Goal: Answer question/provide support: Share knowledge or assist other users

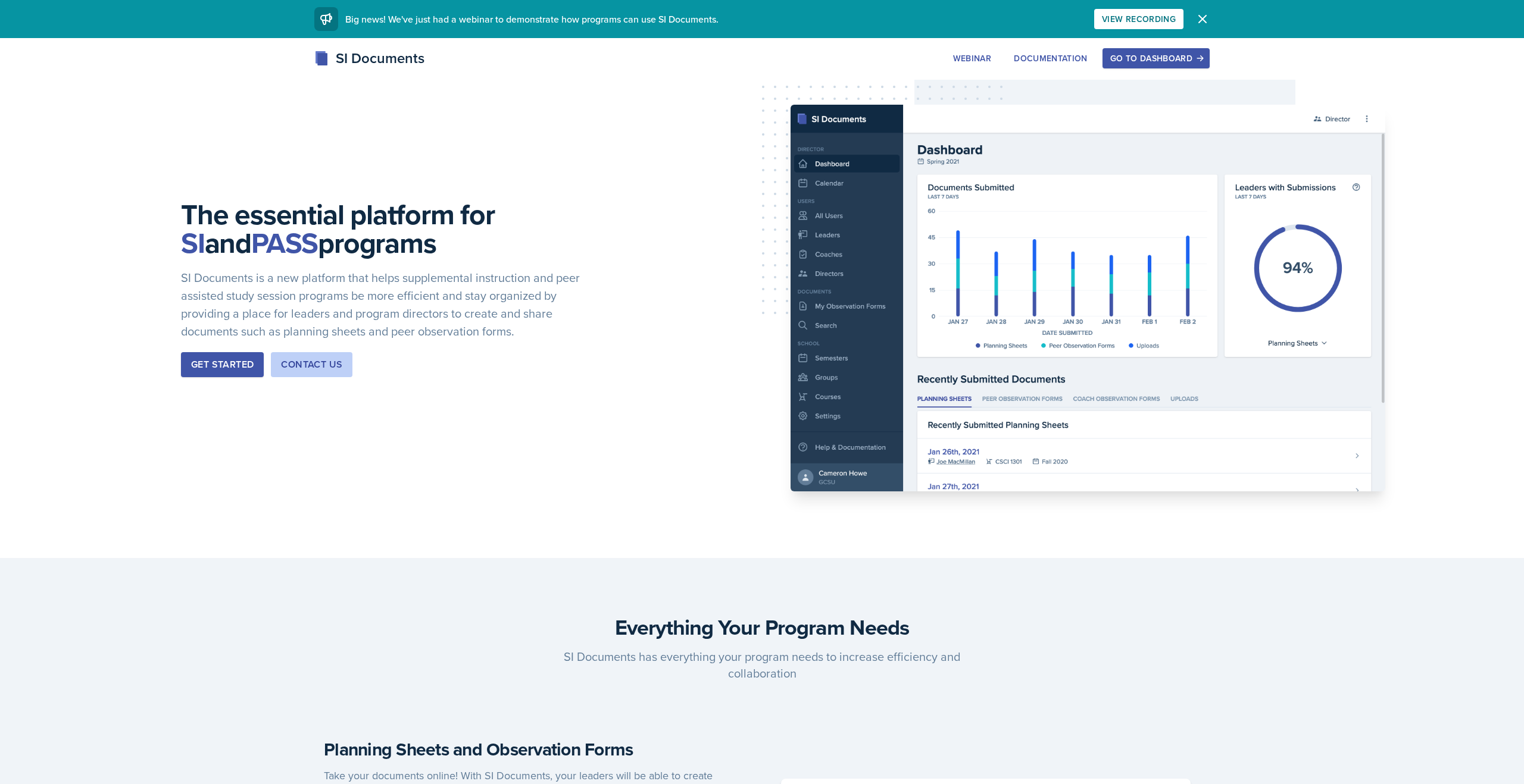
click at [807, 53] on div "Go to Dashboard" at bounding box center [1156, 58] width 92 height 10
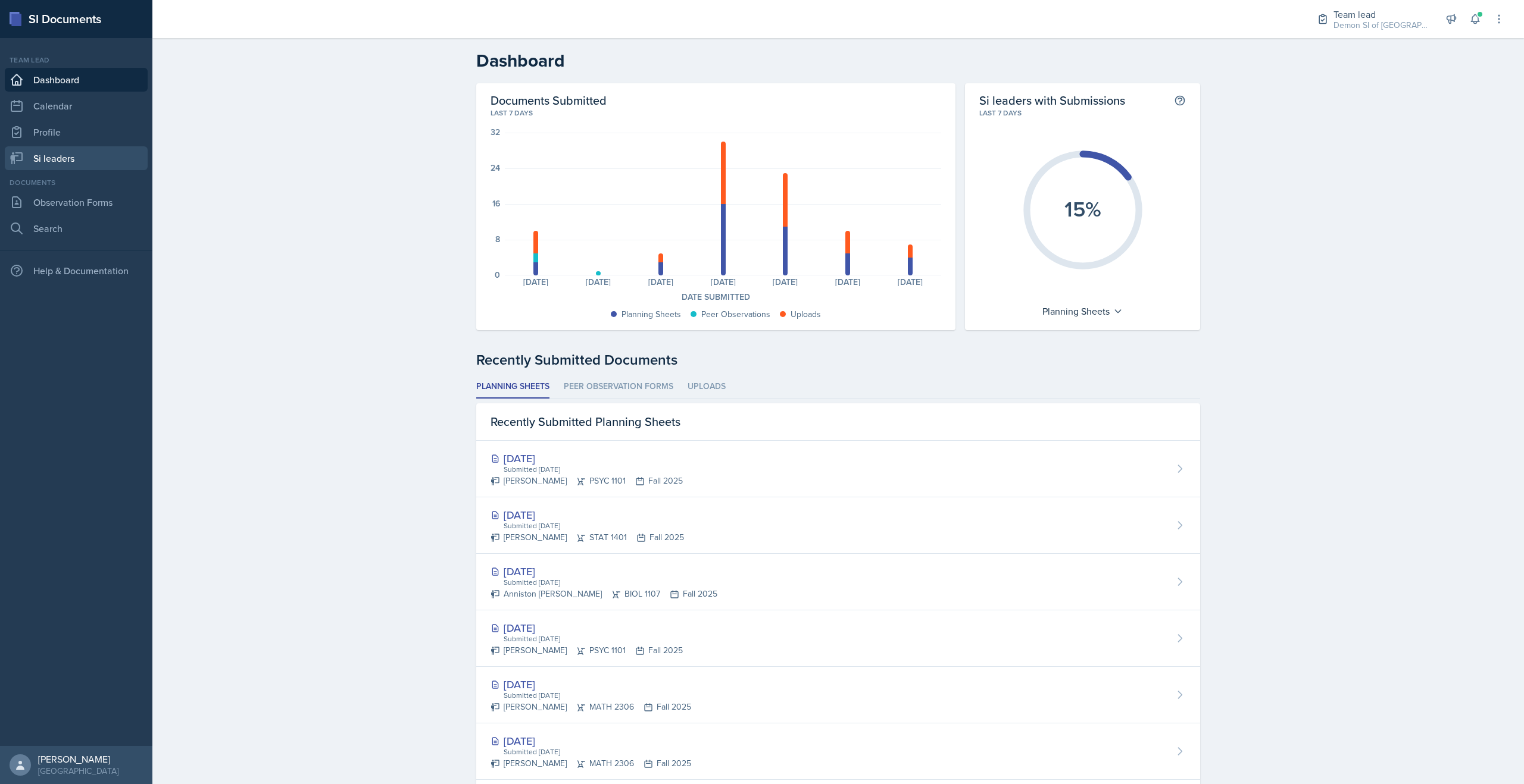
click at [62, 164] on link "Si leaders" at bounding box center [76, 158] width 143 height 24
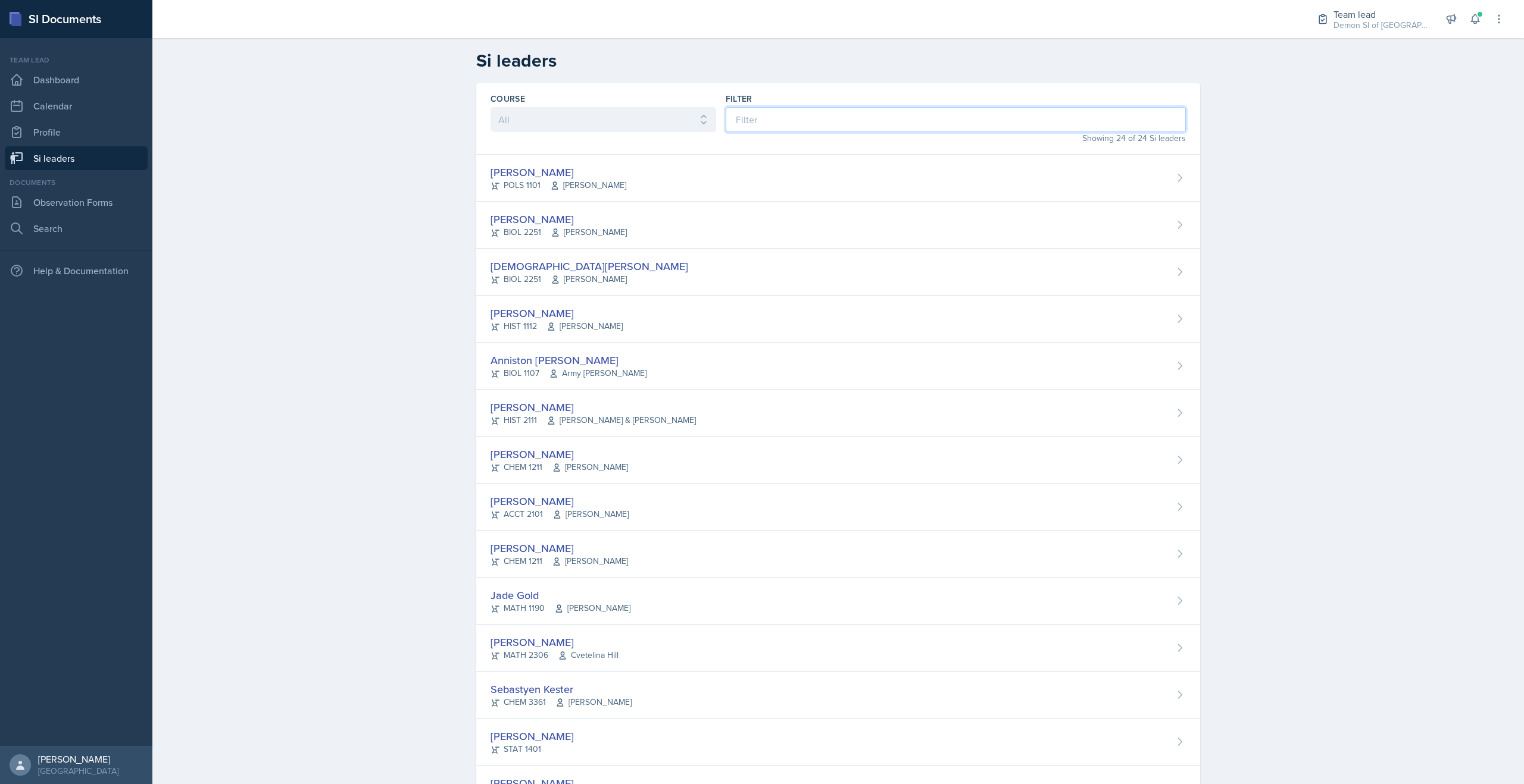
click at [768, 119] on input at bounding box center [955, 119] width 460 height 25
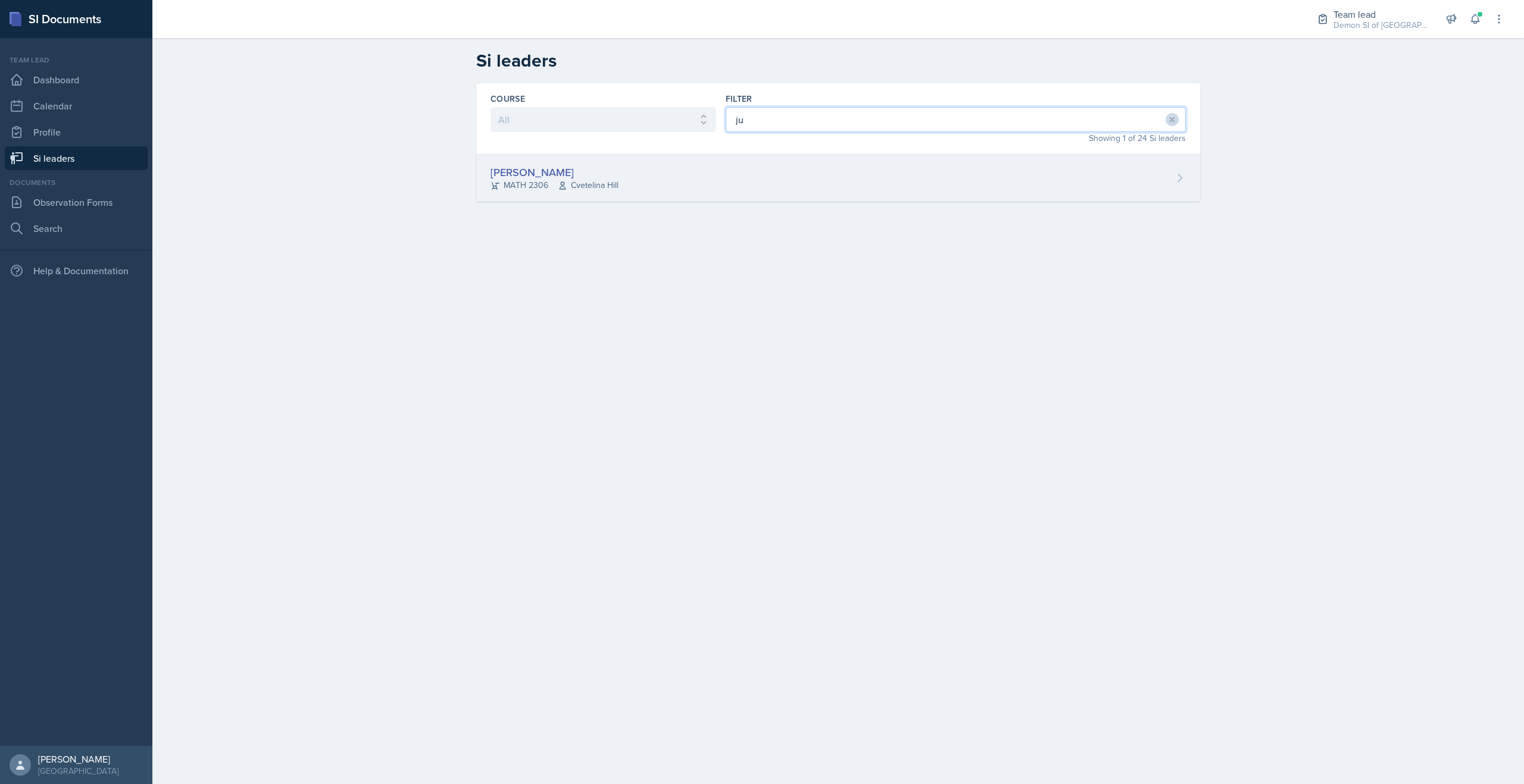
type input "ju"
click at [702, 183] on div "Julian Jahde MATH 2306 Cvetelina Hill" at bounding box center [838, 178] width 724 height 47
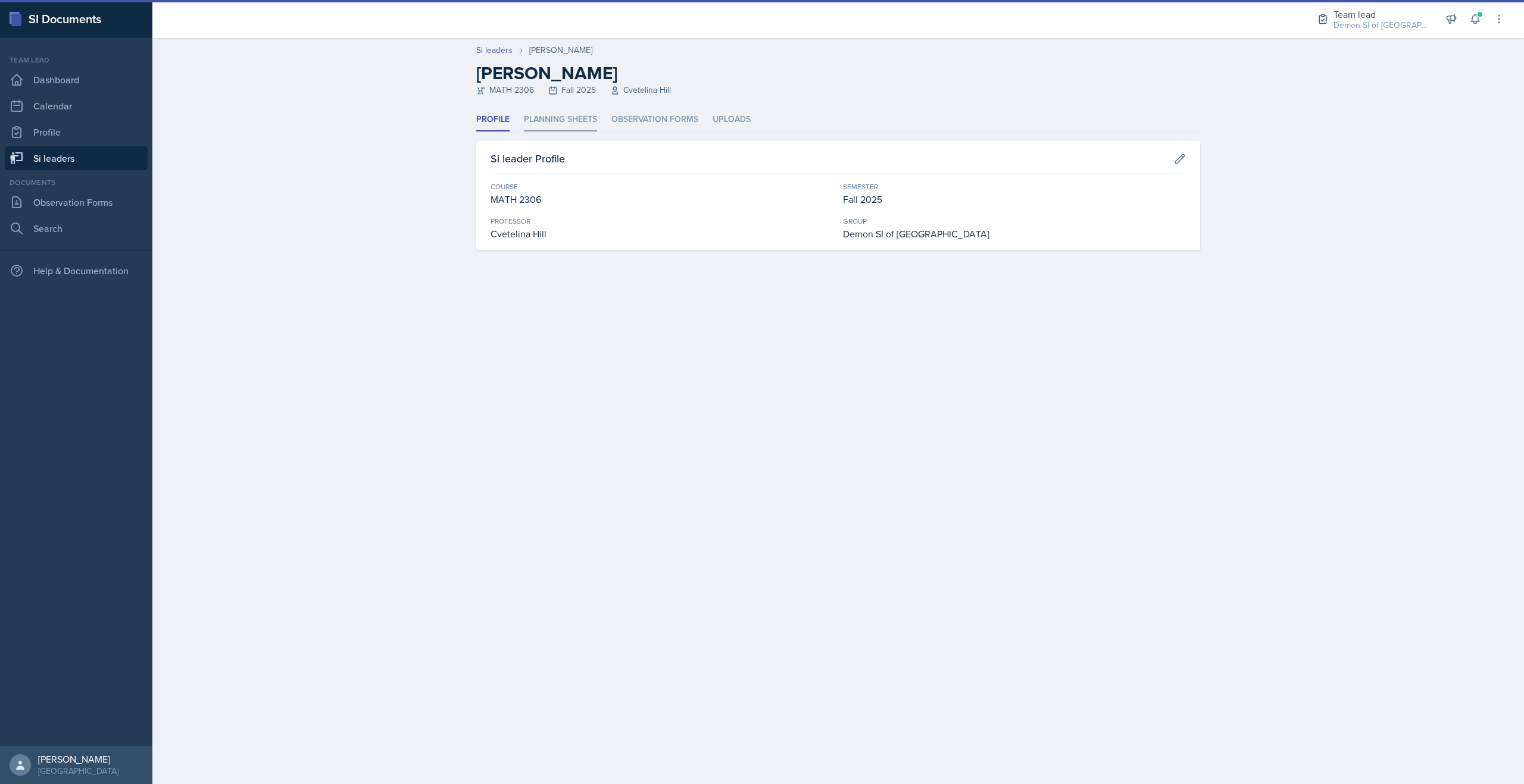
click at [562, 122] on li "Planning Sheets" at bounding box center [561, 120] width 73 height 23
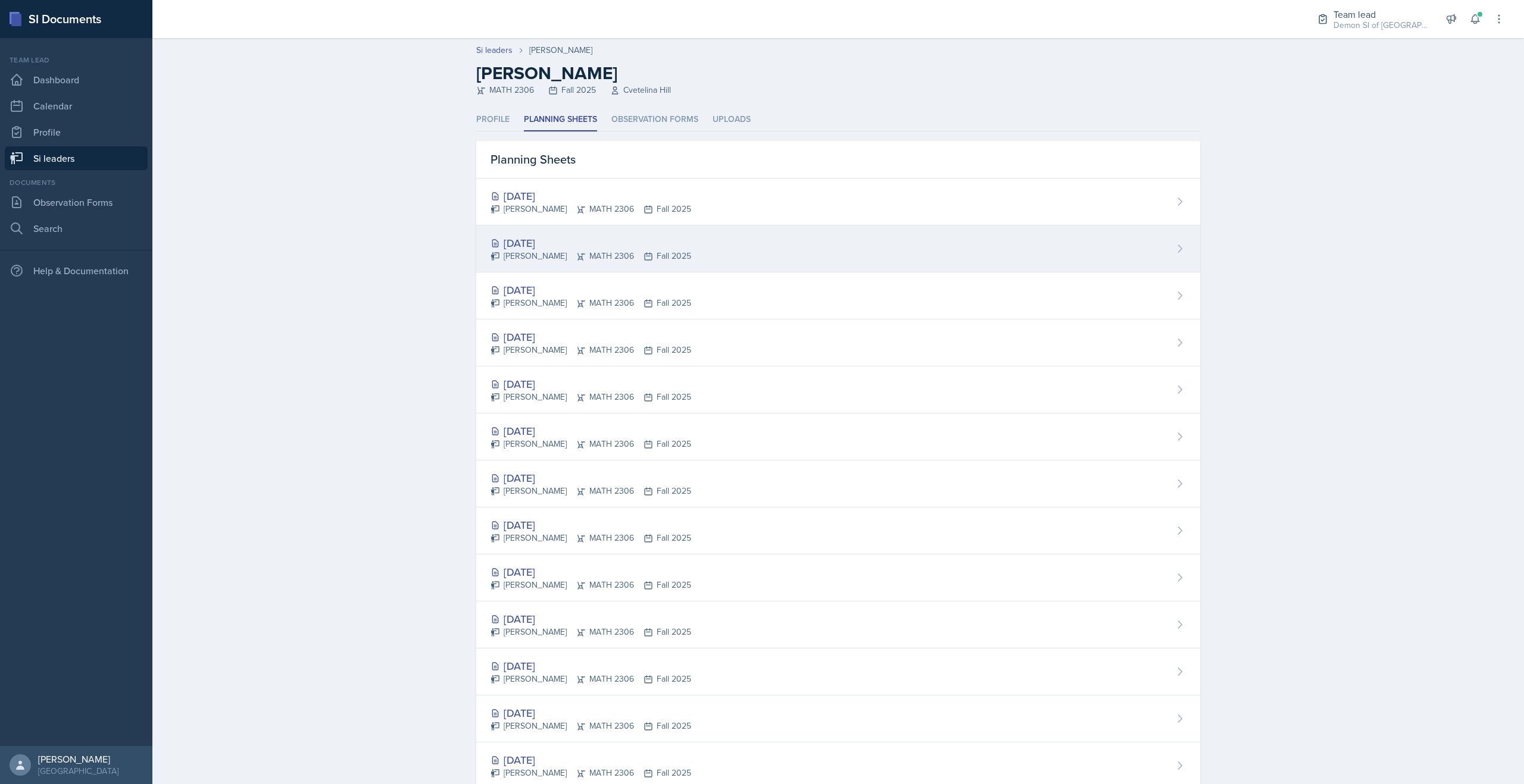
click at [535, 233] on div "Oct 16th, 2025 Julian Jahde MATH 2306 Fall 2025" at bounding box center [838, 249] width 724 height 47
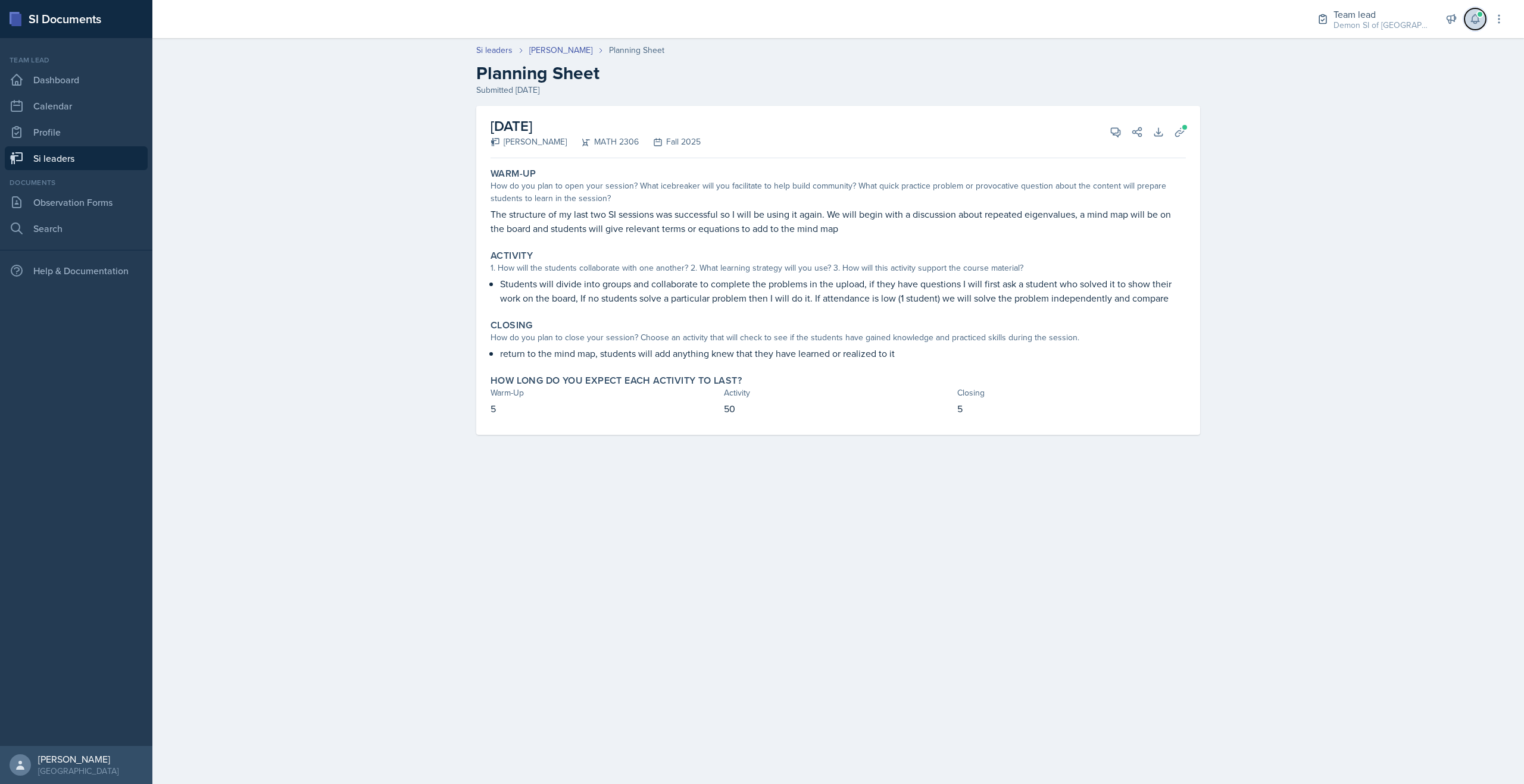
click at [807, 25] on button at bounding box center [1475, 19] width 21 height 21
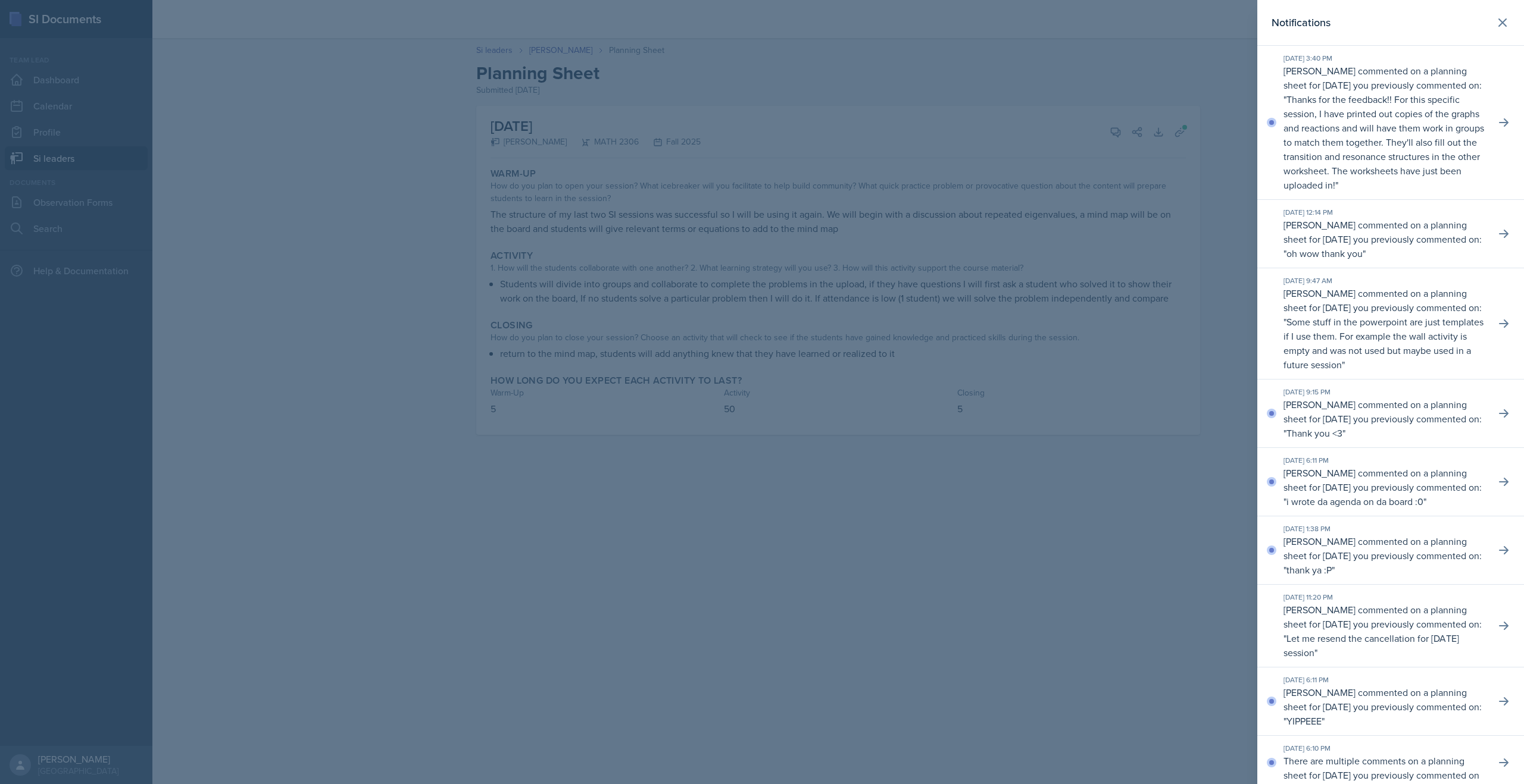
click at [807, 132] on div at bounding box center [762, 392] width 1524 height 784
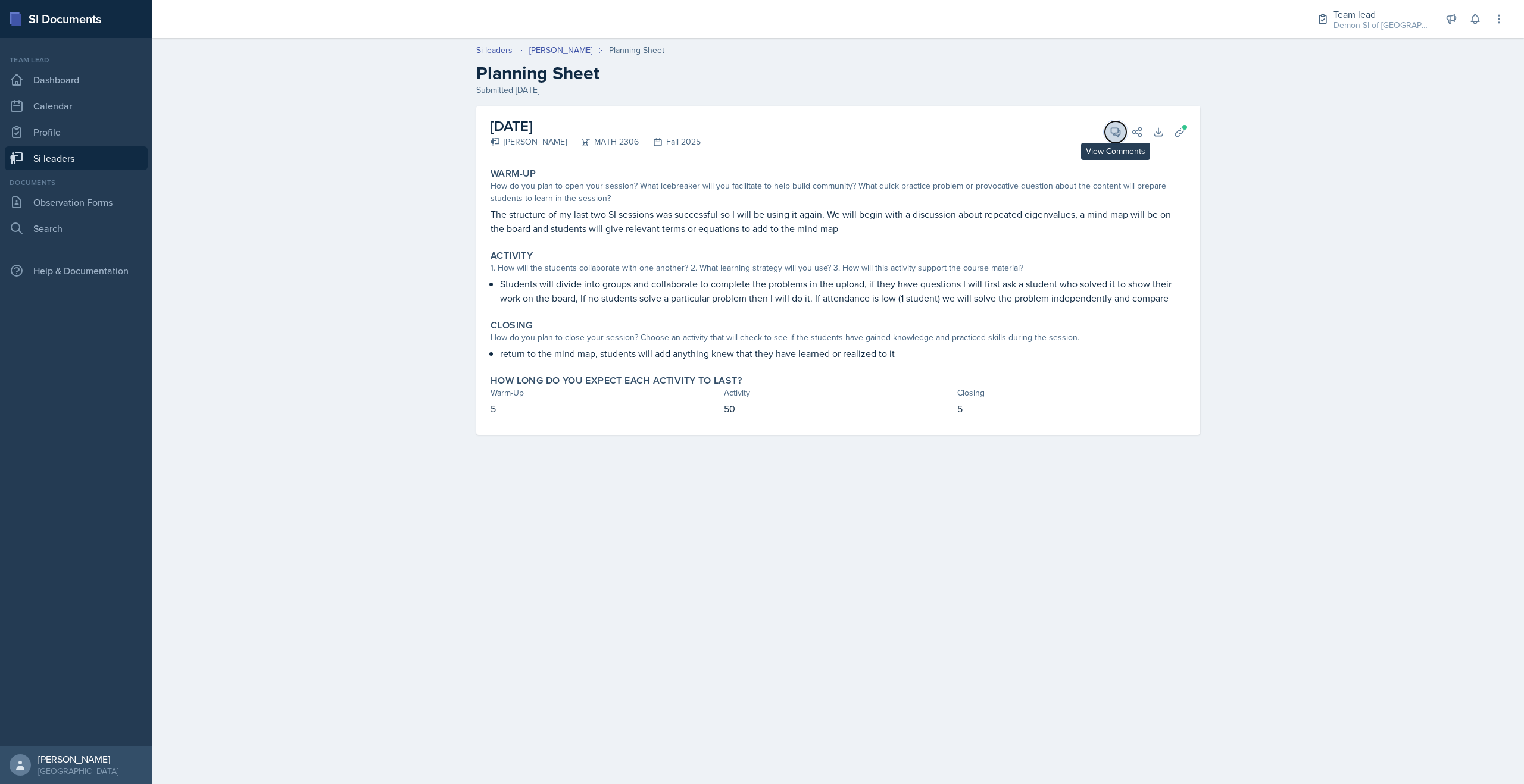
click at [807, 134] on icon at bounding box center [1115, 132] width 12 height 12
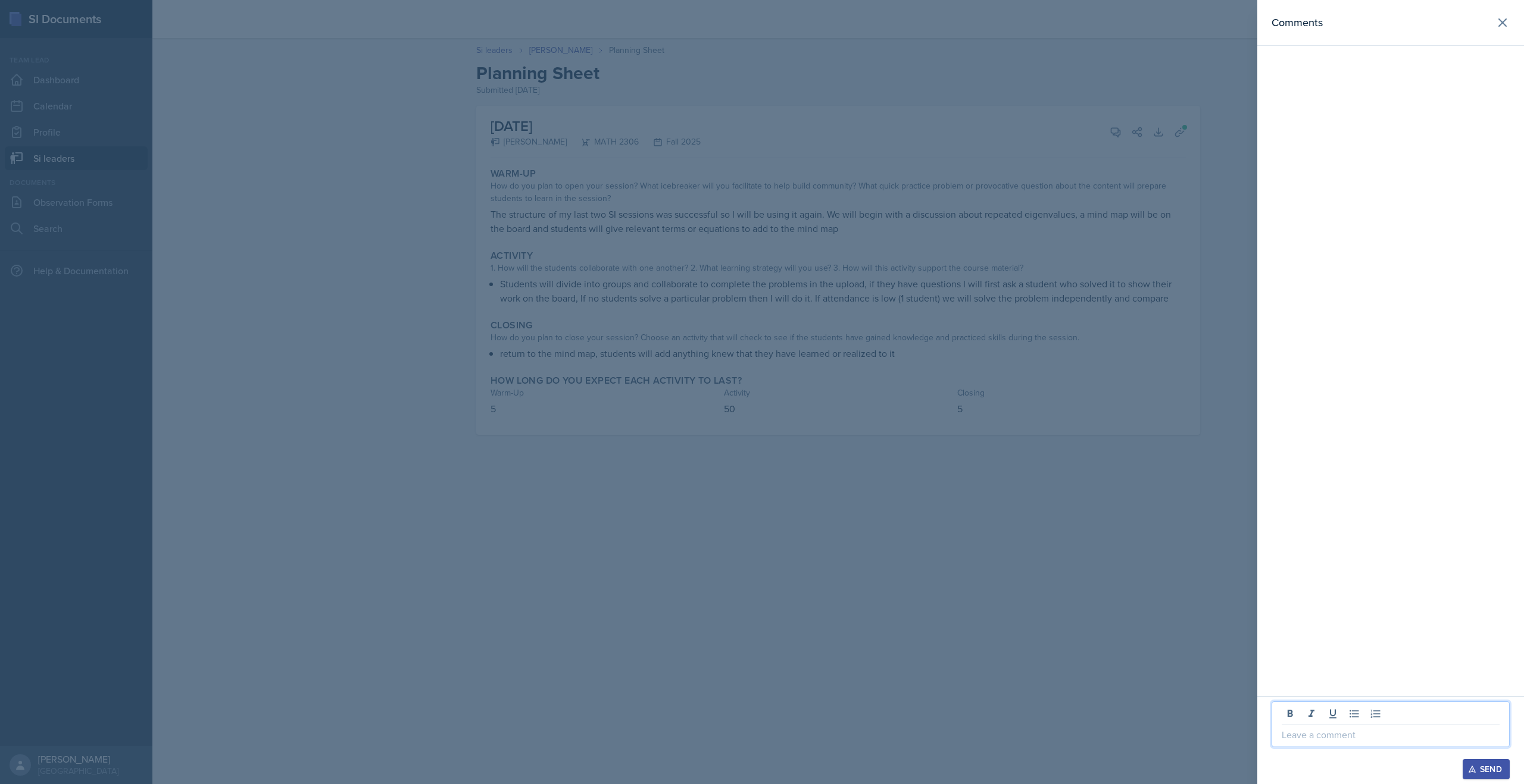
click at [807, 536] on p at bounding box center [1390, 735] width 217 height 14
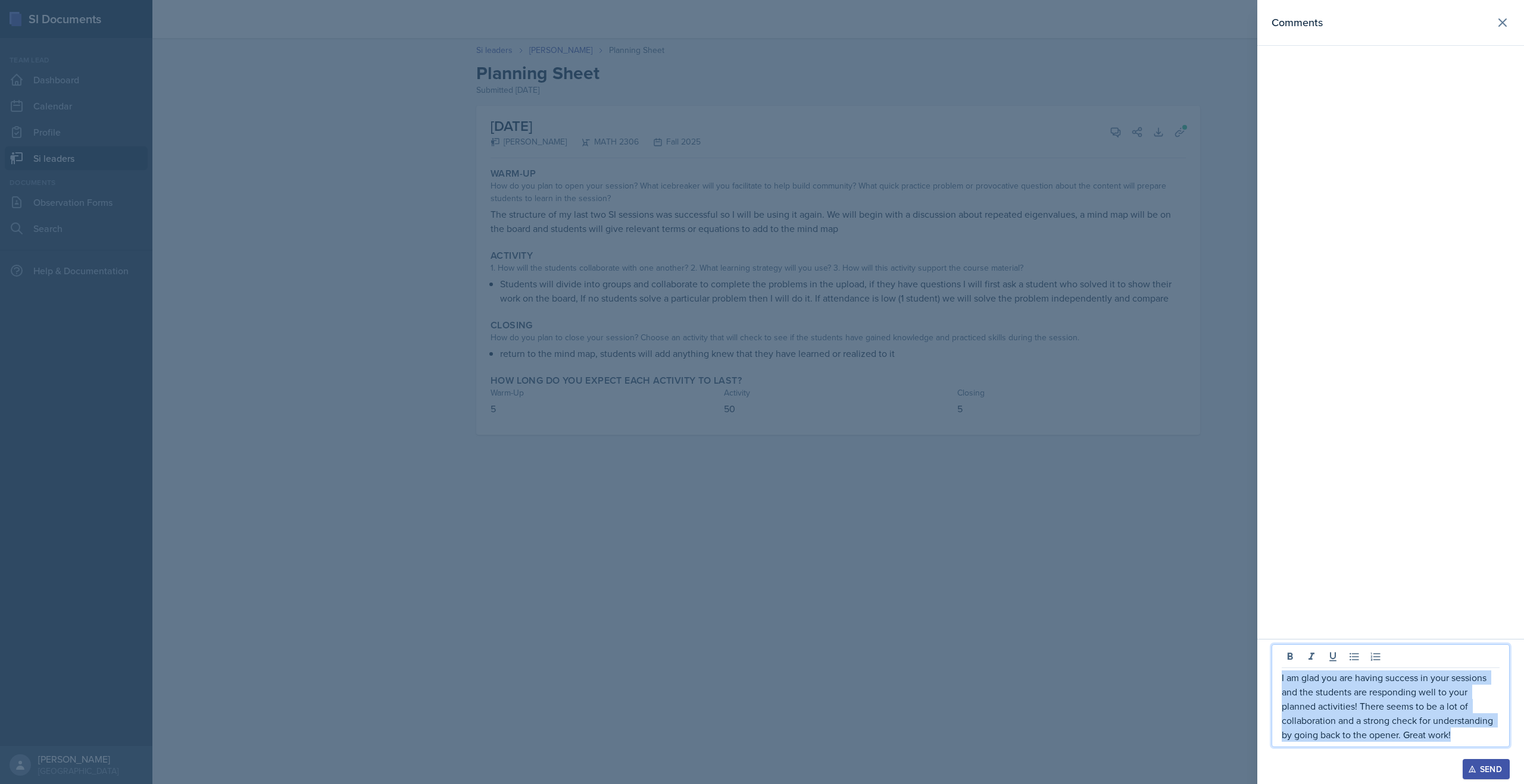
drag, startPoint x: 1487, startPoint y: 739, endPoint x: 1274, endPoint y: 665, distance: 225.5
click at [807, 536] on div "I am glad you are having success in your sessions and the students are respondi…" at bounding box center [1390, 696] width 238 height 103
copy p "I am glad you are having success in your sessions and the students are respondi…"
click at [807, 536] on icon "button" at bounding box center [1471, 769] width 8 height 8
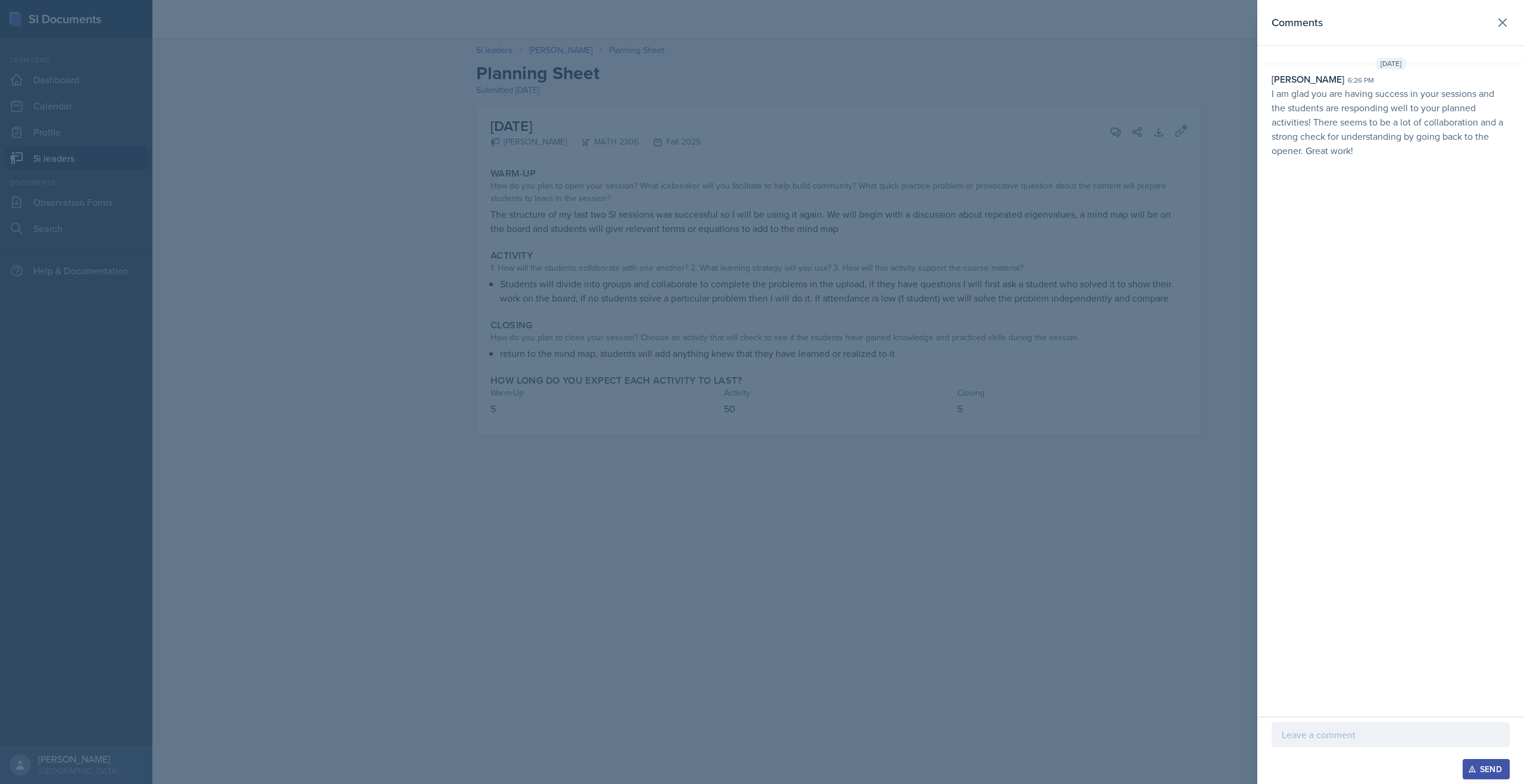
click at [302, 96] on div at bounding box center [762, 392] width 1524 height 784
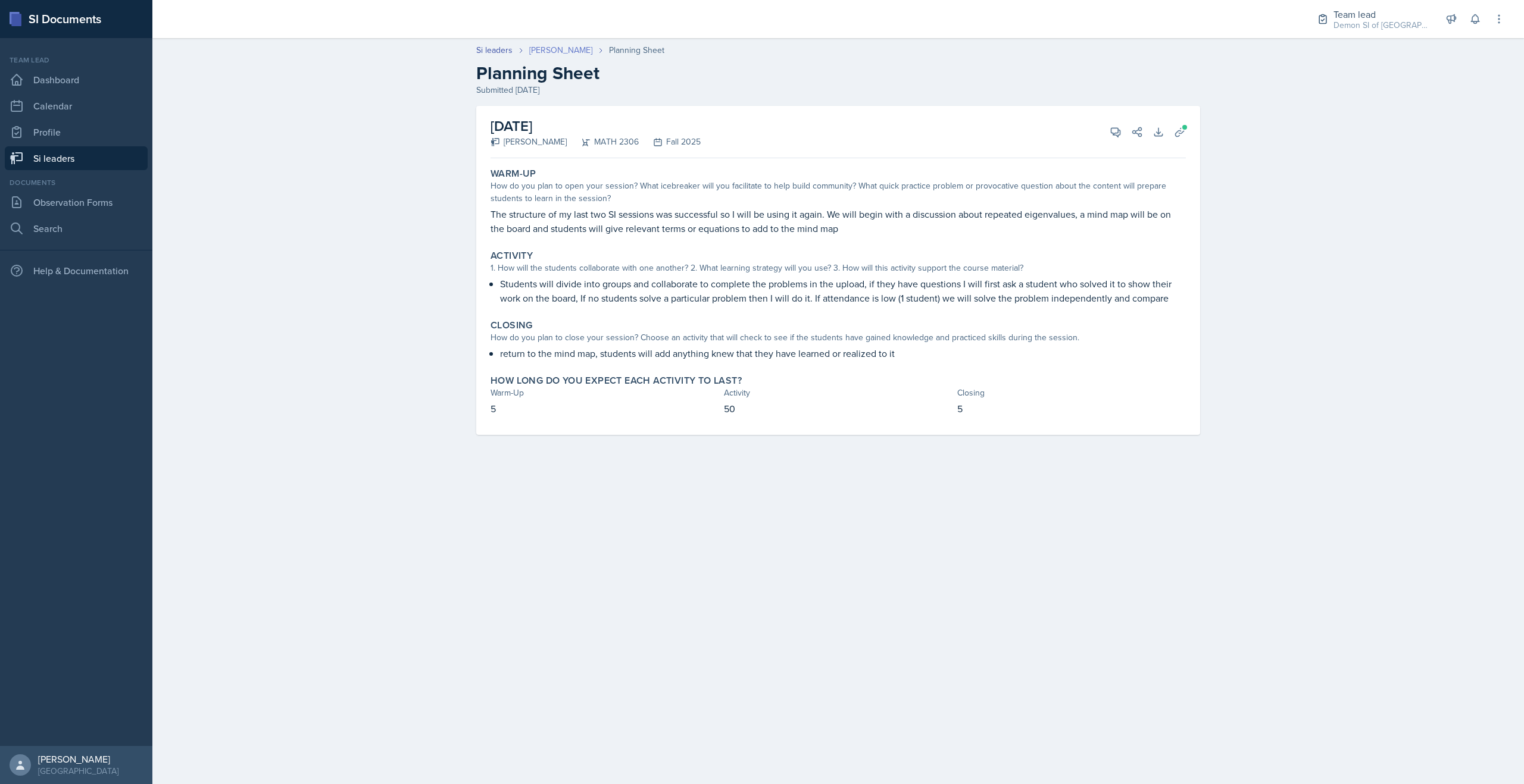
click at [547, 54] on link "[PERSON_NAME]" at bounding box center [561, 50] width 63 height 12
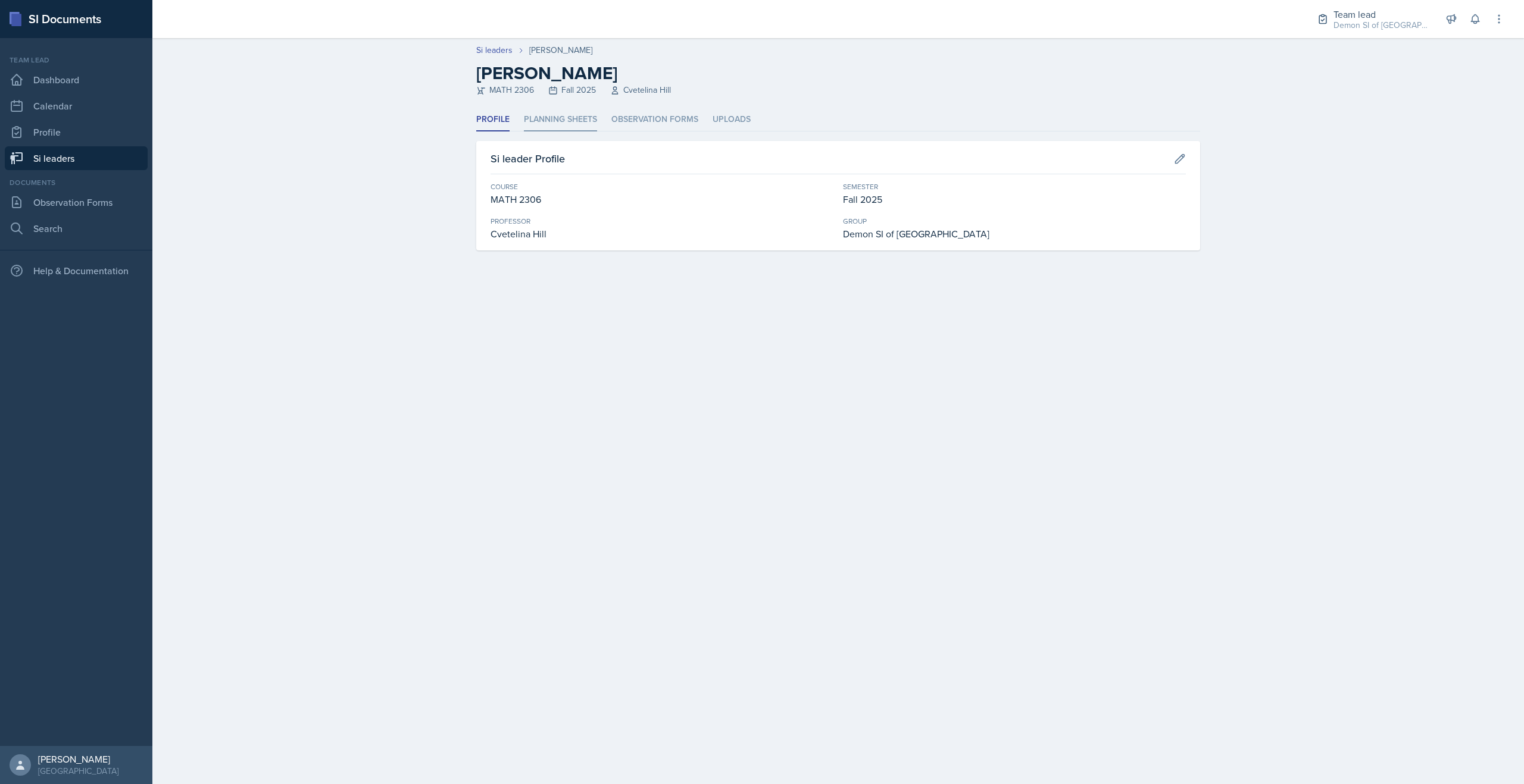
click at [534, 127] on li "Planning Sheets" at bounding box center [561, 120] width 73 height 23
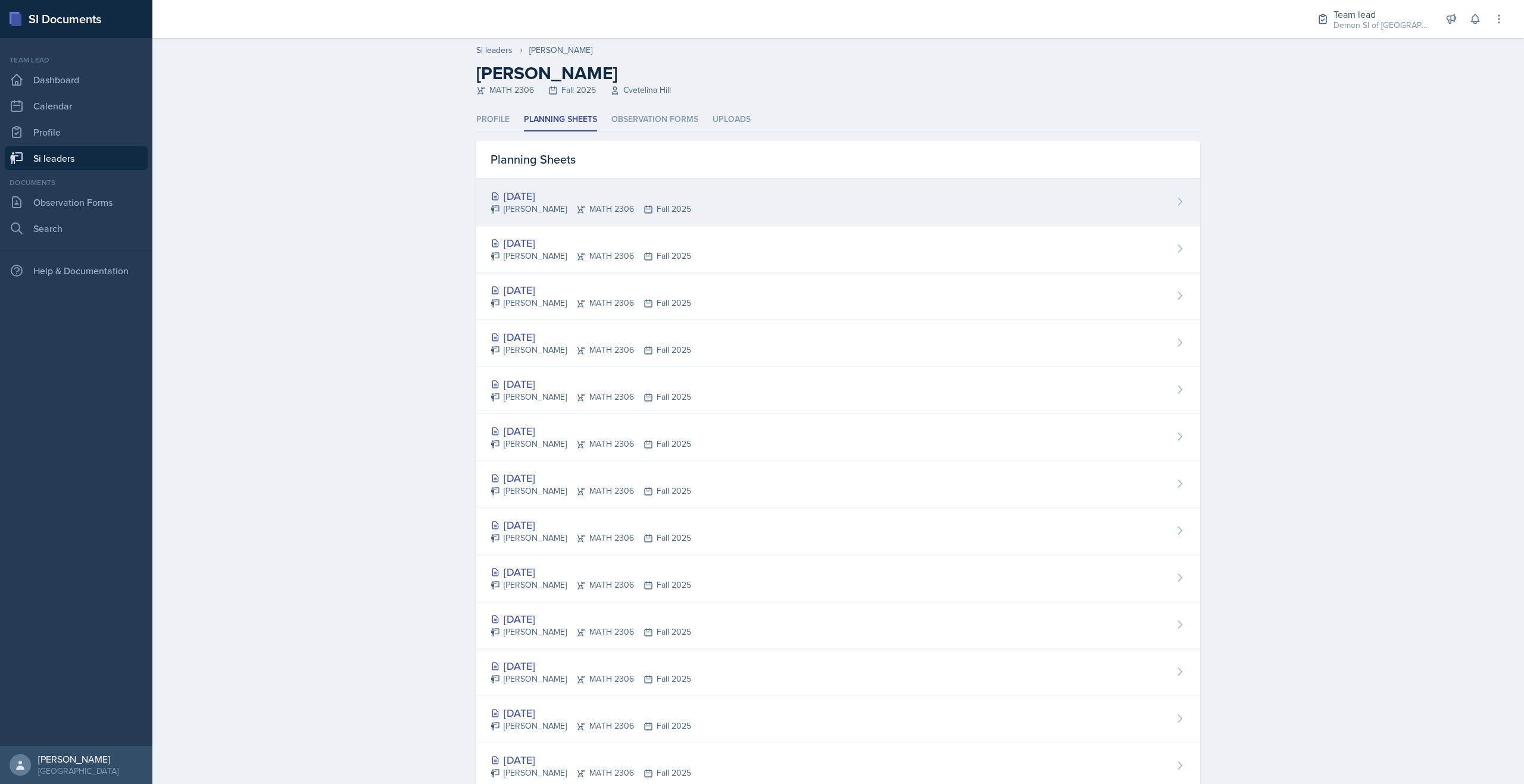
click at [522, 194] on div "[DATE]" at bounding box center [590, 196] width 201 height 16
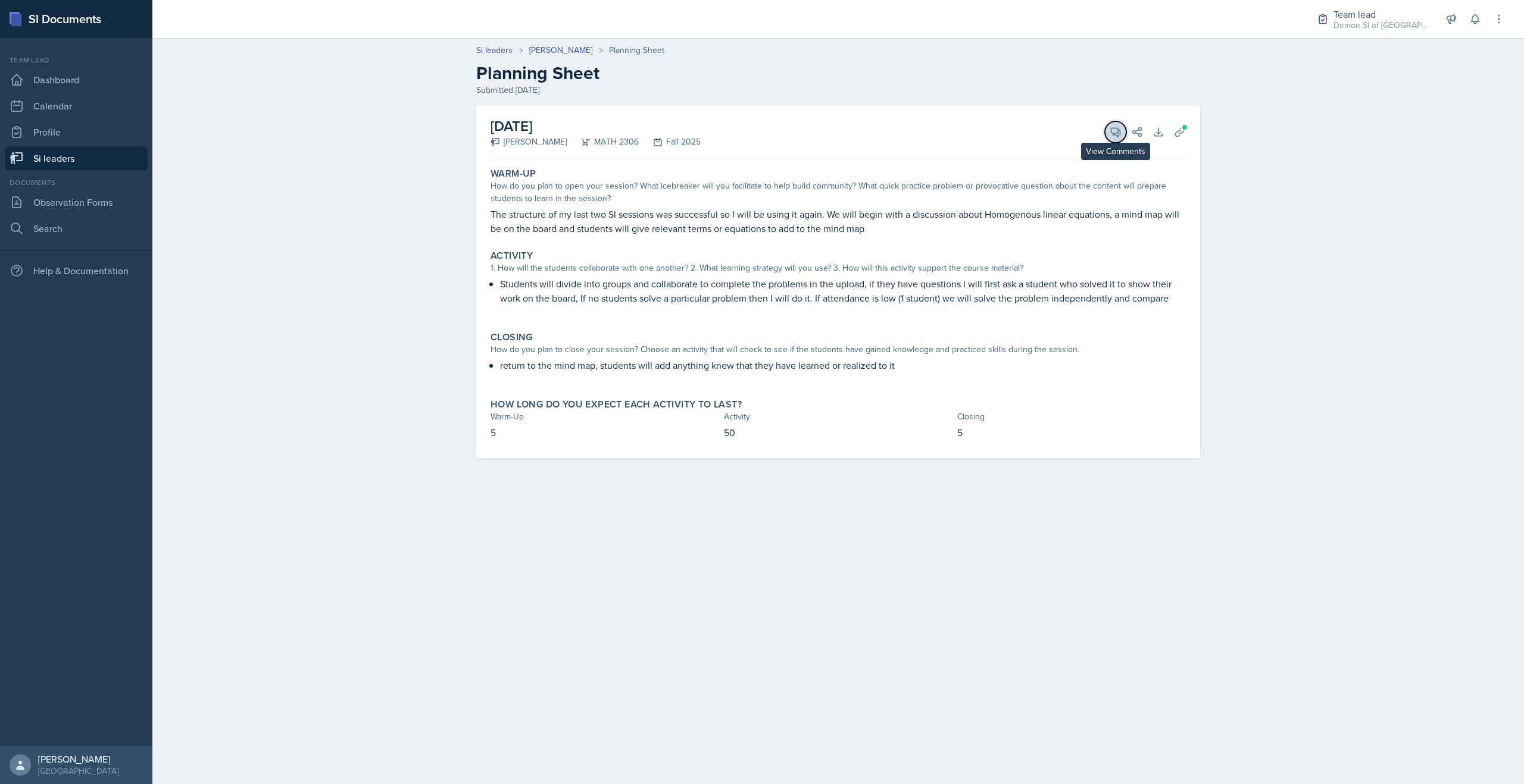
click at [807, 135] on icon at bounding box center [1115, 132] width 12 height 12
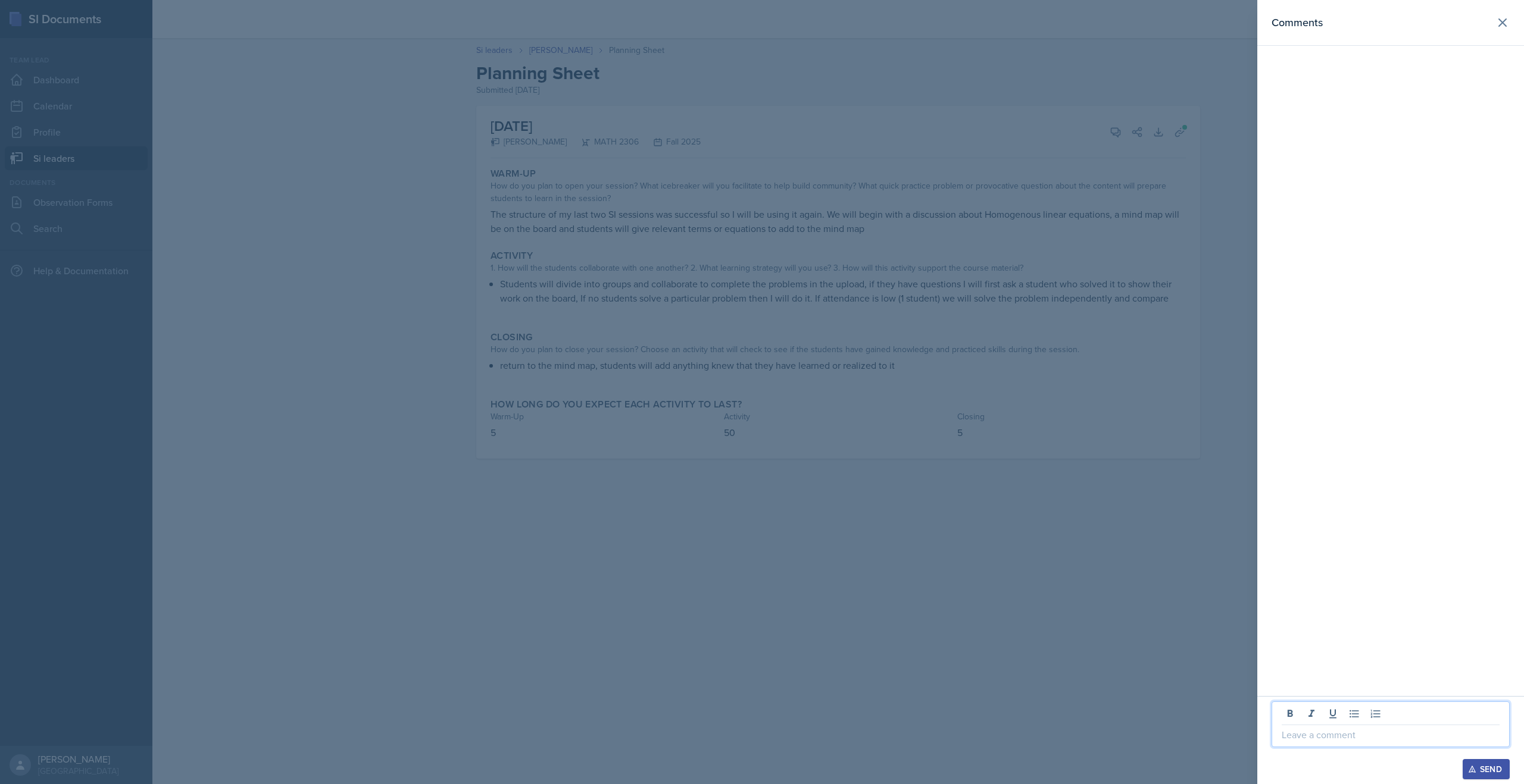
click at [807, 536] on p at bounding box center [1390, 735] width 217 height 14
click at [807, 536] on p "Grea" at bounding box center [1390, 735] width 217 height 14
click at [807, 536] on div "Send" at bounding box center [1486, 769] width 31 height 10
click at [150, 171] on div at bounding box center [762, 392] width 1524 height 784
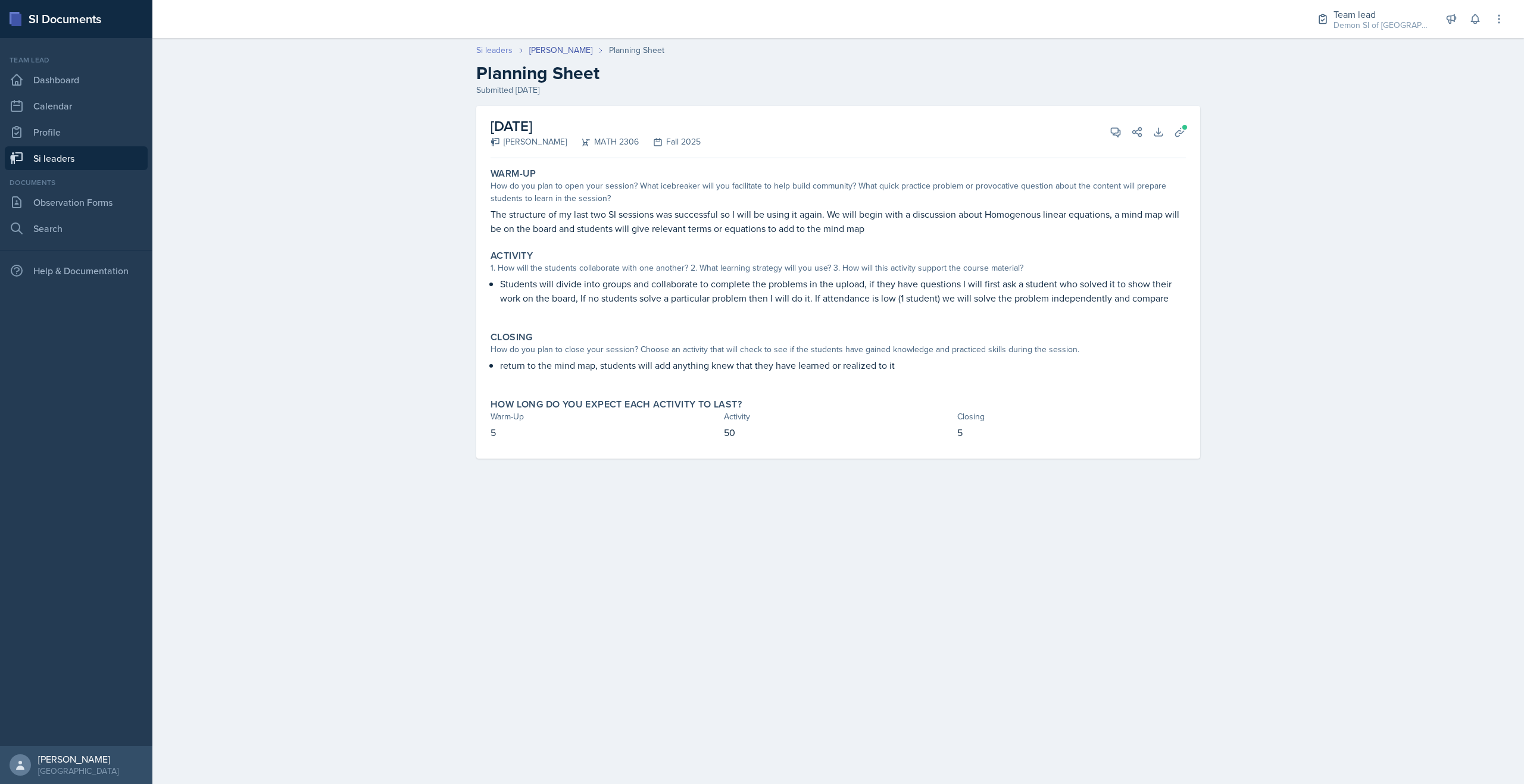
click at [499, 51] on link "Si leaders" at bounding box center [494, 50] width 37 height 12
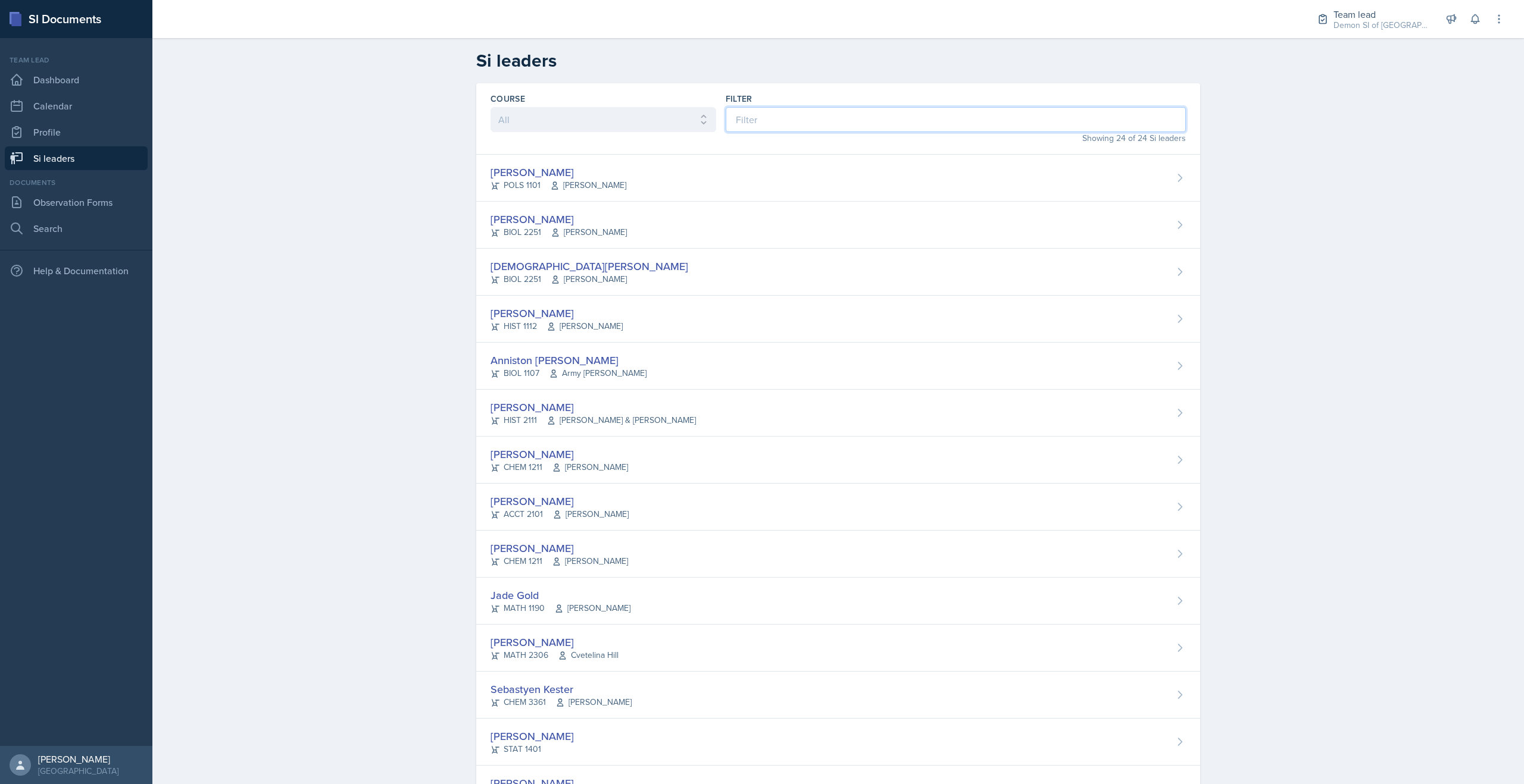
click at [757, 129] on input at bounding box center [955, 119] width 460 height 25
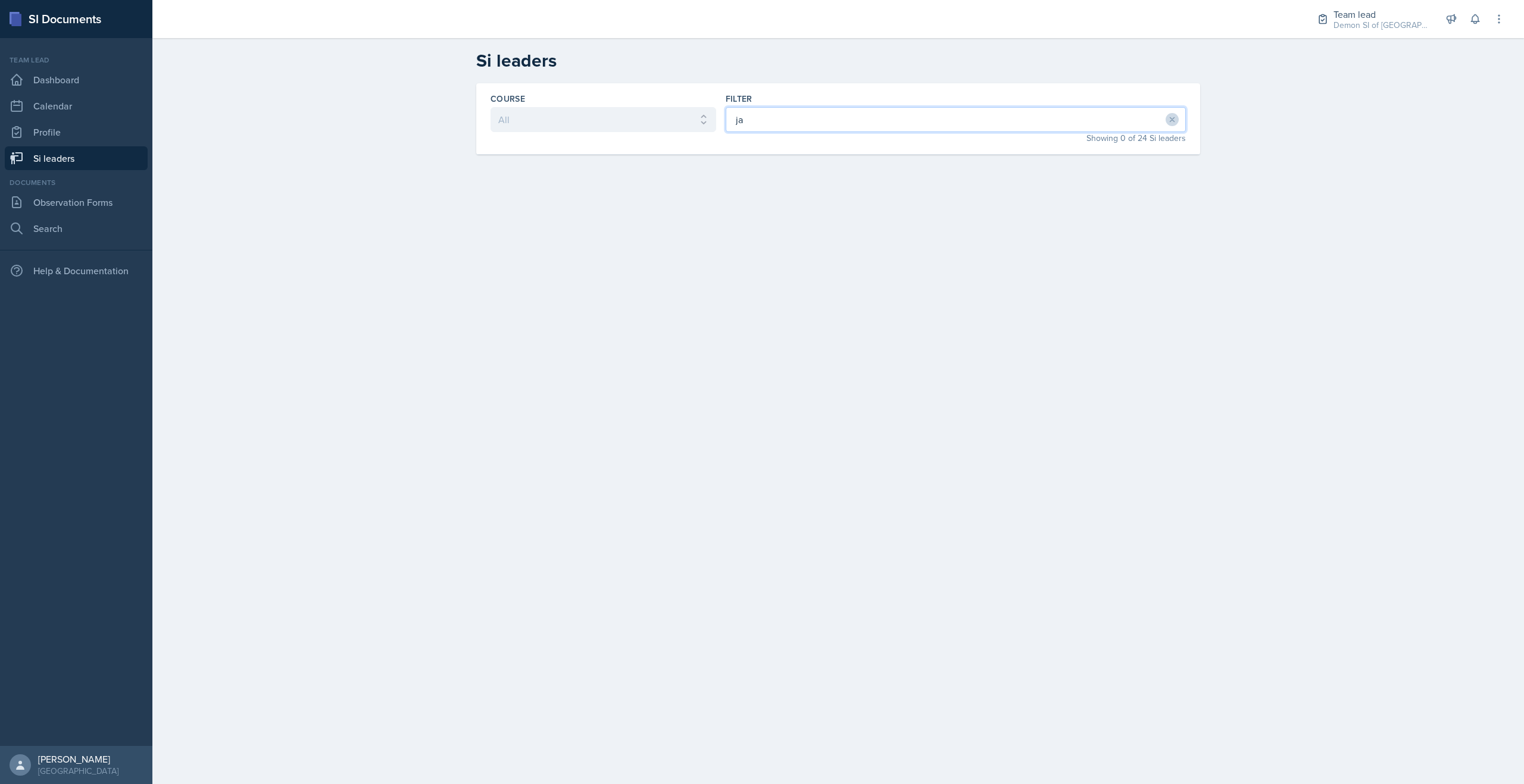
type input "j"
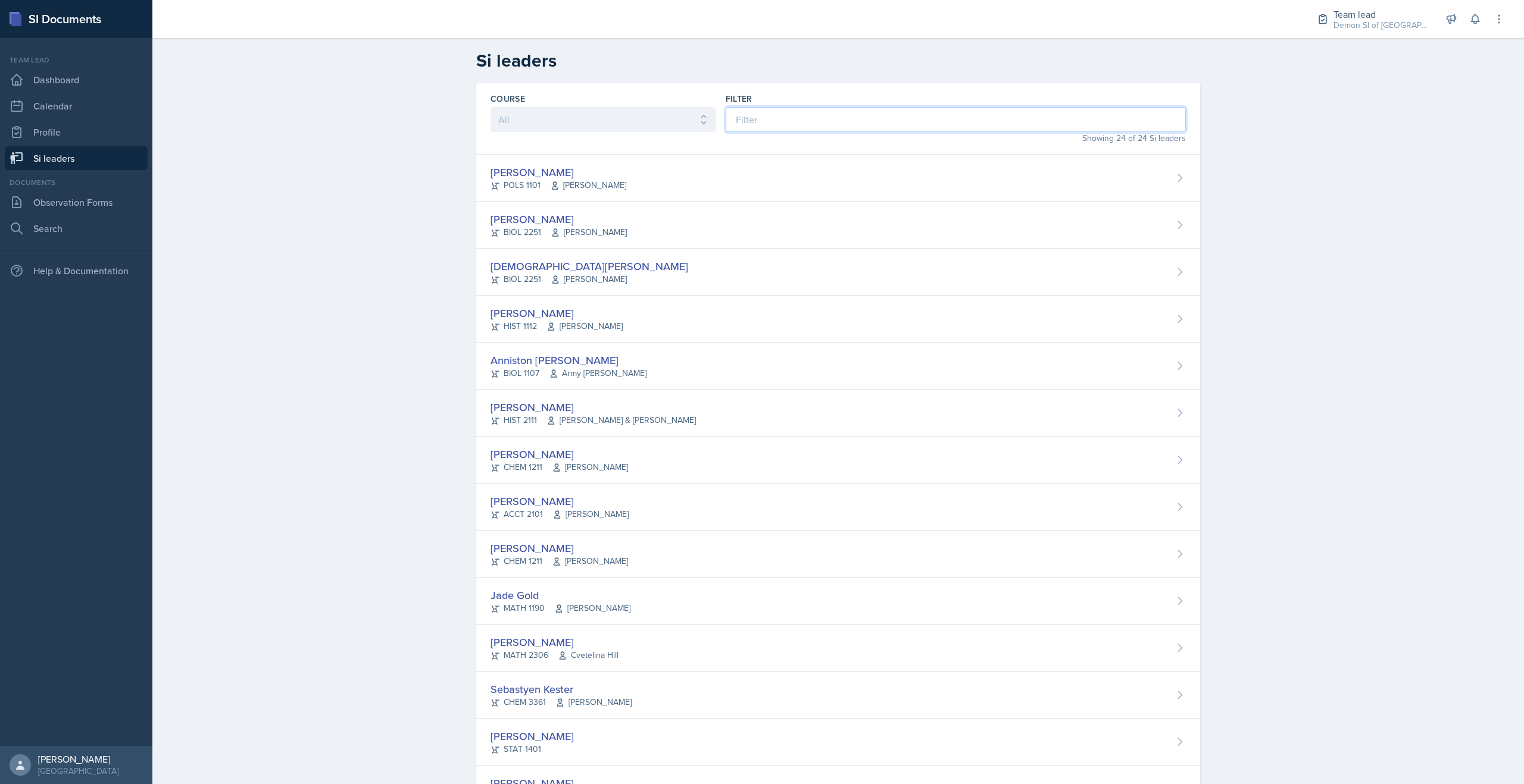
type input "a"
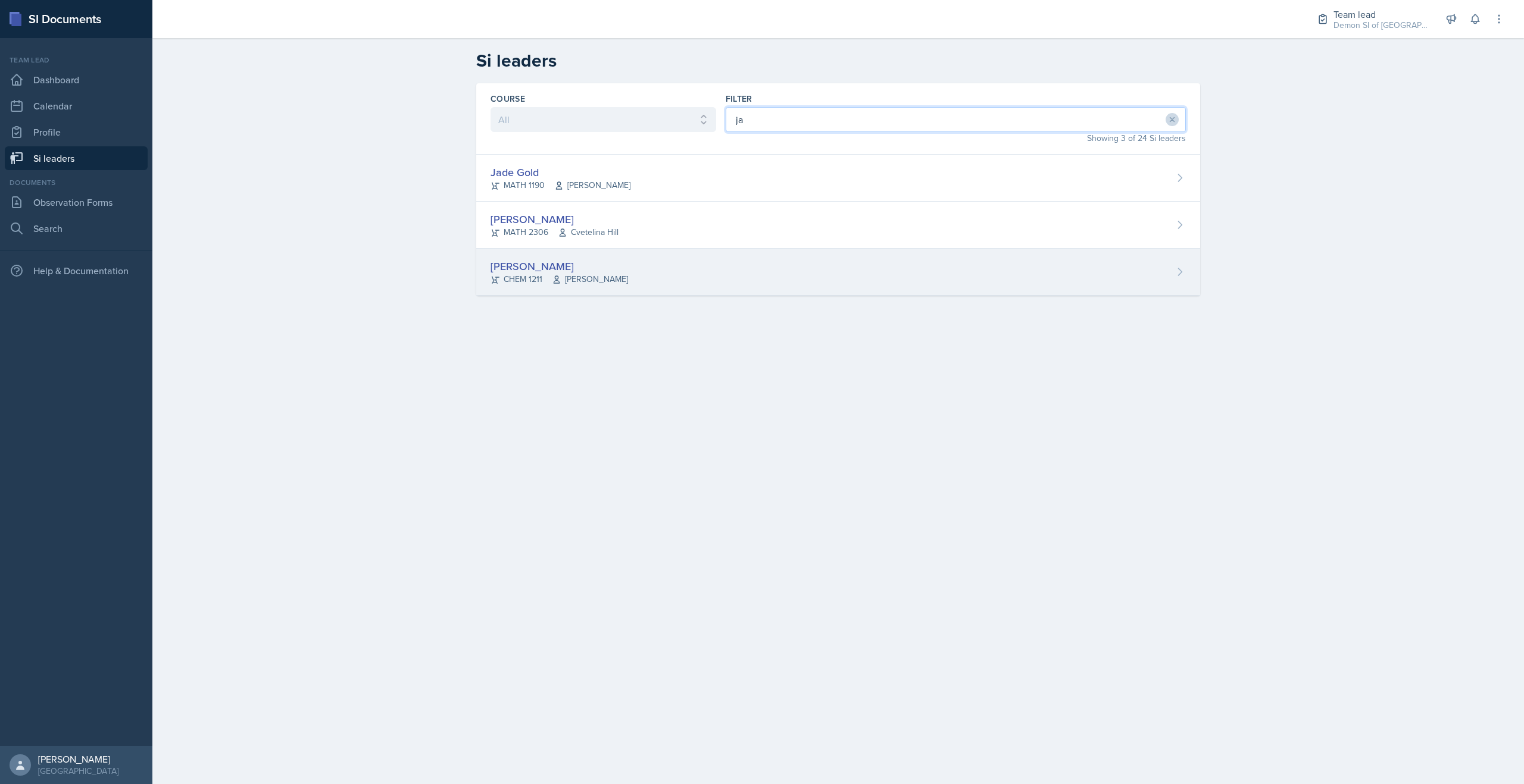
type input "ja"
click at [673, 261] on div "Jaqueline Martinez CHEM 1211 Antoinette South" at bounding box center [838, 272] width 724 height 47
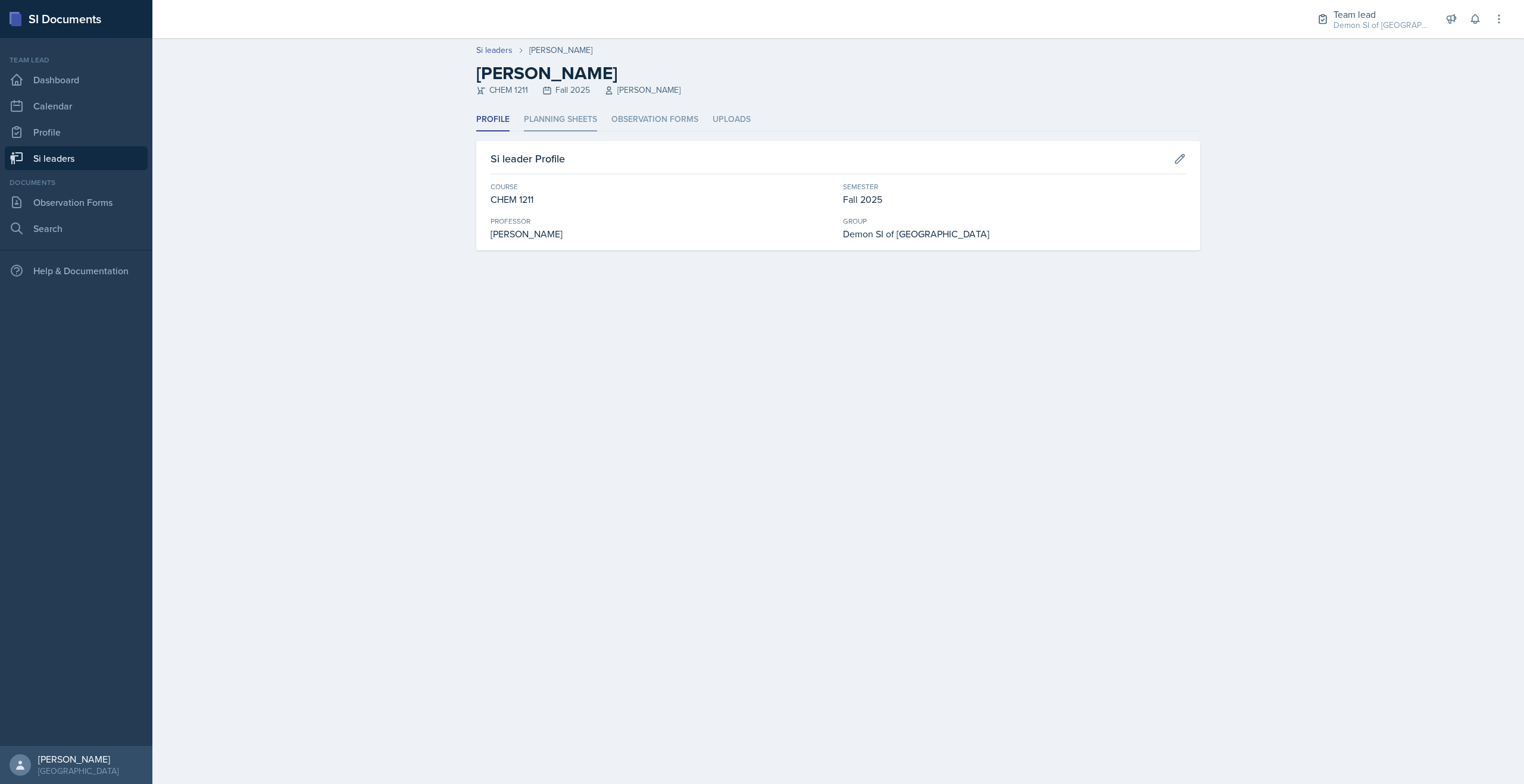
click at [556, 110] on li "Planning Sheets" at bounding box center [561, 120] width 73 height 23
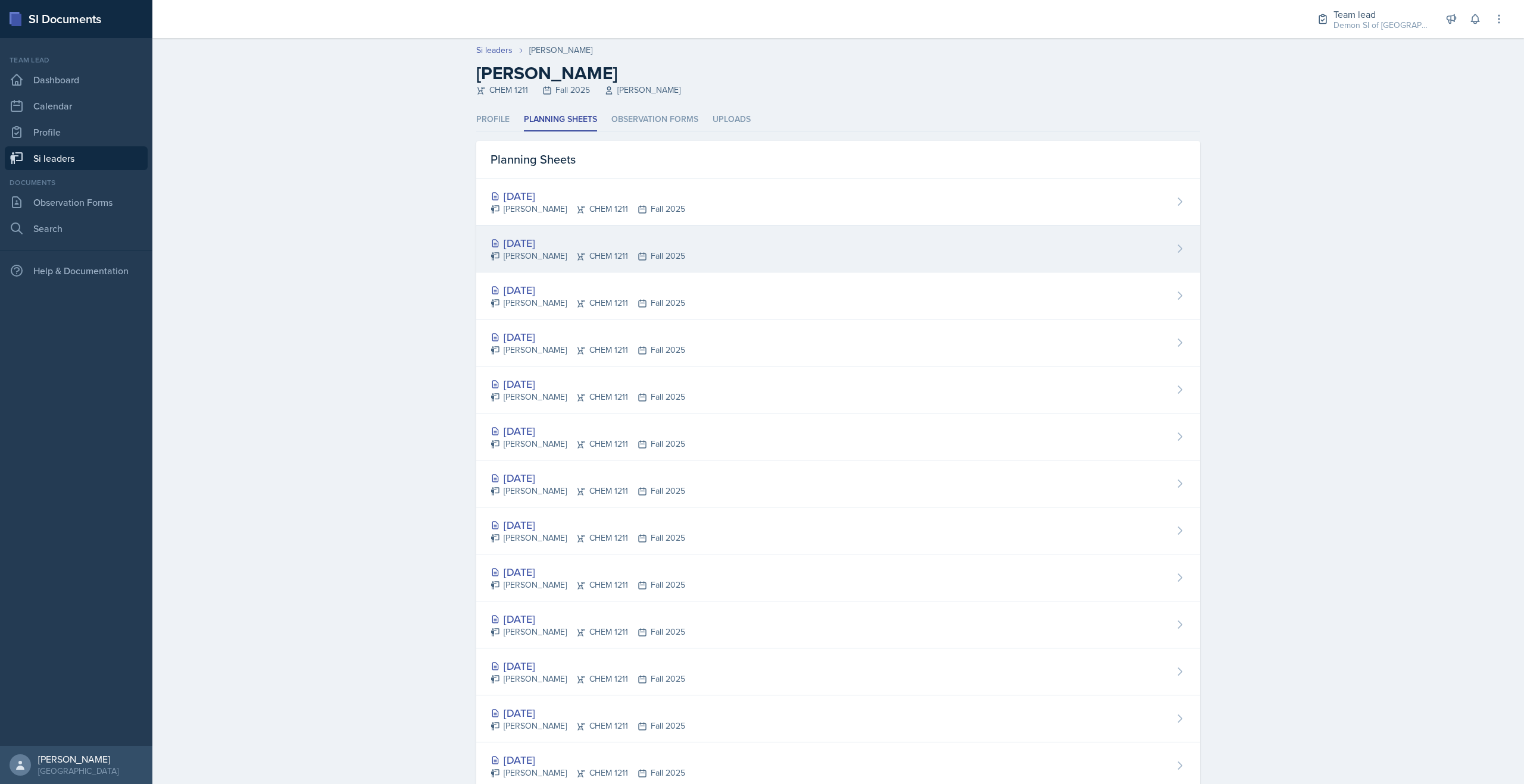
click at [589, 239] on div "[DATE]" at bounding box center [587, 243] width 194 height 16
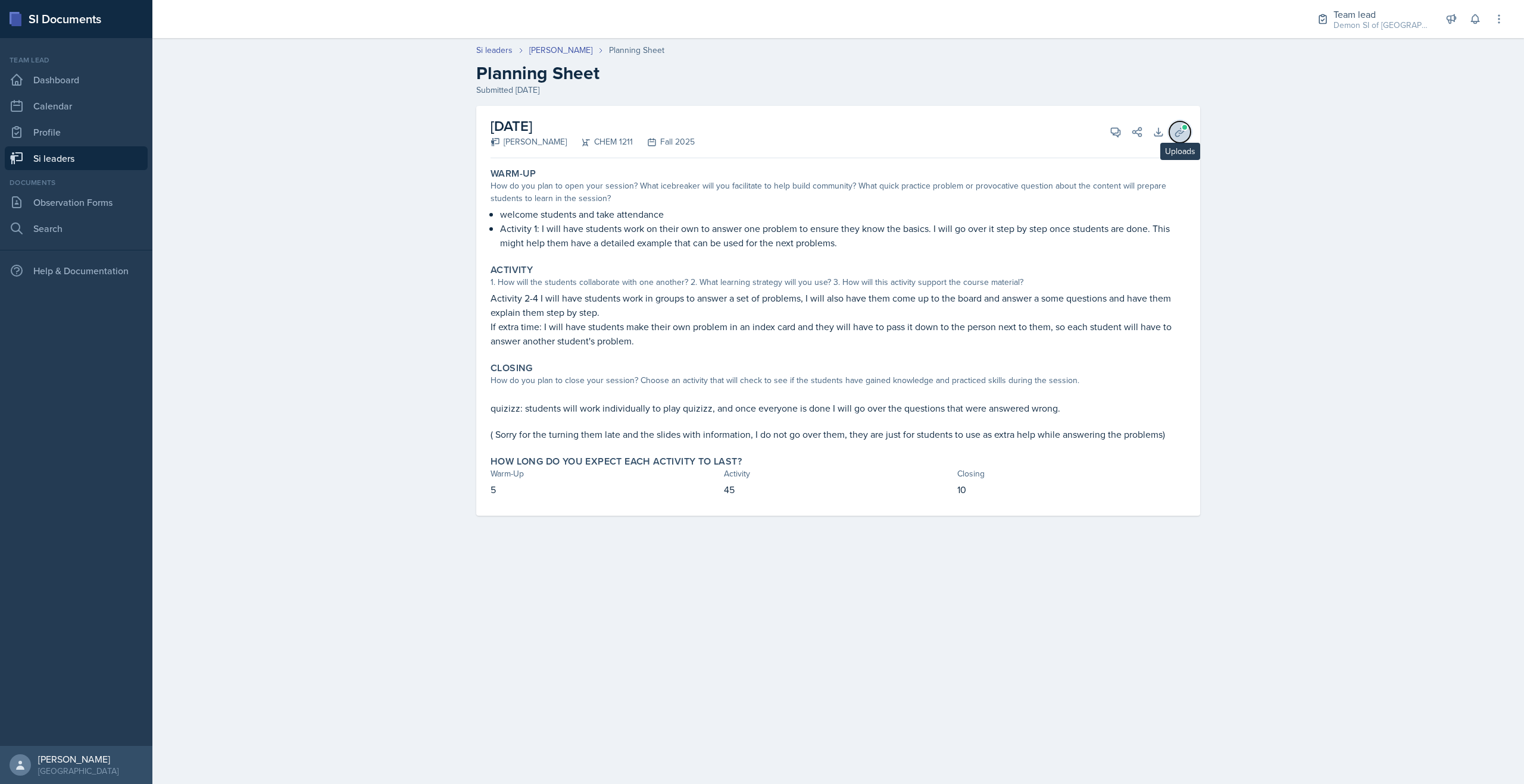
click at [807, 137] on icon at bounding box center [1179, 132] width 12 height 12
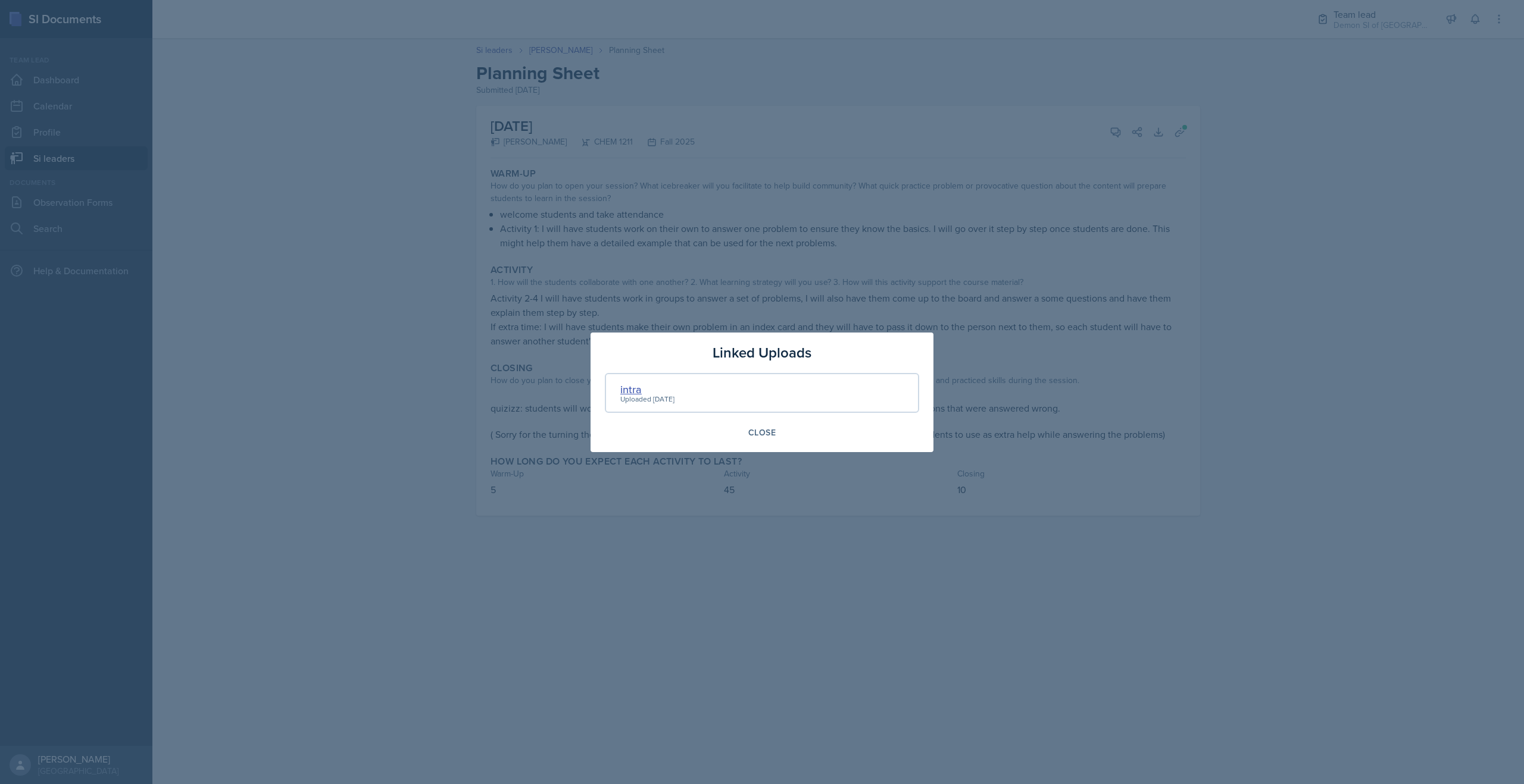
click at [630, 391] on div "intra" at bounding box center [647, 389] width 54 height 16
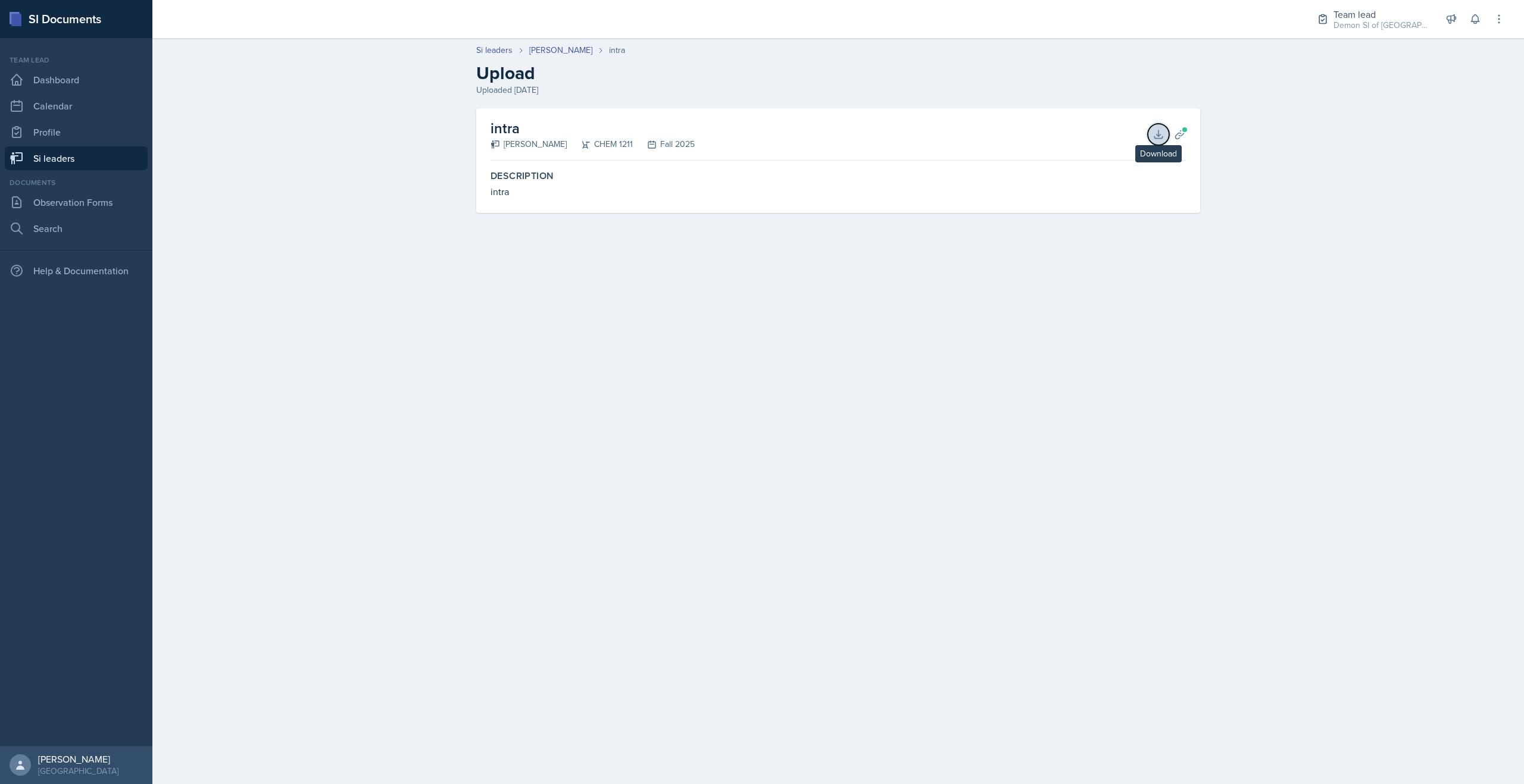
click at [807, 137] on icon at bounding box center [1158, 134] width 12 height 12
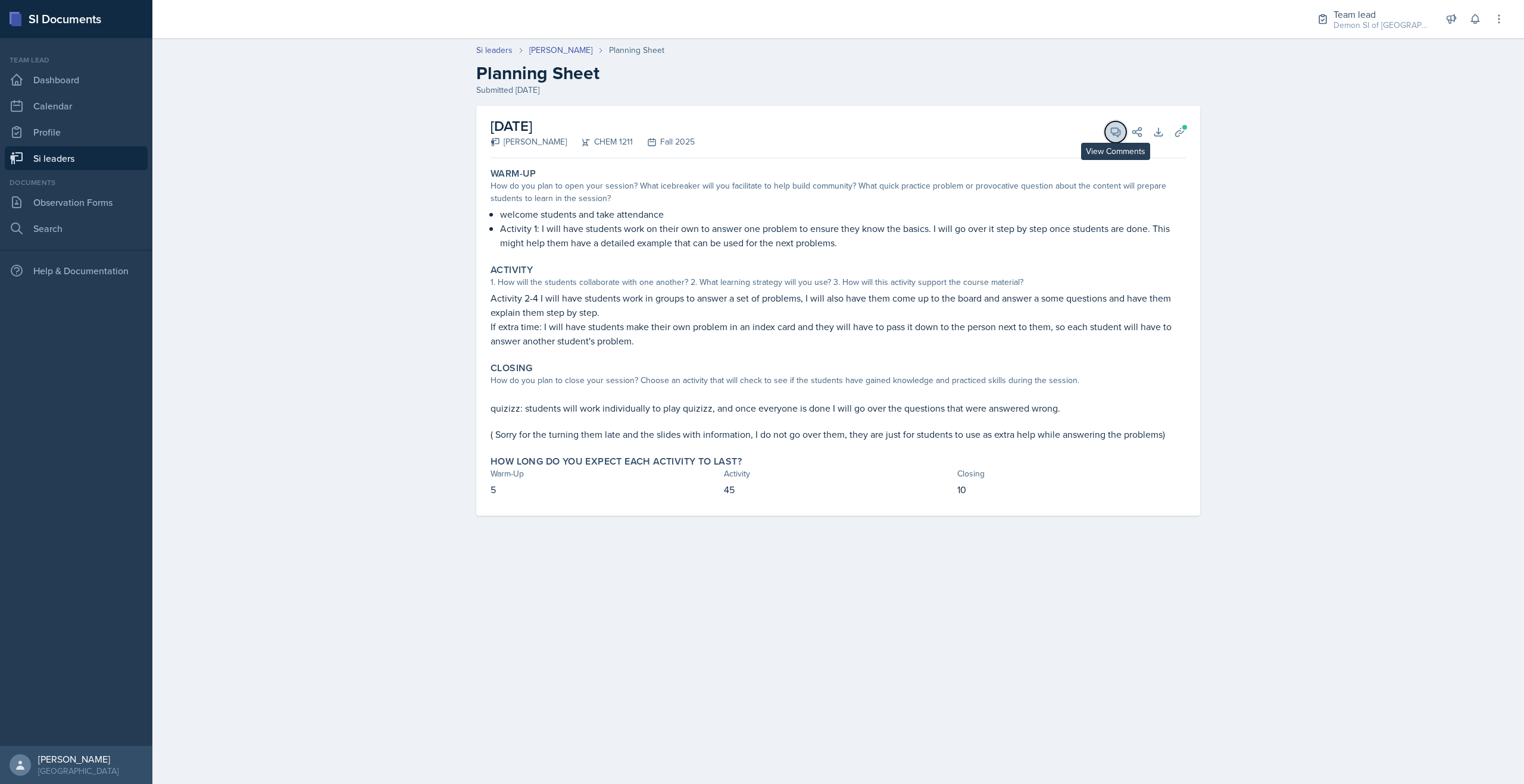
click at [807, 133] on icon at bounding box center [1115, 132] width 12 height 12
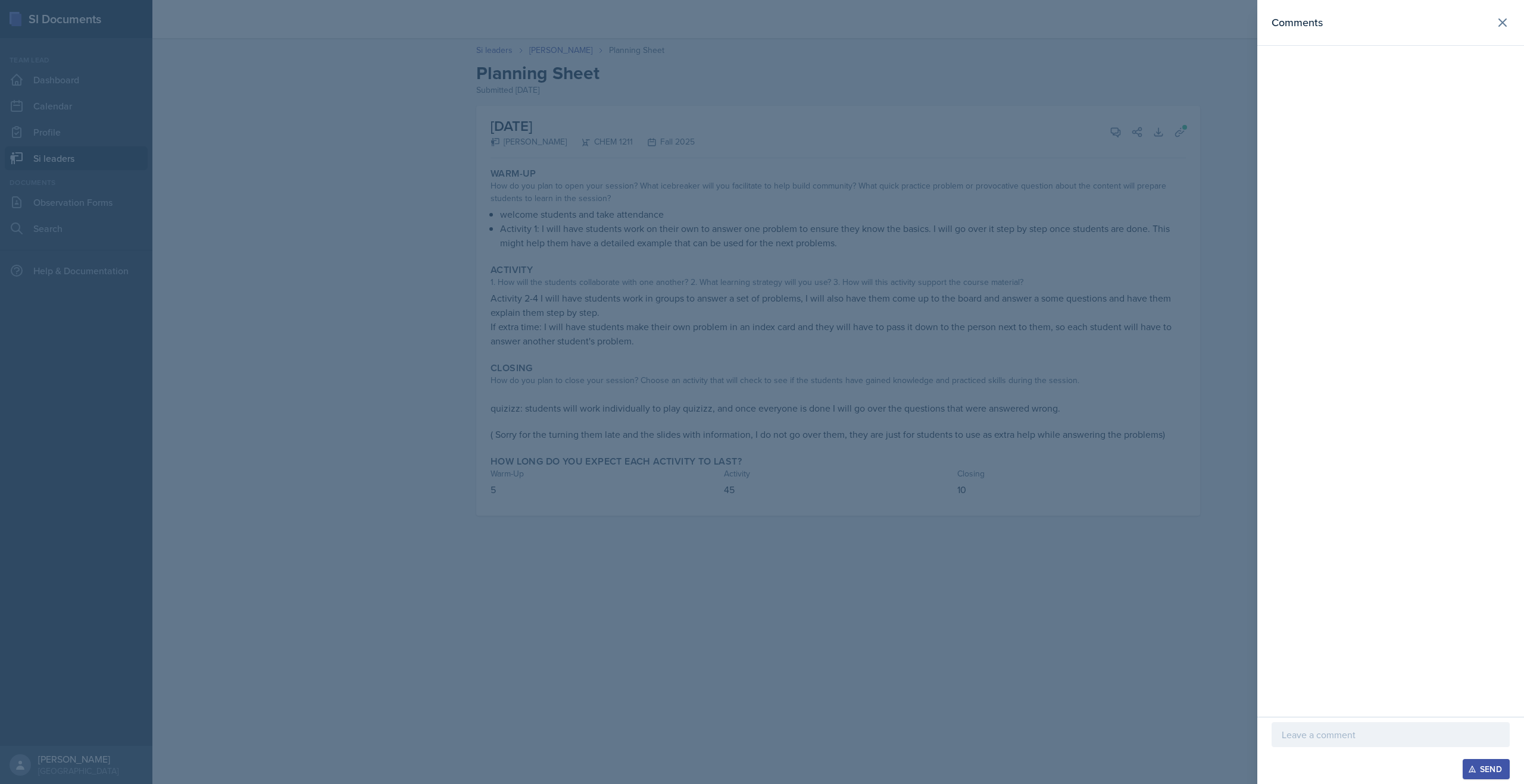
click at [807, 536] on div at bounding box center [1390, 735] width 238 height 25
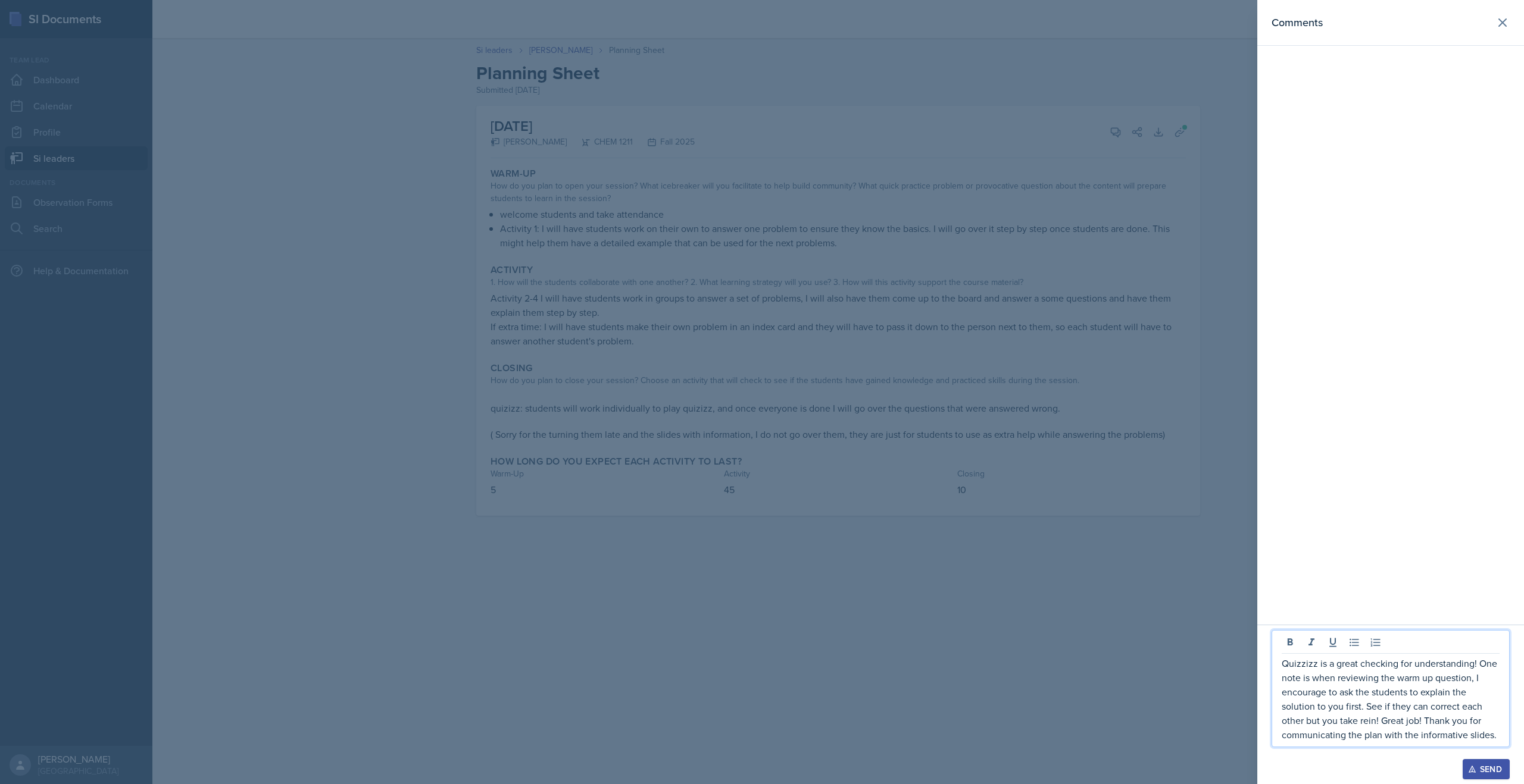
drag, startPoint x: 1500, startPoint y: 734, endPoint x: 1219, endPoint y: 592, distance: 314.8
click at [807, 536] on div "Comments Quizzizz is a great checking for understanding! One note is when revie…" at bounding box center [762, 392] width 1524 height 784
copy p "Quizzizz is a great checking for understanding! One note is when reviewing the …"
click at [807, 536] on div "Send" at bounding box center [1486, 769] width 31 height 10
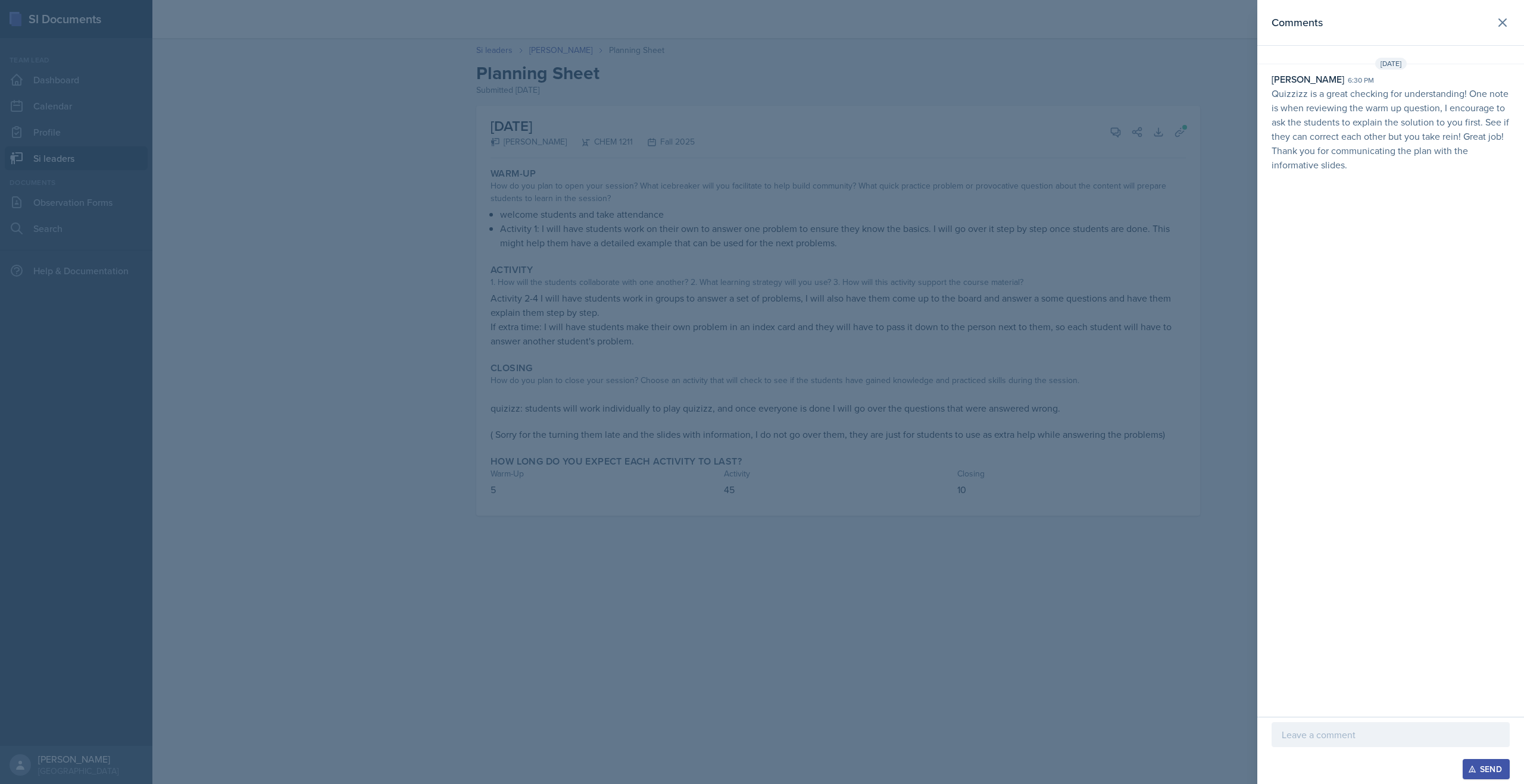
click at [556, 51] on div at bounding box center [762, 392] width 1524 height 784
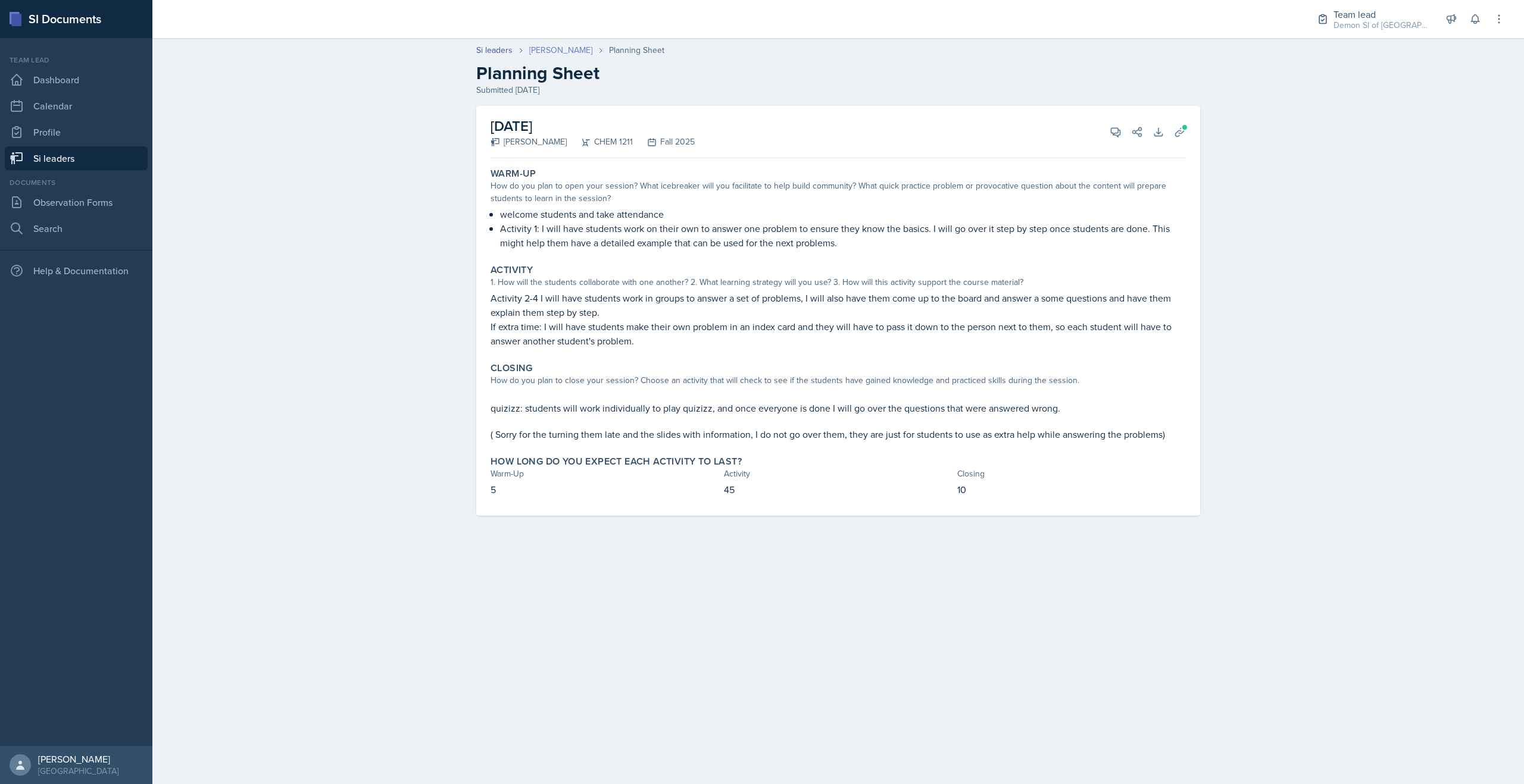
click at [556, 51] on link "[PERSON_NAME]" at bounding box center [561, 50] width 63 height 12
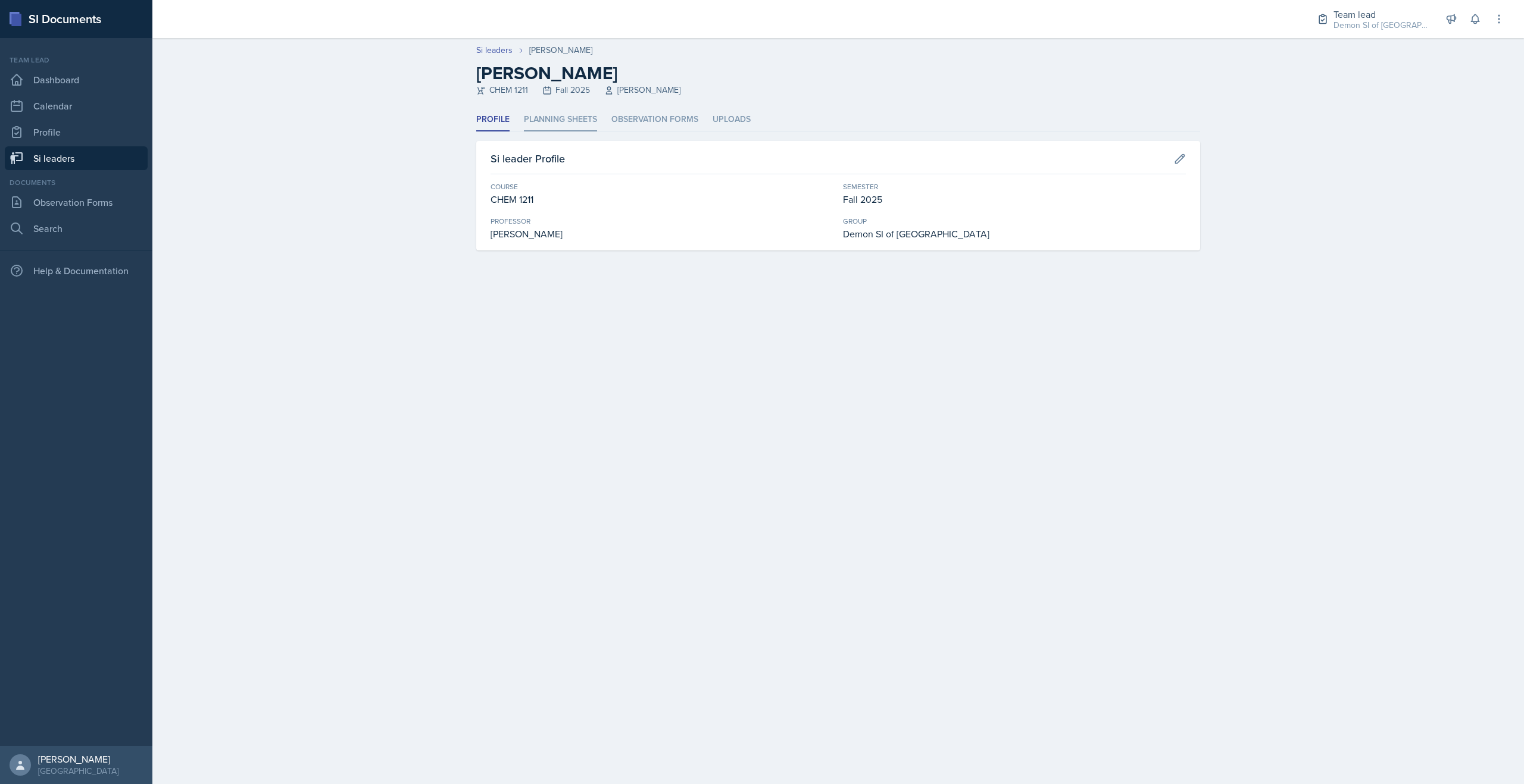
click at [563, 124] on li "Planning Sheets" at bounding box center [561, 120] width 73 height 23
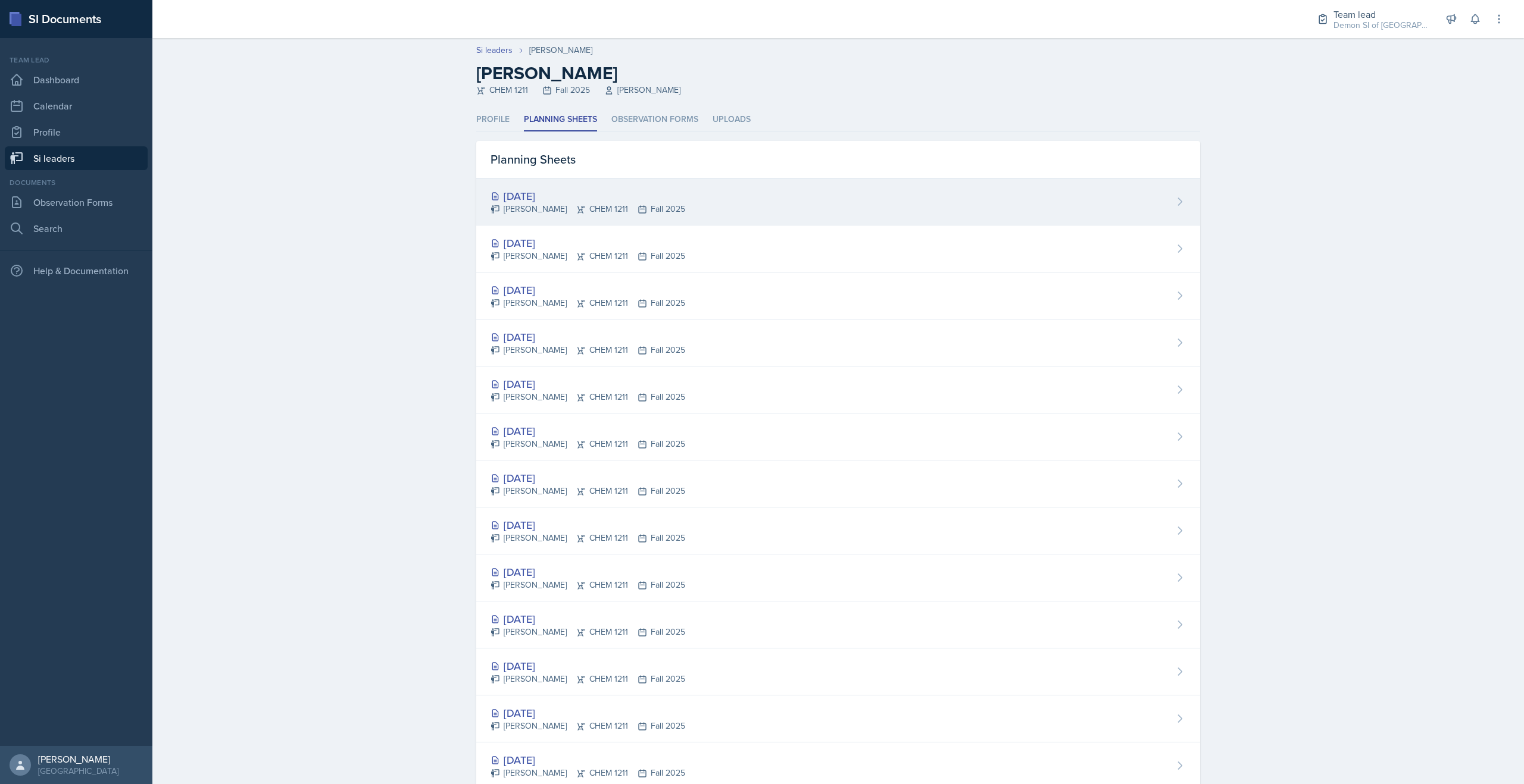
click at [556, 201] on div "[DATE]" at bounding box center [587, 196] width 194 height 16
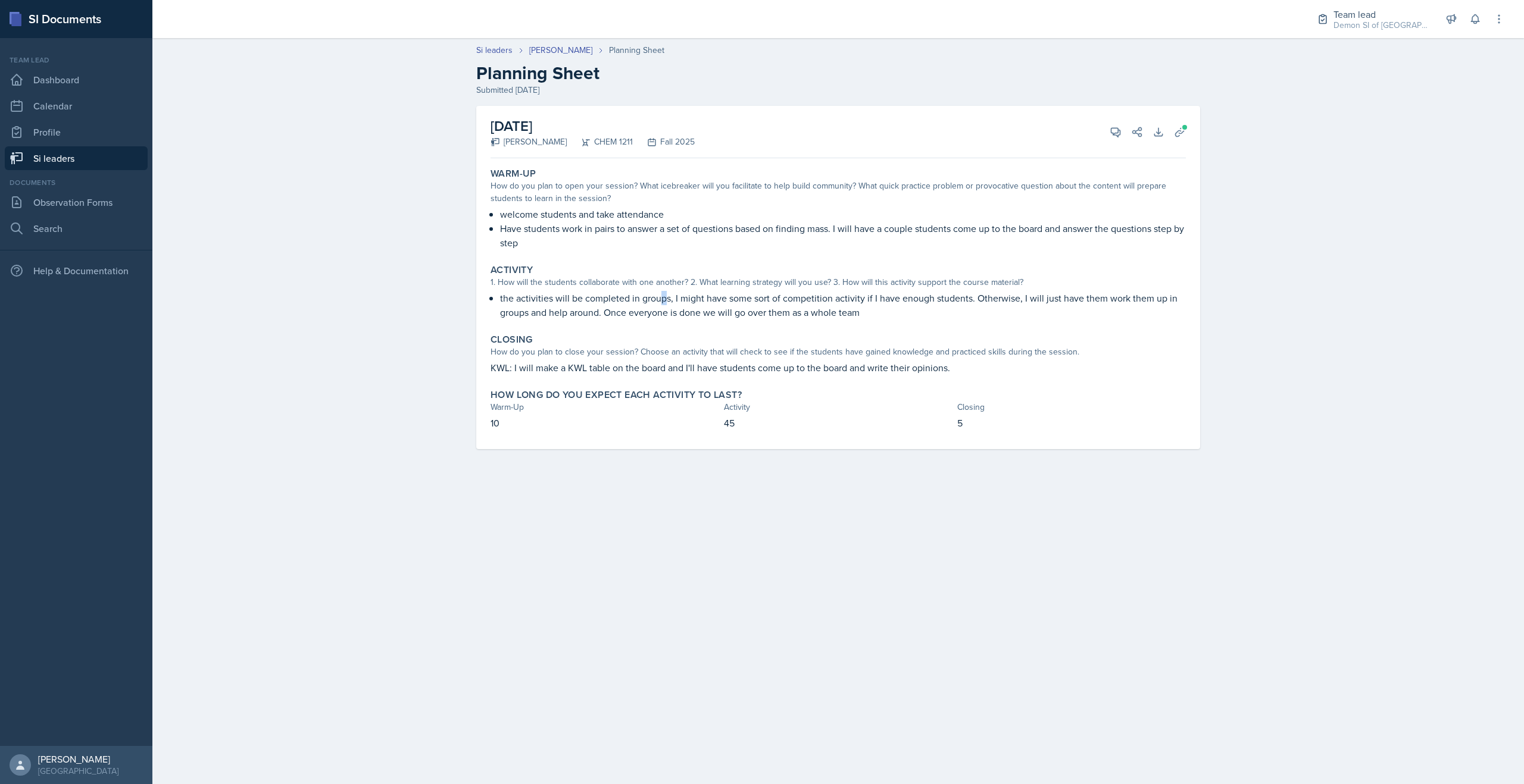
drag, startPoint x: 662, startPoint y: 293, endPoint x: 924, endPoint y: 268, distance: 263.2
click at [703, 289] on div "Activity 1. How will the students collaborate with one another? 2. What learnin…" at bounding box center [838, 291] width 705 height 65
click at [807, 132] on icon at bounding box center [1179, 132] width 9 height 9
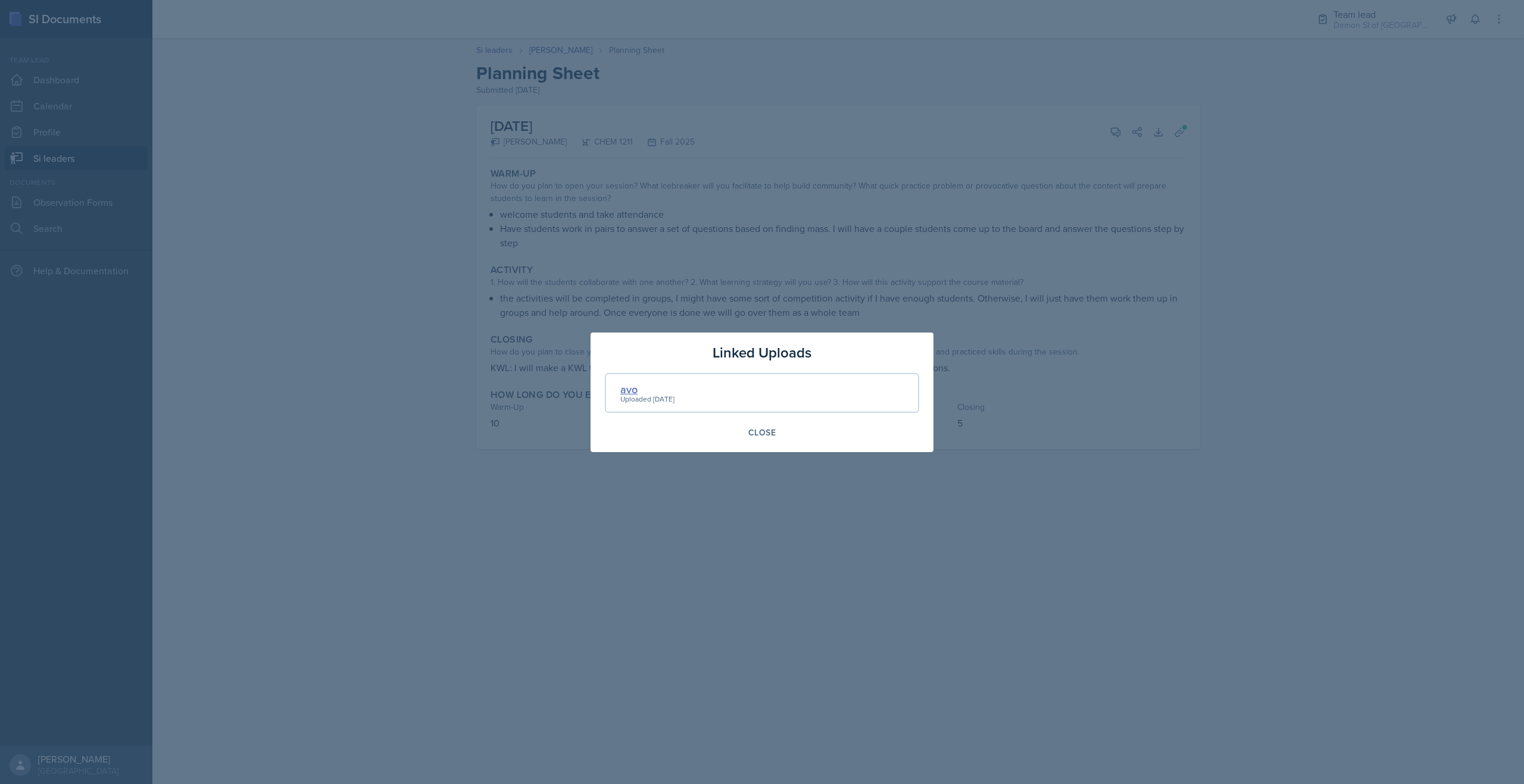
click at [627, 385] on div "avo" at bounding box center [647, 389] width 54 height 16
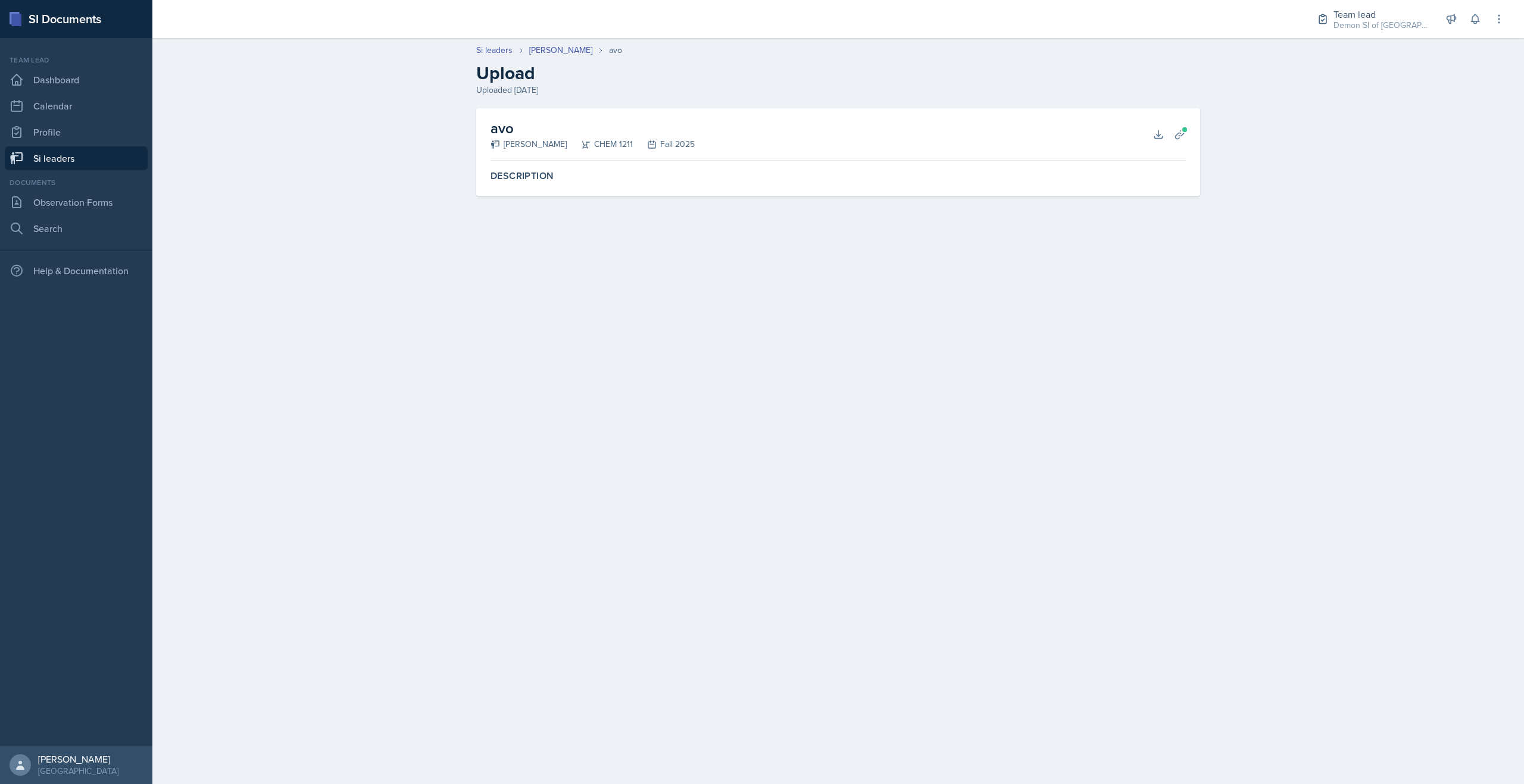
click at [807, 145] on div "avo Jaqueline Martinez CHEM 1211 Fall 2025 Download Planning Sheets" at bounding box center [838, 135] width 695 height 53
click at [807, 135] on icon at bounding box center [1158, 134] width 8 height 8
click at [574, 53] on link "[PERSON_NAME]" at bounding box center [561, 50] width 63 height 12
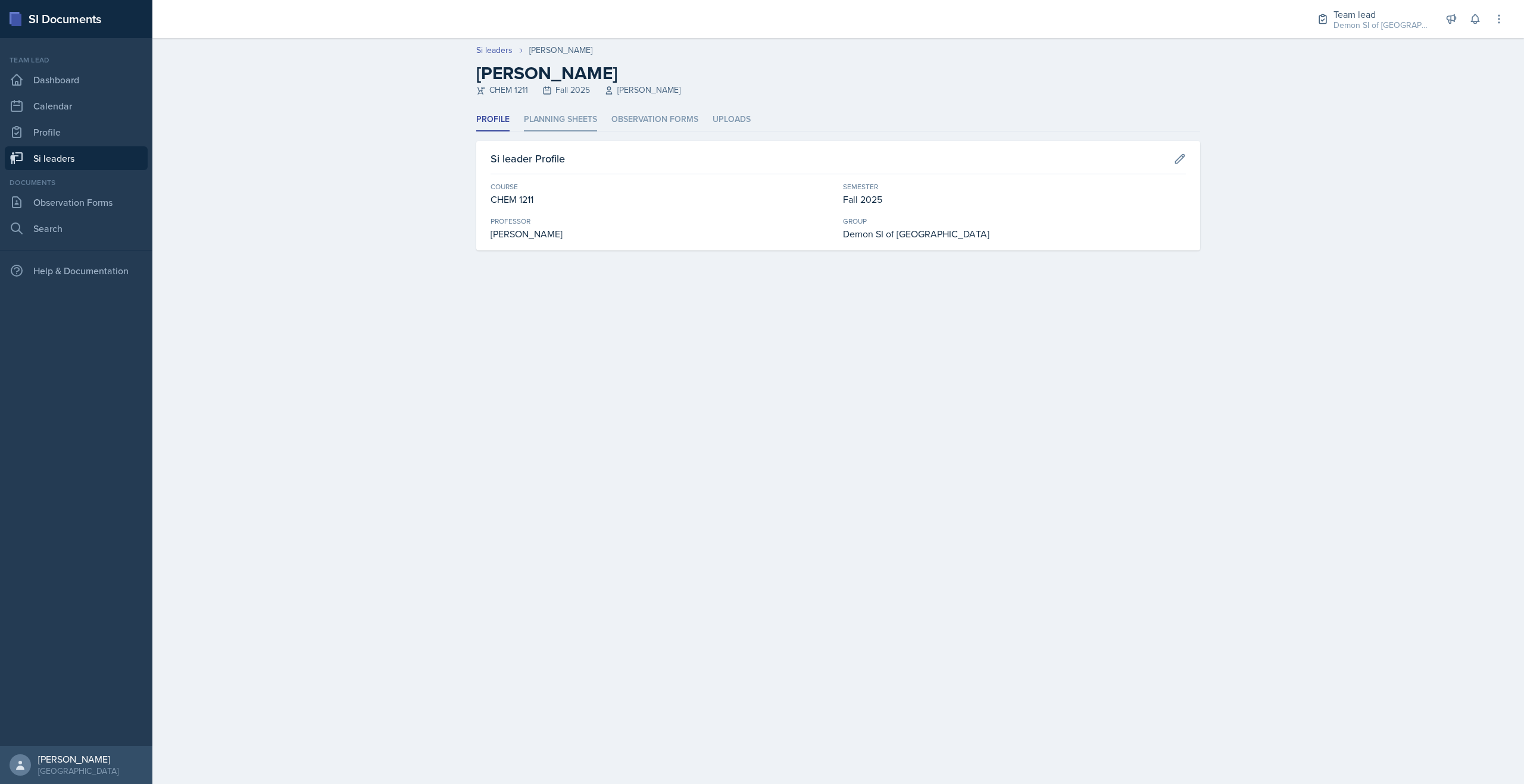
click at [545, 116] on li "Planning Sheets" at bounding box center [561, 120] width 73 height 23
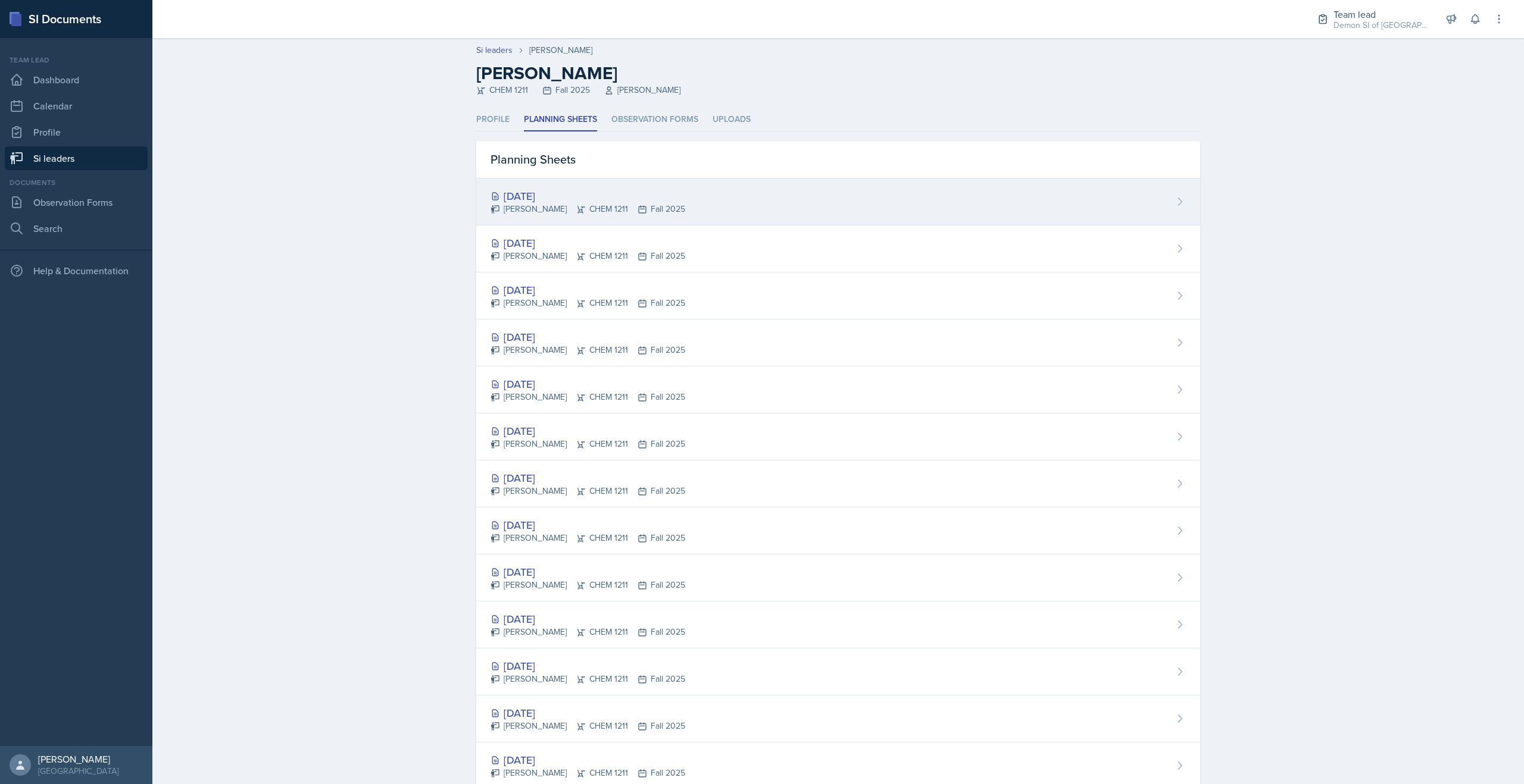
click at [540, 198] on div "[DATE]" at bounding box center [587, 196] width 194 height 16
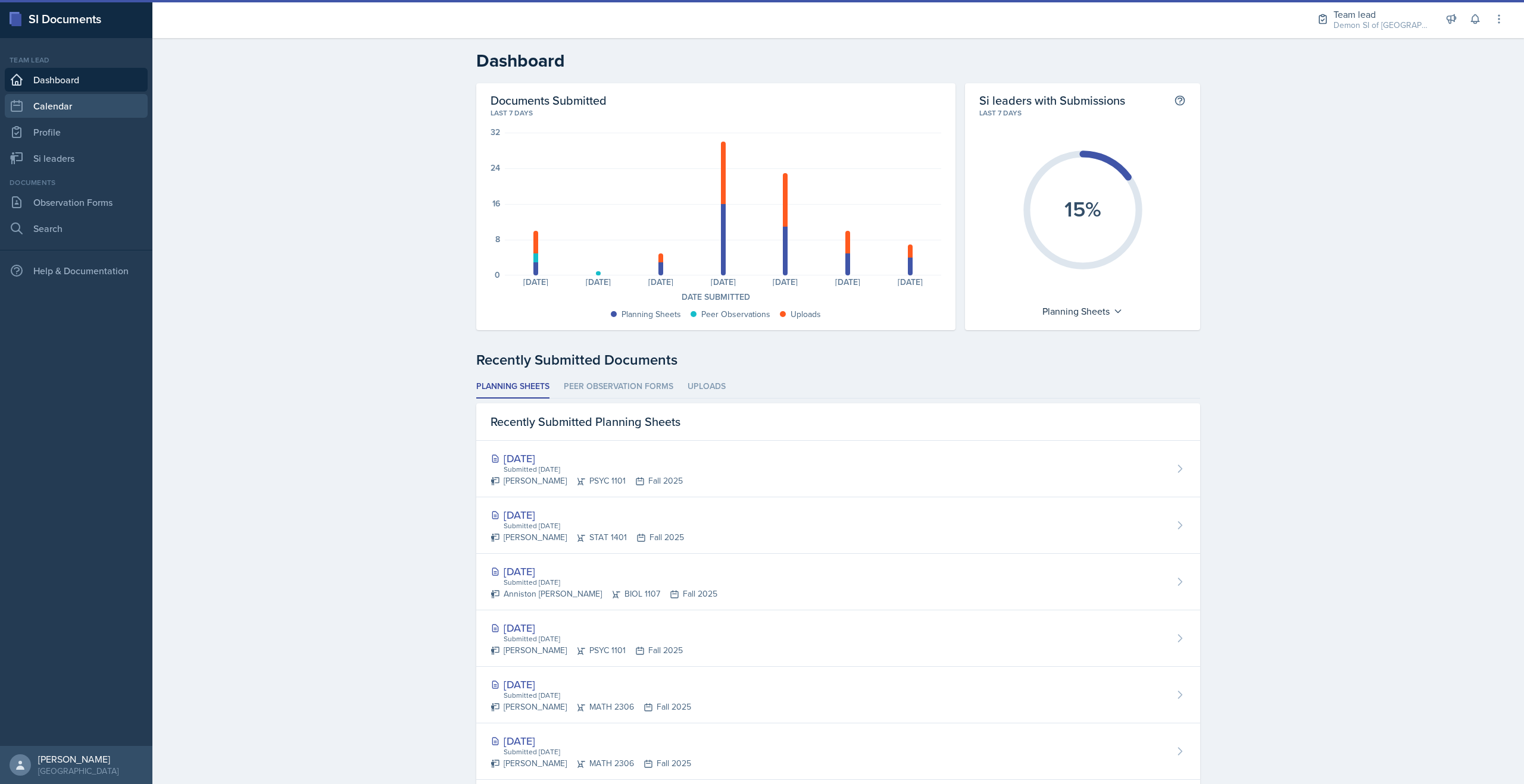
click at [22, 102] on icon at bounding box center [17, 106] width 14 height 14
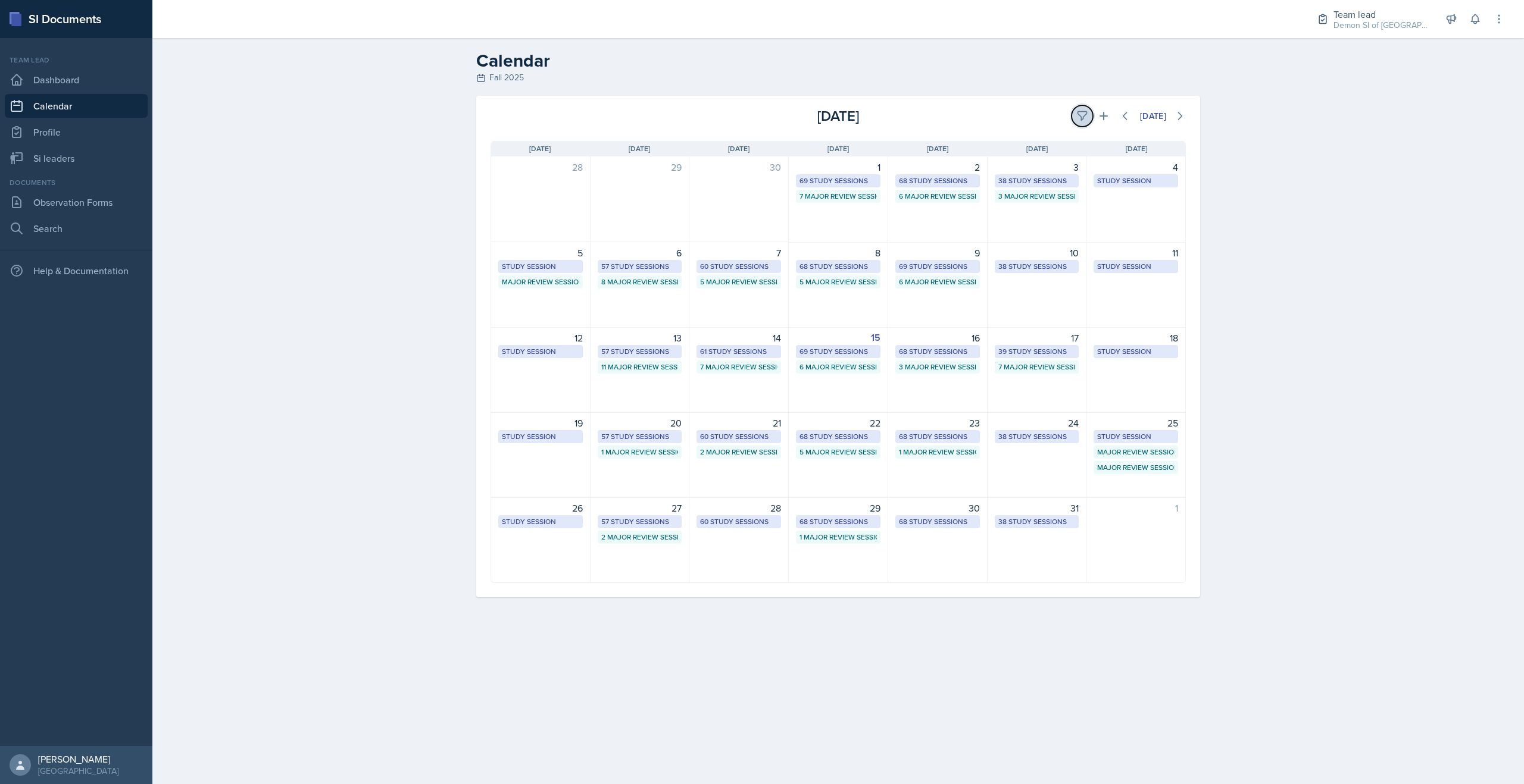
click at [1081, 123] on button at bounding box center [1082, 116] width 21 height 21
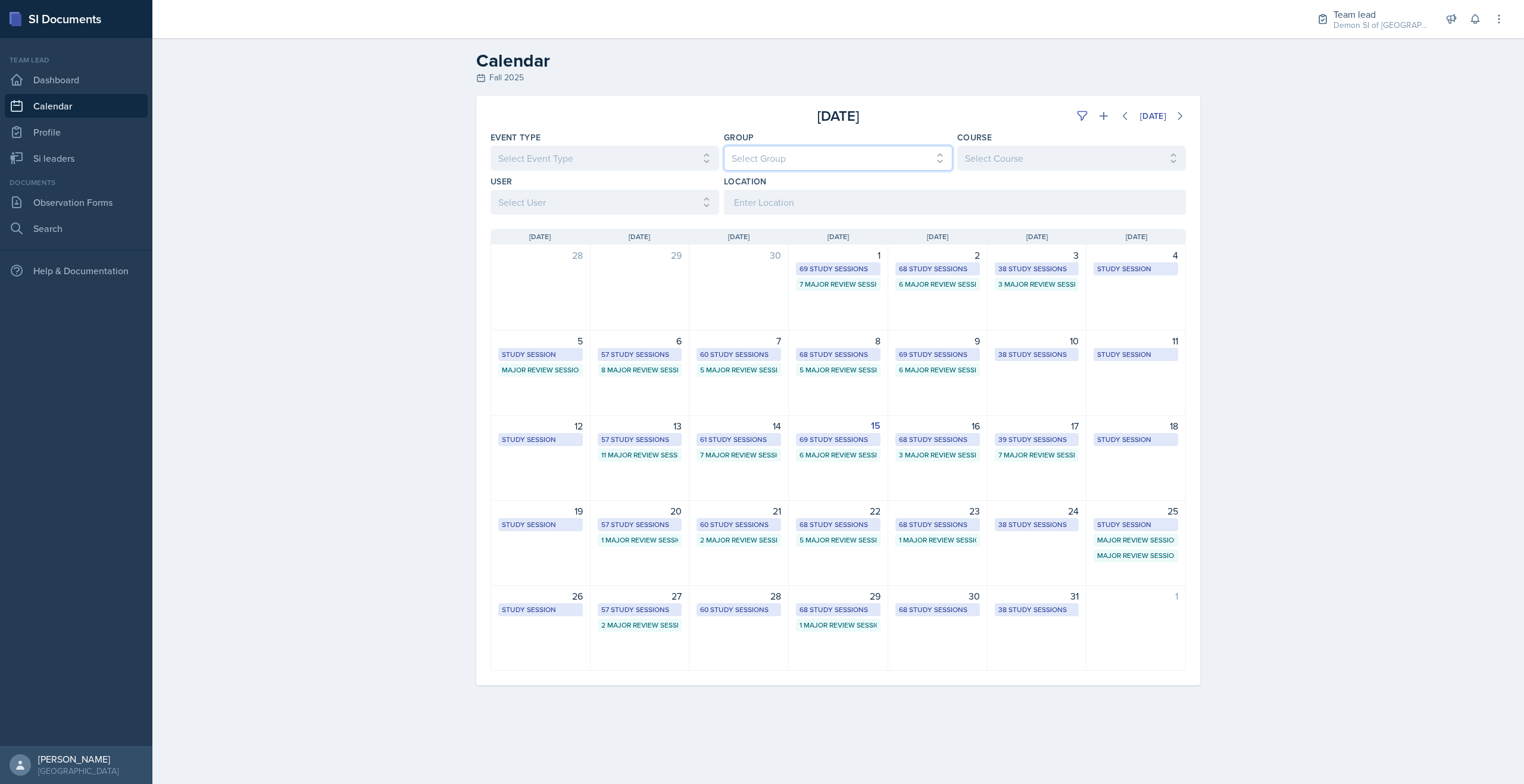
click at [765, 162] on select "Select Group All Demon SI of [GEOGRAPHIC_DATA] Les Mariettables Lion King Mamma…" at bounding box center [838, 159] width 228 height 25
select select "e892a4c8-123a-40ec-8aa5-ee50854cd130"
click at [724, 146] on select "Select Group All Demon SI of [GEOGRAPHIC_DATA] Les Mariettables Lion King Mamma…" at bounding box center [838, 159] width 228 height 25
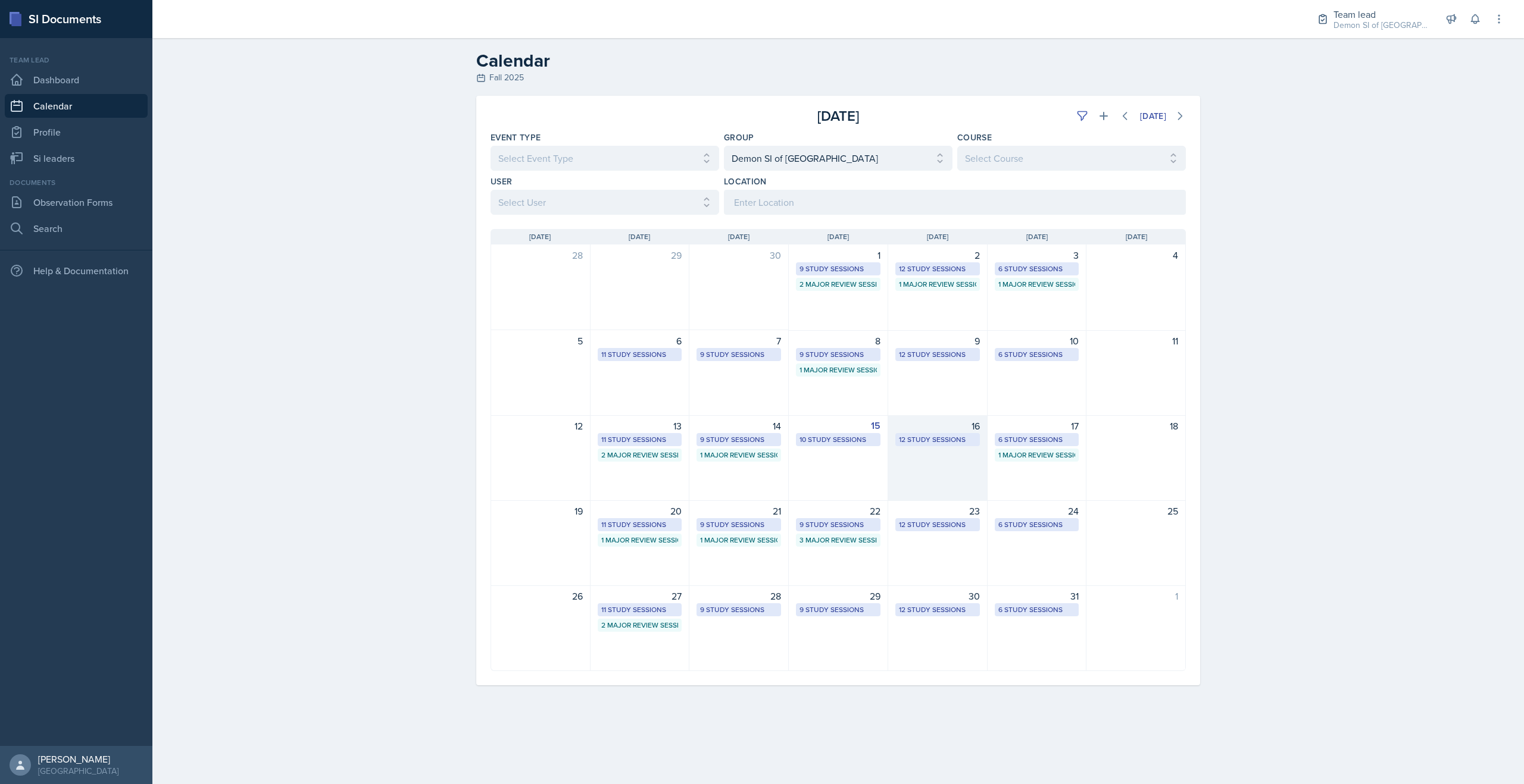
click at [942, 435] on div "12 Study Sessions" at bounding box center [938, 440] width 78 height 11
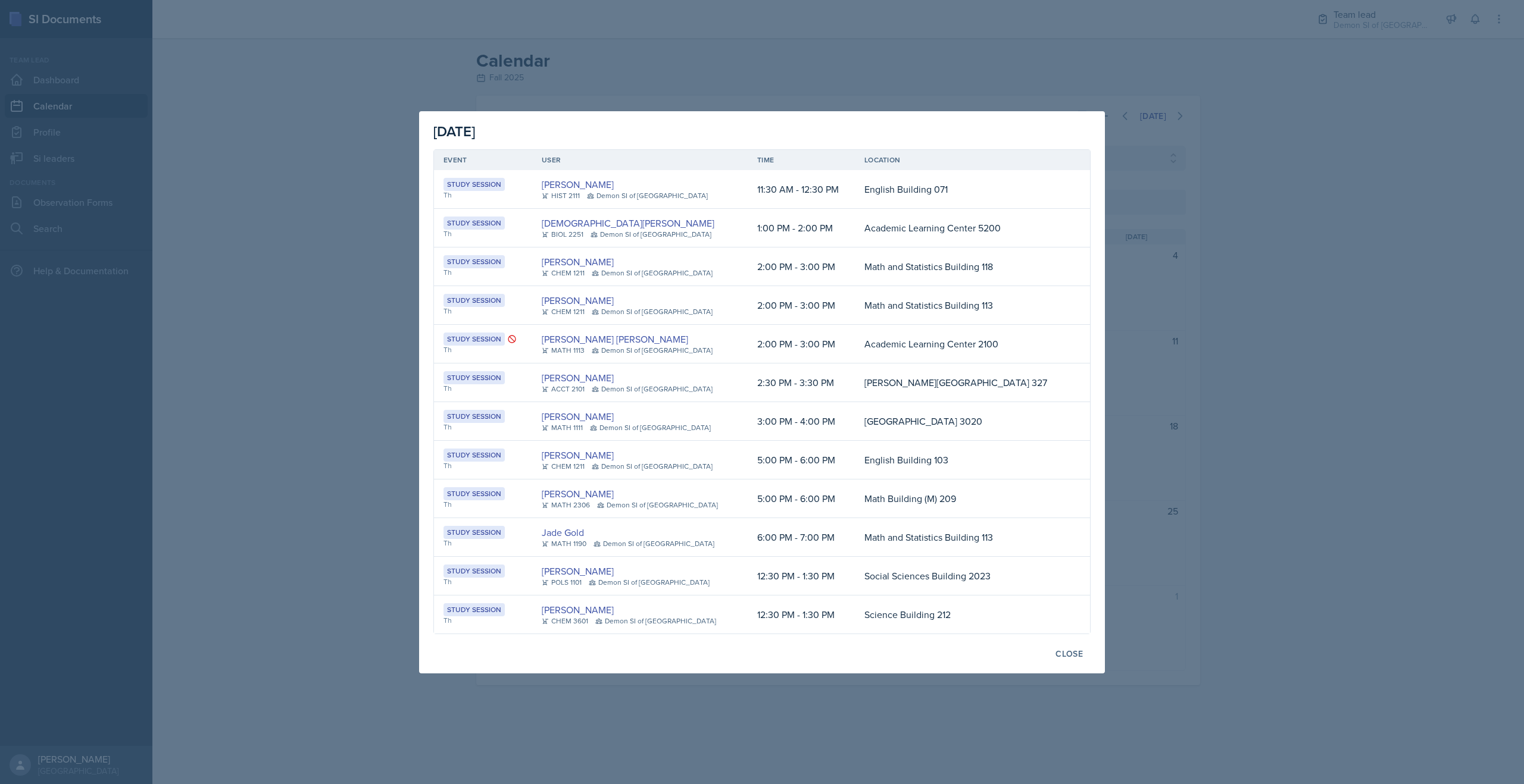
click at [1320, 338] on div at bounding box center [762, 392] width 1524 height 784
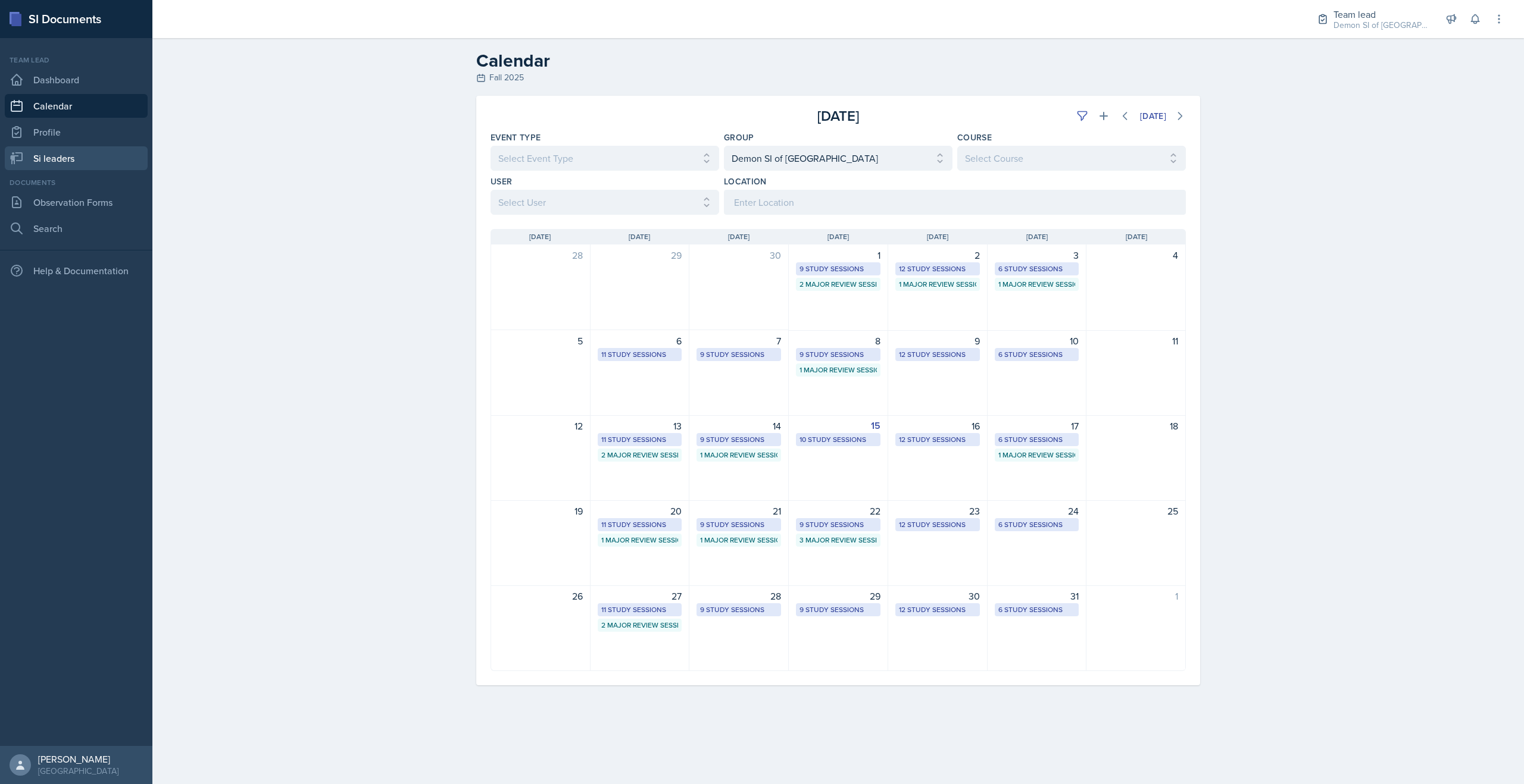
click at [72, 148] on link "Si leaders" at bounding box center [76, 158] width 143 height 24
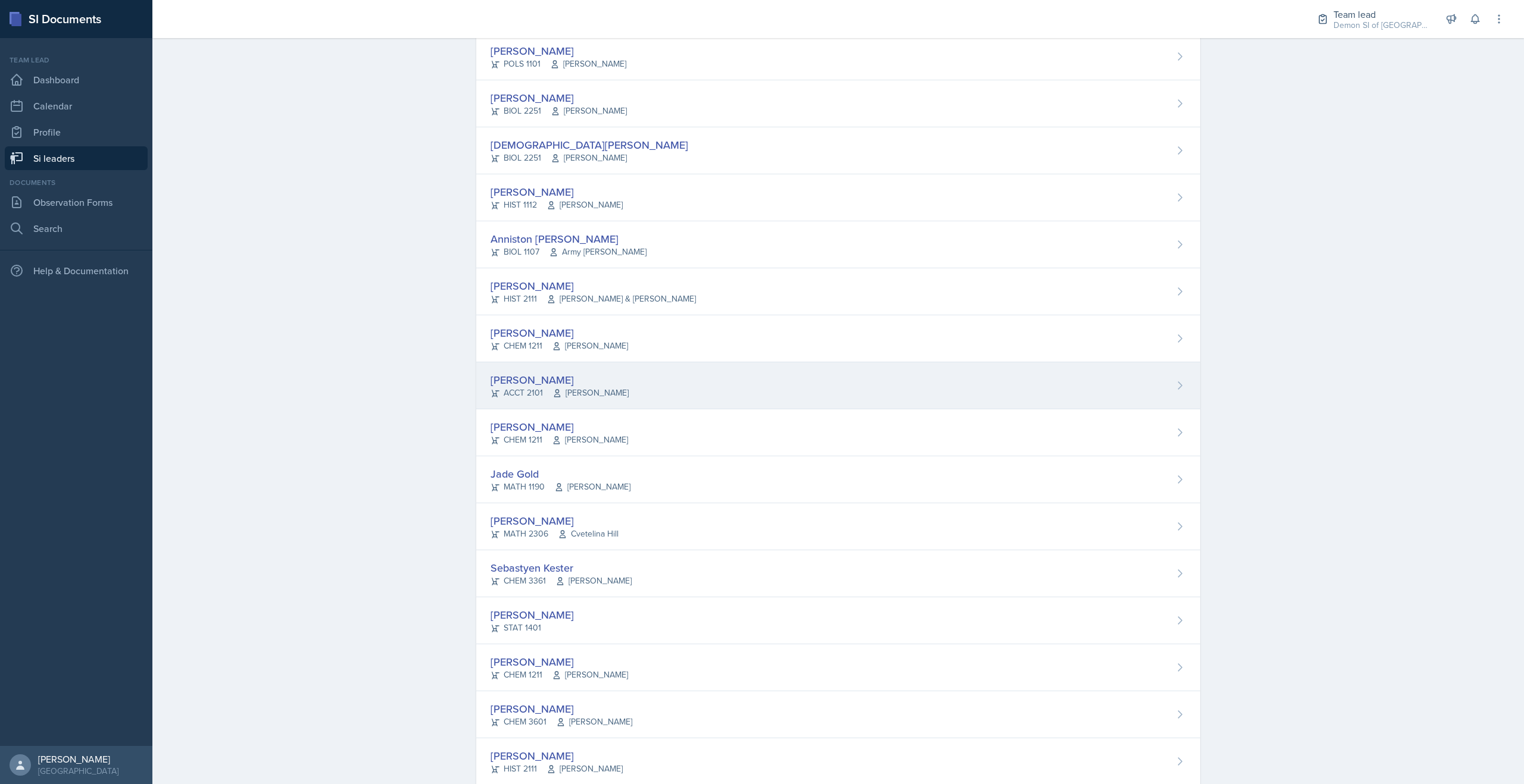
scroll to position [144, 0]
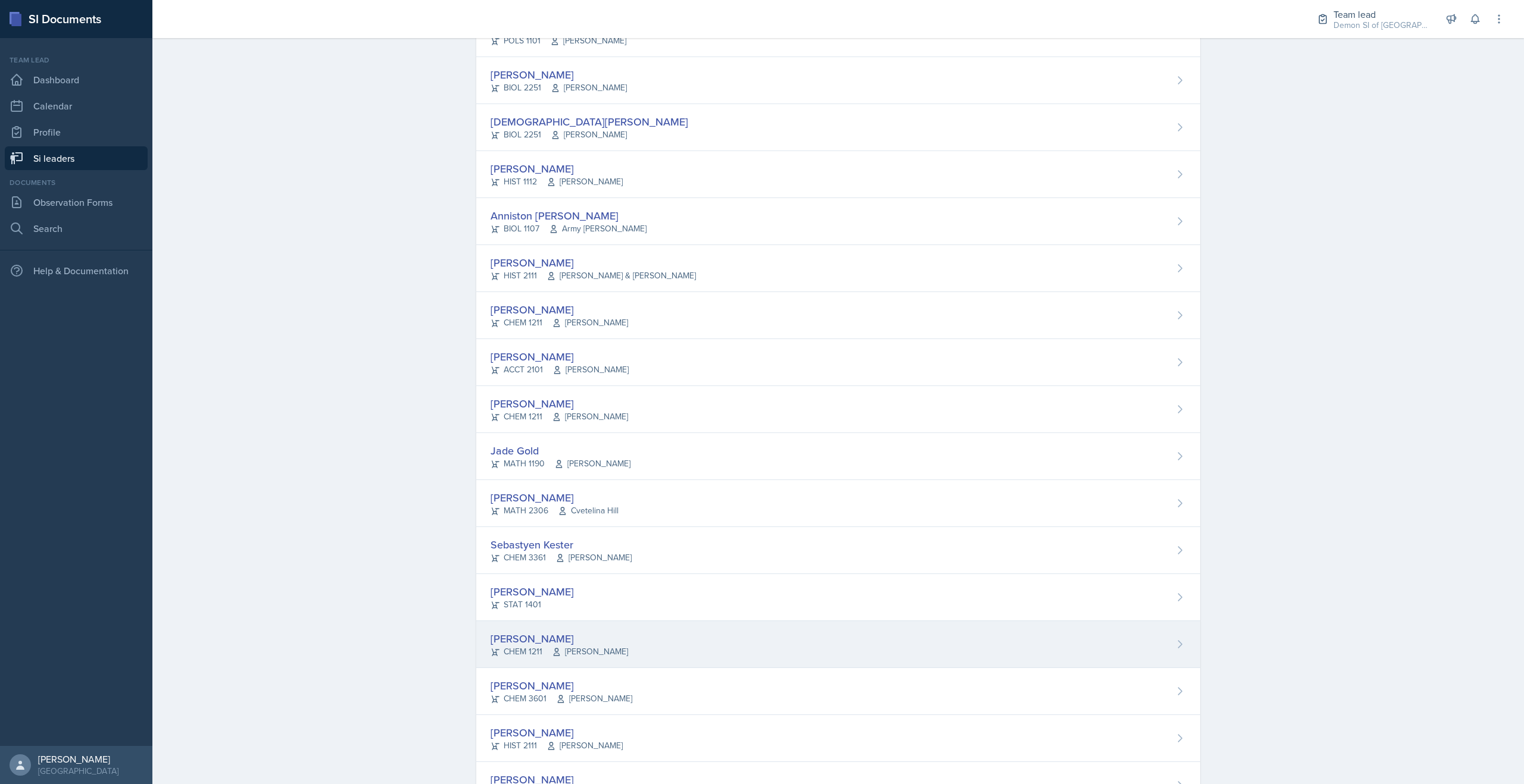
click at [627, 636] on div "Jaqueline Martinez CHEM 1211 Antoinette South" at bounding box center [838, 644] width 724 height 47
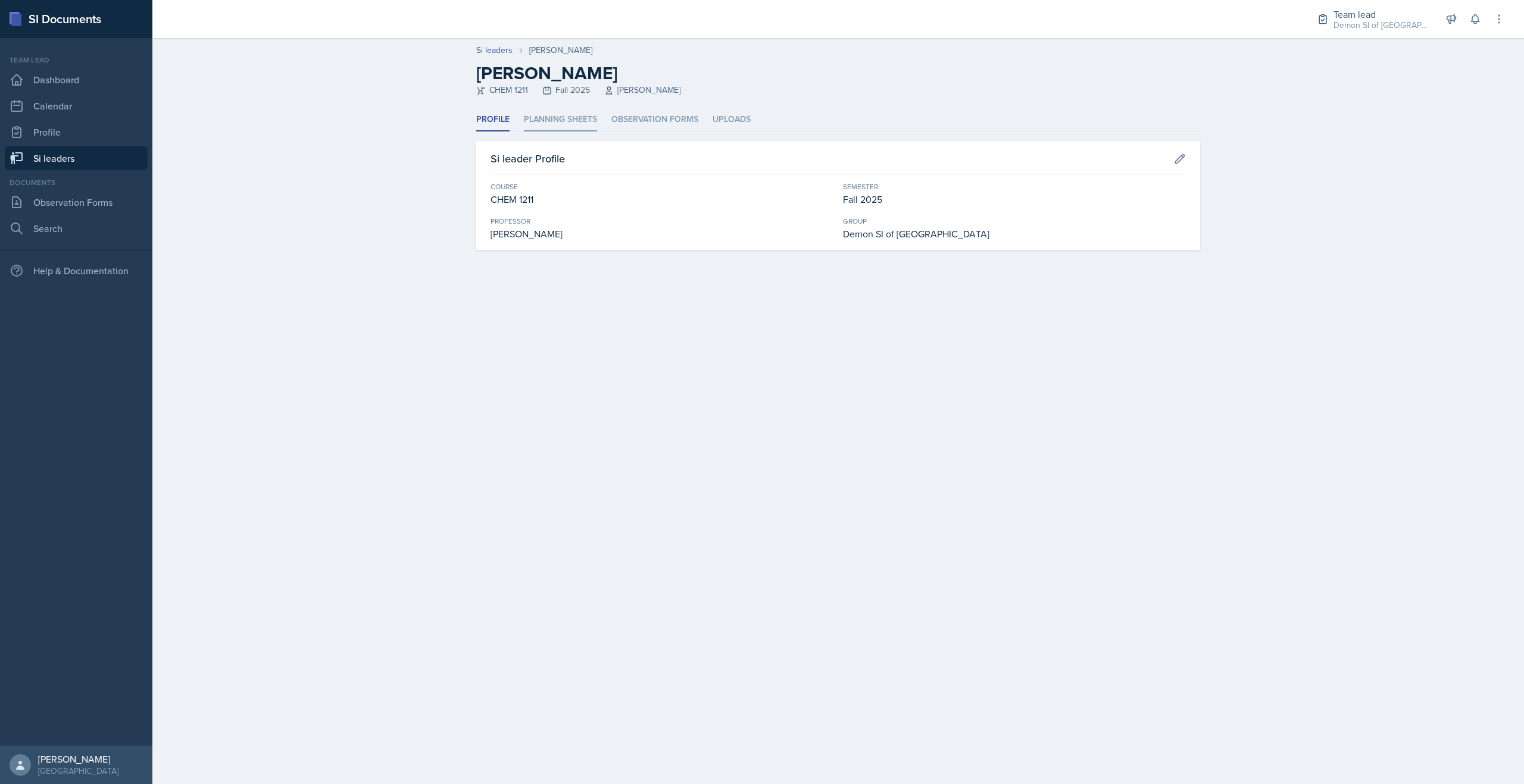
click at [541, 110] on li "Planning Sheets" at bounding box center [561, 120] width 73 height 23
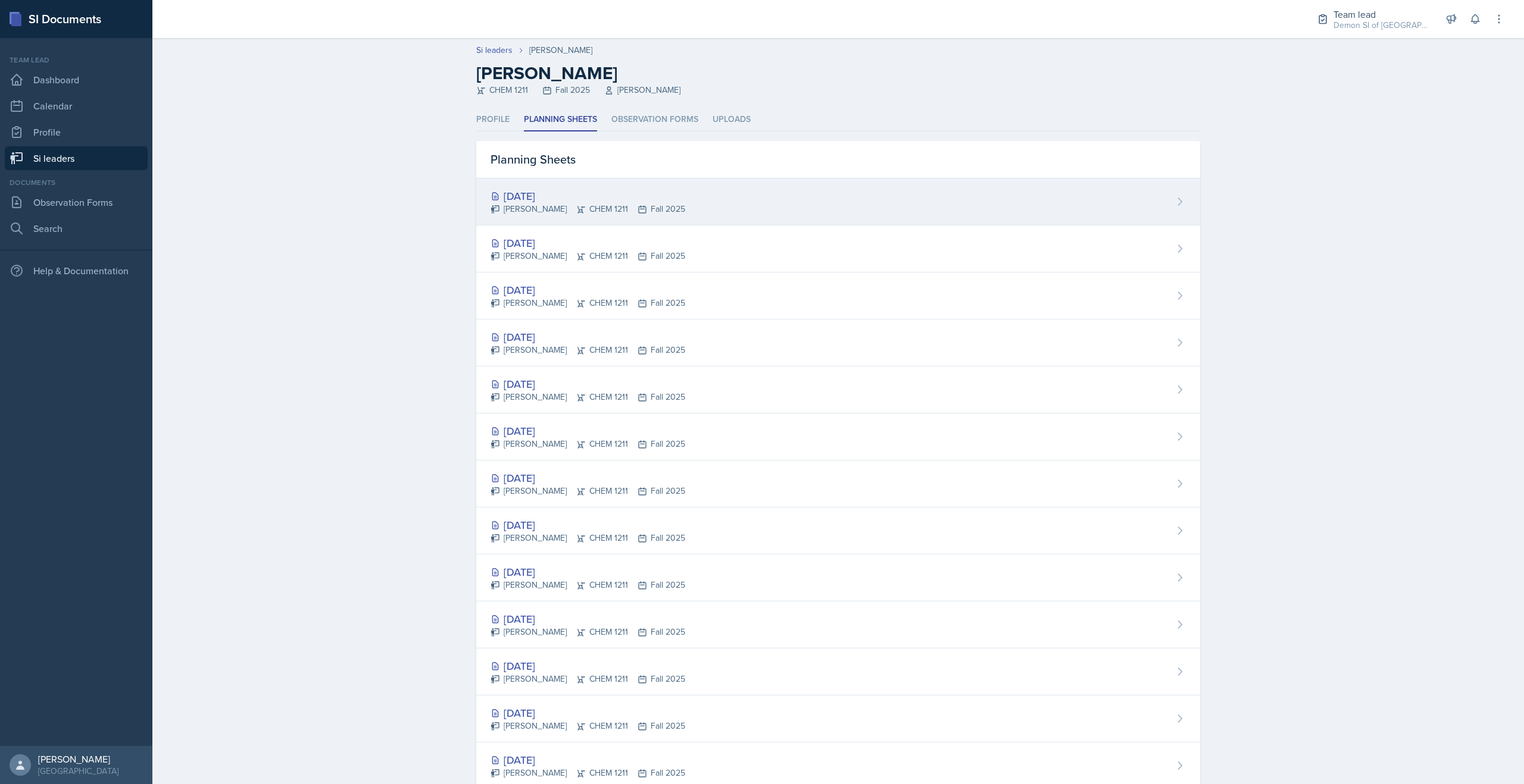
click at [541, 205] on div "Jaqueline Martinez CHEM 1211 Fall 2025" at bounding box center [587, 209] width 194 height 12
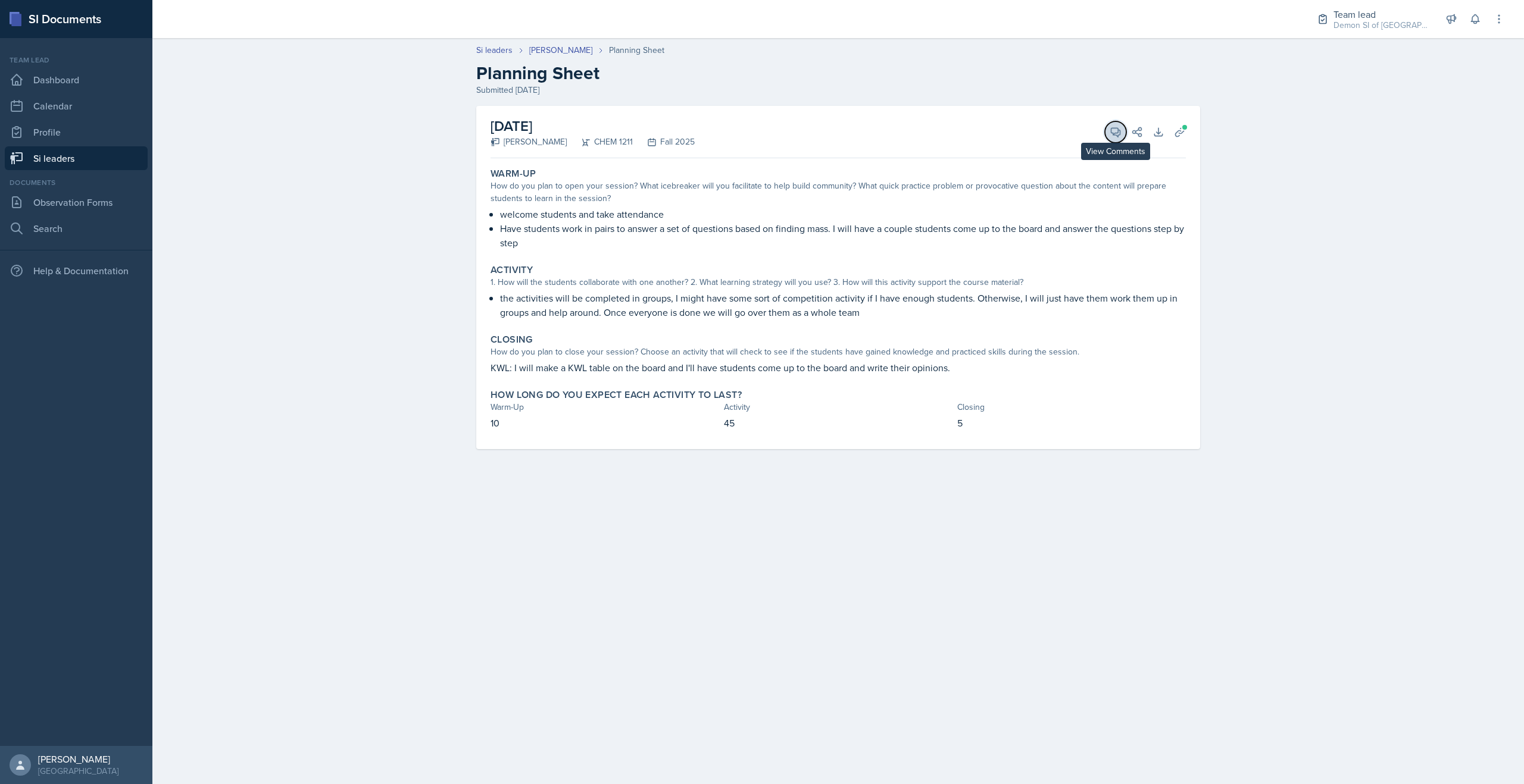
click at [1106, 129] on button "View Comments" at bounding box center [1116, 132] width 21 height 21
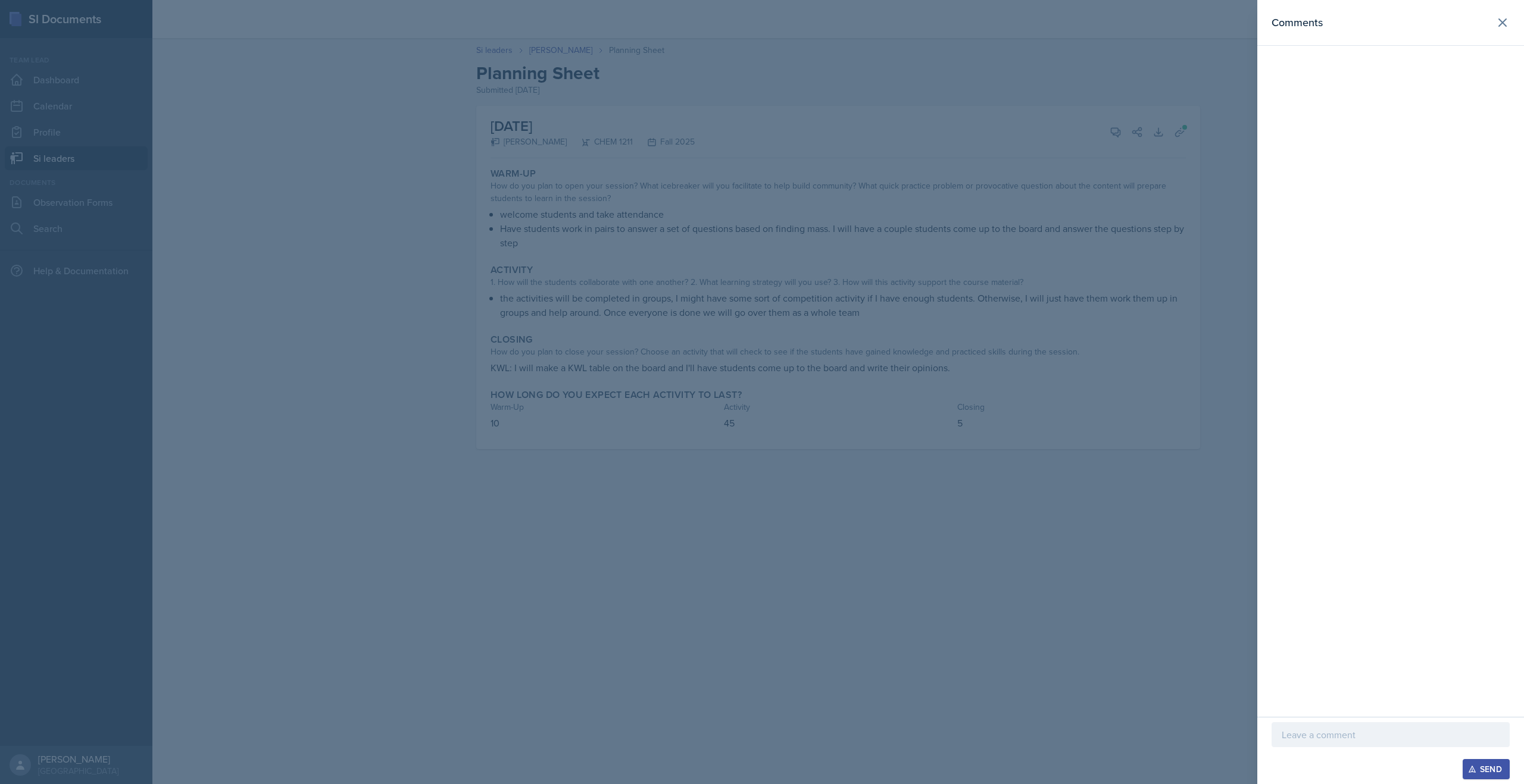
click at [1297, 729] on p at bounding box center [1390, 735] width 217 height 14
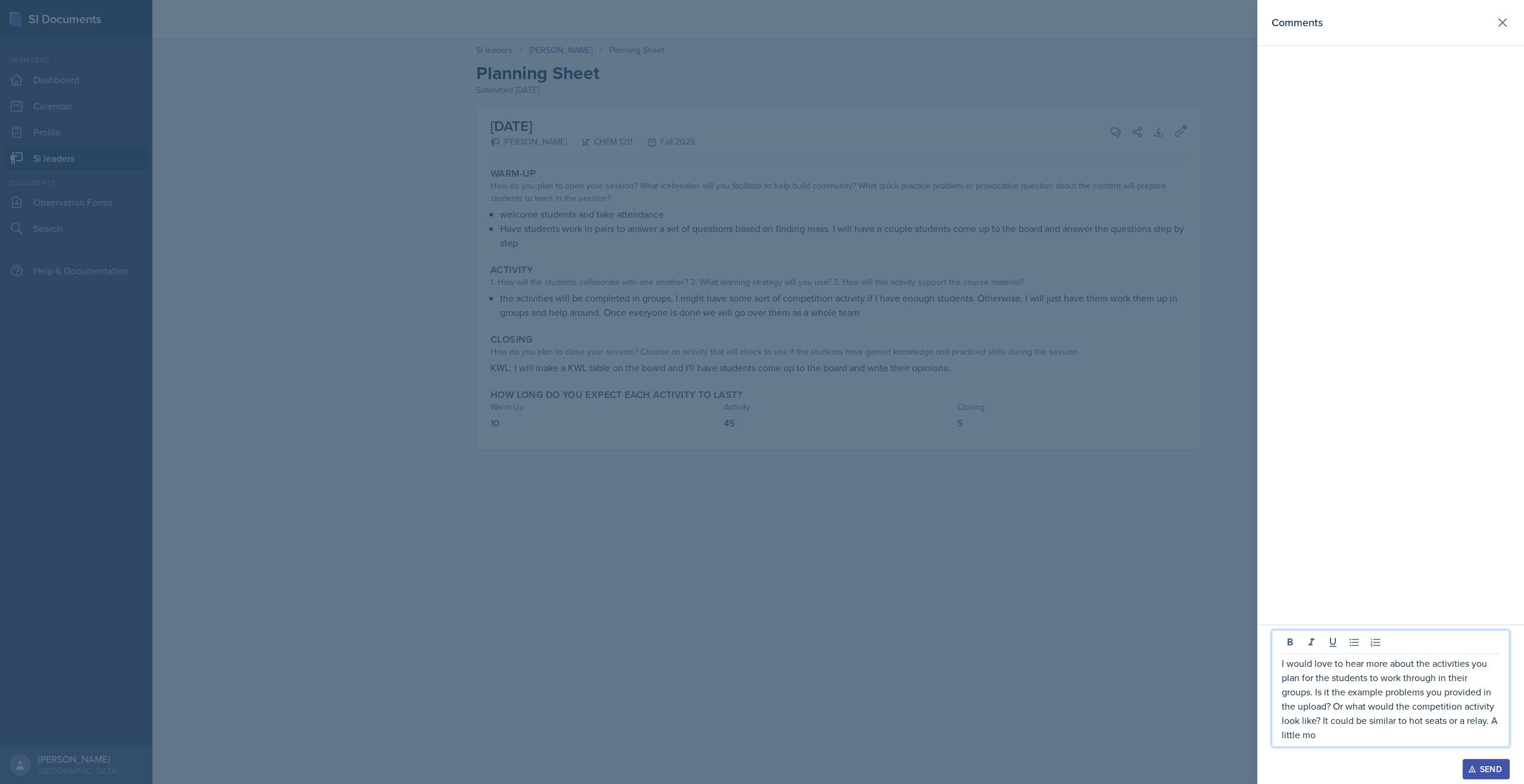
click at [1342, 736] on p "I would love to hear more about the activities you plan for the students to wor…" at bounding box center [1390, 699] width 217 height 86
click at [1419, 653] on div at bounding box center [1390, 644] width 217 height 20
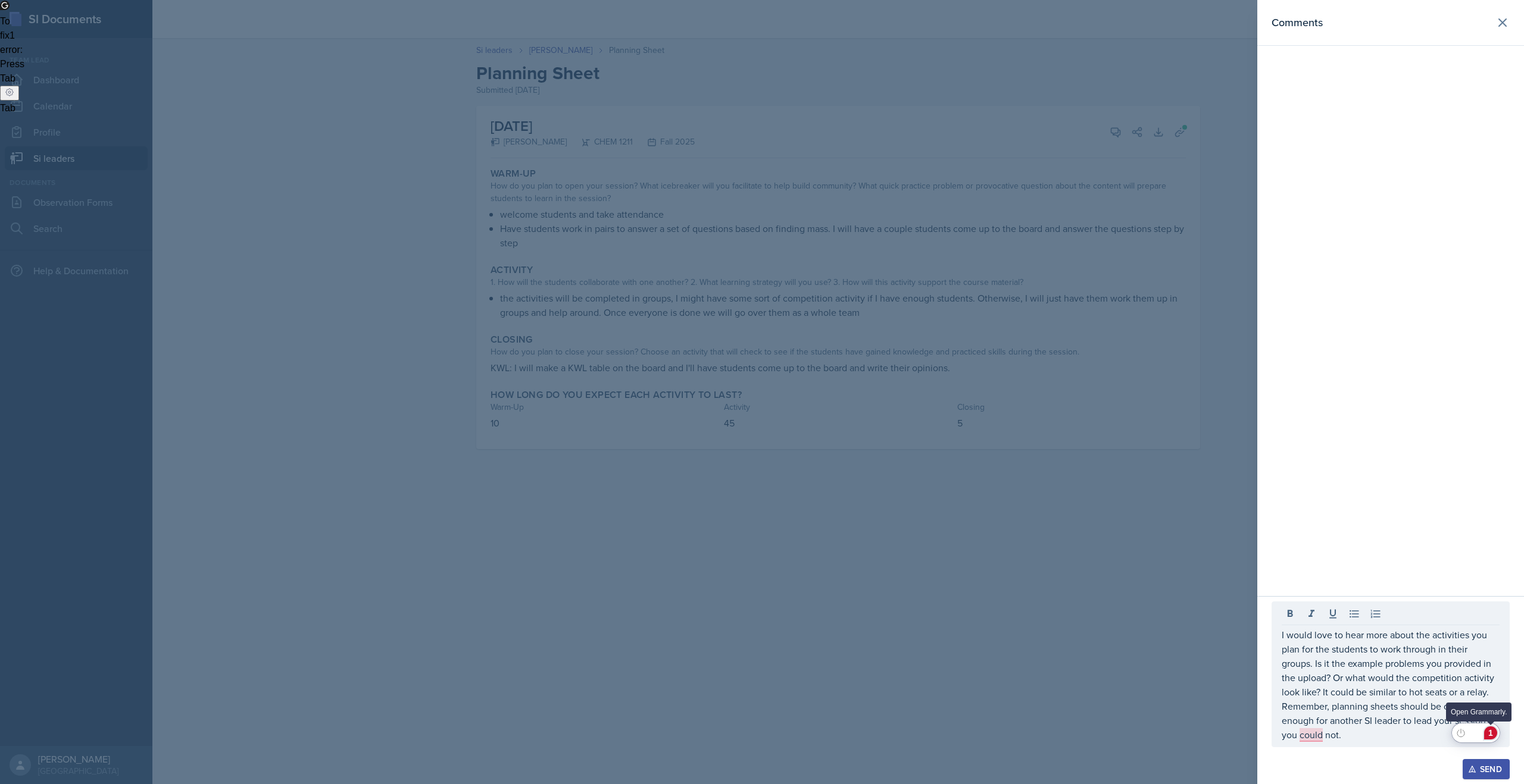
click at [1491, 735] on div "1" at bounding box center [1490, 733] width 13 height 13
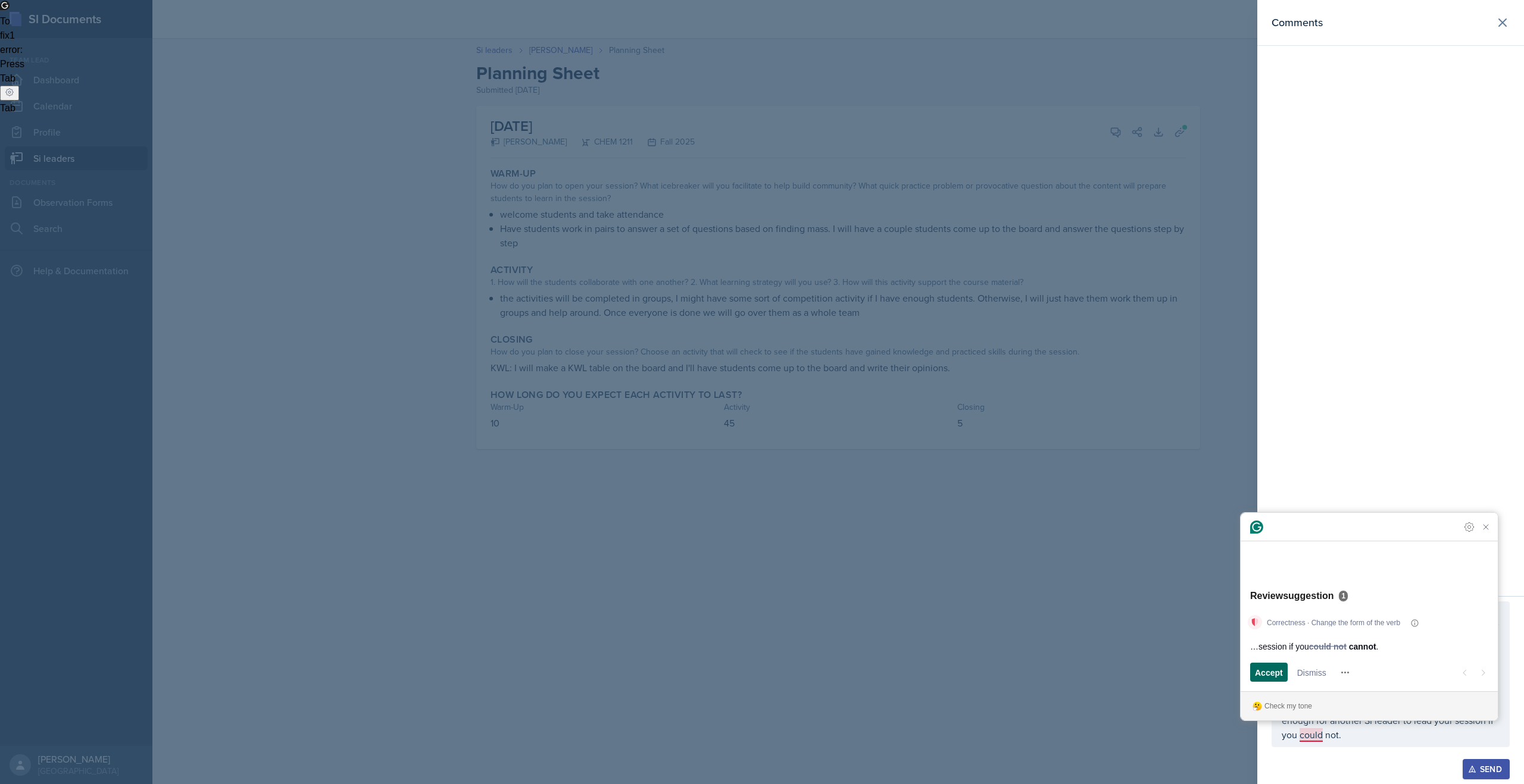
click at [1257, 673] on span "Accept" at bounding box center [1268, 673] width 28 height 12
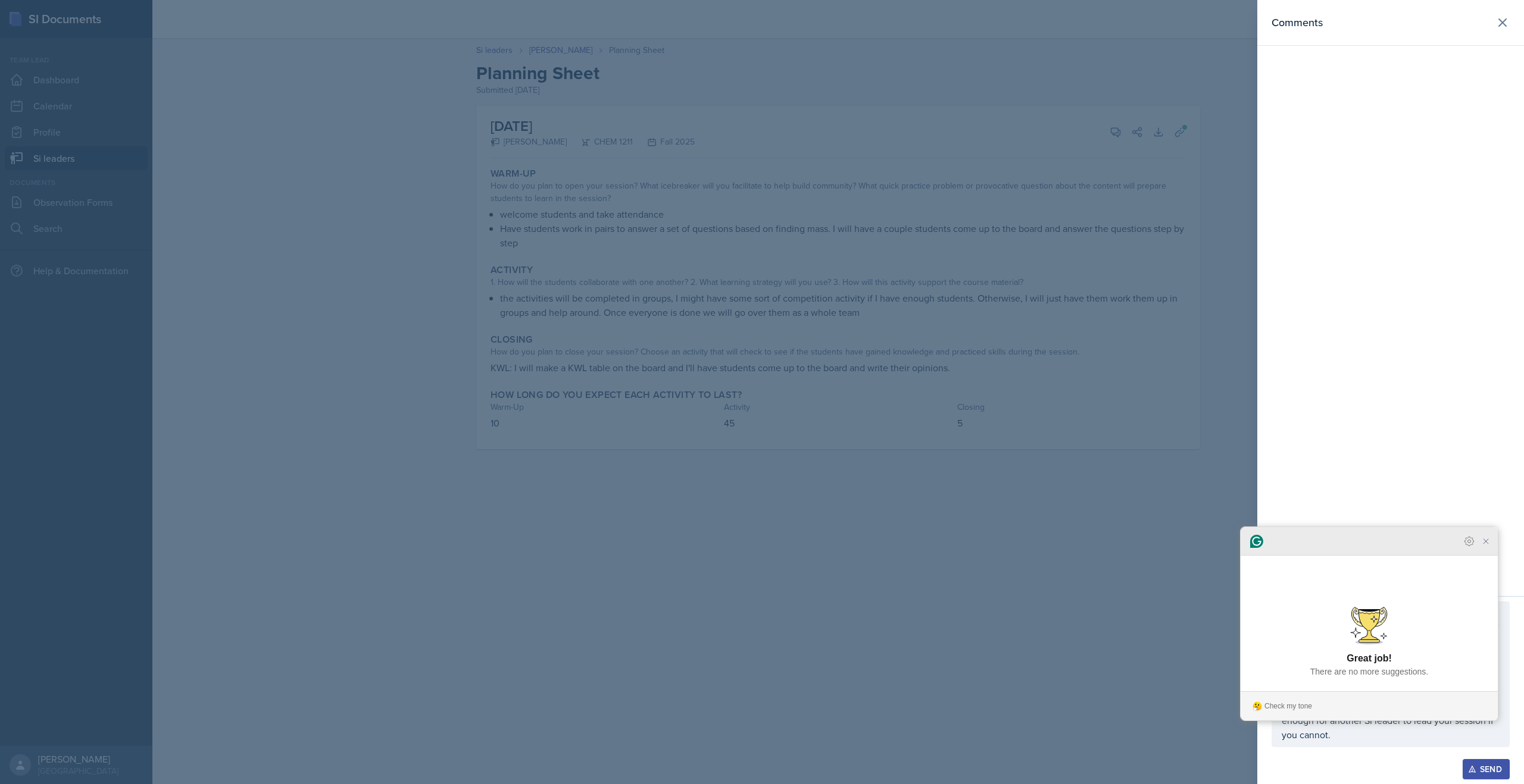
click at [1487, 543] on icon "Close Grammarly Assistant" at bounding box center [1485, 541] width 4 height 4
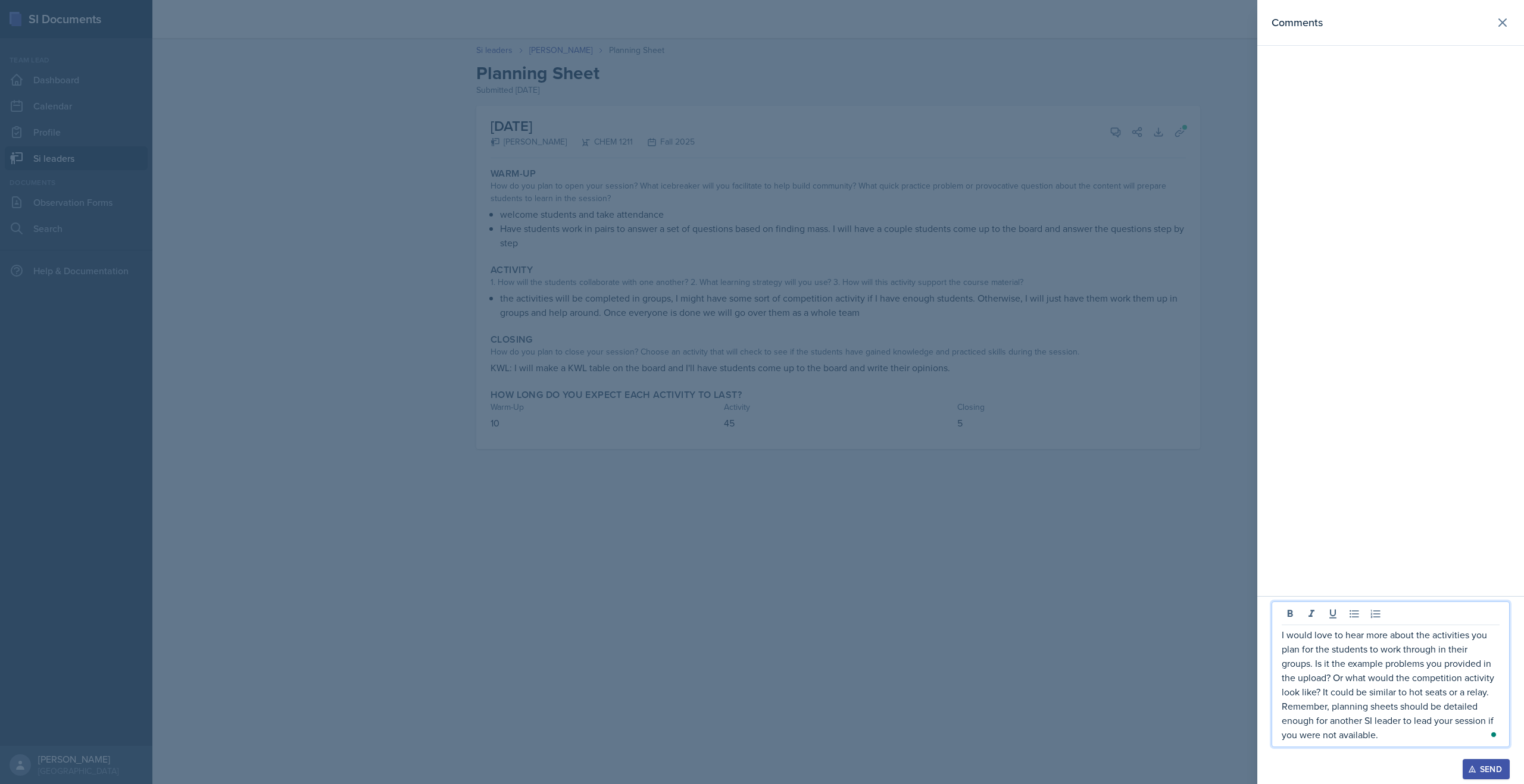
click at [1325, 733] on p "I would love to hear more about the activities you plan for the students to wor…" at bounding box center [1390, 685] width 217 height 114
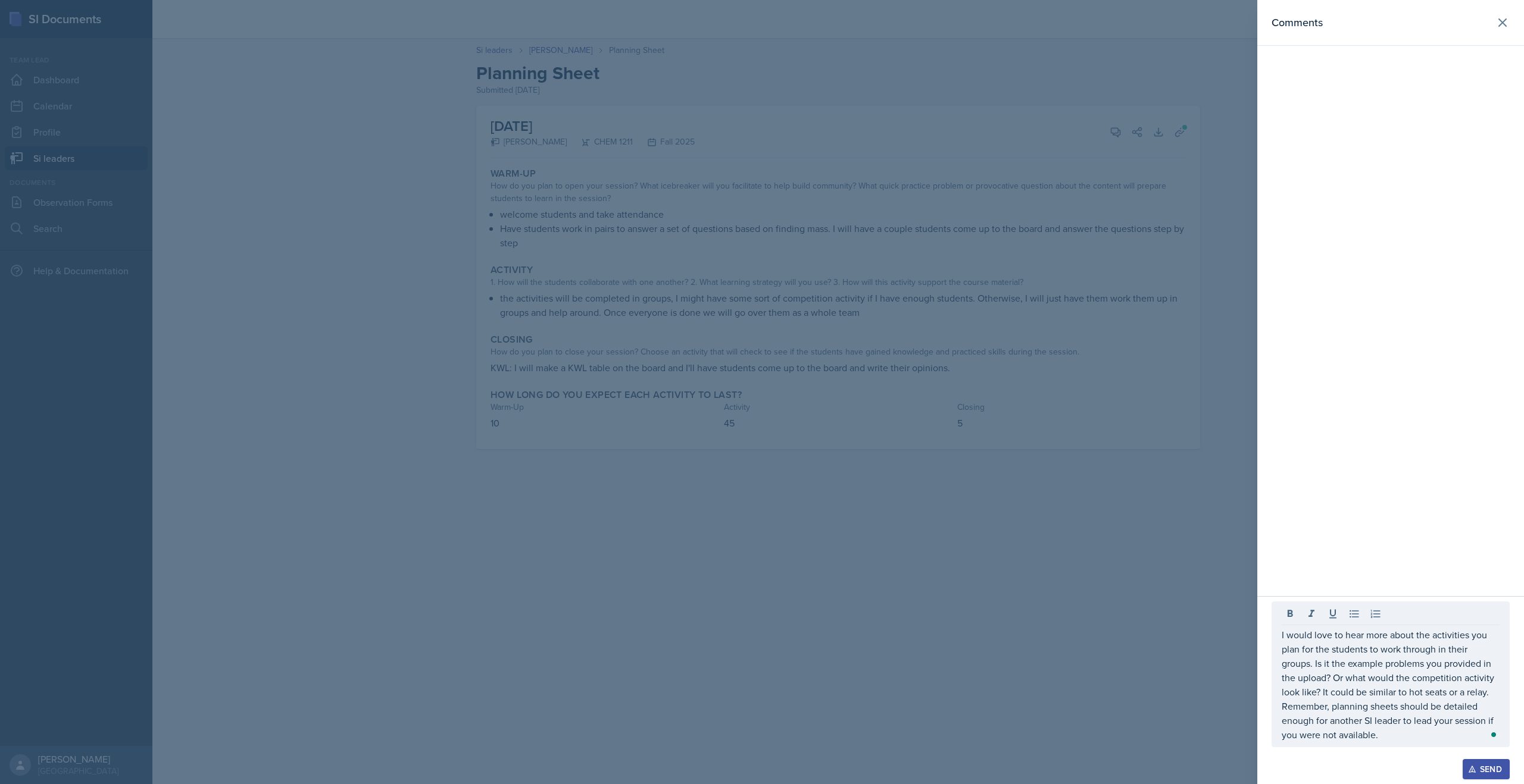
click at [1492, 733] on div "Open Grammarly." at bounding box center [1493, 735] width 6 height 6
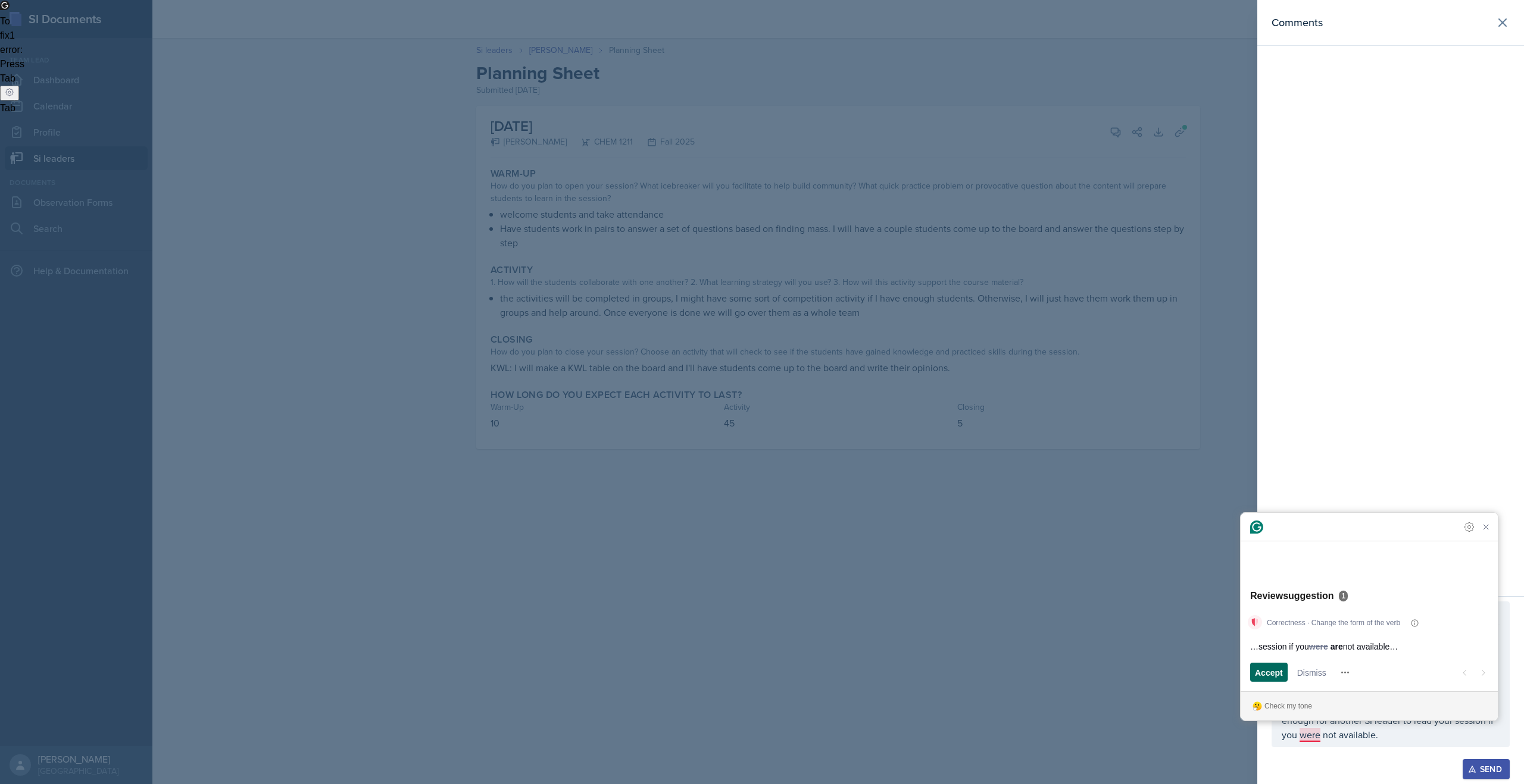
click at [1272, 673] on span "Accept" at bounding box center [1268, 673] width 28 height 12
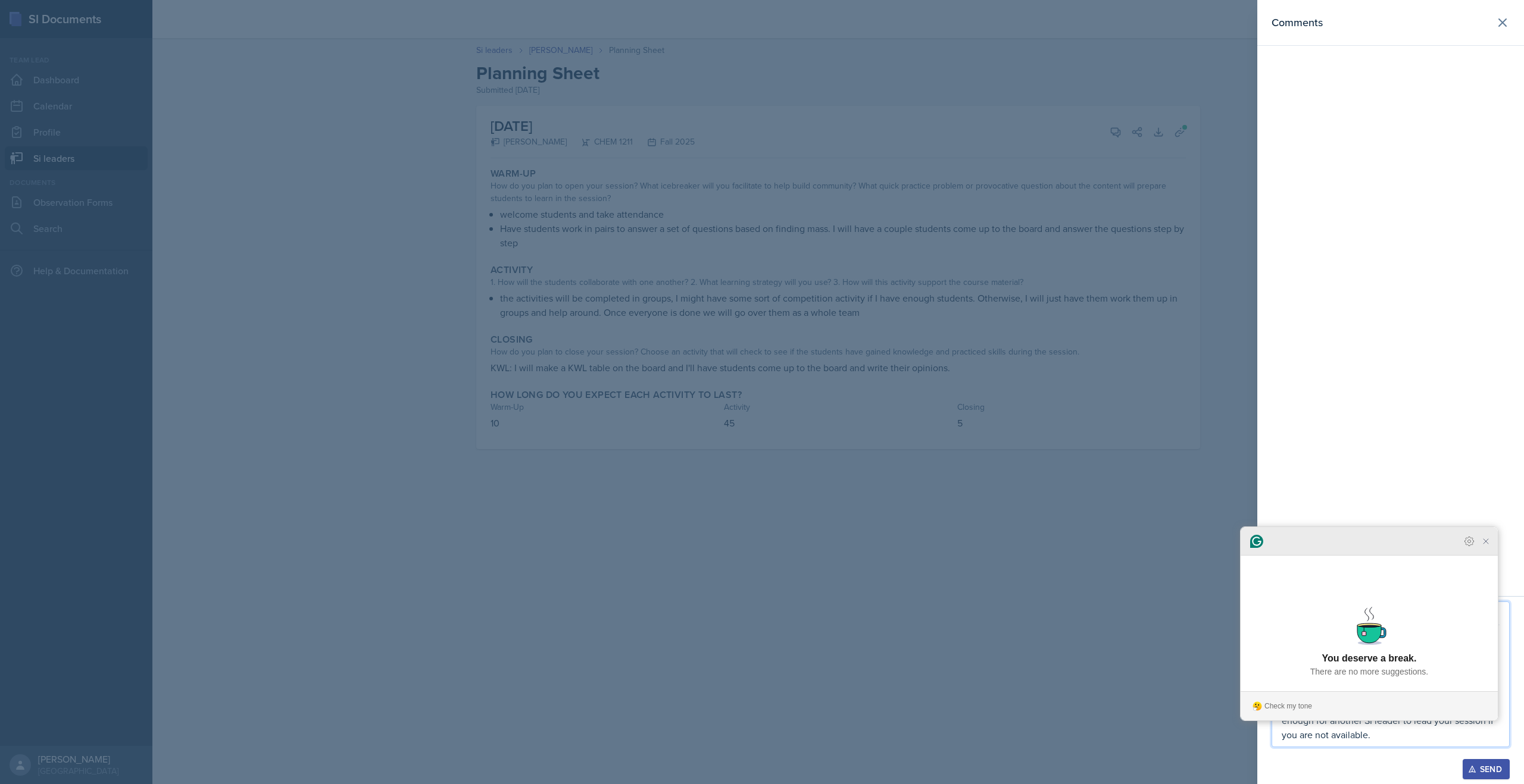
click at [1494, 556] on div at bounding box center [1369, 542] width 258 height 29
click at [1491, 549] on icon "Close Grammarly Assistant" at bounding box center [1486, 542] width 14 height 14
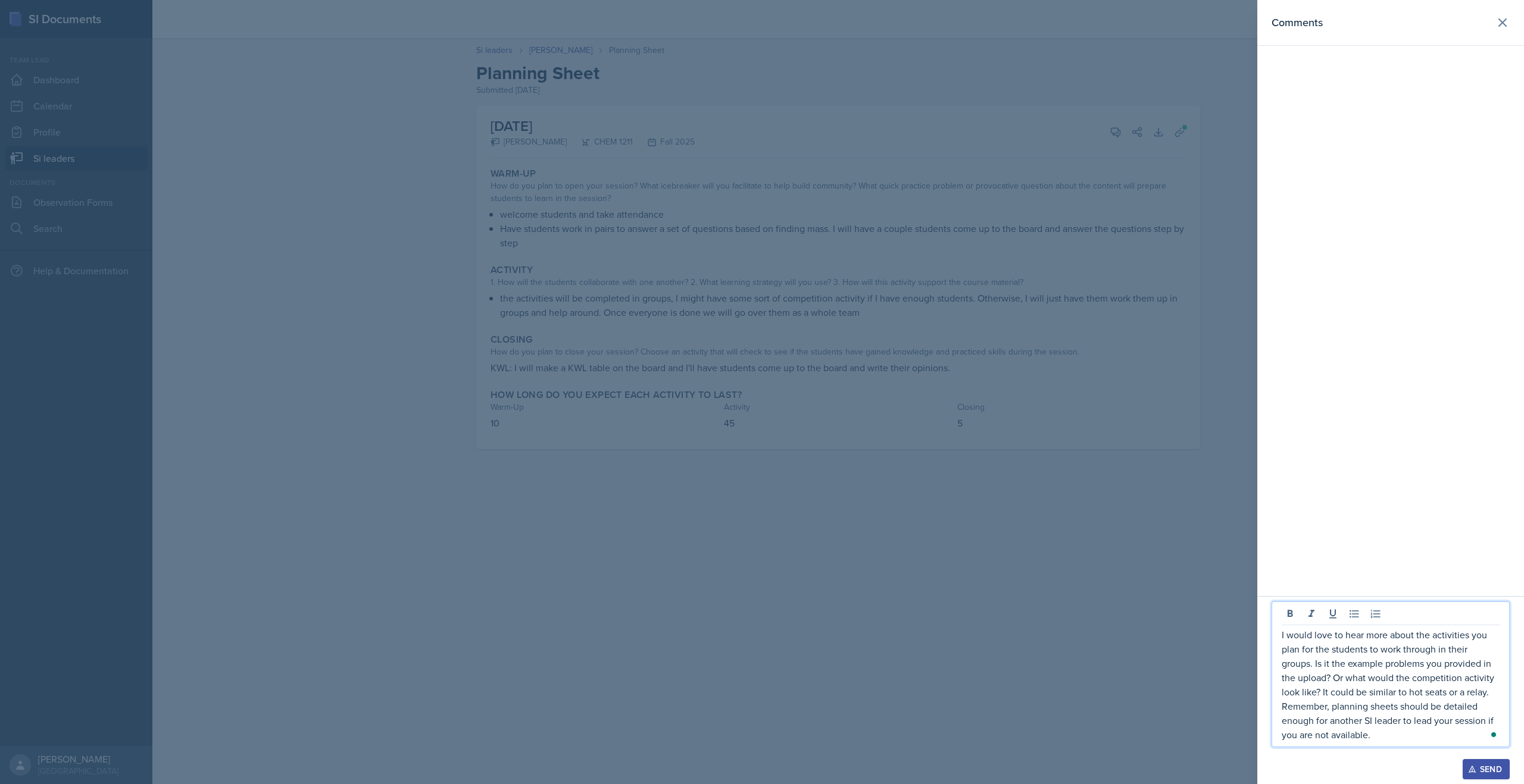
click at [1380, 729] on p "I would love to hear more about the activities you plan for the students to wor…" at bounding box center [1390, 685] width 217 height 114
click at [1371, 717] on p "I would love to hear more about the activities you plan for the students to wor…" at bounding box center [1390, 678] width 217 height 128
click at [1408, 738] on p "I would love to hear more about the activities you plan for the students to wor…" at bounding box center [1390, 678] width 217 height 128
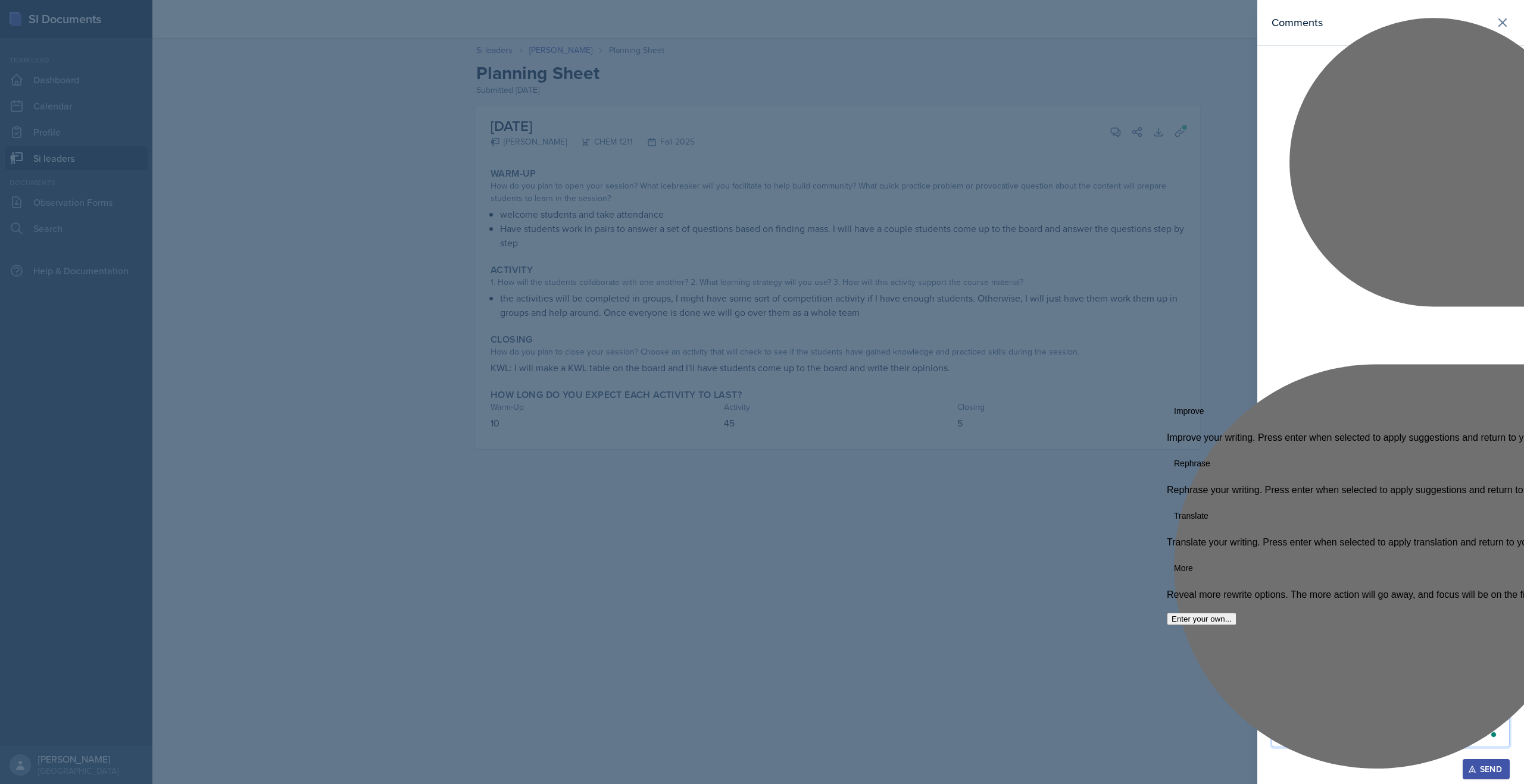
drag, startPoint x: 1439, startPoint y: 737, endPoint x: 1269, endPoint y: 616, distance: 208.7
click at [1269, 616] on html "SI Documents Team lead Dashboard Calendar Profile Si leaders Documents Observat…" at bounding box center [762, 392] width 1524 height 784
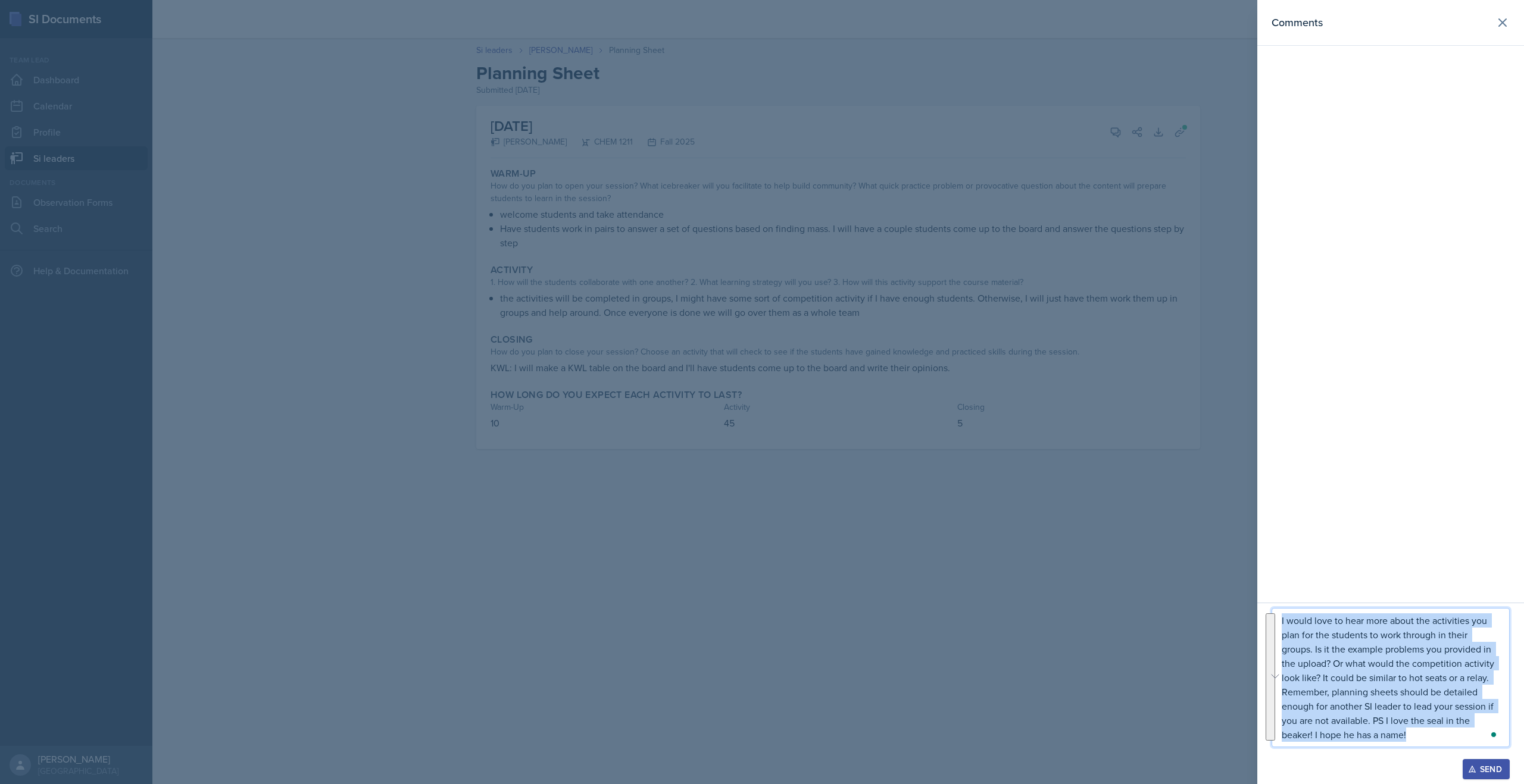
copy p "I would love to hear more about the activities you plan for the students to wor…"
click at [1465, 760] on button "Send" at bounding box center [1486, 769] width 47 height 20
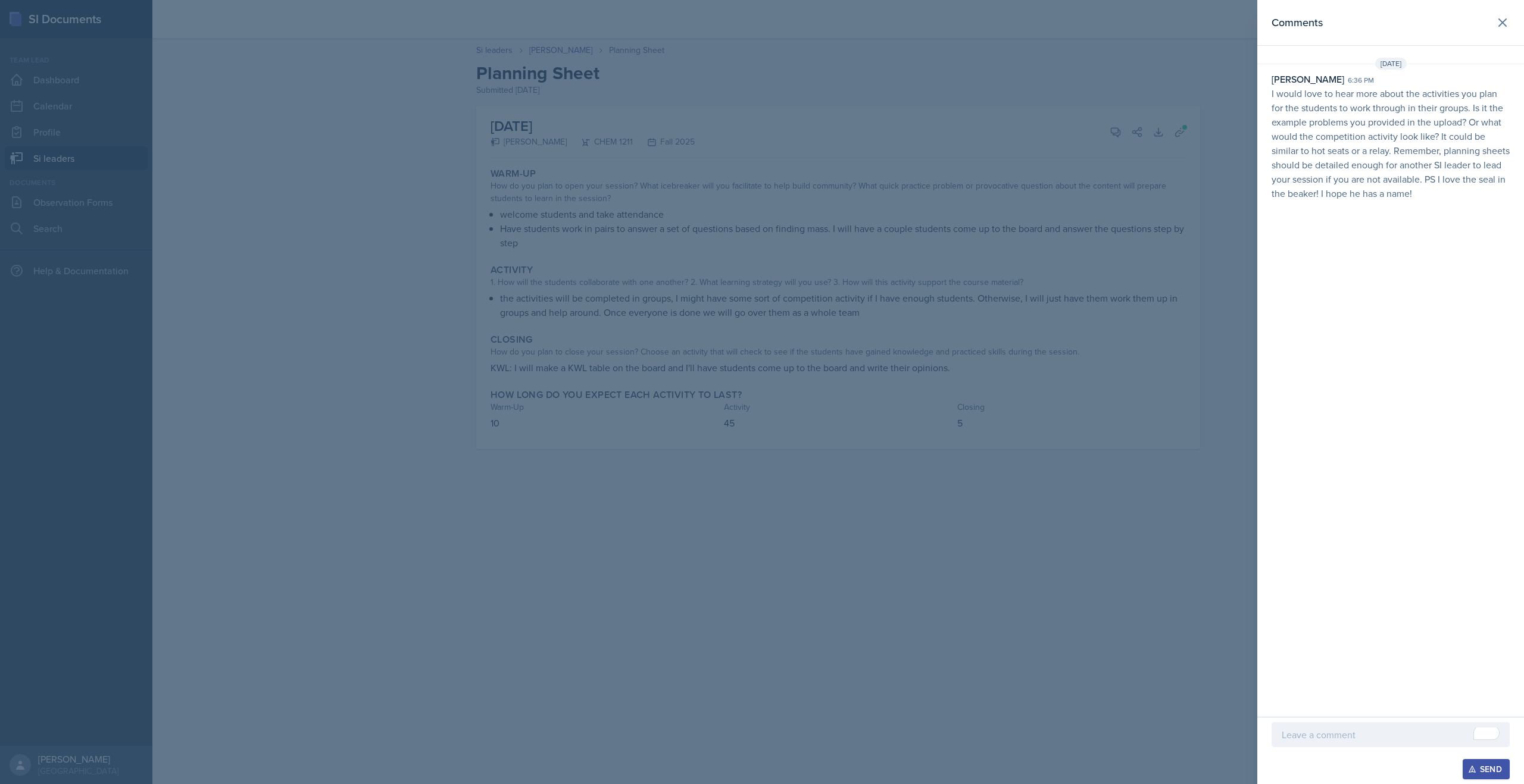
click at [499, 64] on div at bounding box center [762, 392] width 1524 height 784
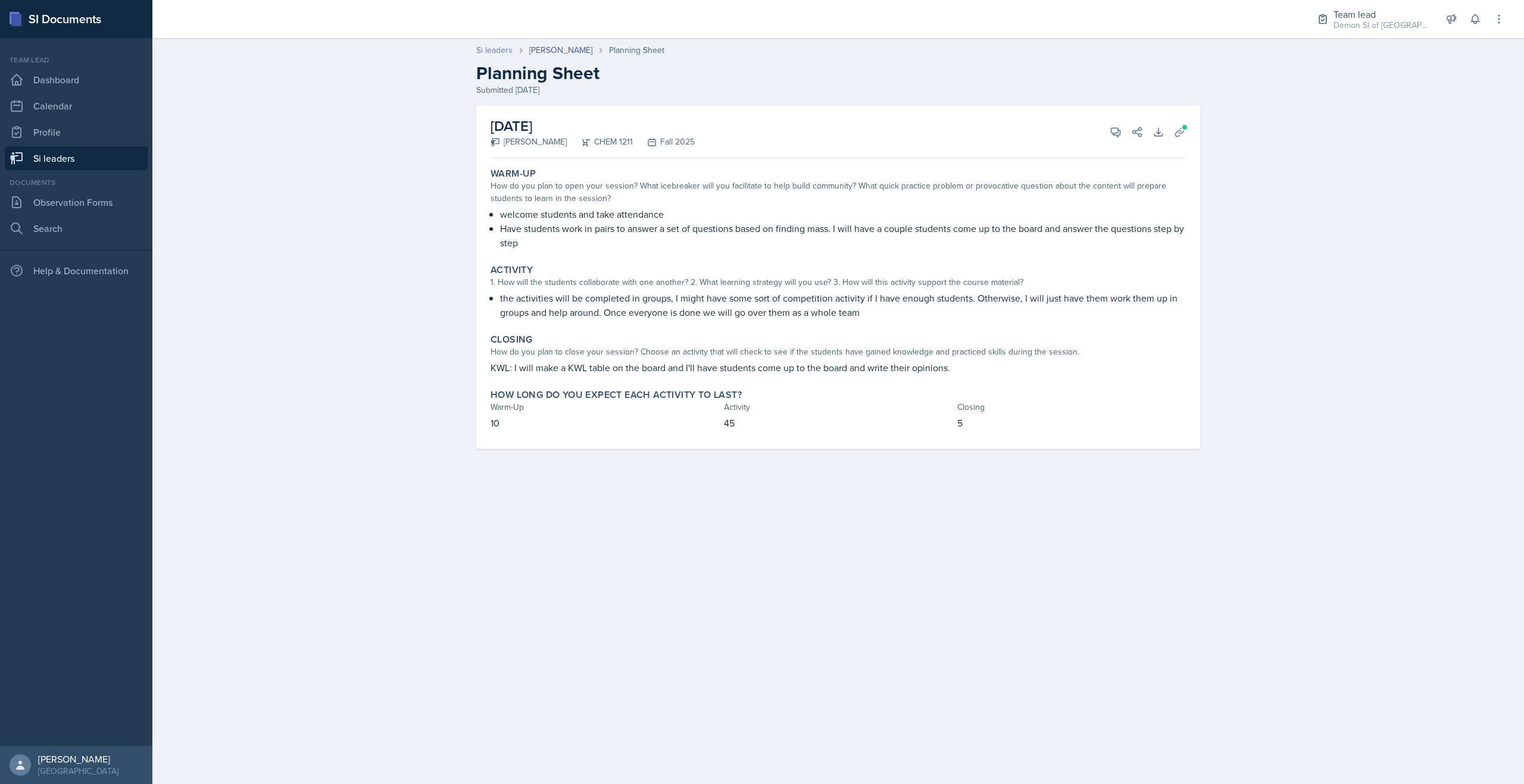
click at [496, 52] on link "Si leaders" at bounding box center [494, 50] width 37 height 12
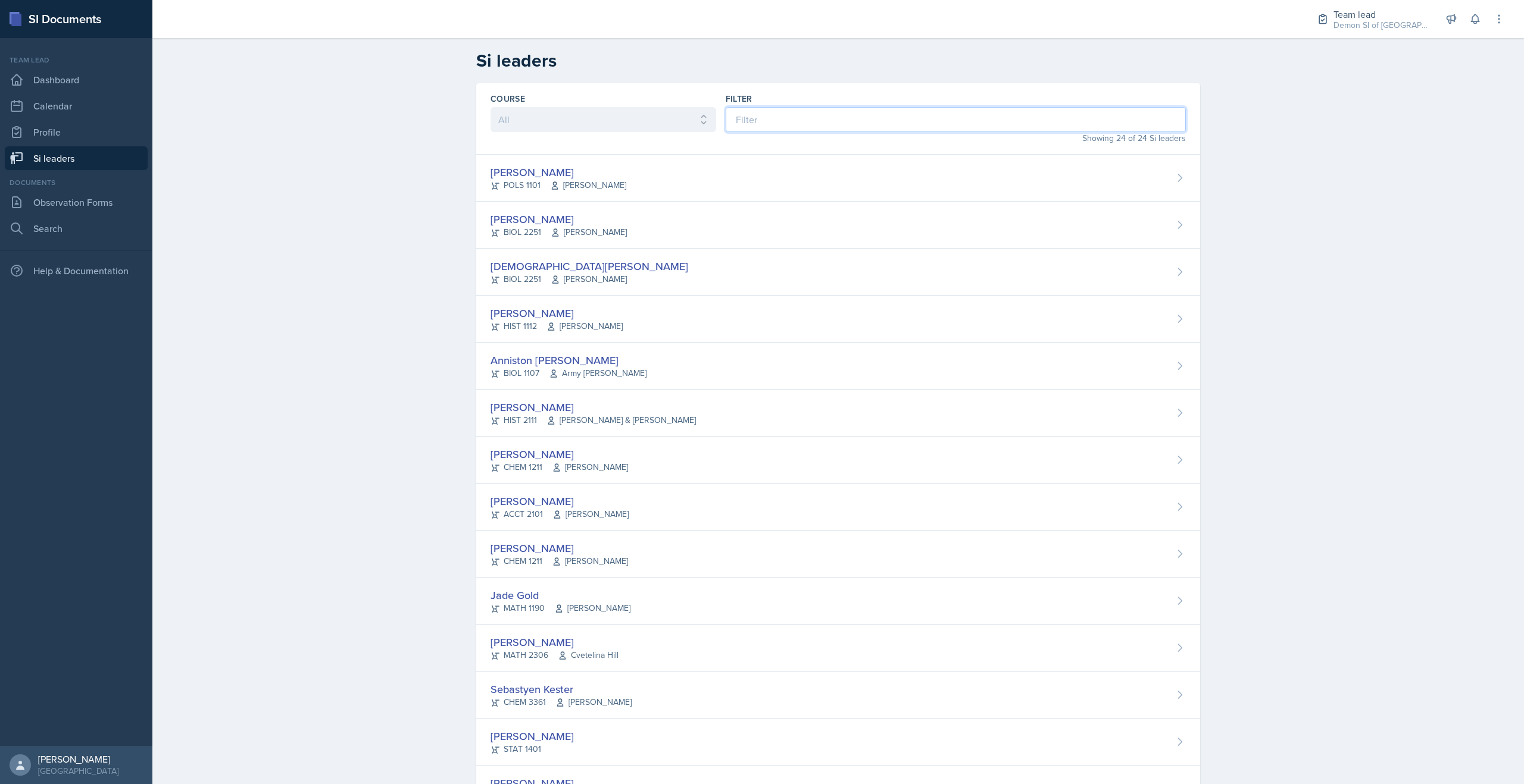
click at [762, 126] on input at bounding box center [955, 119] width 460 height 25
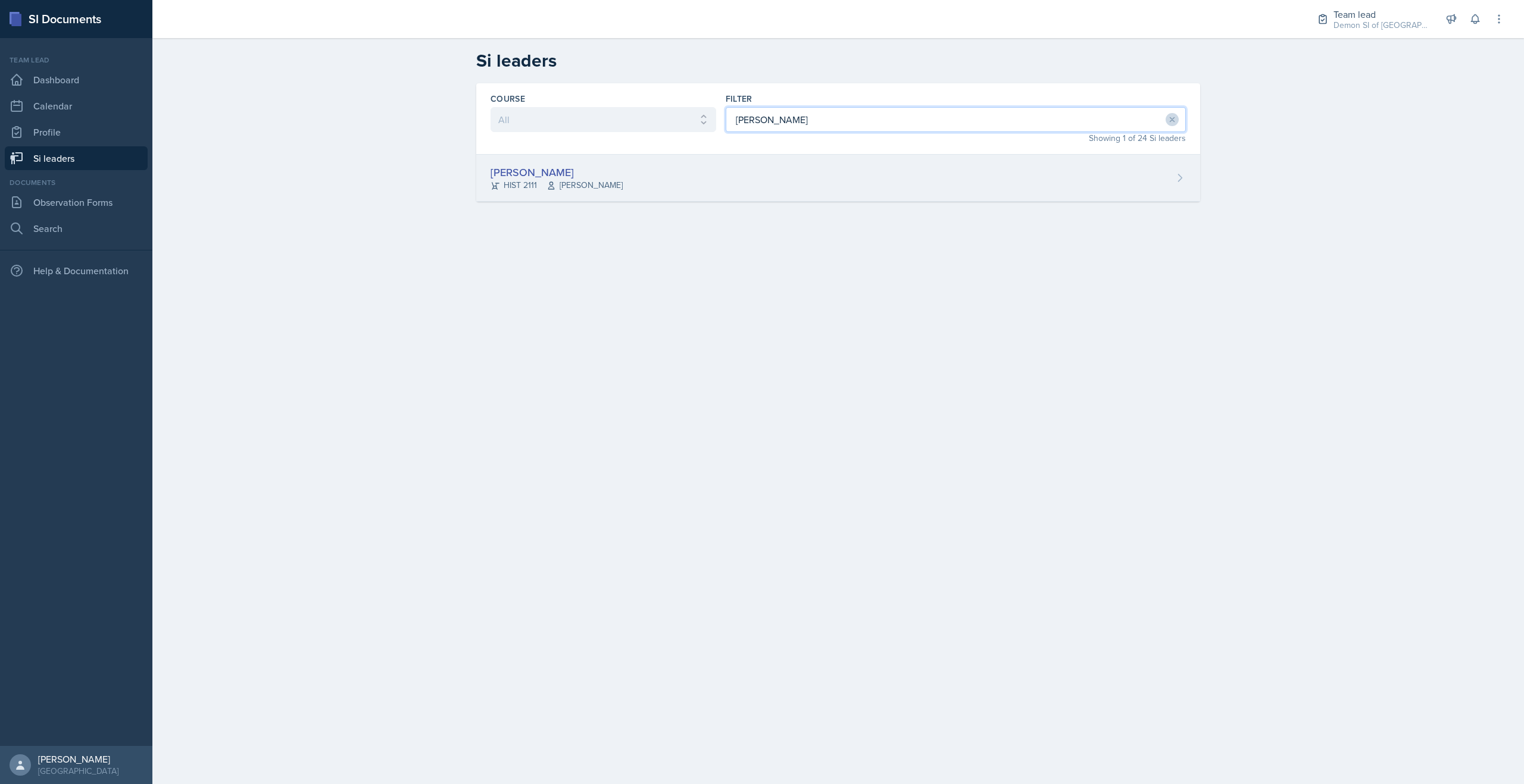
type input "jon"
click at [660, 191] on div "Jonathan Westmoreland HIST 2111 Fred Carroll" at bounding box center [838, 178] width 724 height 47
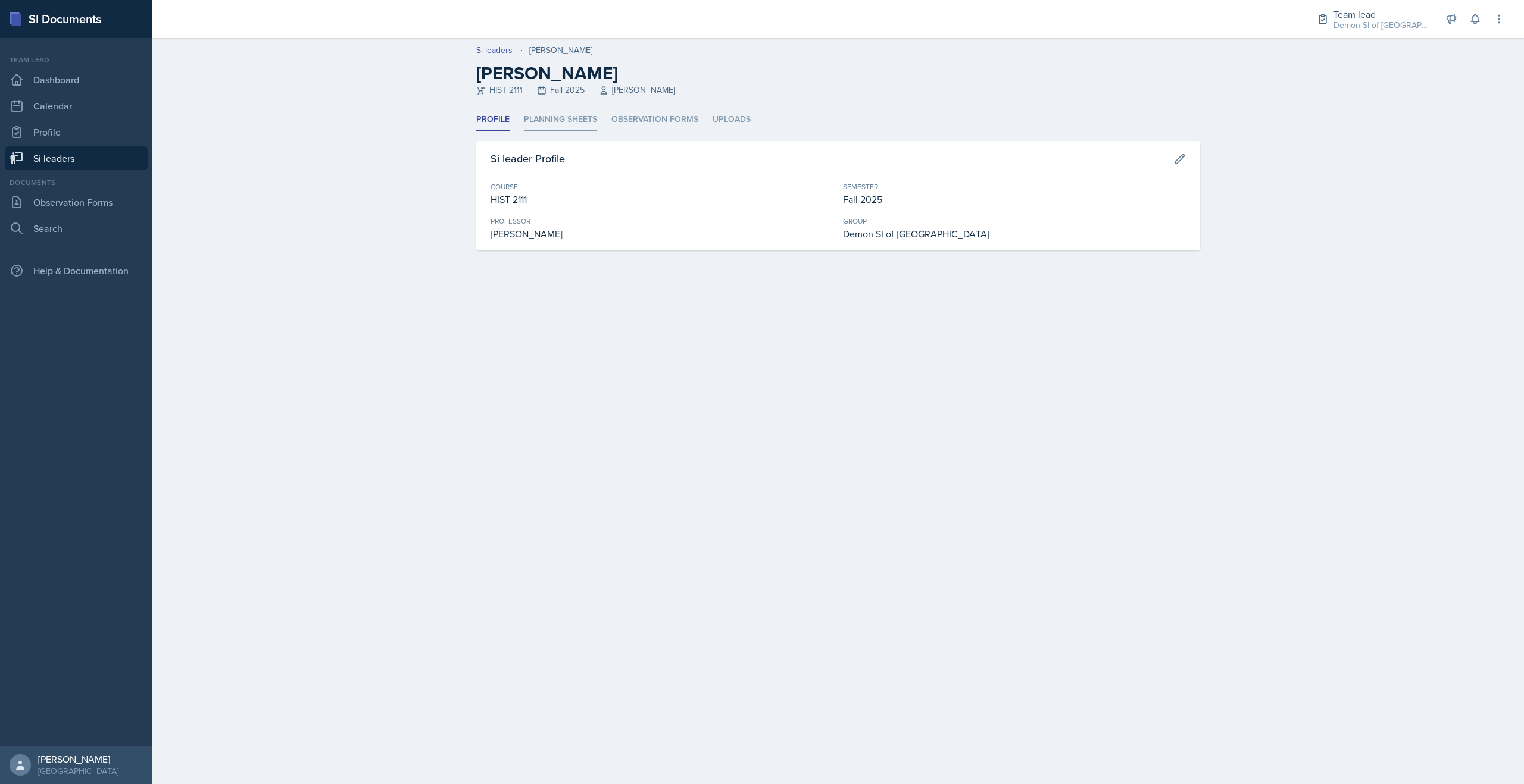
click at [582, 119] on li "Planning Sheets" at bounding box center [561, 120] width 73 height 23
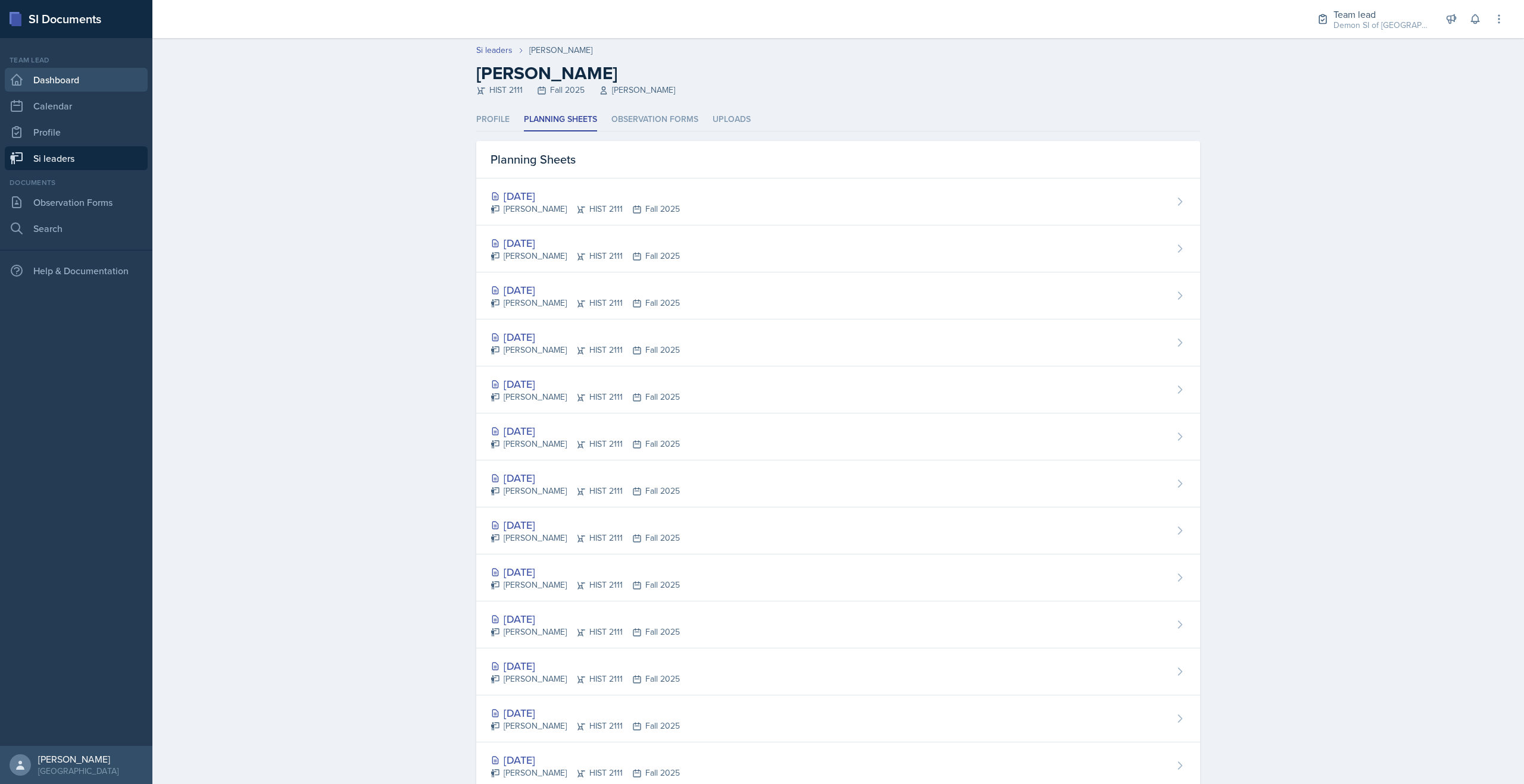
click at [78, 79] on link "Dashboard" at bounding box center [76, 79] width 143 height 24
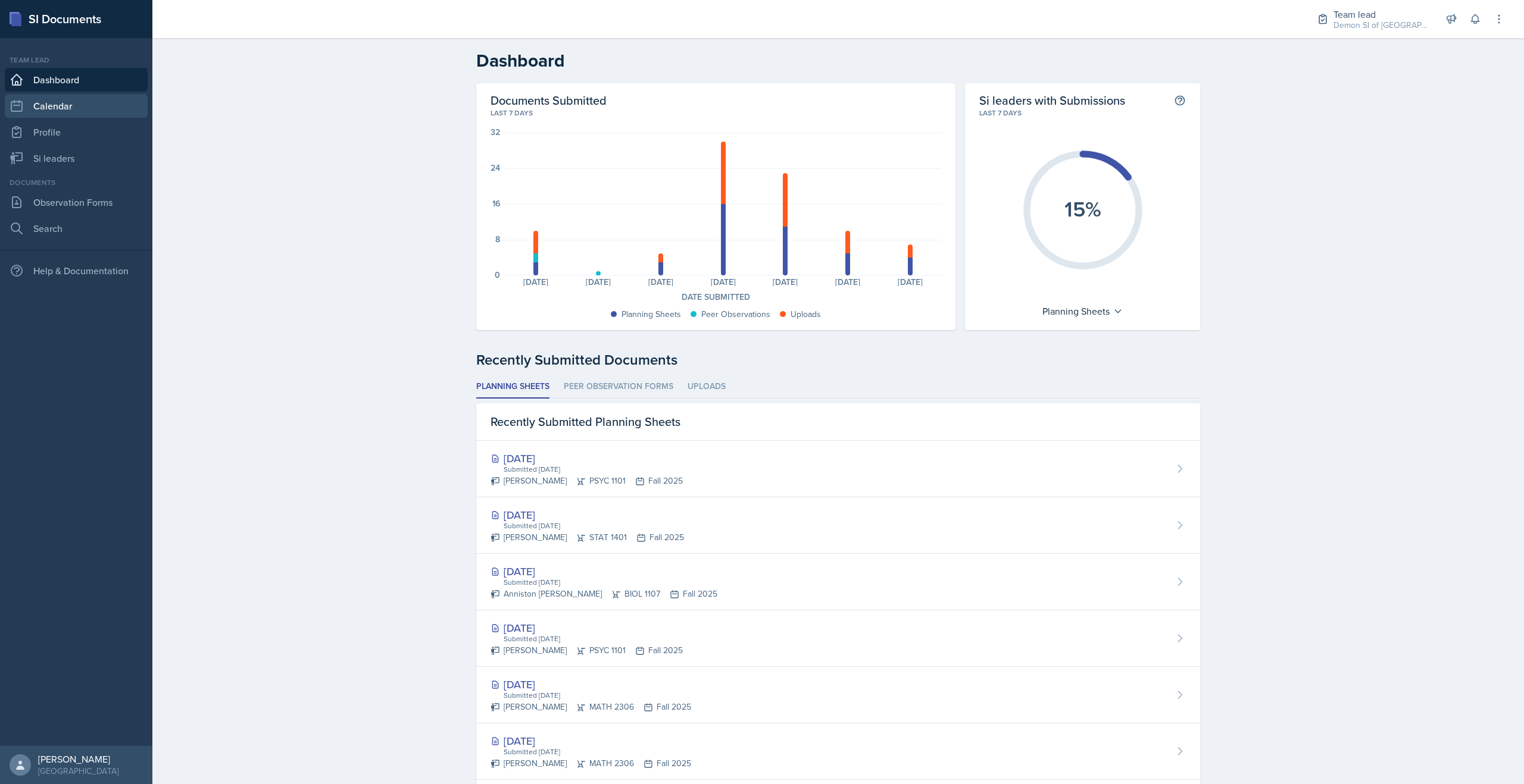
click at [74, 113] on link "Calendar" at bounding box center [76, 106] width 143 height 24
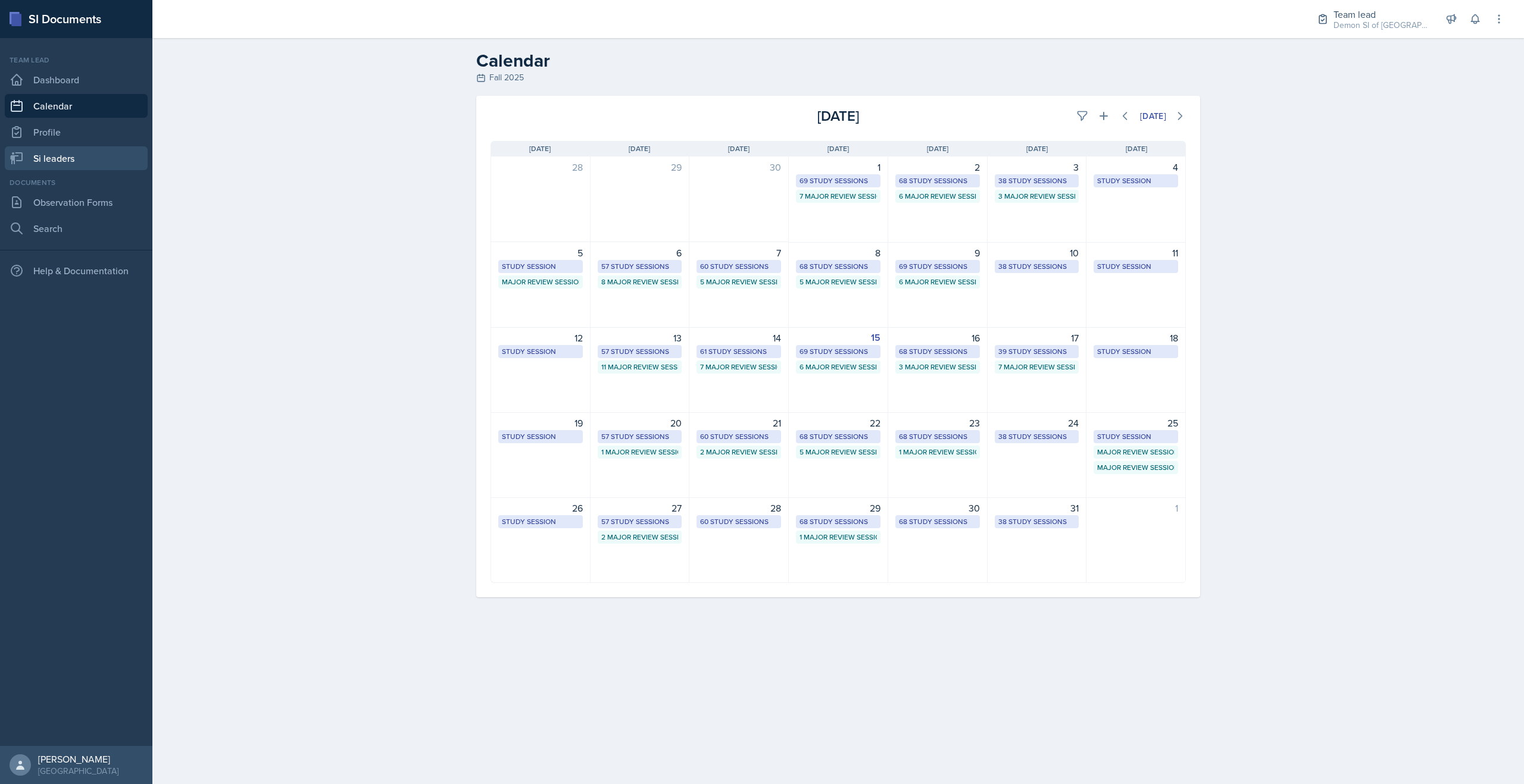
click at [78, 162] on link "Si leaders" at bounding box center [76, 158] width 143 height 24
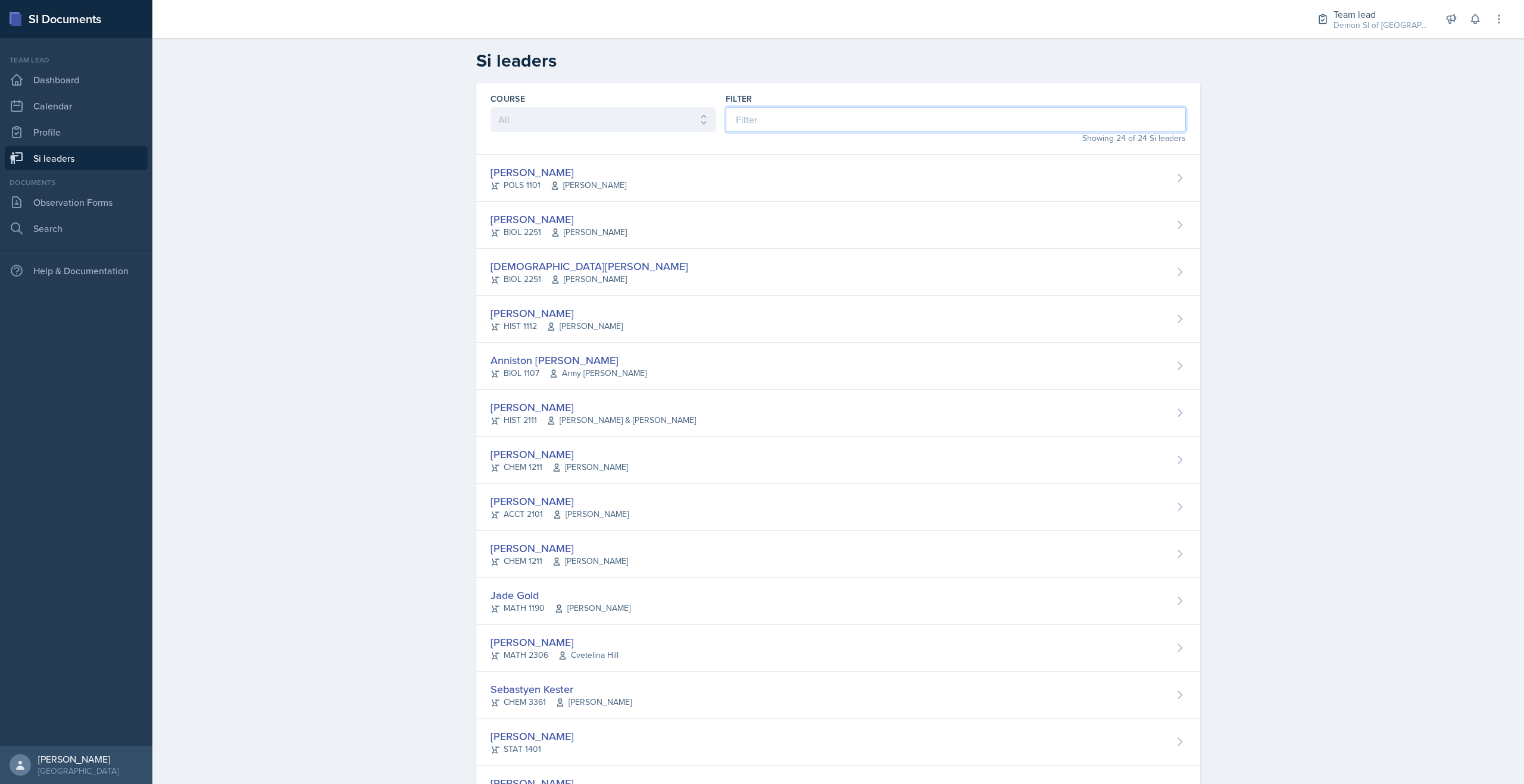
click at [792, 124] on input at bounding box center [955, 119] width 460 height 25
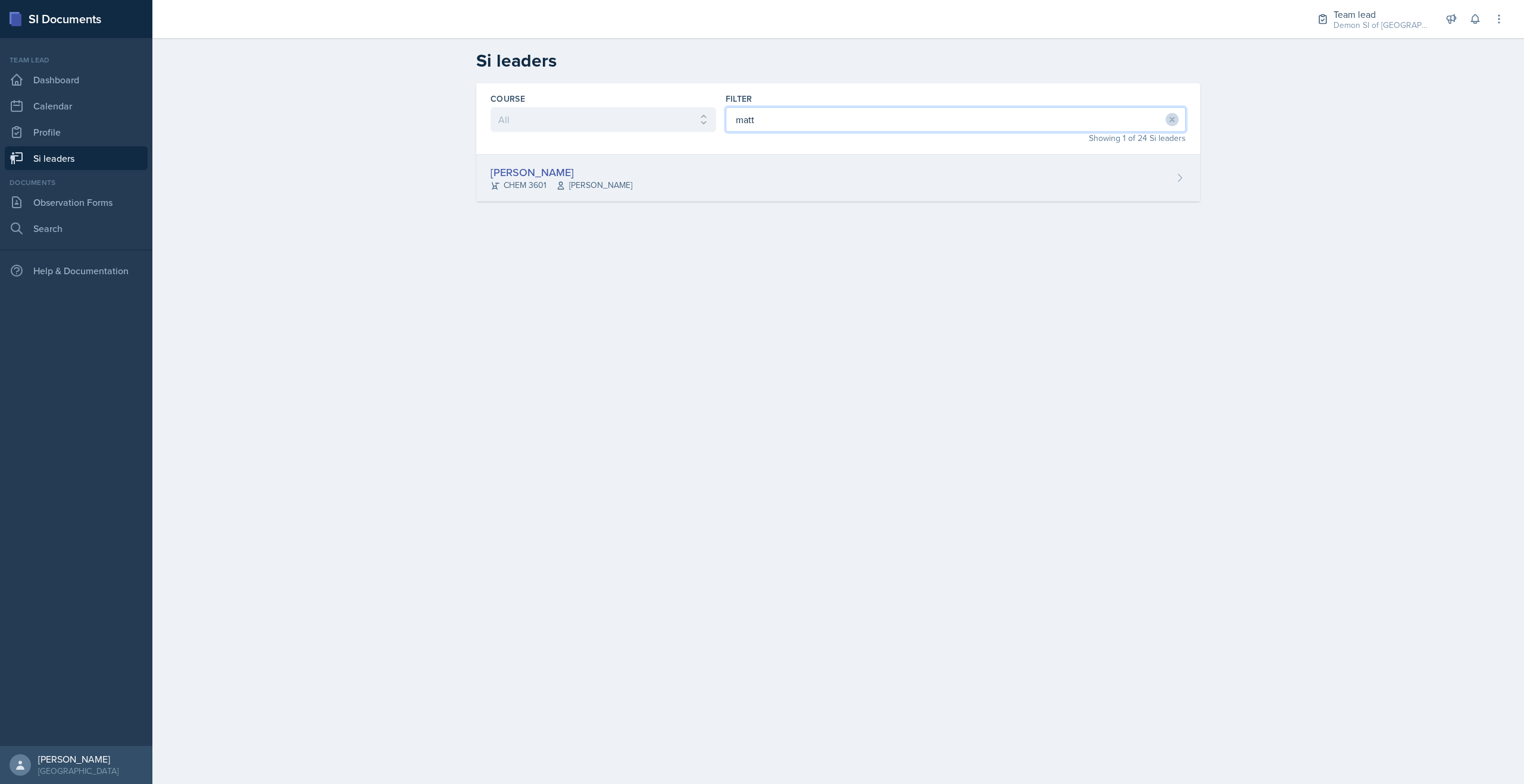
type input "matt"
click at [742, 176] on div "Matt Mineo CHEM 3601 Mark Mitchell" at bounding box center [838, 178] width 724 height 47
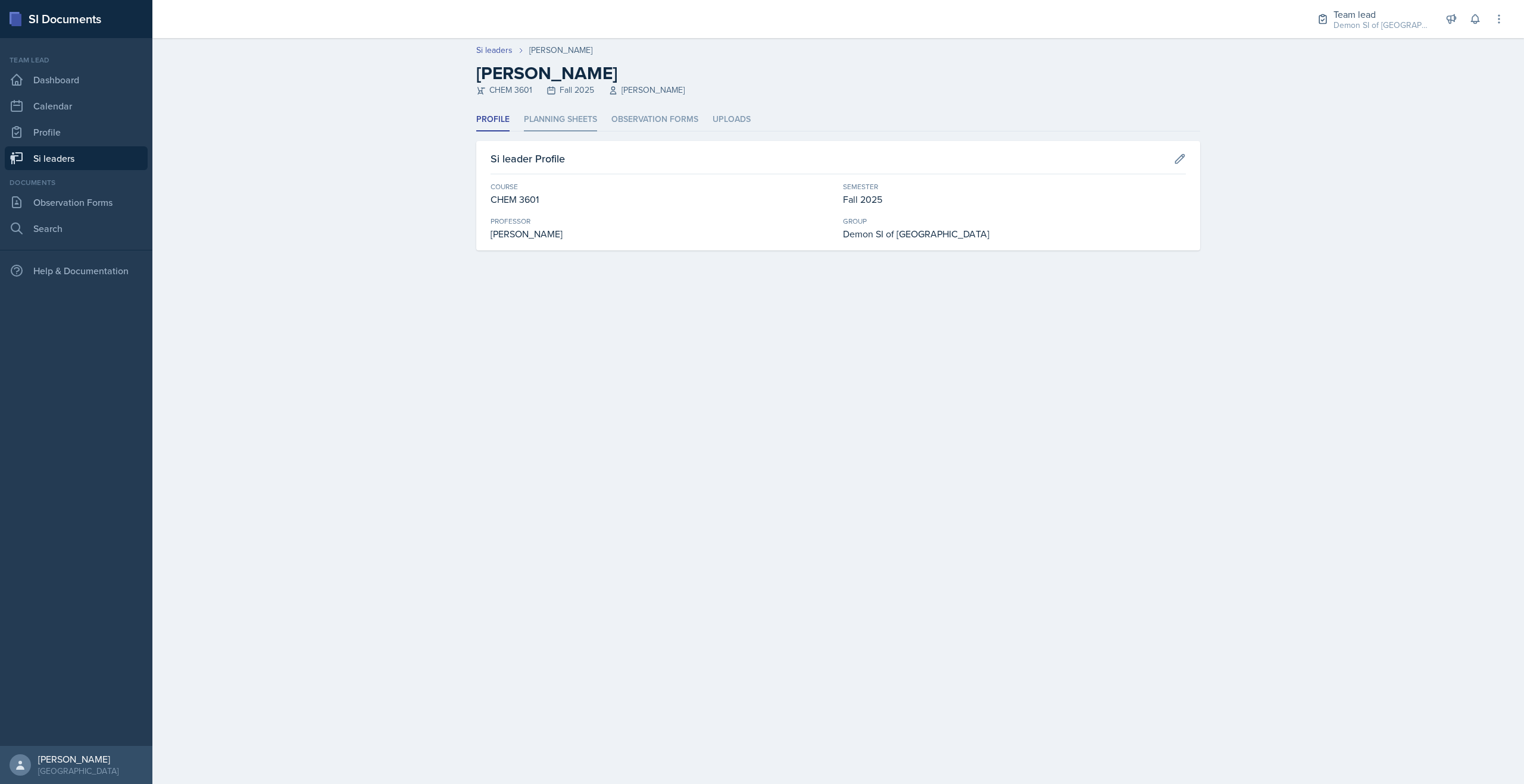
click at [561, 119] on li "Planning Sheets" at bounding box center [561, 120] width 73 height 23
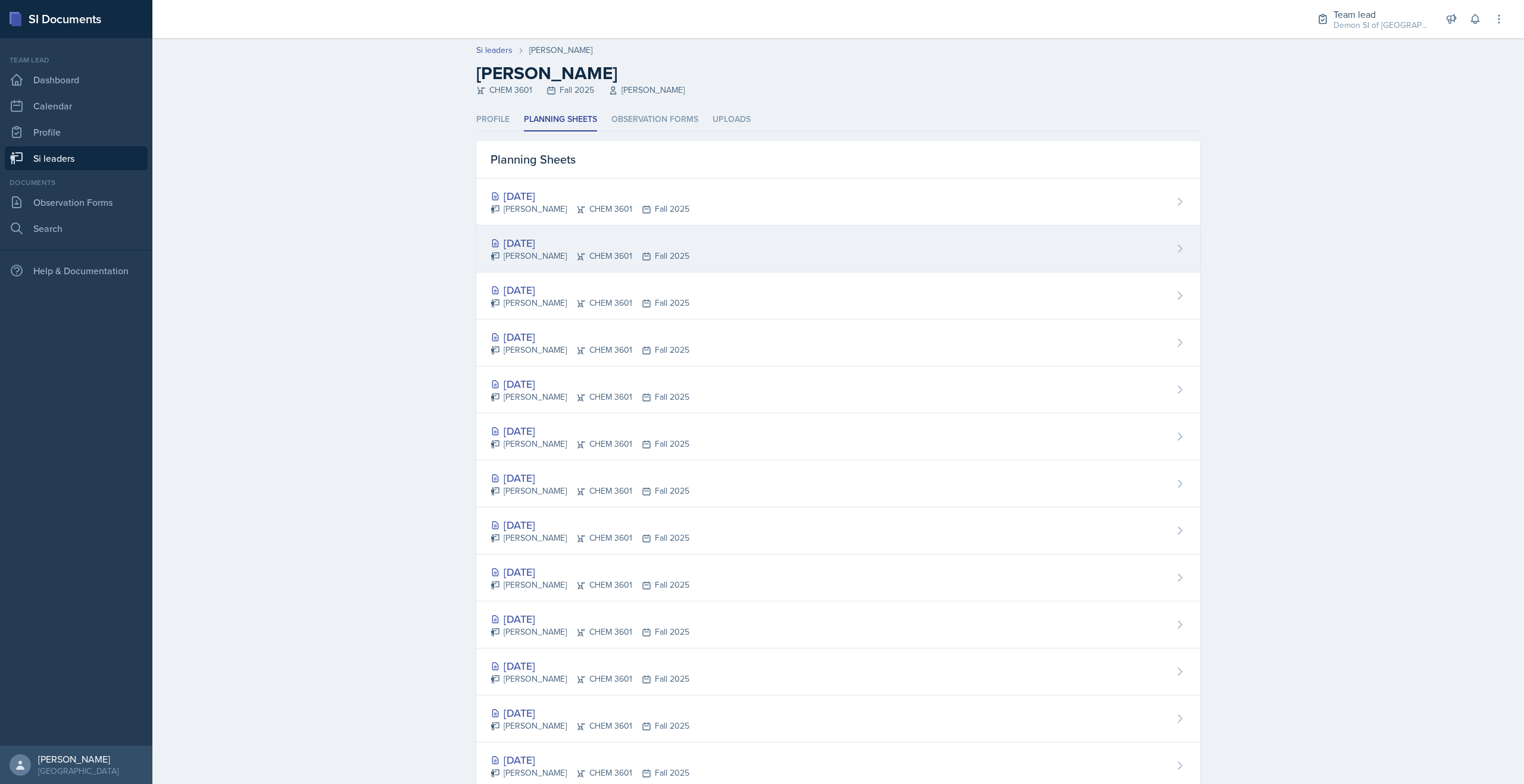
click at [551, 249] on div "[DATE]" at bounding box center [589, 243] width 199 height 16
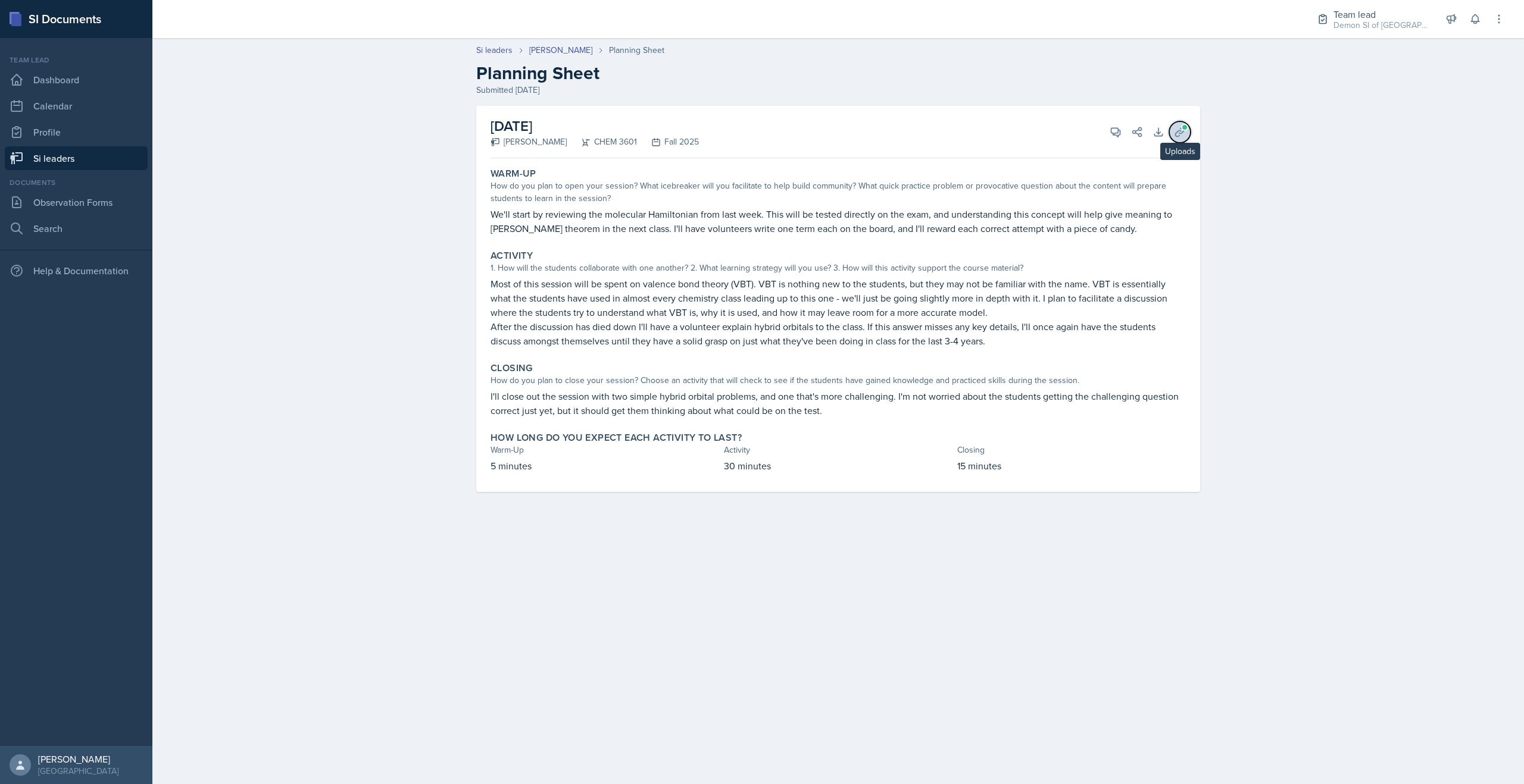
click at [1186, 135] on button "Uploads" at bounding box center [1180, 132] width 21 height 21
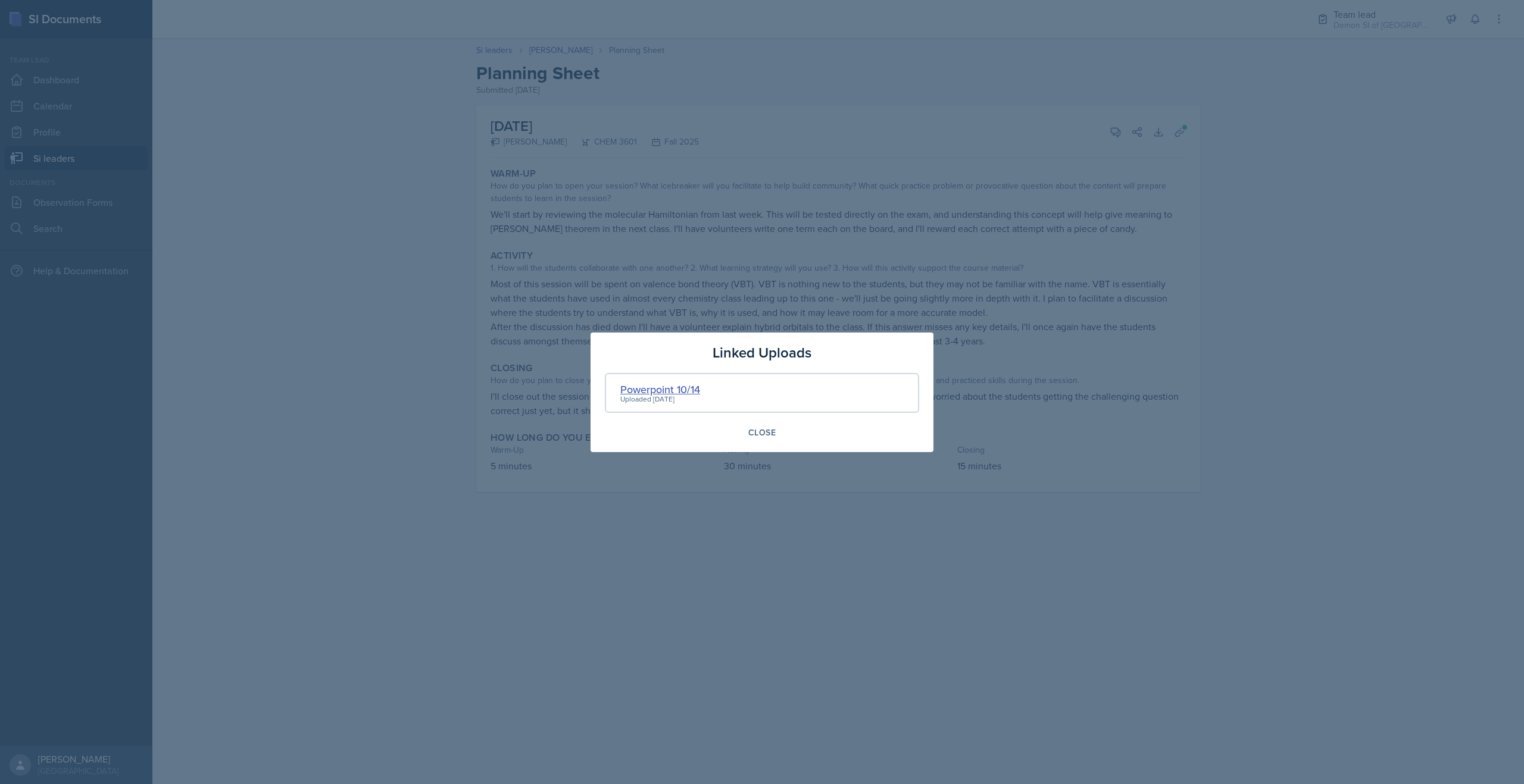
click at [659, 387] on div "Powerpoint 10/14" at bounding box center [660, 389] width 79 height 16
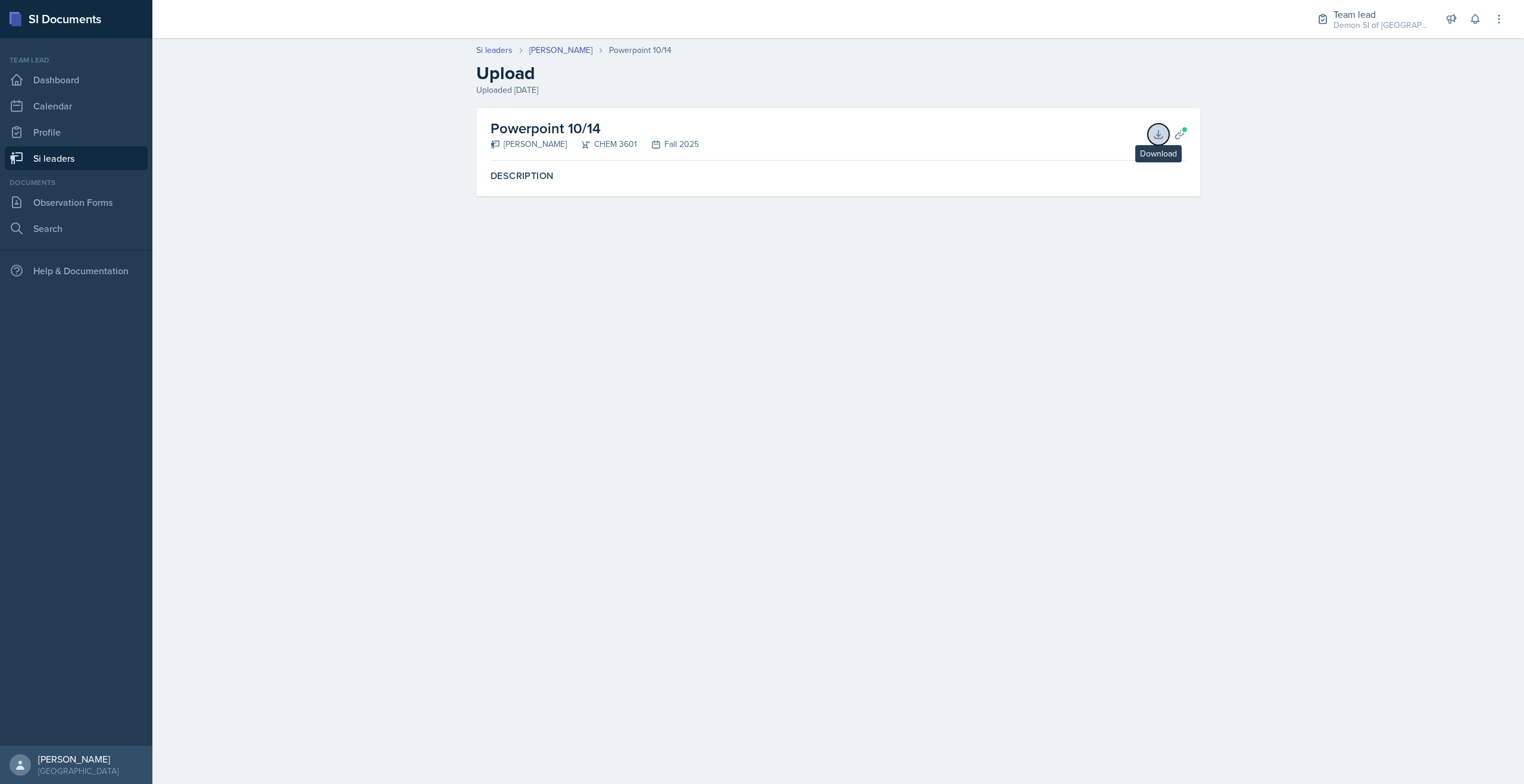
click at [1160, 130] on icon at bounding box center [1158, 134] width 12 height 12
click at [554, 50] on link "[PERSON_NAME]" at bounding box center [561, 50] width 63 height 12
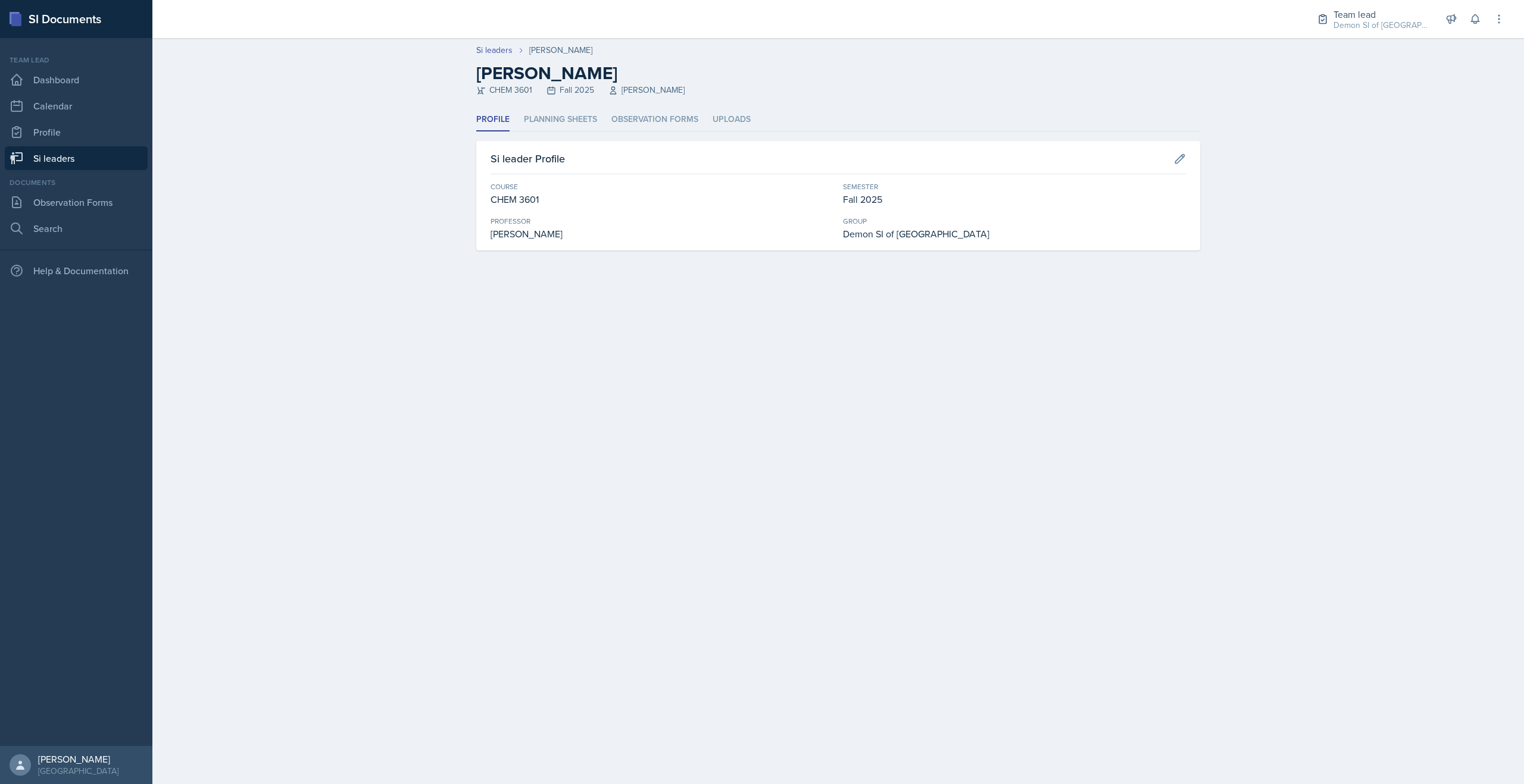
click at [561, 107] on header "Si leaders Matt Mineo Matt Mineo CHEM 3601 Fall 2025 Mark Mitchell" at bounding box center [838, 73] width 1372 height 70
click at [558, 126] on li "Planning Sheets" at bounding box center [561, 120] width 73 height 23
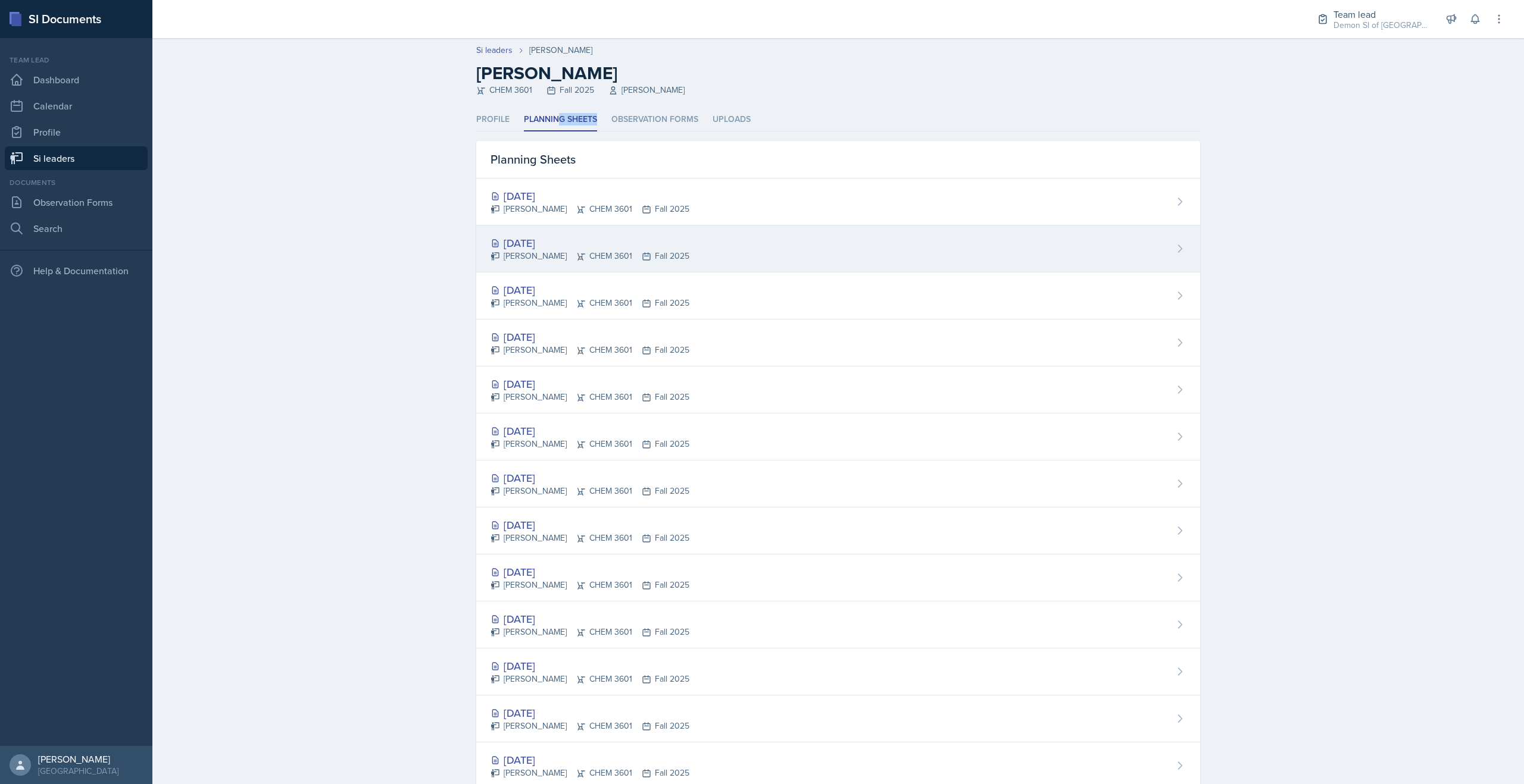
click at [547, 243] on div "[DATE]" at bounding box center [589, 243] width 199 height 16
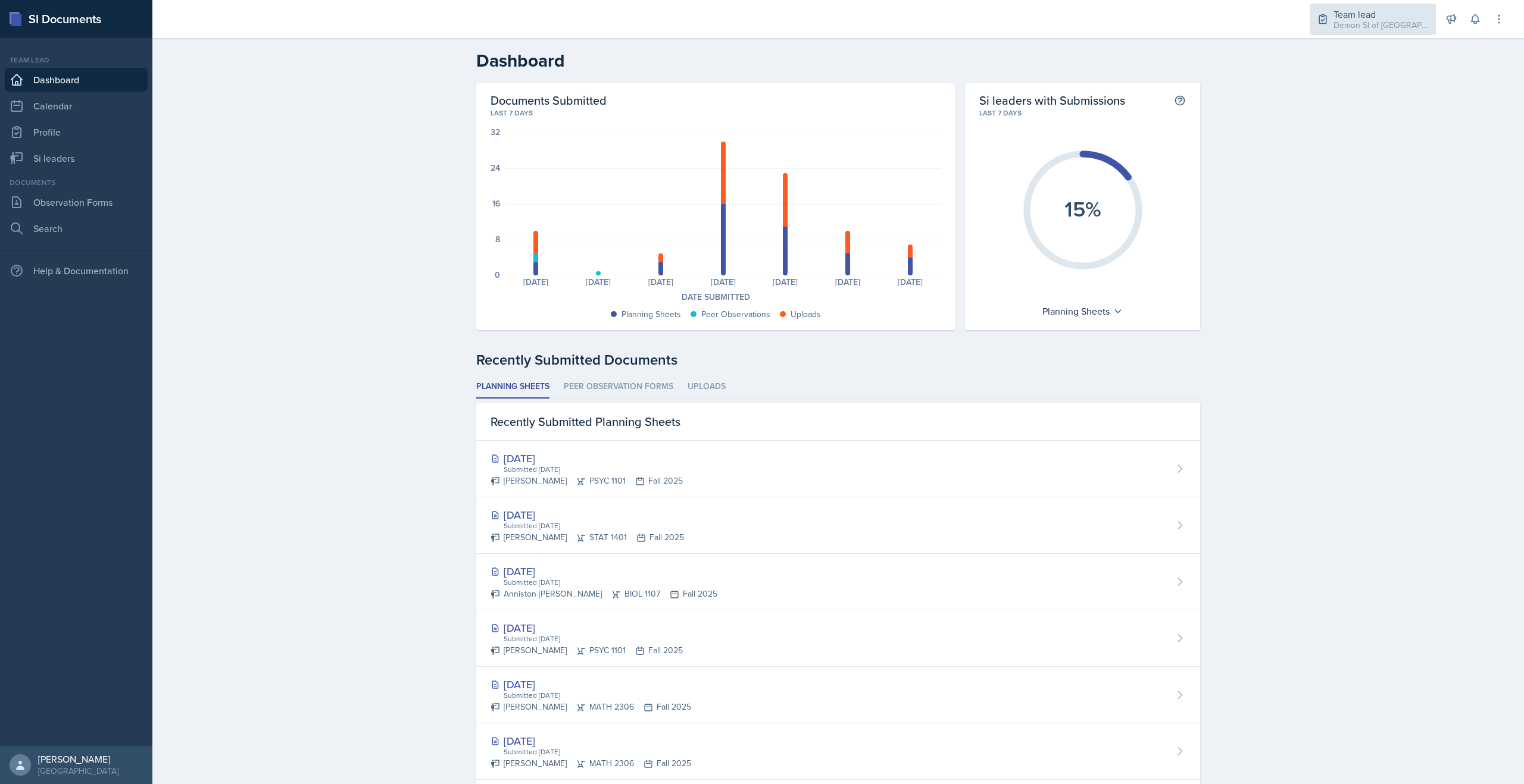
click at [1381, 29] on div "Demon SI of [GEOGRAPHIC_DATA] / Fall 2025" at bounding box center [1381, 25] width 95 height 12
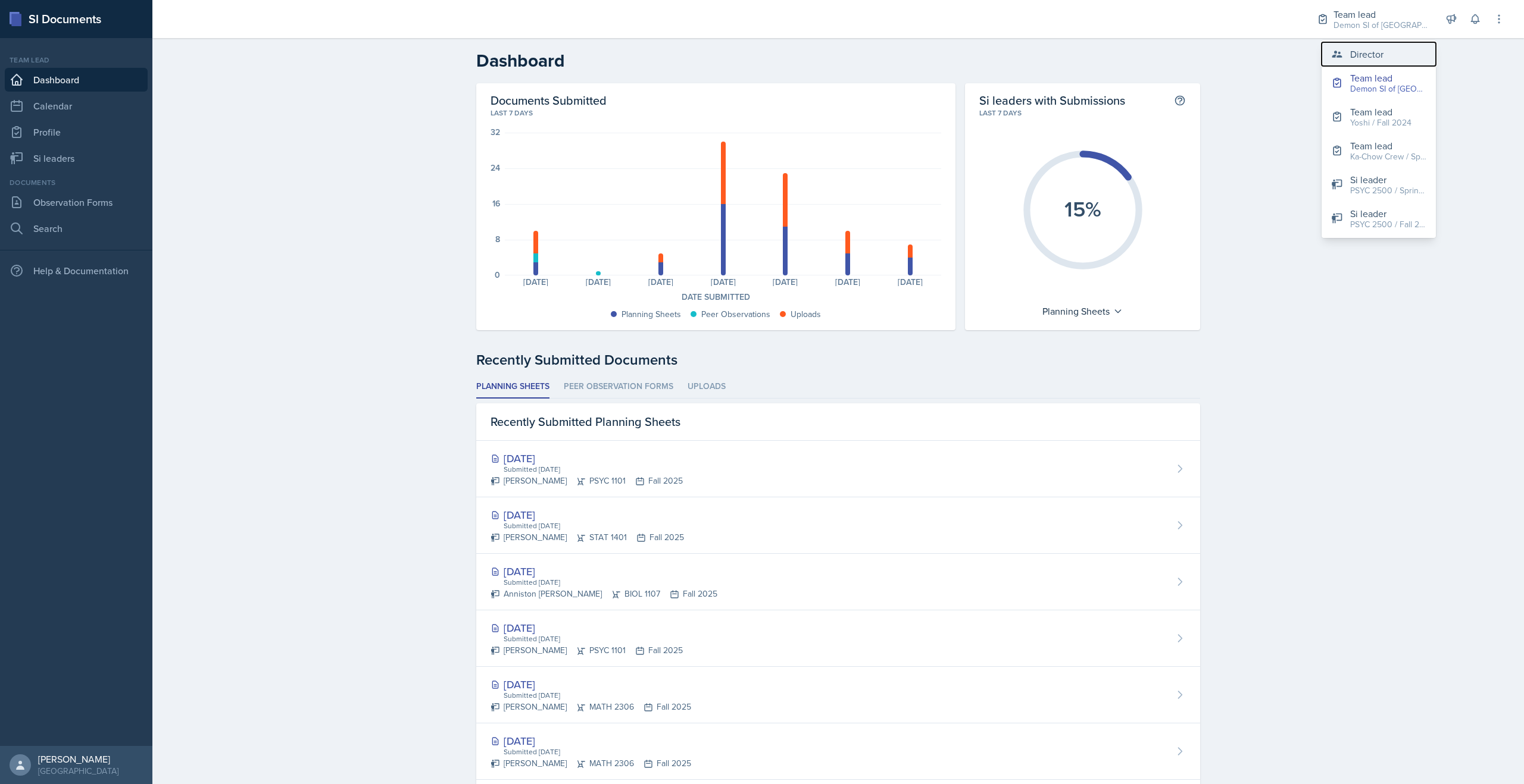
click at [1348, 53] on button "Director" at bounding box center [1379, 53] width 114 height 24
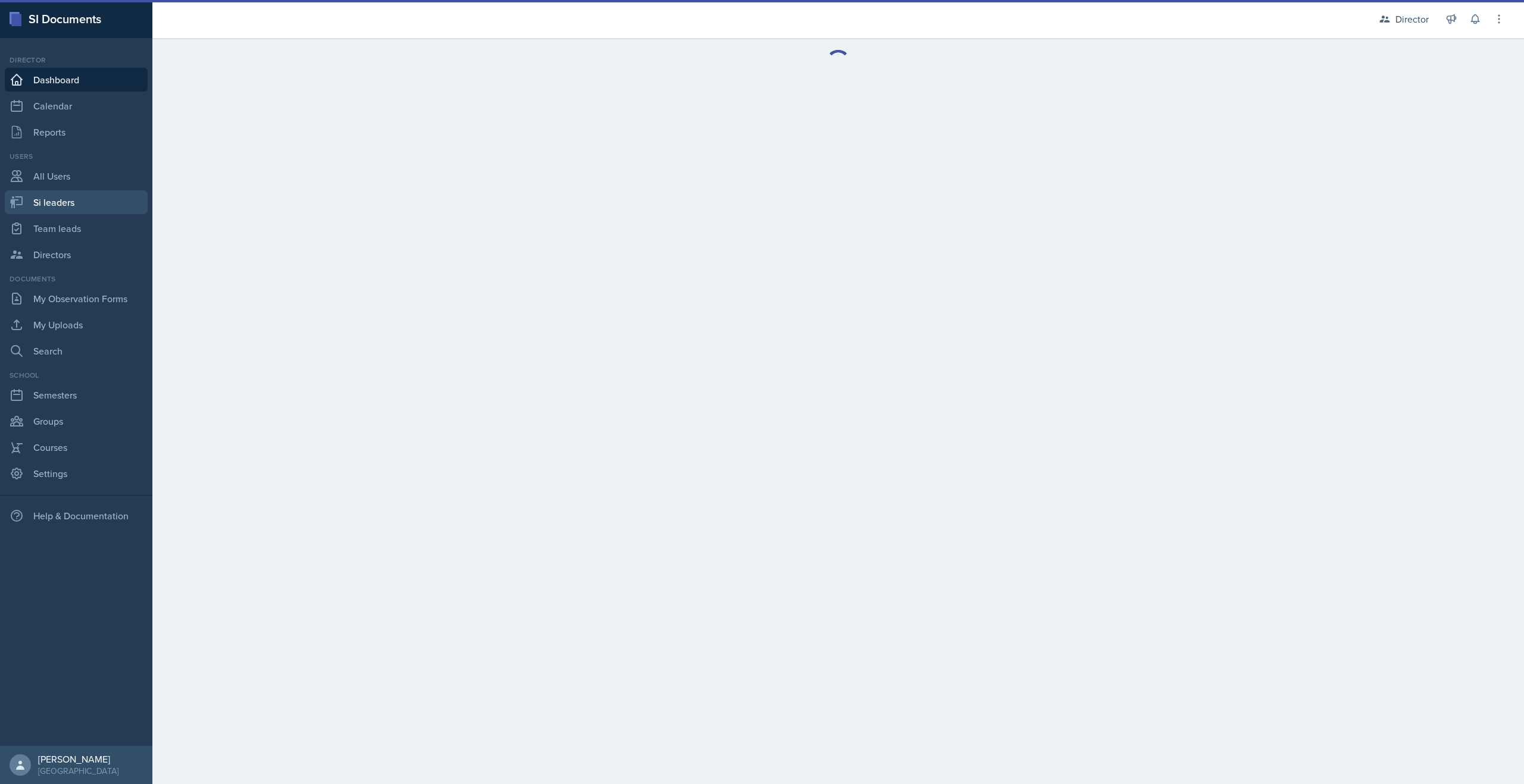
click at [72, 204] on link "Si leaders" at bounding box center [76, 202] width 143 height 24
select select "2bed604d-1099-4043-b1bc-2365e8740244"
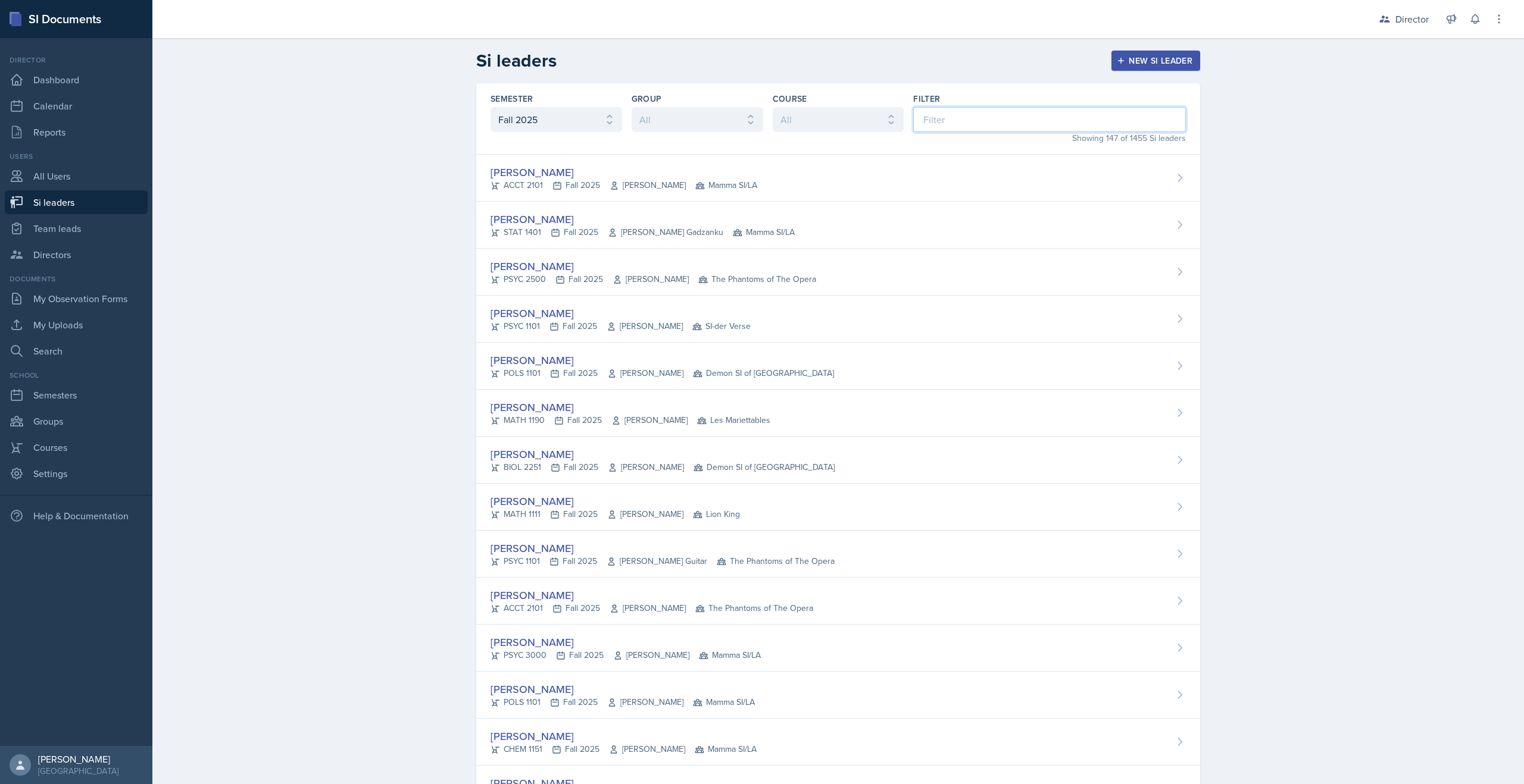
click at [992, 114] on input at bounding box center [1050, 119] width 273 height 25
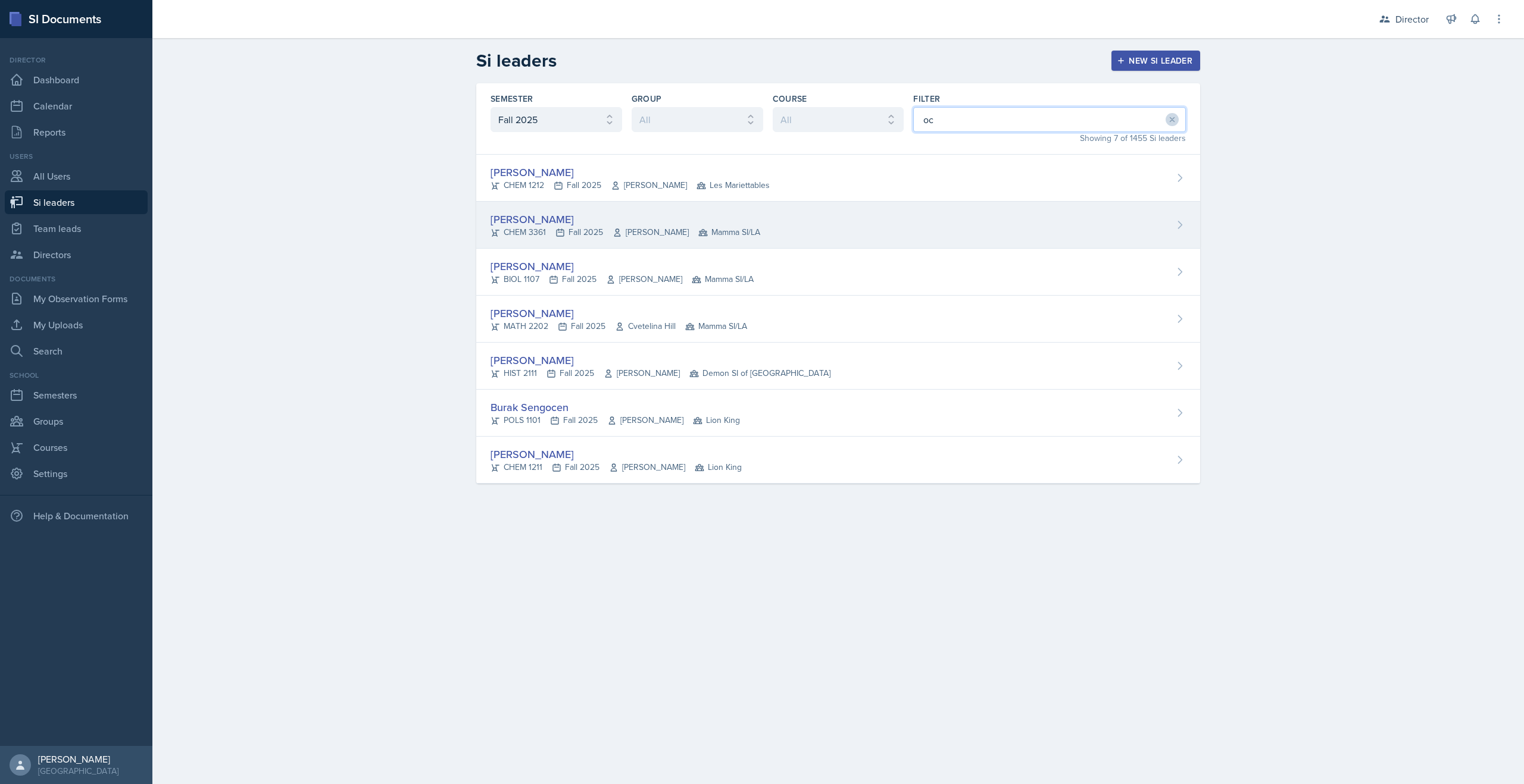
type input "oc"
click at [817, 237] on div "Octavia Kaham CHEM 3361 Fall 2025 Jack Duff Mamma SI/LA" at bounding box center [838, 225] width 724 height 47
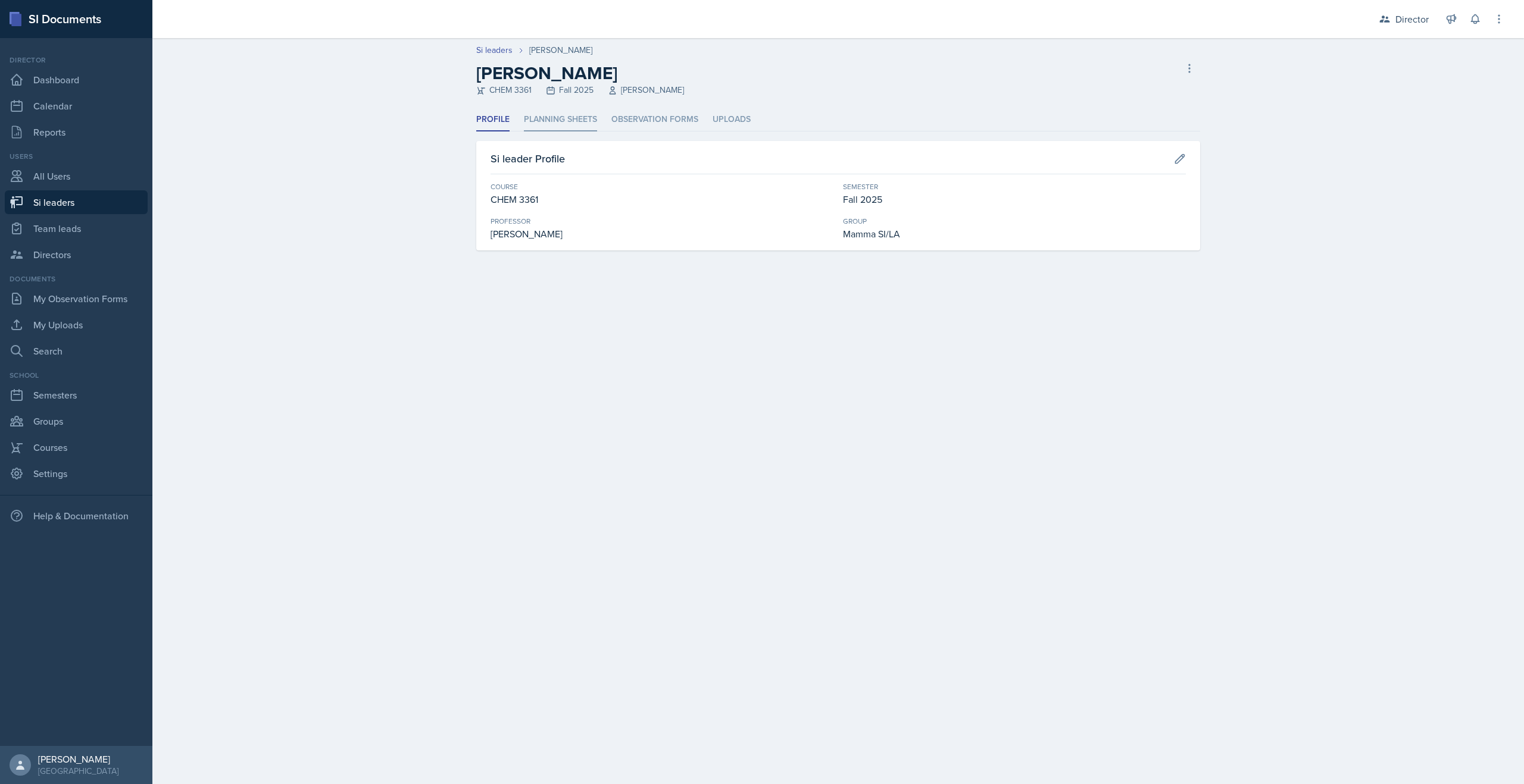
click at [586, 114] on li "Planning Sheets" at bounding box center [561, 120] width 73 height 23
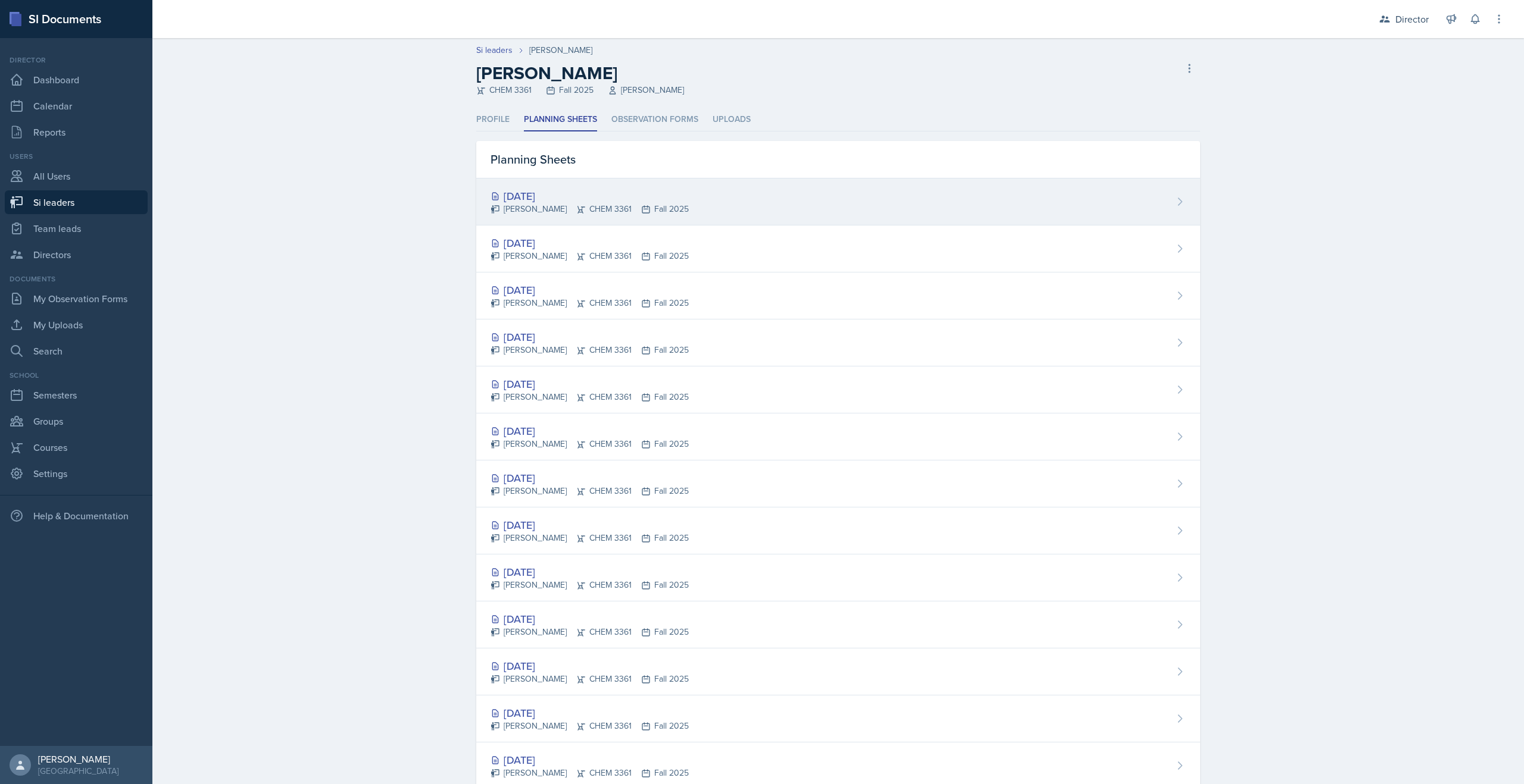
click at [598, 216] on div "Oct 23rd, 2025 Octavia Kaham CHEM 3361 Fall 2025" at bounding box center [838, 201] width 724 height 47
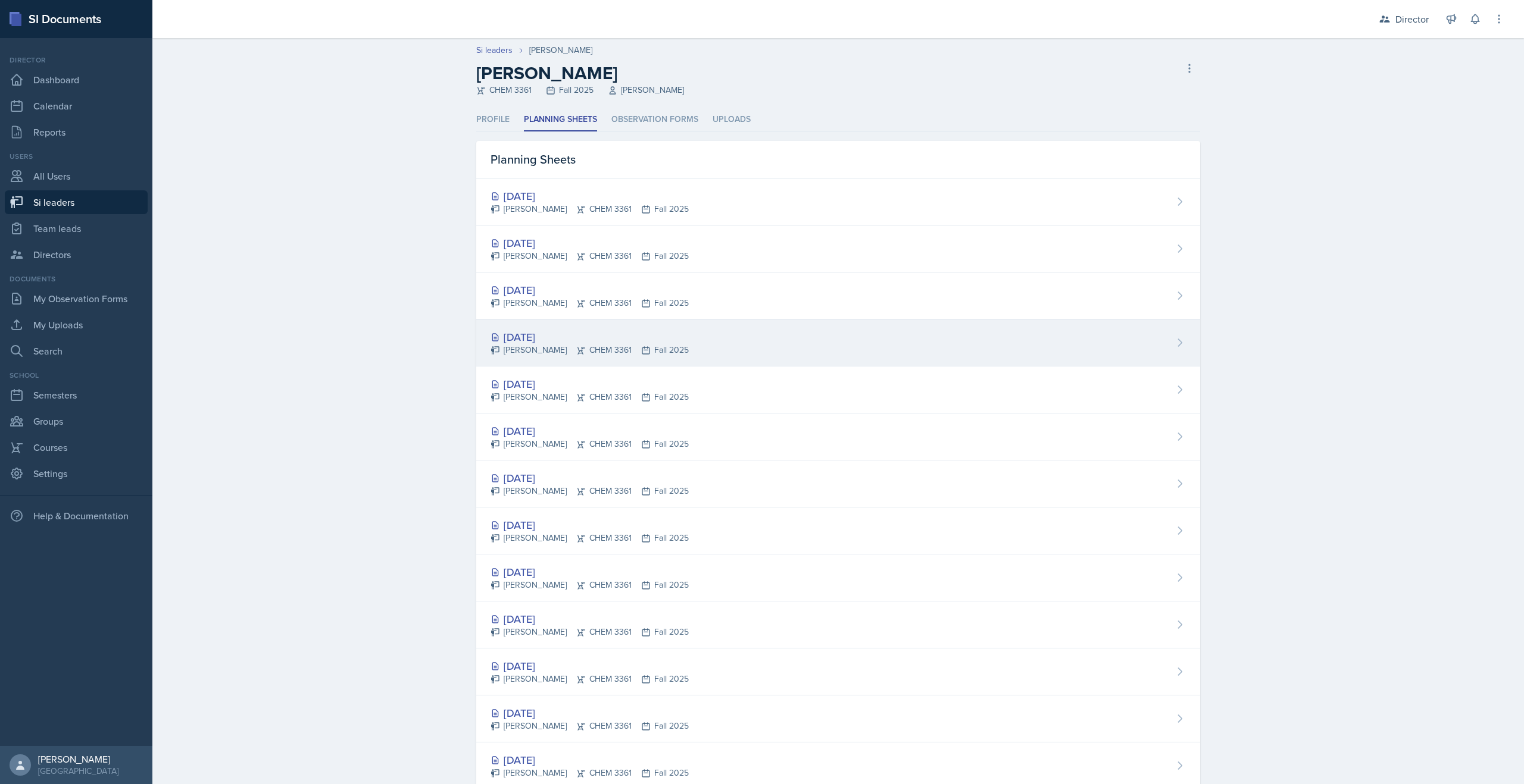
click at [522, 341] on div "[DATE]" at bounding box center [589, 337] width 198 height 16
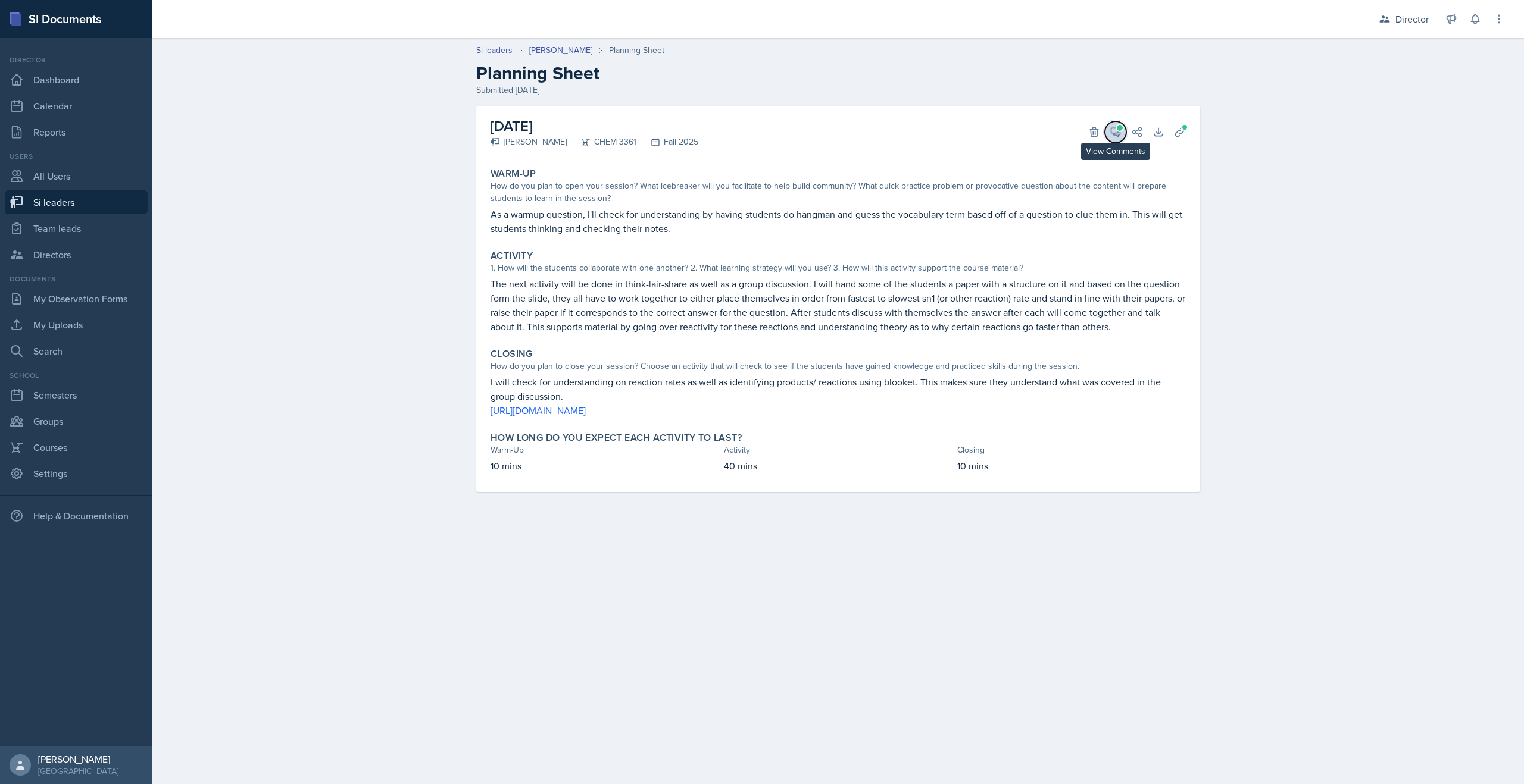
click at [1112, 140] on button "View Comments" at bounding box center [1116, 132] width 21 height 21
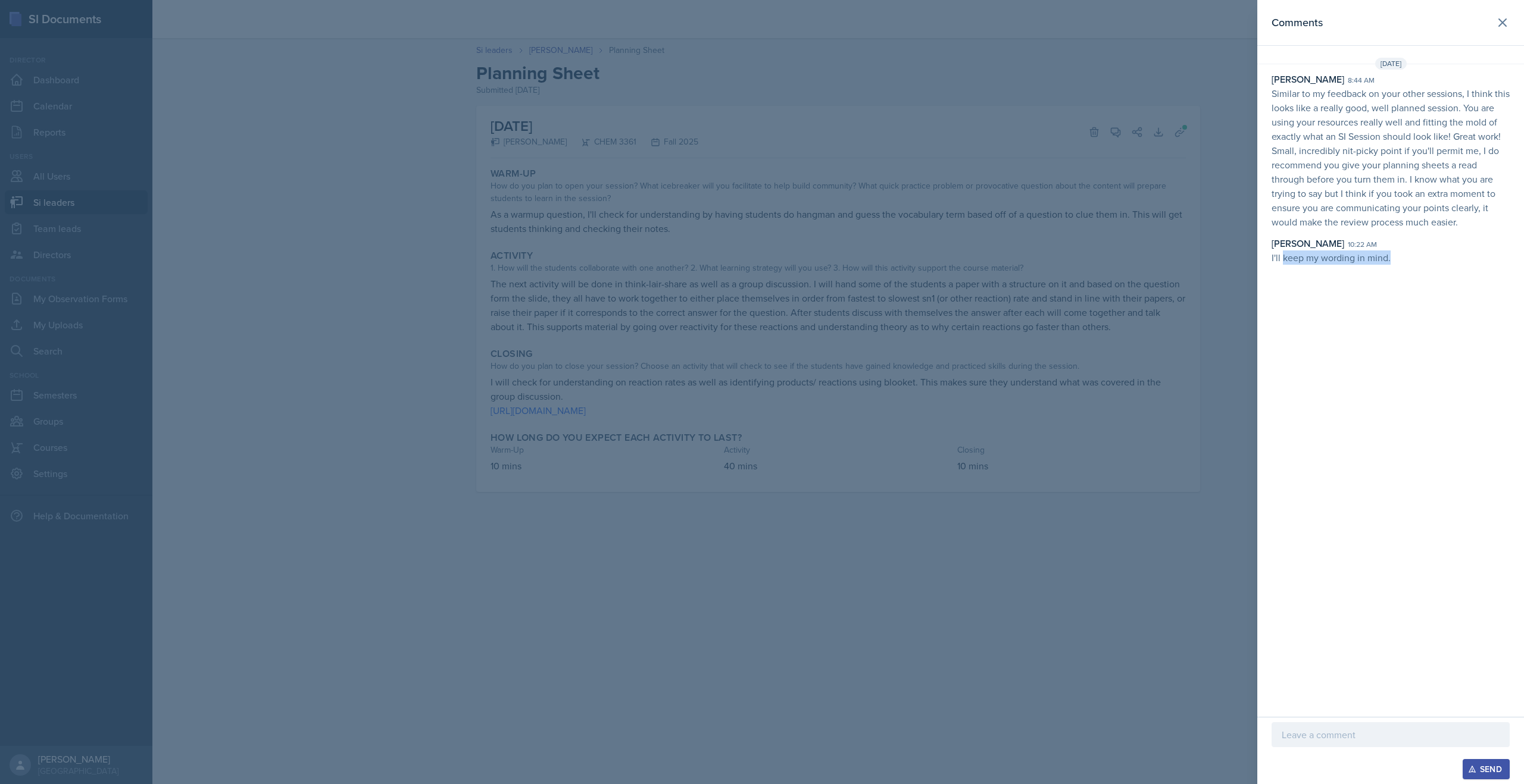
drag, startPoint x: 1283, startPoint y: 261, endPoint x: 1391, endPoint y: 270, distance: 108.4
click at [1391, 270] on div "Comments Oct 13th, 2025 Becca Adams 8:44 am Similar to my feedback on your othe…" at bounding box center [1390, 358] width 266 height 717
click at [1173, 336] on div at bounding box center [762, 392] width 1524 height 784
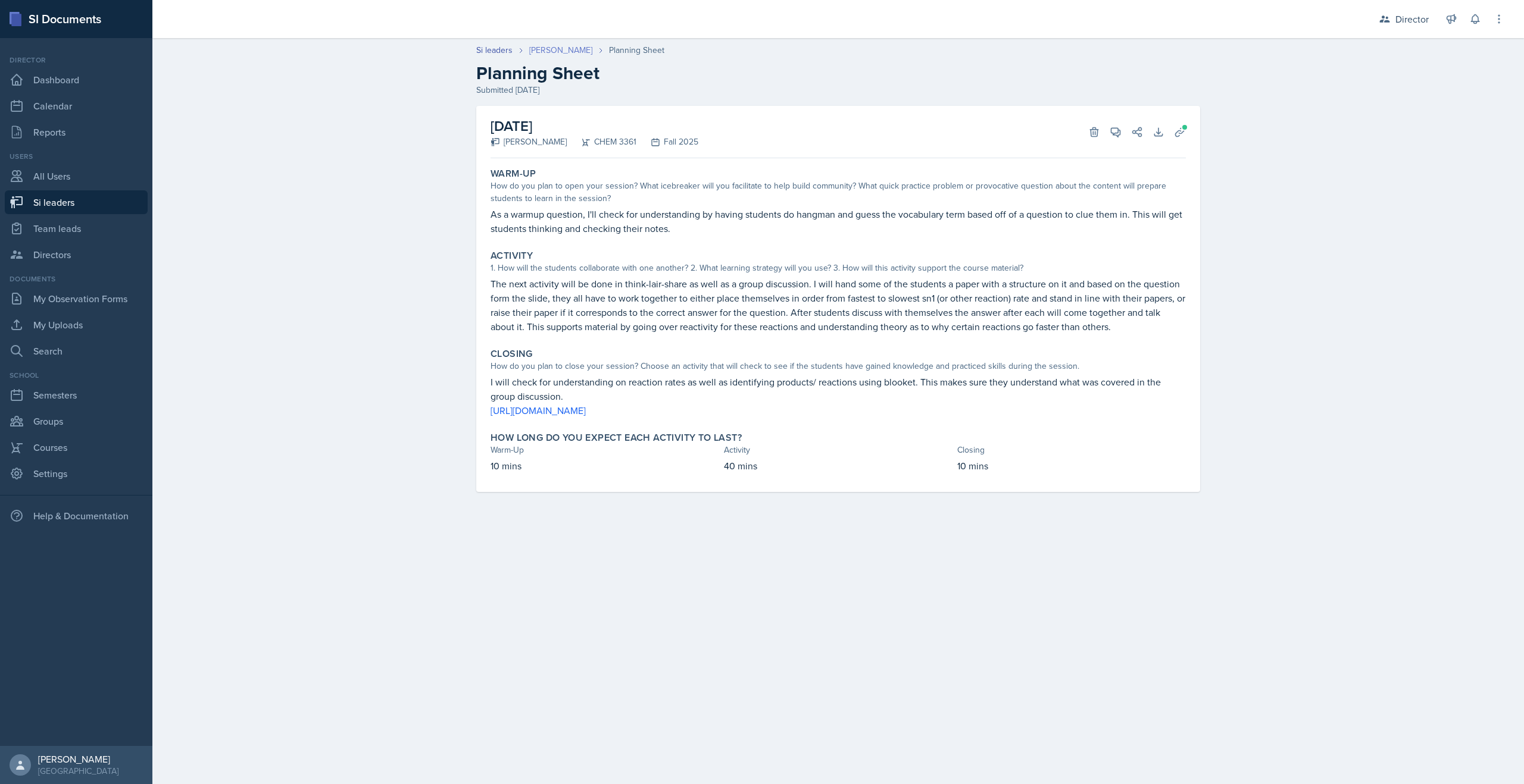
click at [555, 47] on link "[PERSON_NAME]" at bounding box center [561, 50] width 63 height 12
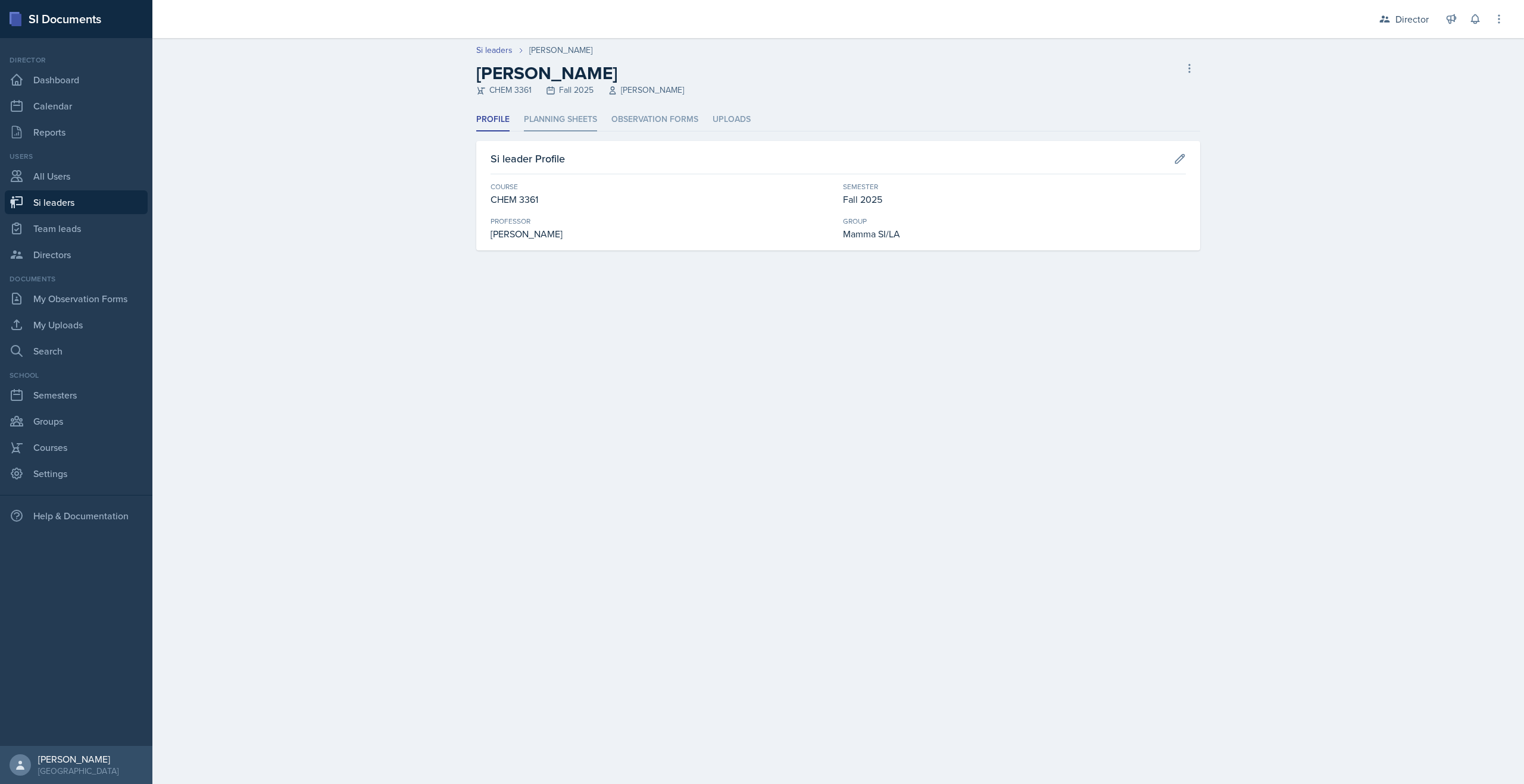
click at [545, 127] on li "Planning Sheets" at bounding box center [561, 120] width 73 height 23
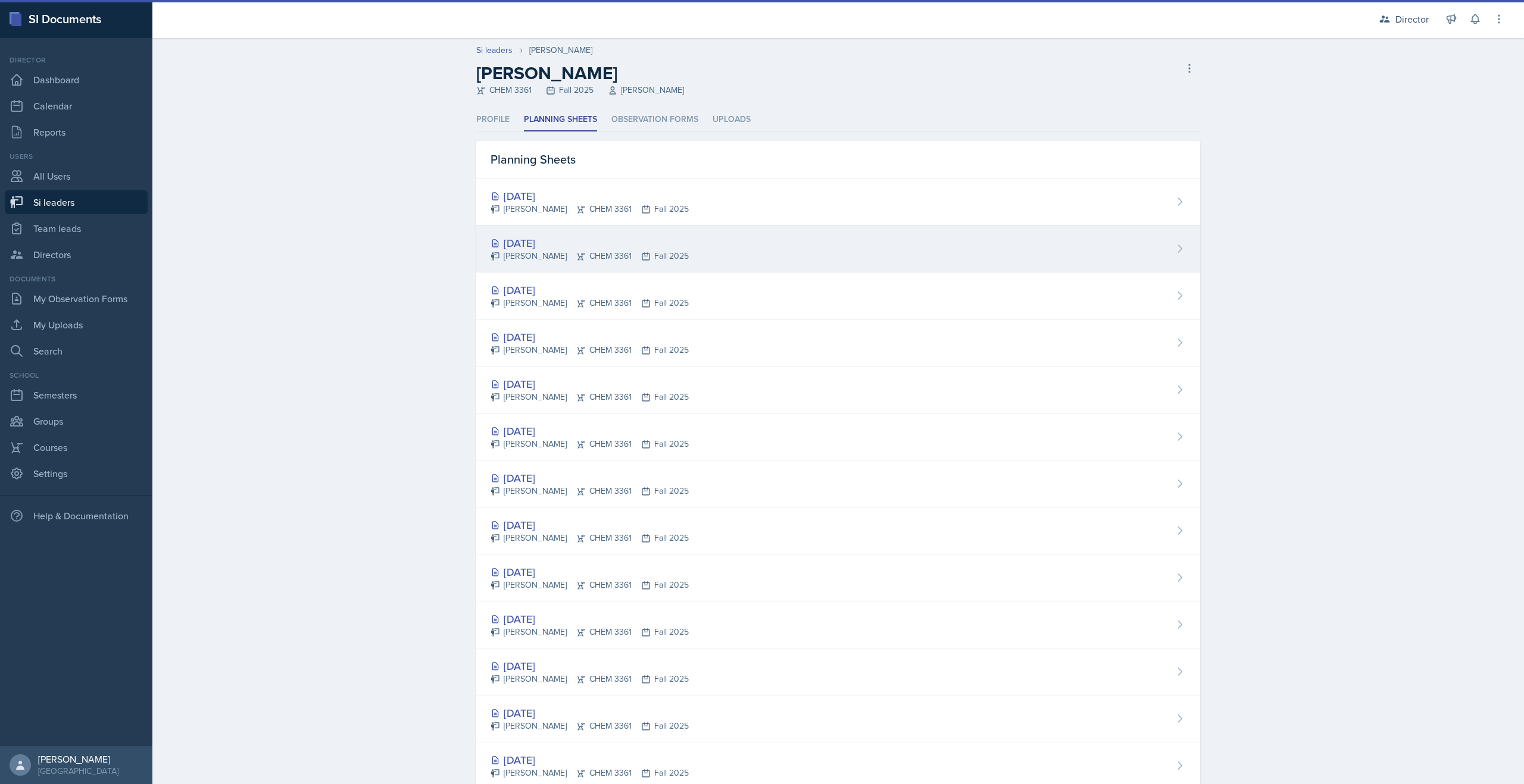
click at [555, 237] on div "Oct 23rd, 2025" at bounding box center [589, 243] width 198 height 16
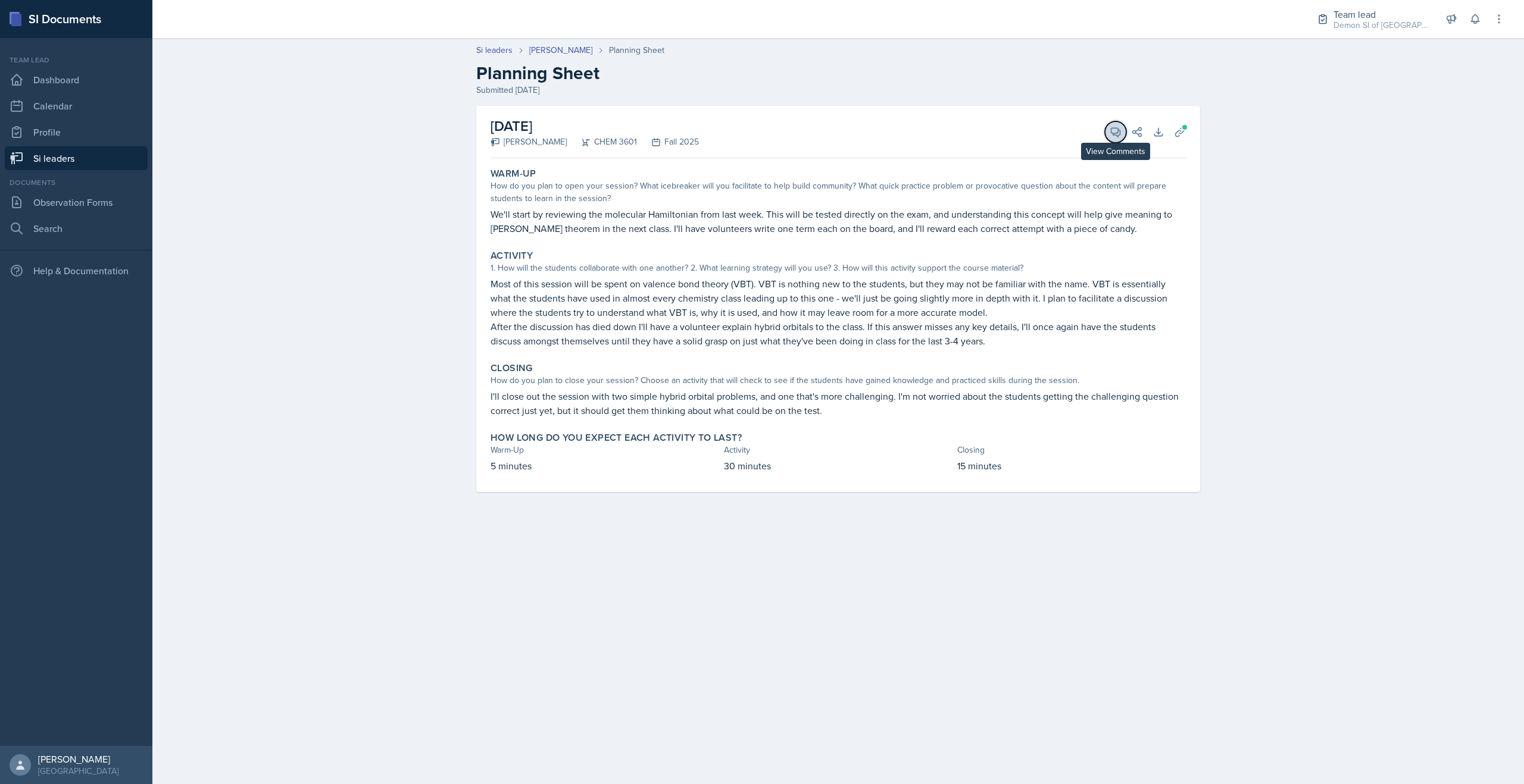
click at [807, 137] on button "View Comments" at bounding box center [1116, 132] width 21 height 21
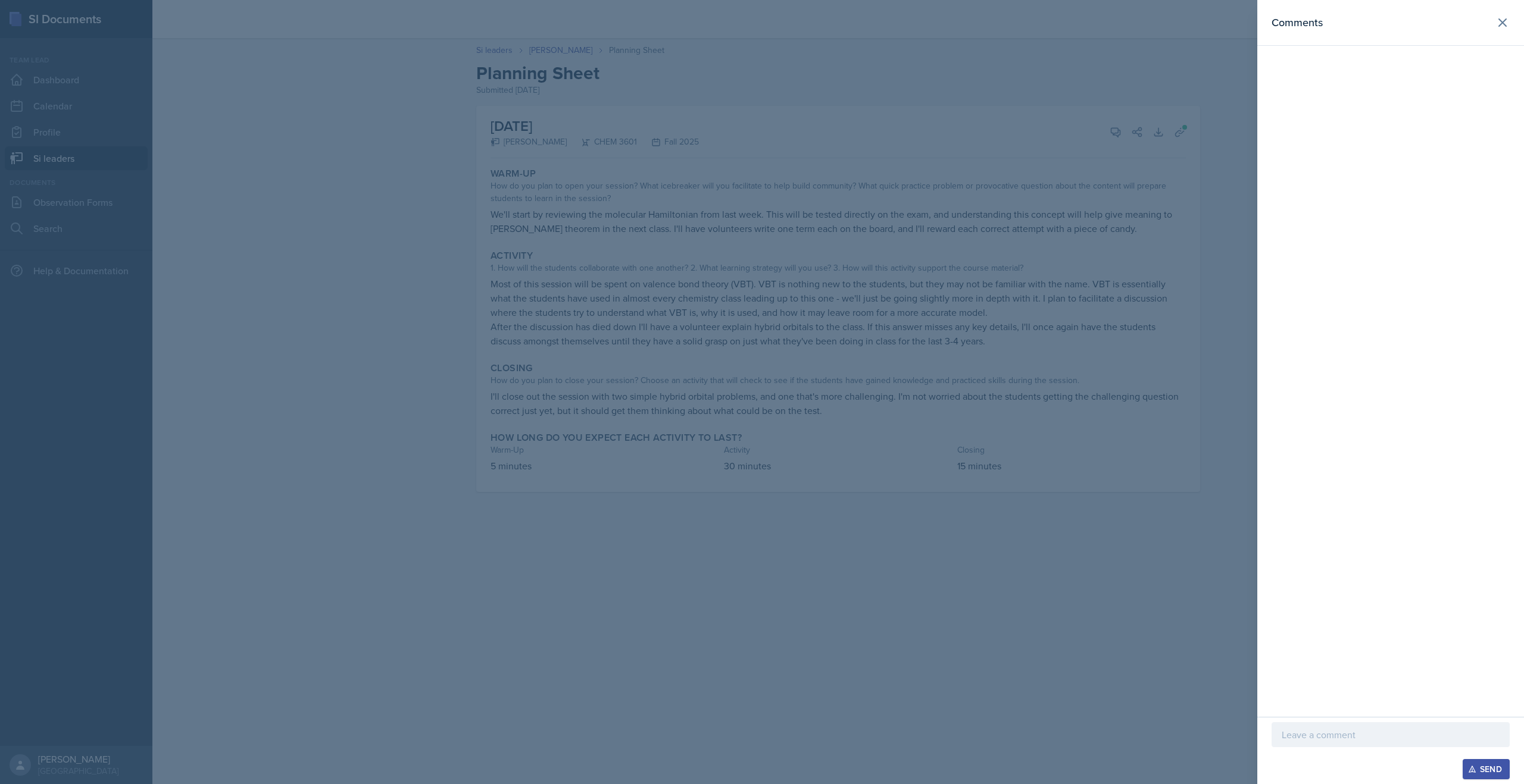
click at [807, 168] on div at bounding box center [762, 392] width 1524 height 784
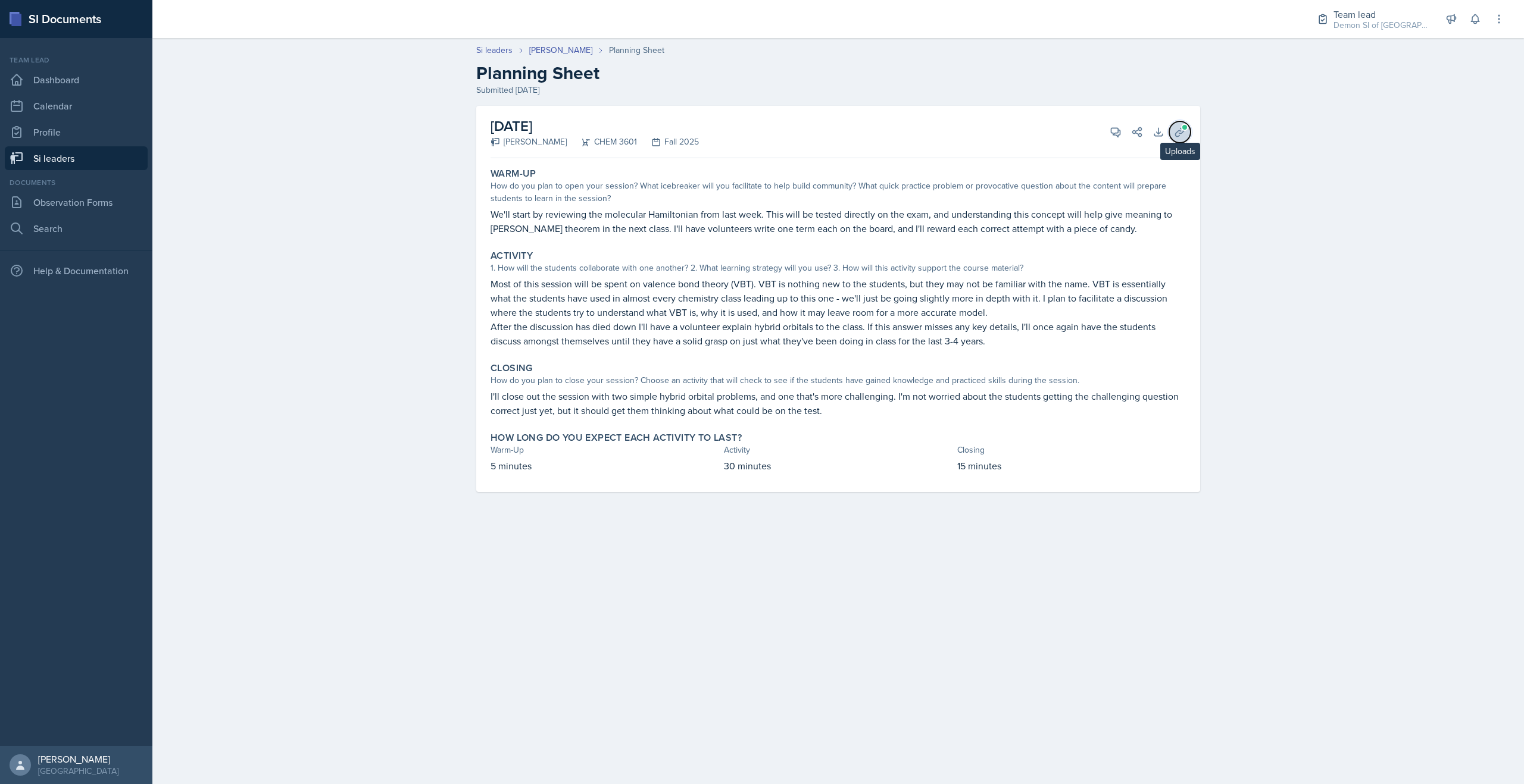
click at [807, 124] on button "Uploads" at bounding box center [1180, 132] width 21 height 21
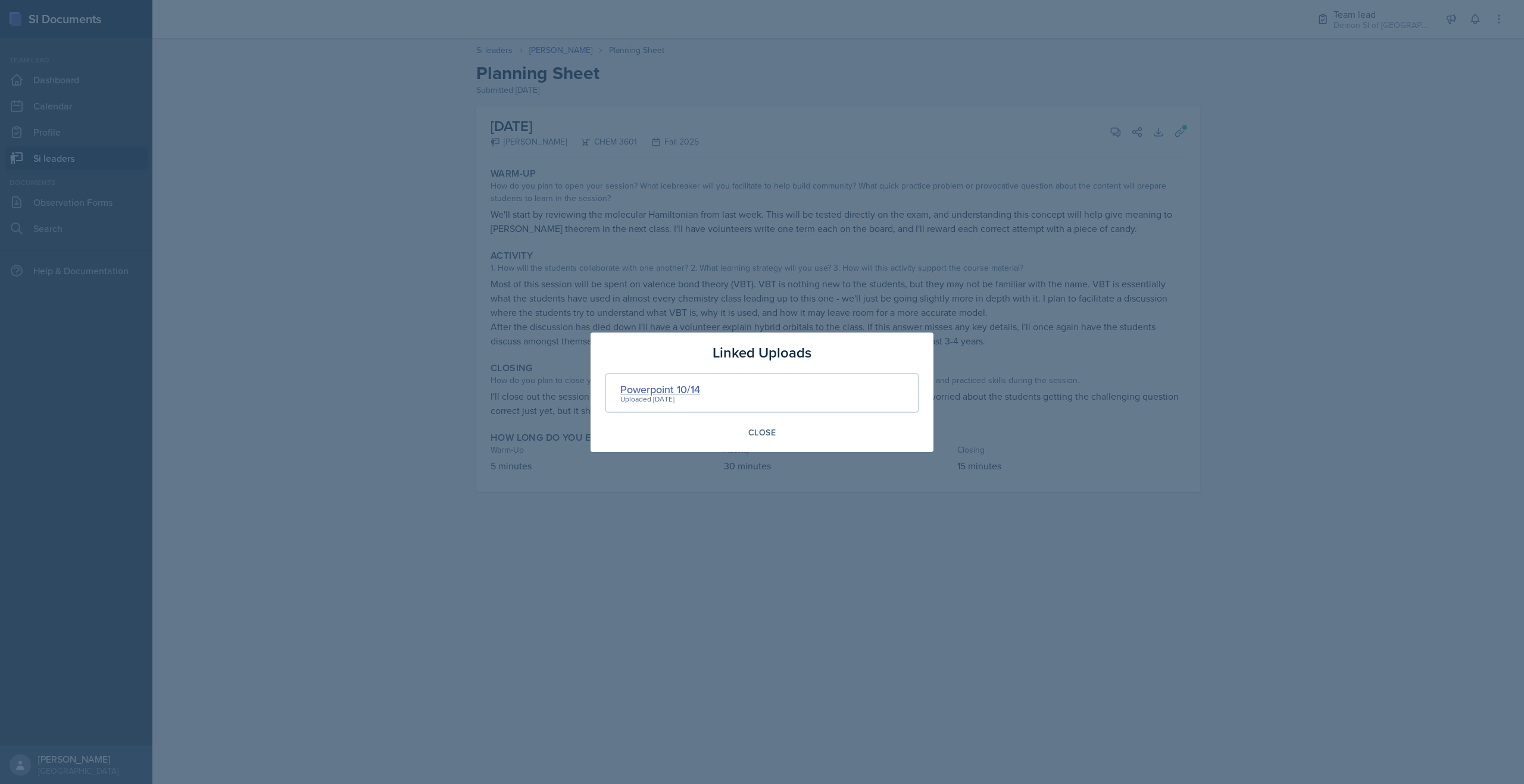
click at [648, 386] on div "Powerpoint 10/14" at bounding box center [660, 389] width 79 height 16
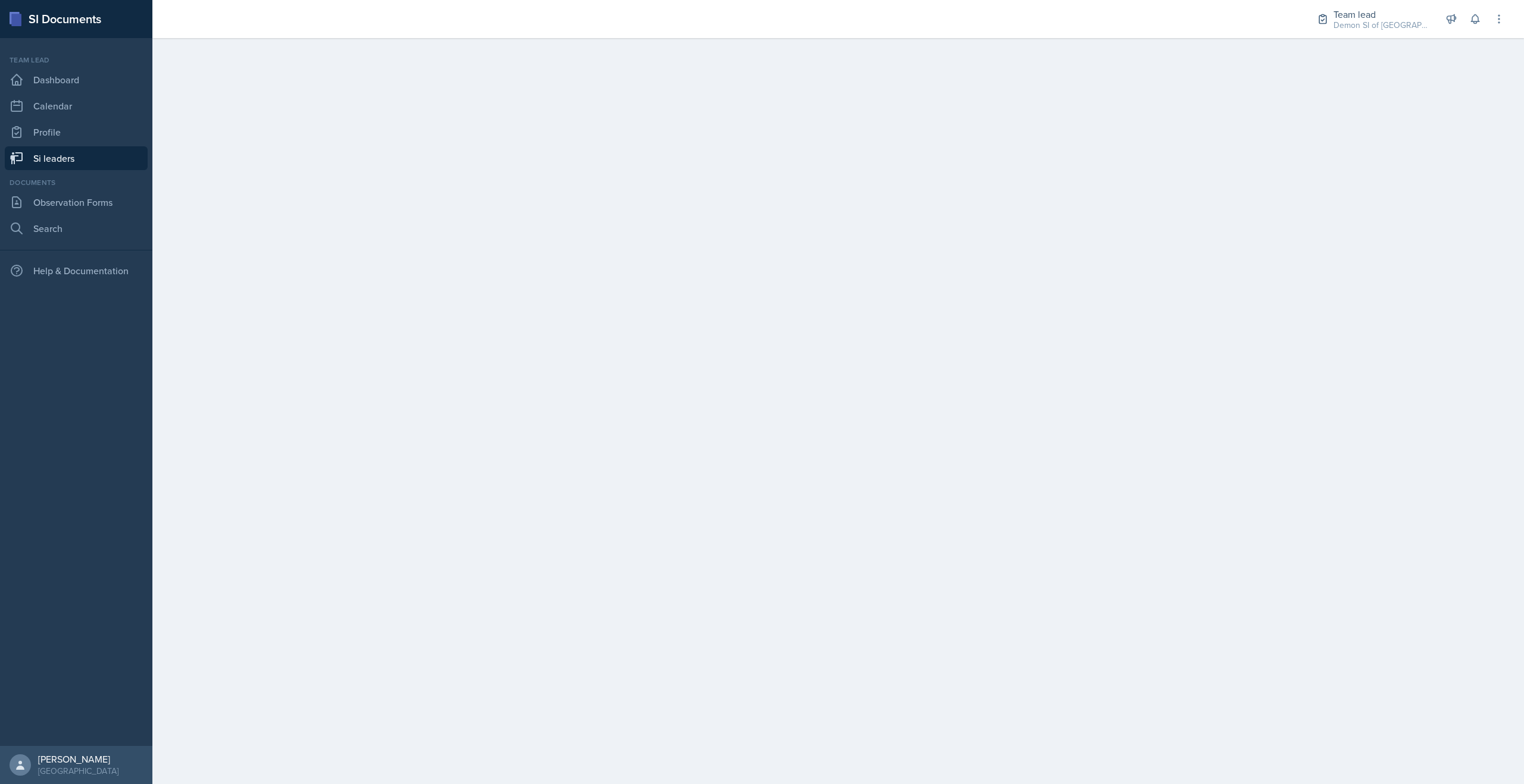
click at [31, 158] on link "Si leaders" at bounding box center [76, 158] width 143 height 24
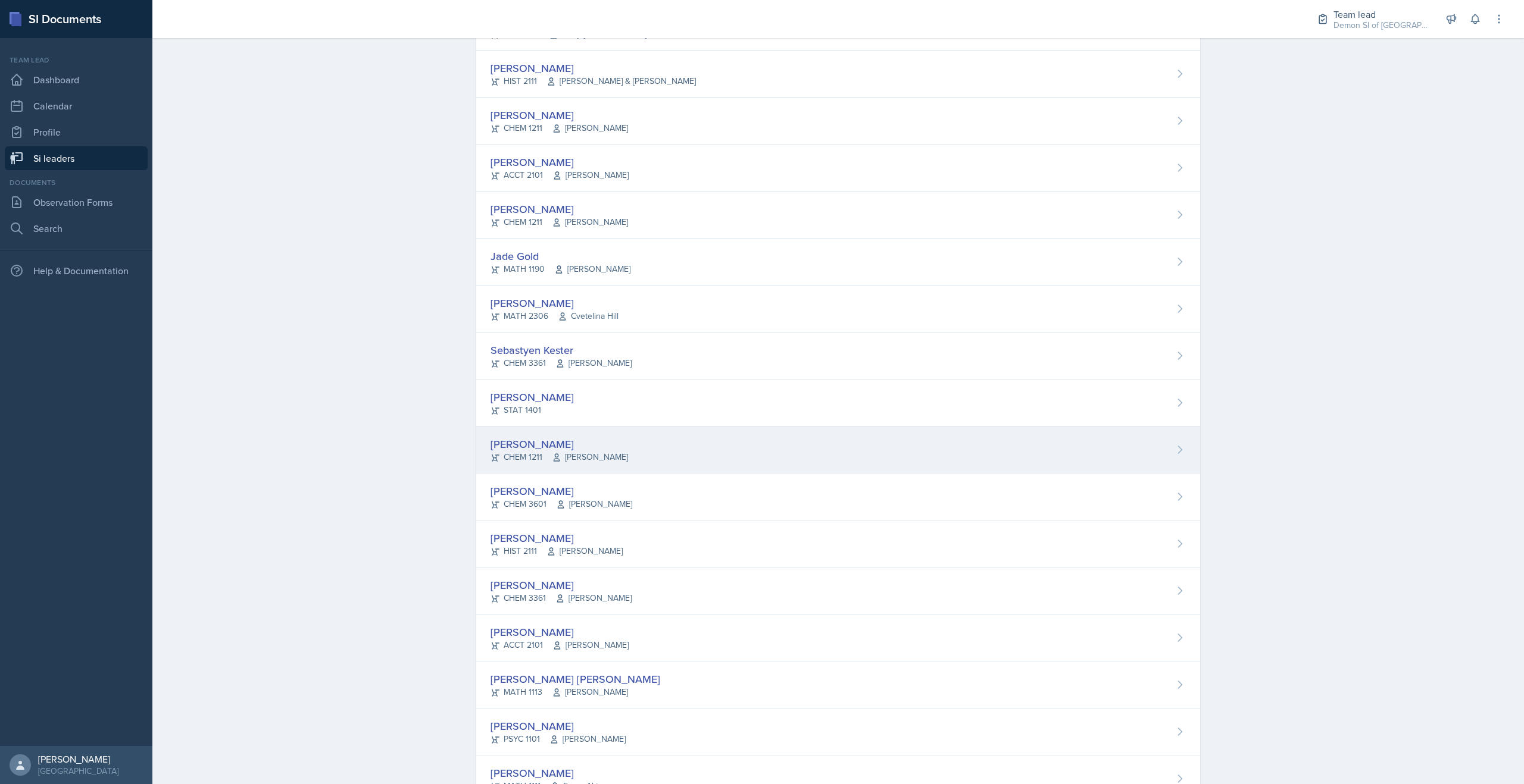
scroll to position [345, 0]
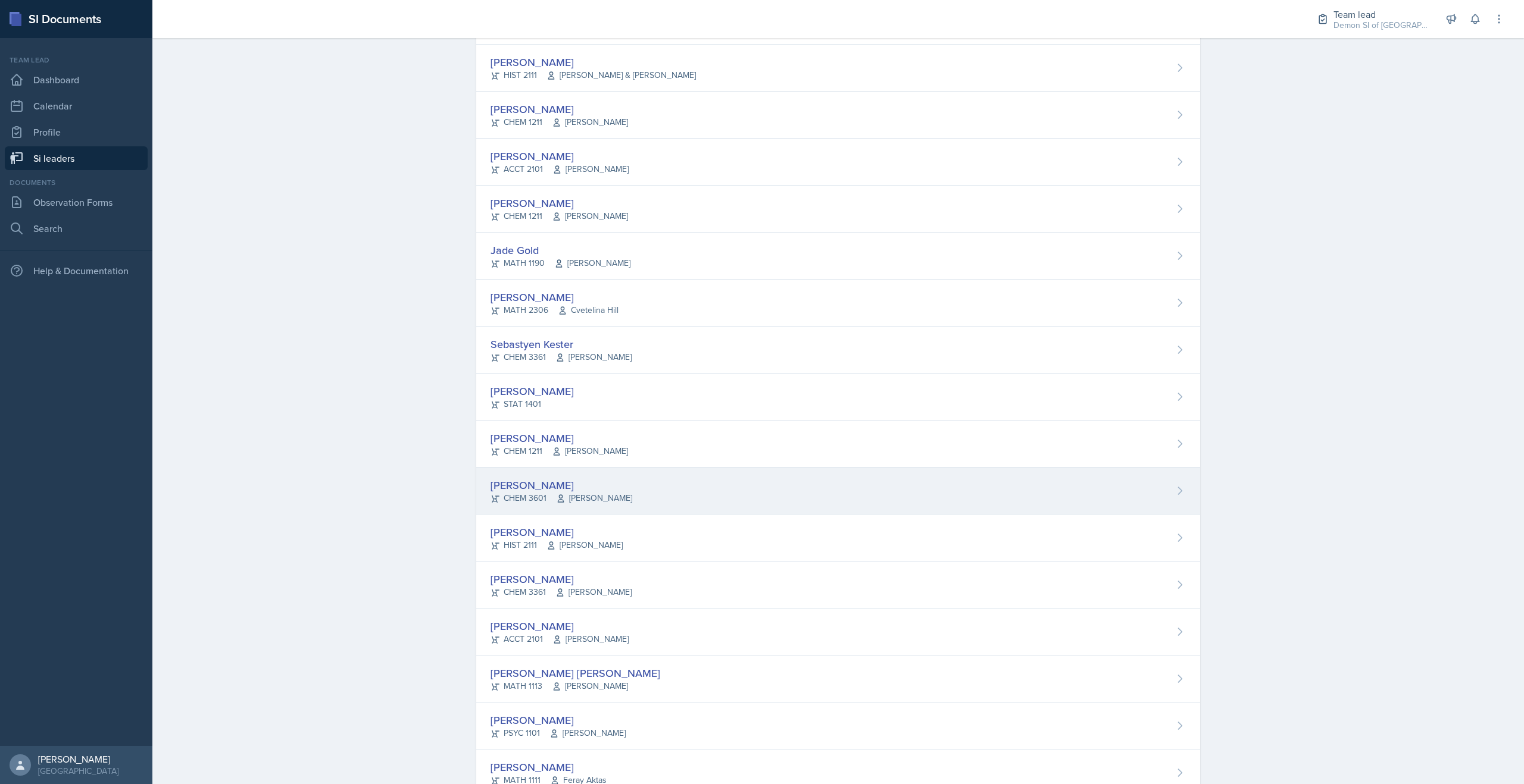
click at [564, 495] on icon at bounding box center [561, 498] width 10 height 10
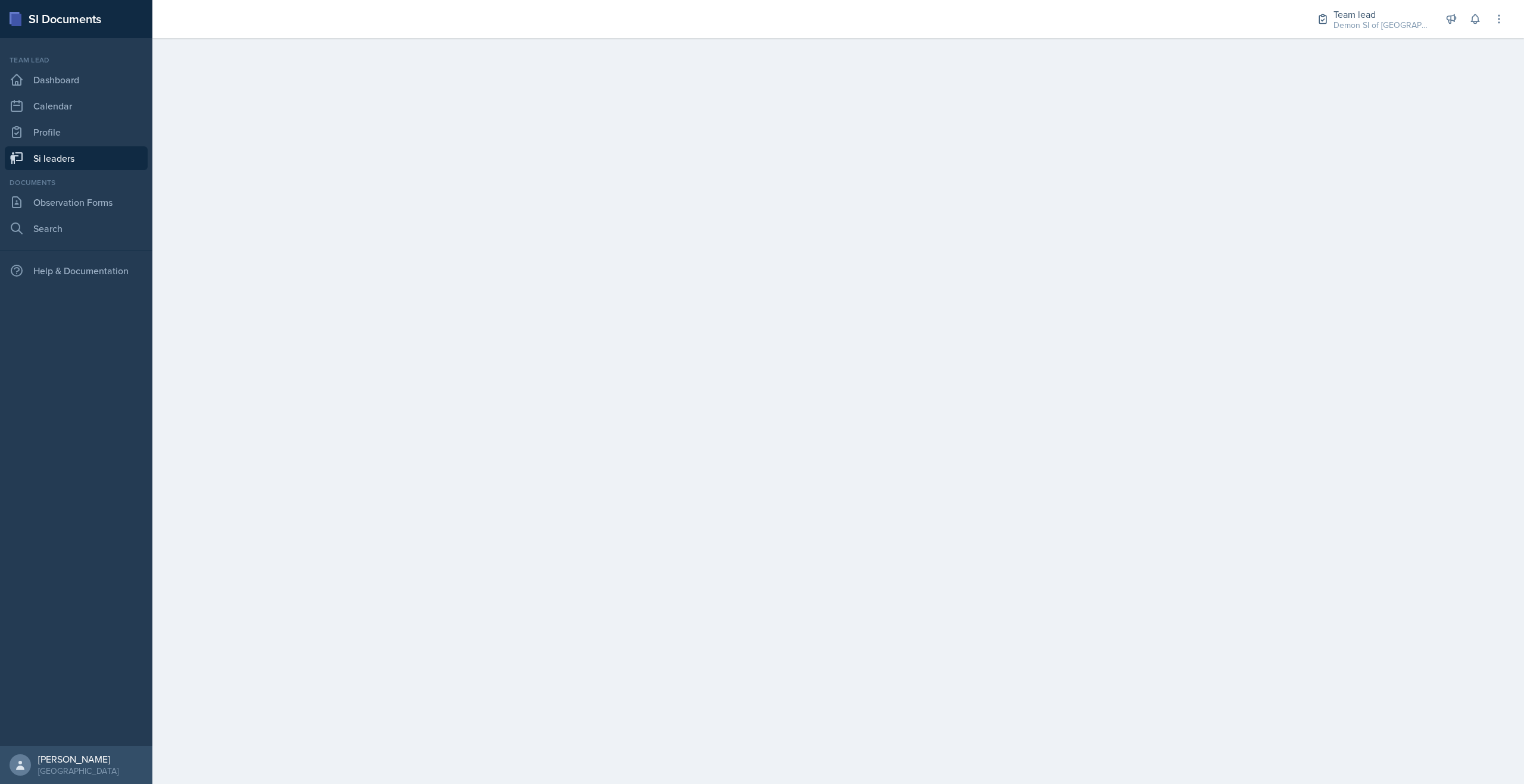
click at [86, 157] on link "Si leaders" at bounding box center [76, 158] width 143 height 24
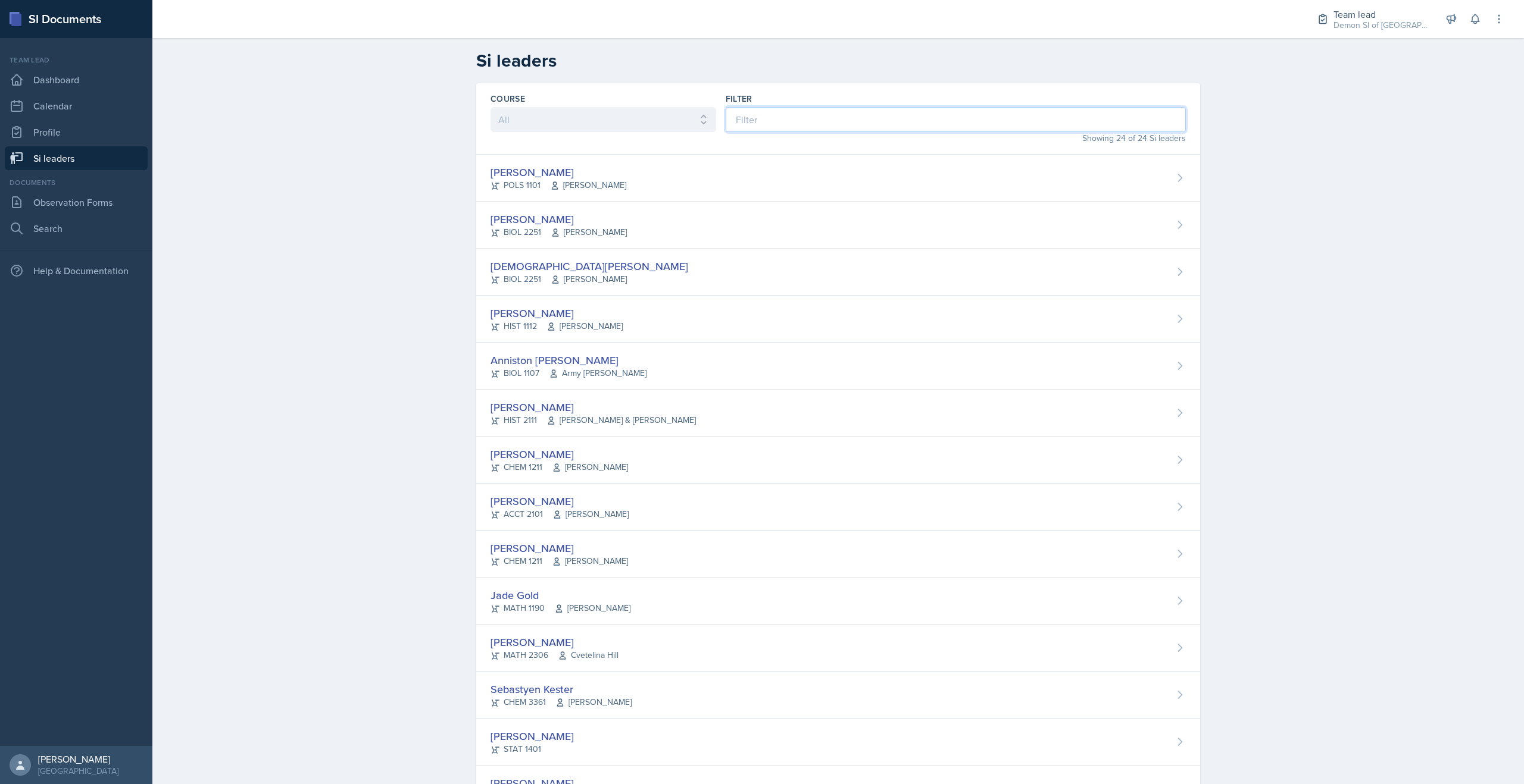
click at [802, 117] on input at bounding box center [955, 119] width 460 height 25
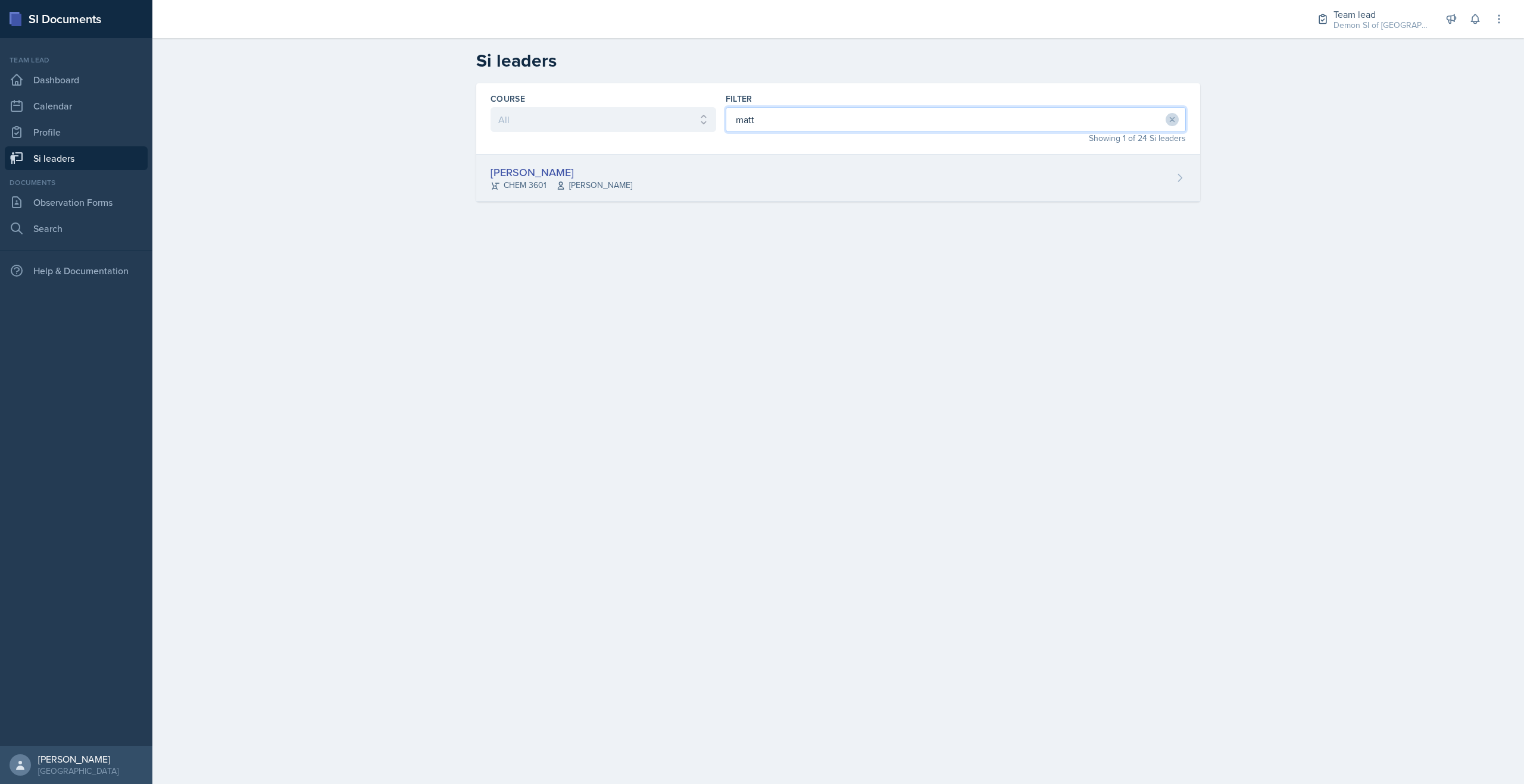
type input "matt"
click at [718, 167] on div "[PERSON_NAME] CHEM 3601 [PERSON_NAME]" at bounding box center [838, 178] width 724 height 47
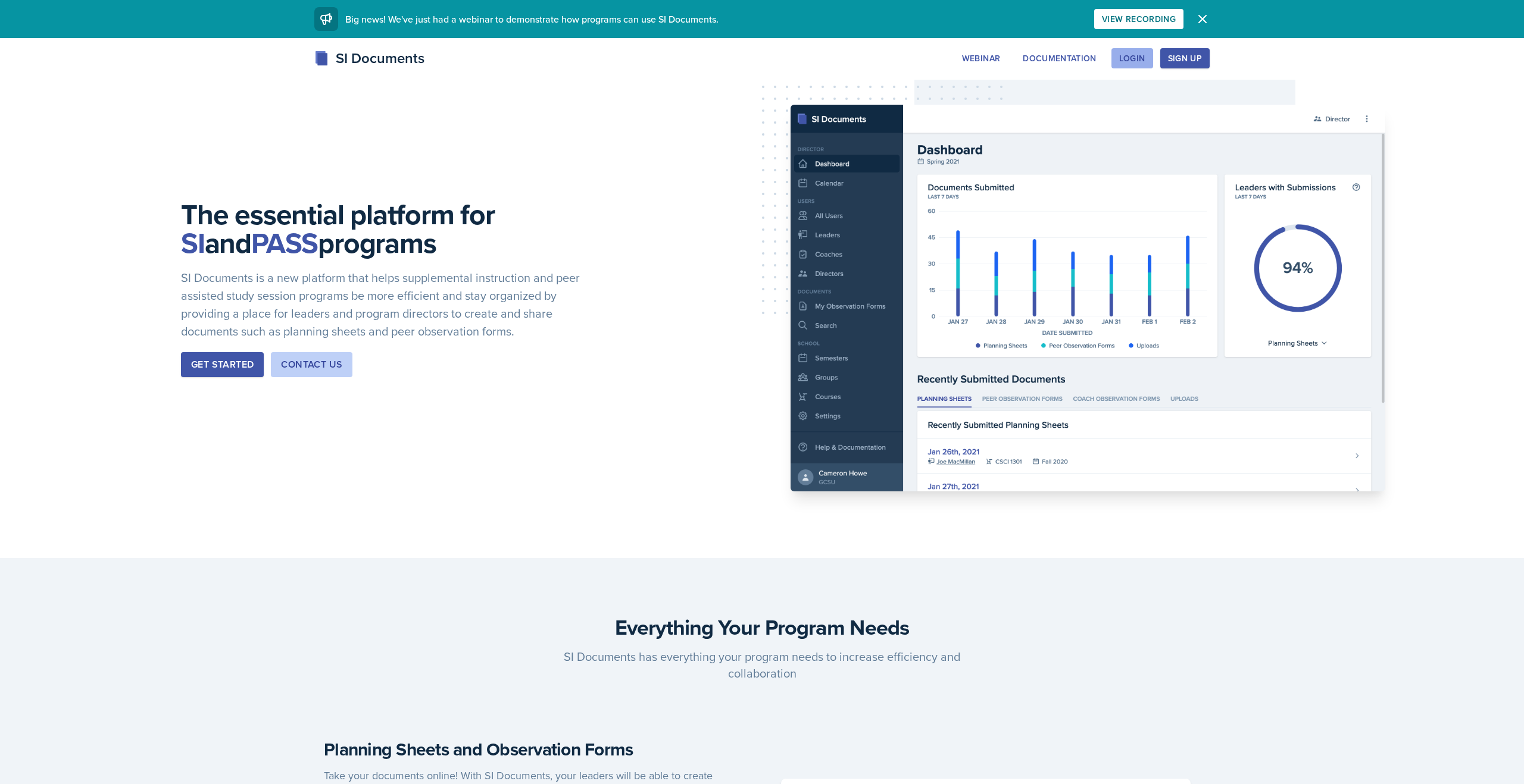
click at [1135, 59] on div "Login" at bounding box center [1132, 58] width 26 height 10
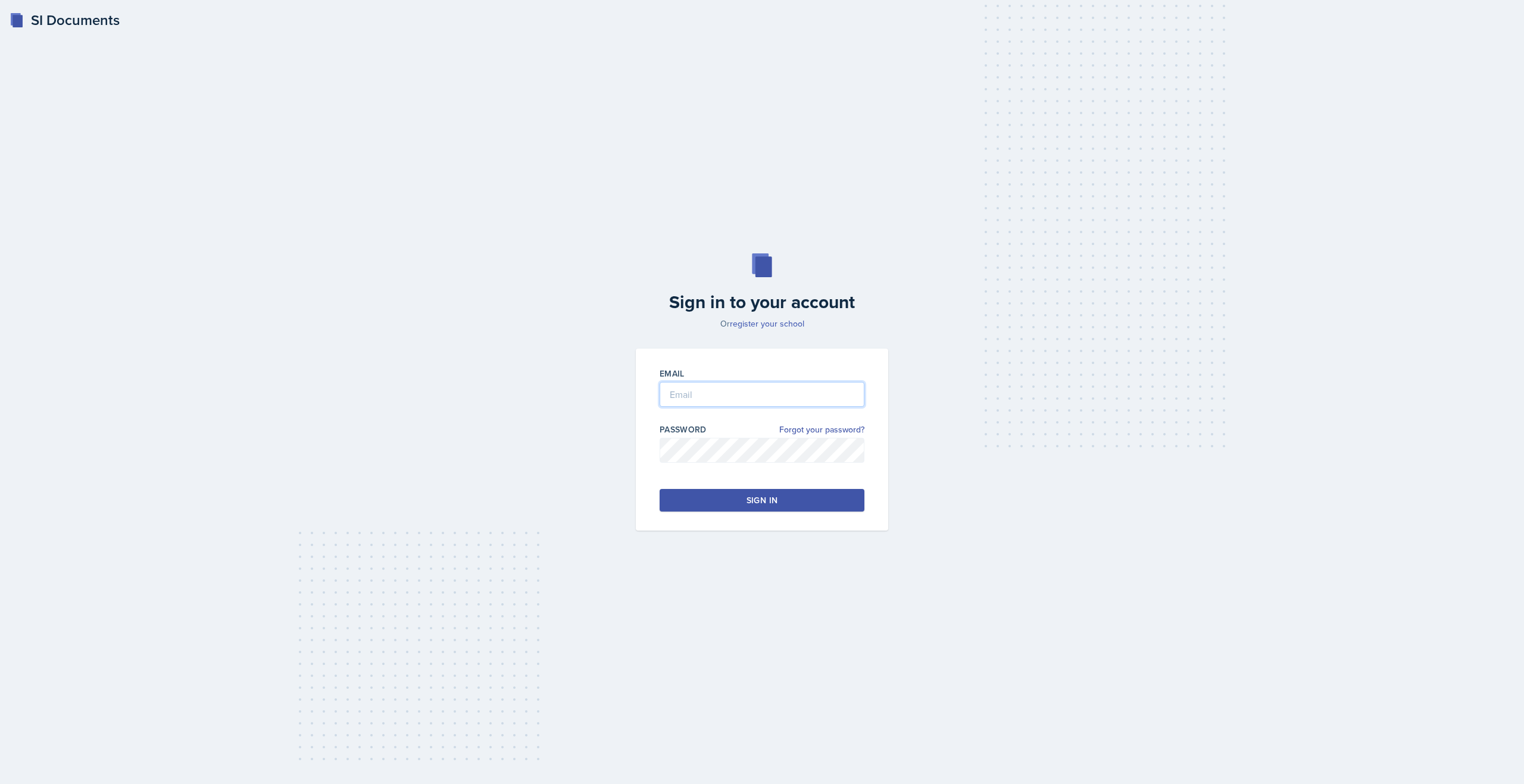
type input "[EMAIL_ADDRESS][DOMAIN_NAME]"
click at [714, 490] on button "Sign in" at bounding box center [762, 500] width 205 height 22
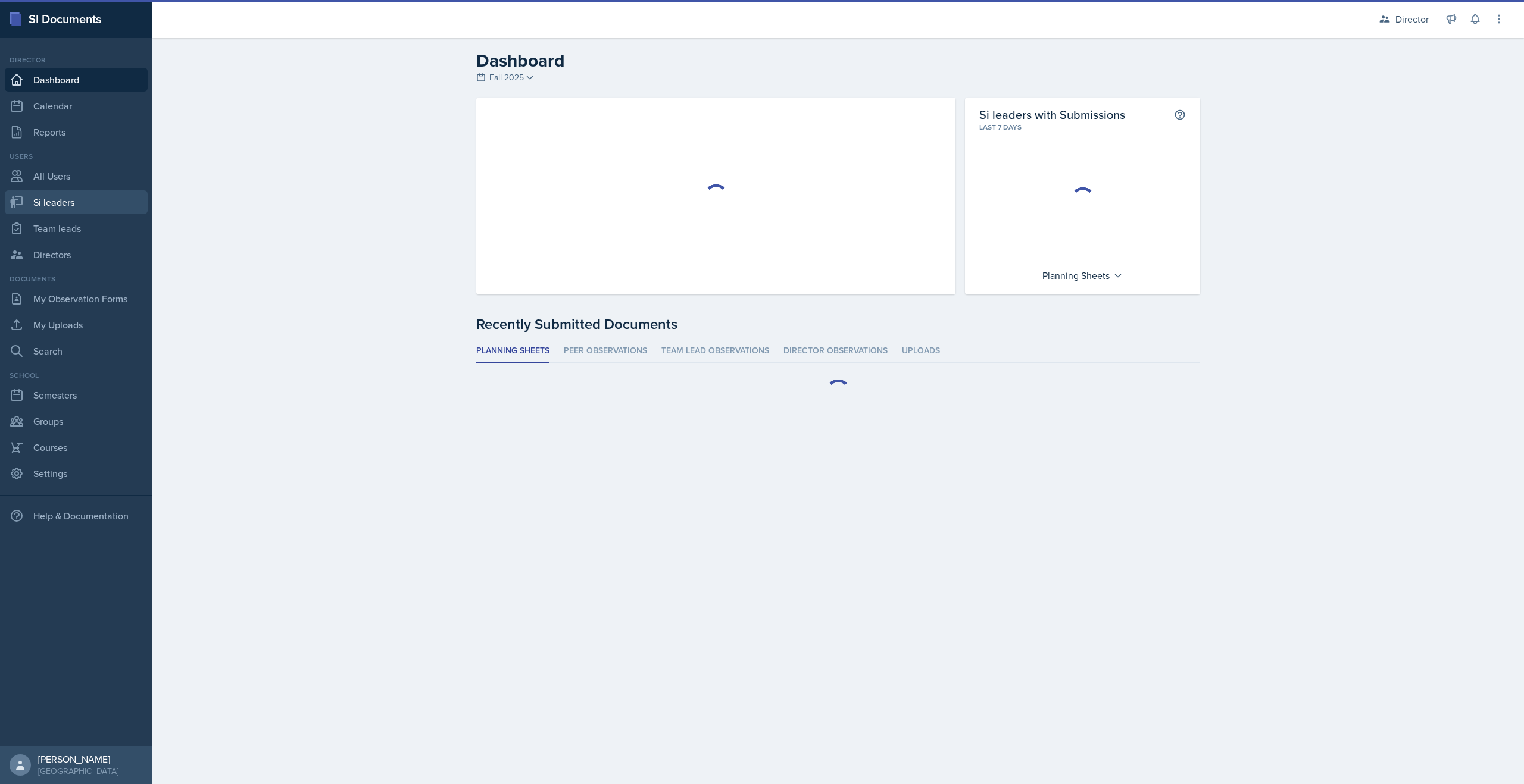
click at [65, 206] on link "Si leaders" at bounding box center [76, 202] width 143 height 24
select select "2bed604d-1099-4043-b1bc-2365e8740244"
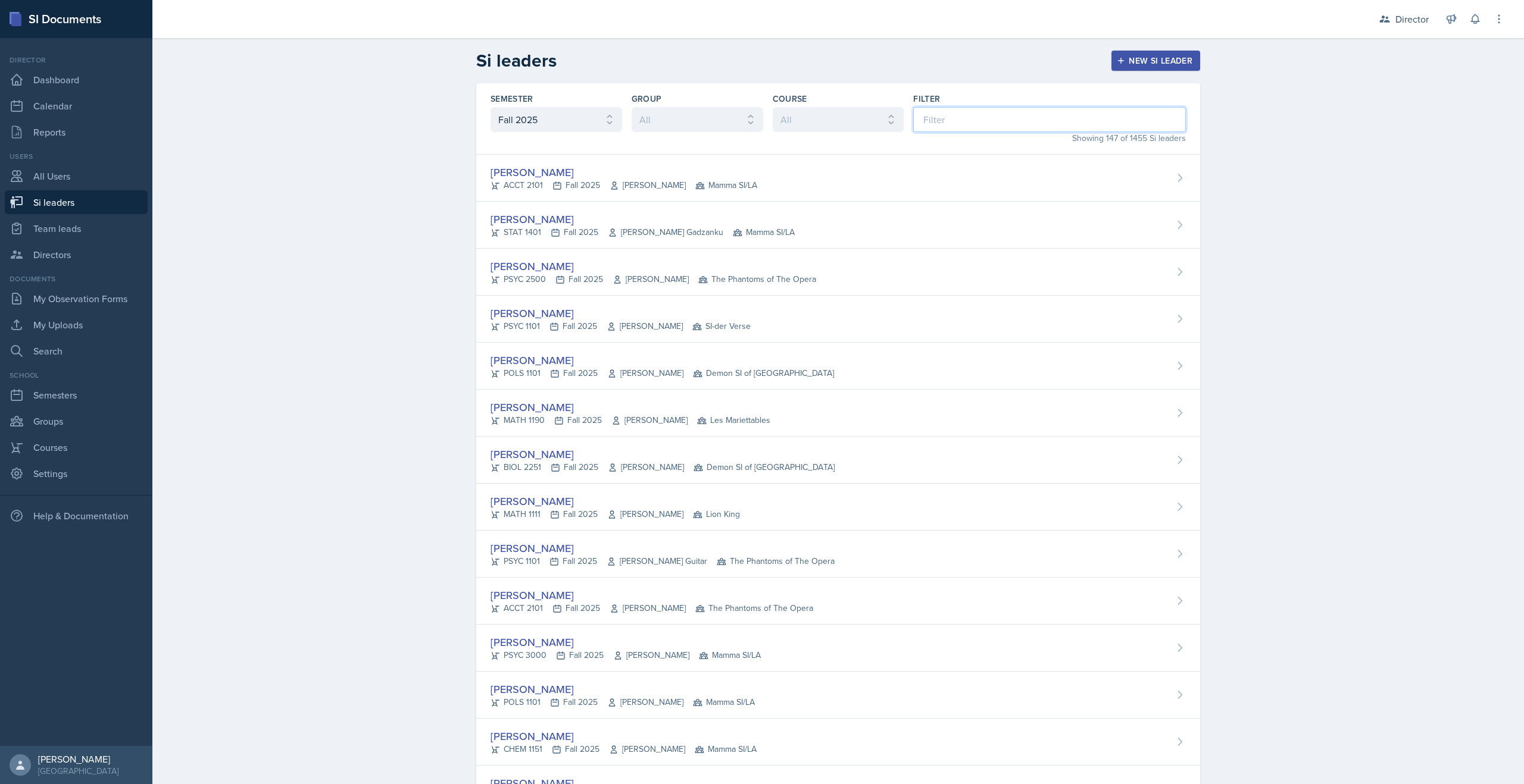
click at [971, 118] on input at bounding box center [1050, 119] width 273 height 25
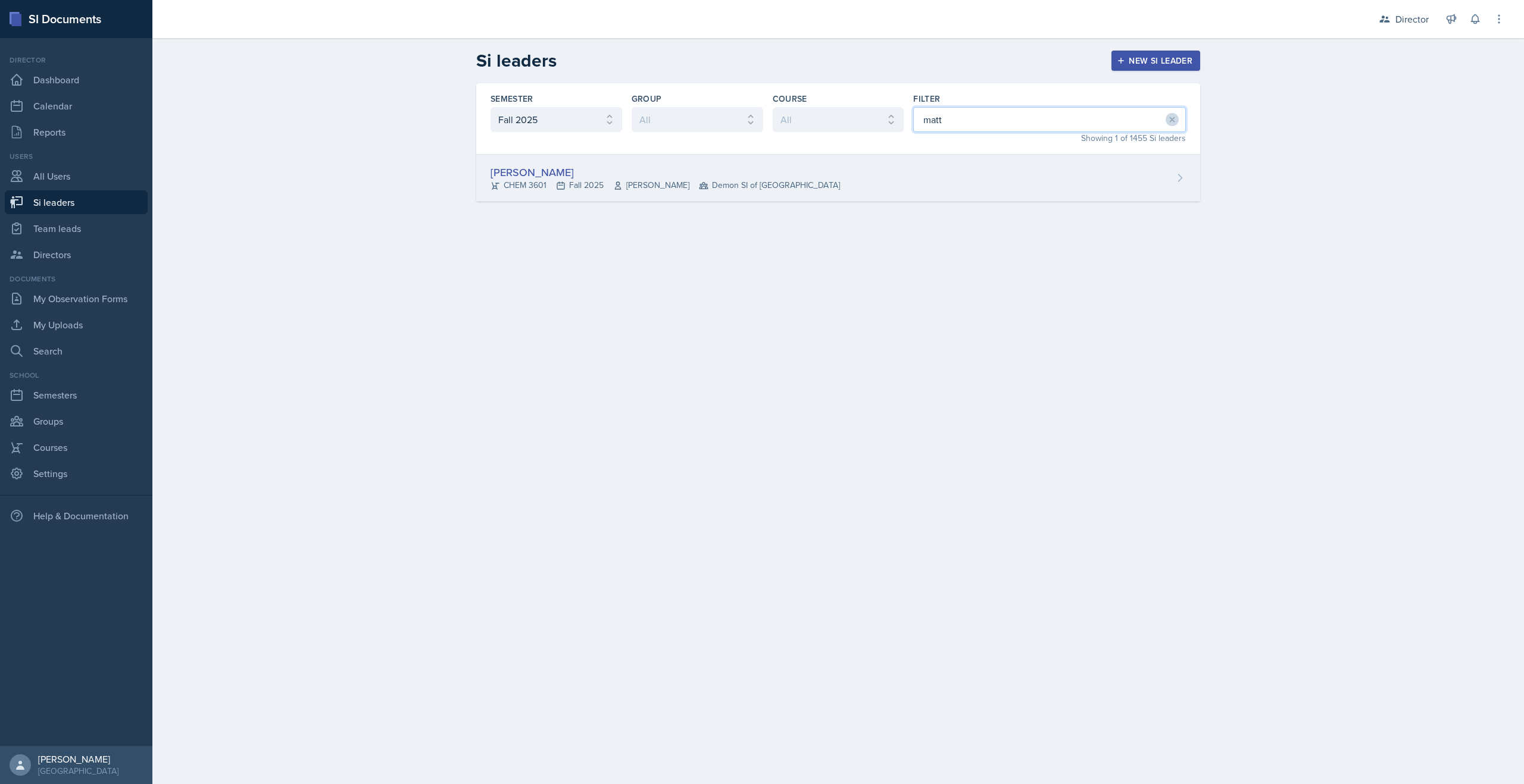
type input "matt"
click at [877, 174] on div "Matt Mineo CHEM 3601 Fall 2025 Mark Mitchell Demon SI of Fleet Street" at bounding box center [838, 178] width 724 height 47
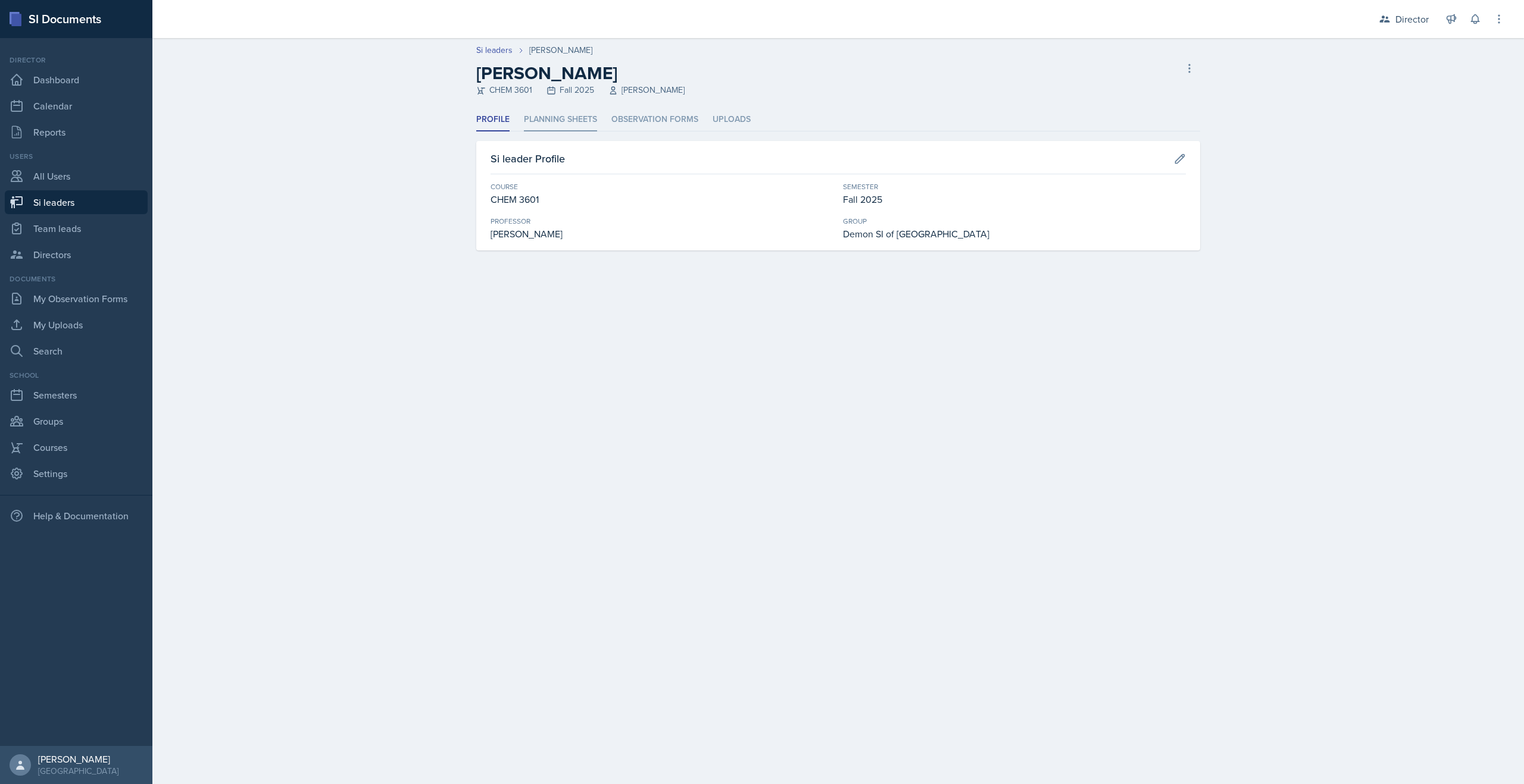
click at [561, 116] on li "Planning Sheets" at bounding box center [561, 120] width 73 height 23
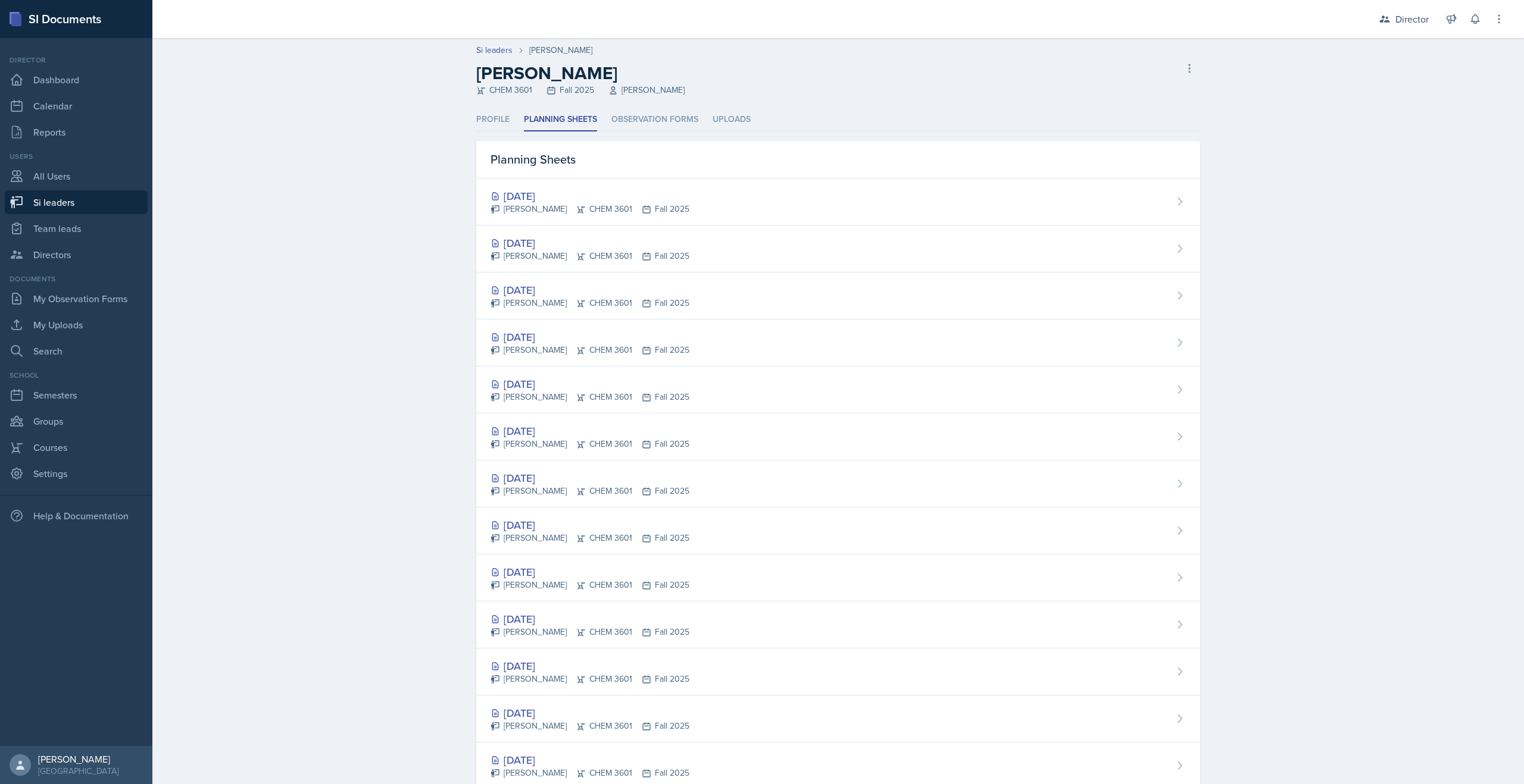
click at [806, 110] on ul "Profile Planning Sheets Observation Forms Uploads" at bounding box center [838, 120] width 724 height 23
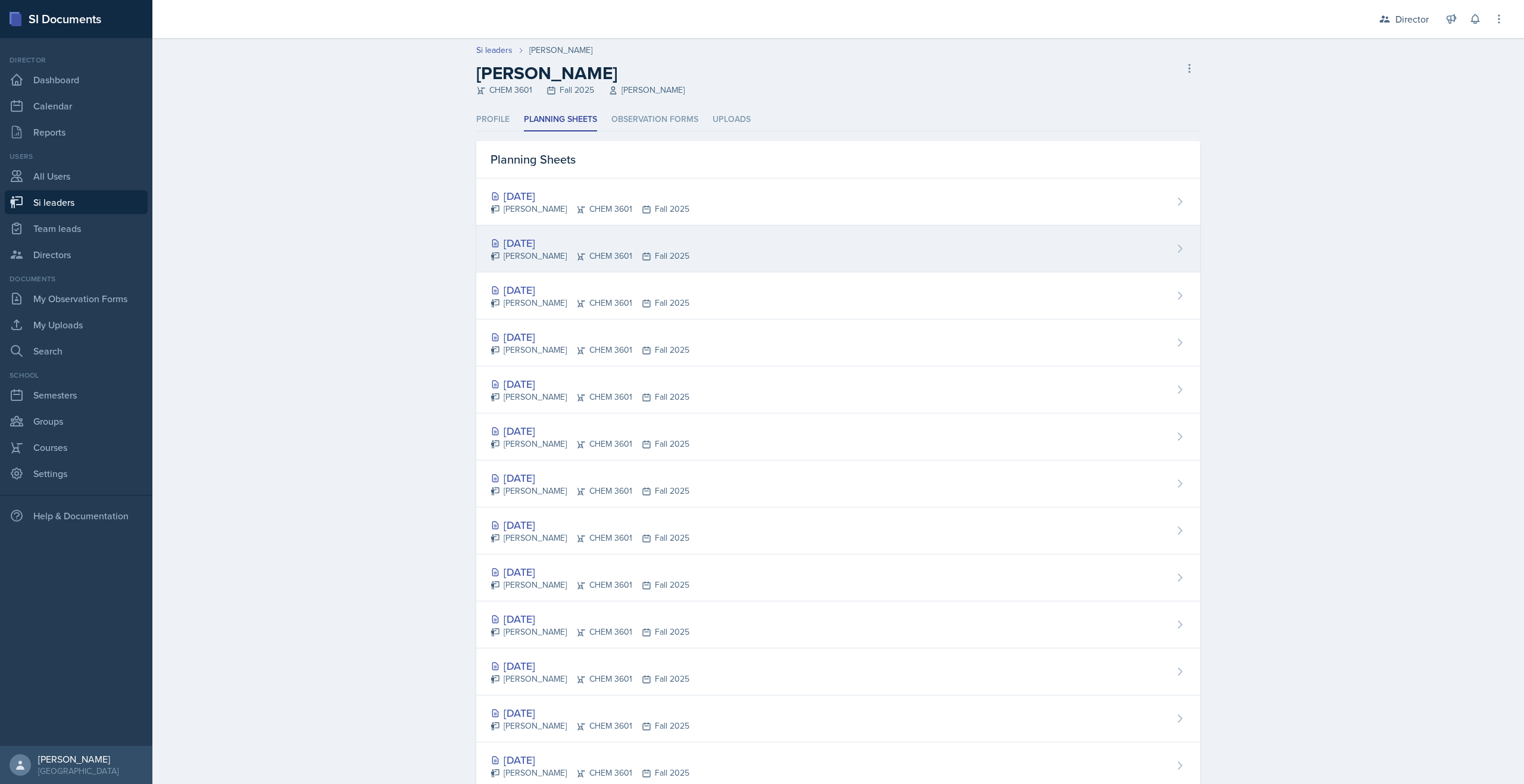
click at [750, 245] on div "Oct 14th, 2025 Matt Mineo CHEM 3601 Fall 2025" at bounding box center [838, 249] width 724 height 47
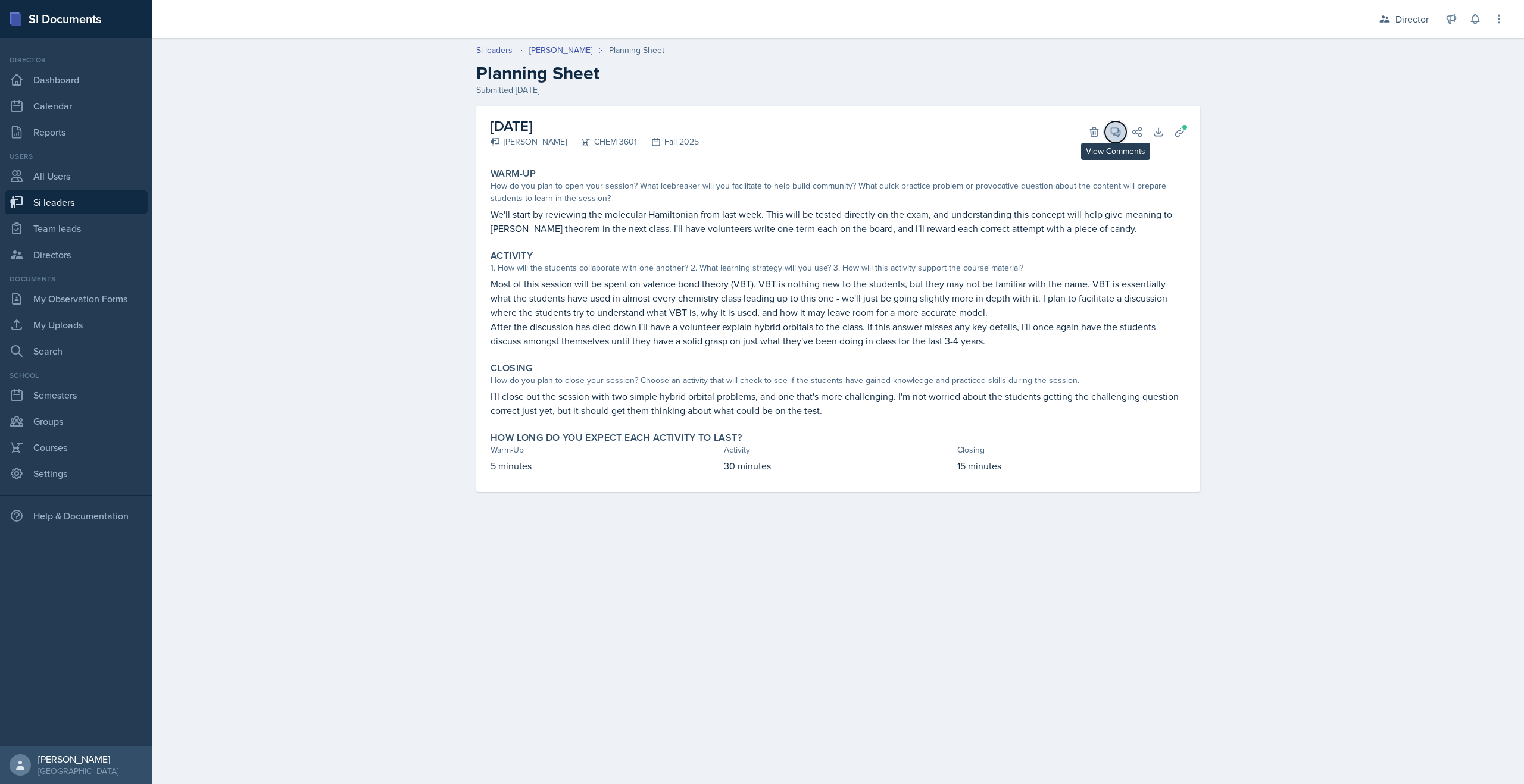
click at [1114, 128] on icon at bounding box center [1116, 133] width 9 height 9
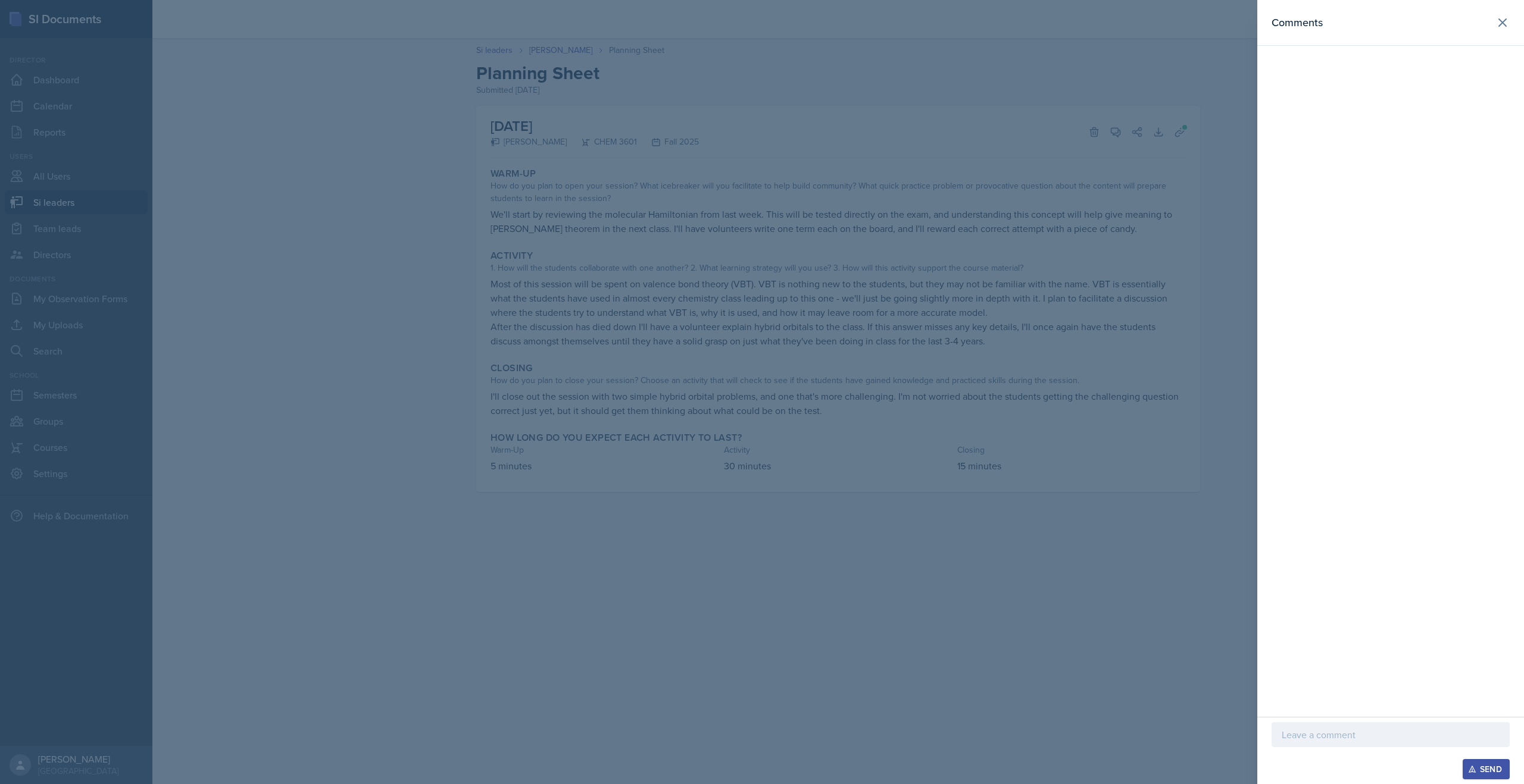
click at [1322, 742] on div at bounding box center [1390, 735] width 238 height 25
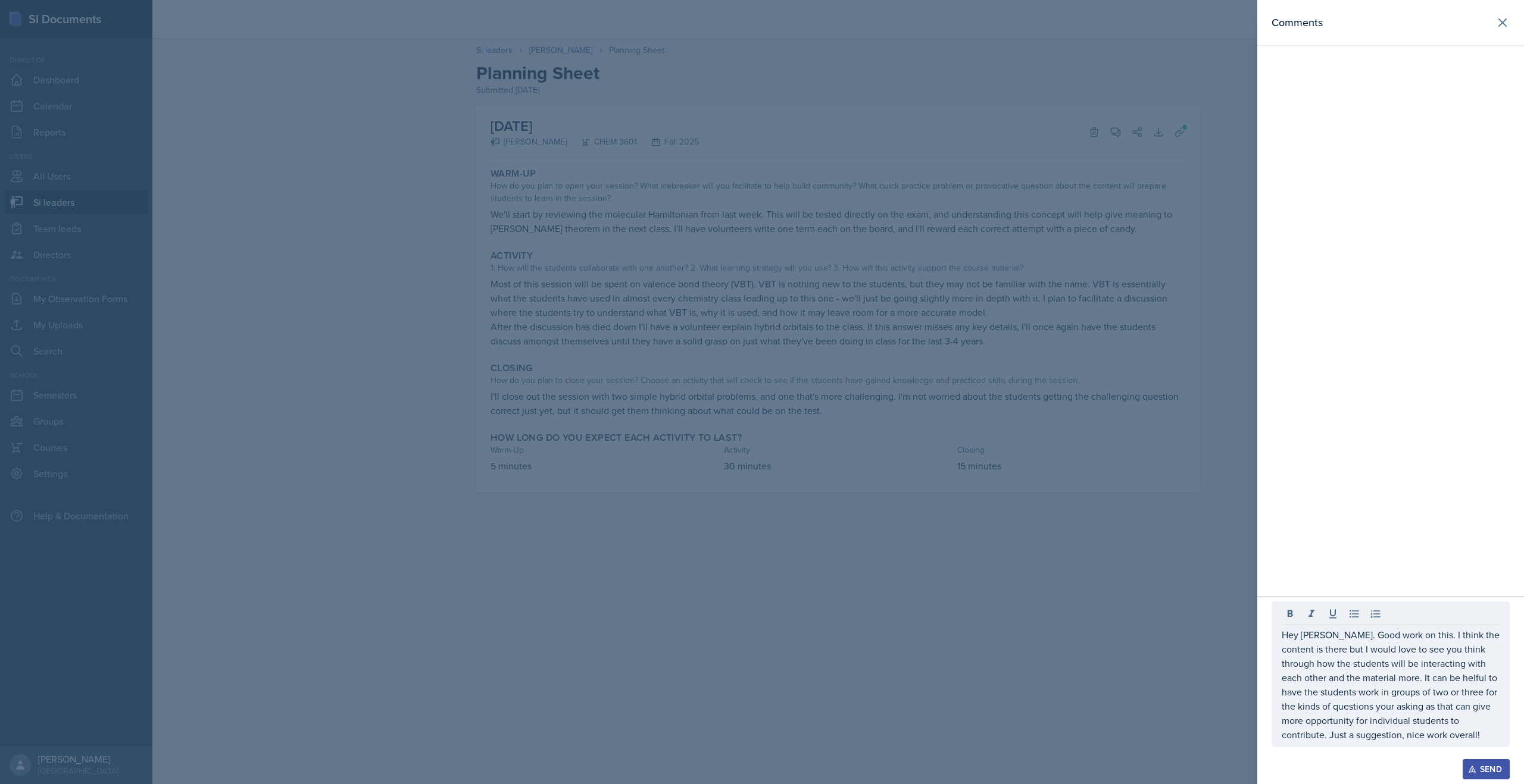
click at [1422, 676] on p "Hey Matt. Good work on this. I think the content is there but I would love to s…" at bounding box center [1390, 685] width 217 height 114
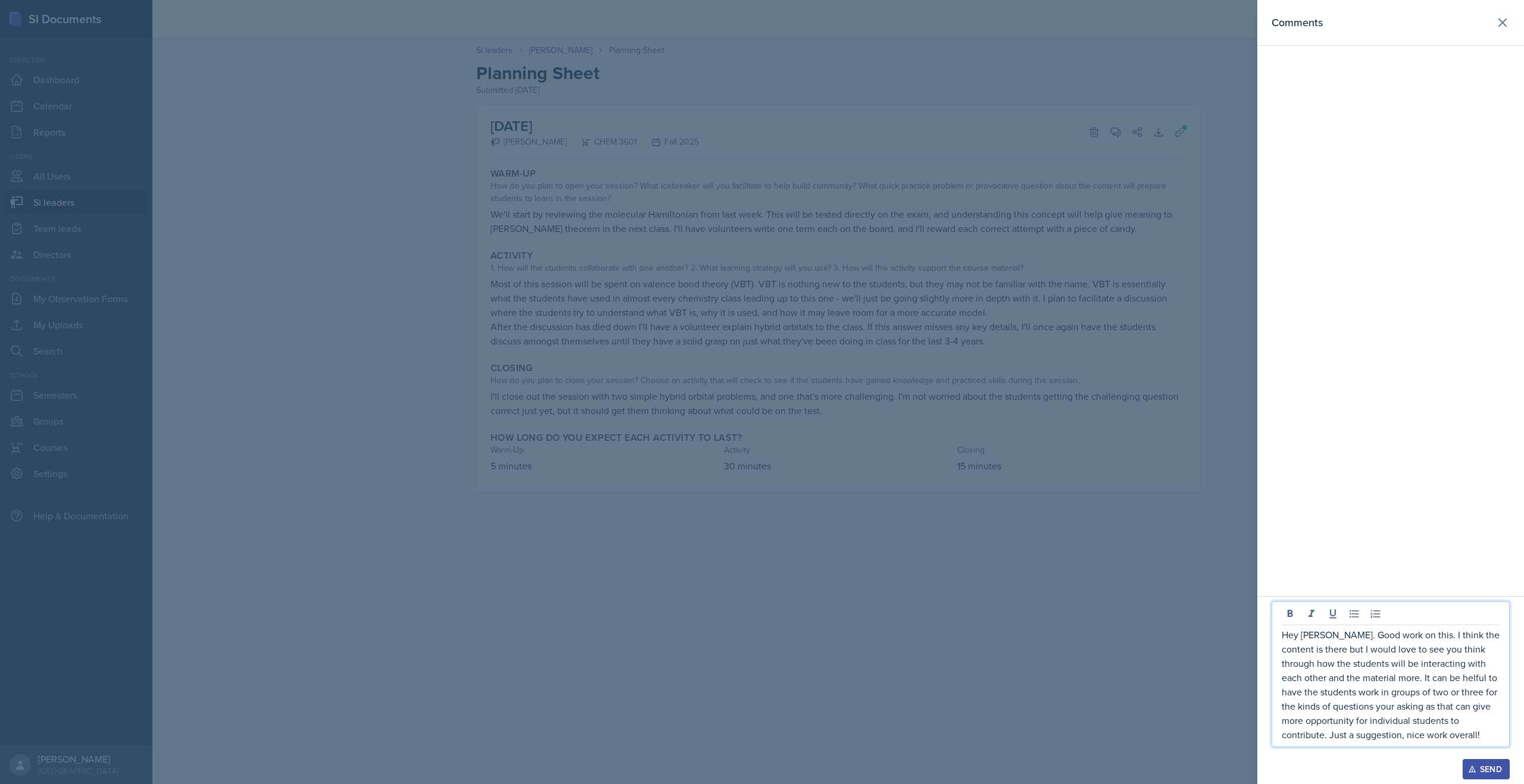
click at [1403, 676] on p "Hey Matt. Good work on this. I think the content is there but I would love to s…" at bounding box center [1390, 685] width 217 height 114
click at [1446, 711] on p "Hey Matt. Good work on this. I think the content is there but I would love to s…" at bounding box center [1390, 685] width 217 height 114
click at [1381, 708] on p "Hey Matt. Good work on this. I think the content is there but I would love to s…" at bounding box center [1390, 685] width 217 height 114
drag, startPoint x: 1486, startPoint y: 743, endPoint x: 1215, endPoint y: 599, distance: 306.9
click at [1215, 599] on div "Comments Hey Matt. Good work on this. I think the content is there but I would …" at bounding box center [762, 392] width 1524 height 784
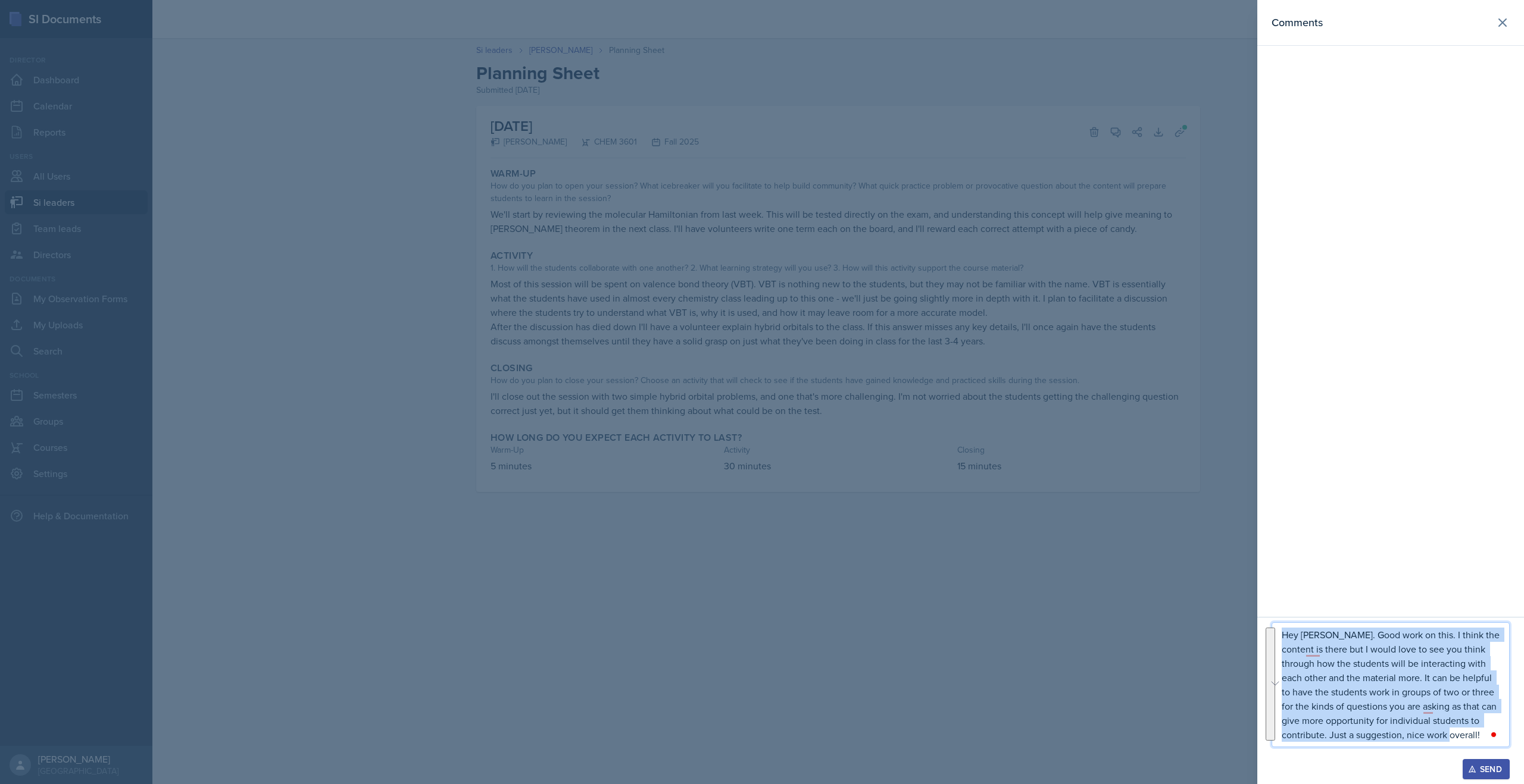
drag, startPoint x: 1486, startPoint y: 738, endPoint x: 1211, endPoint y: 578, distance: 318.2
click at [1211, 578] on div "Comments Hey Matt. Good work on this. I think the content is there but I would …" at bounding box center [762, 392] width 1524 height 784
copy p "Hey Matt. Good work on this. I think the content is there but I would love to s…"
click at [1479, 768] on div "Send" at bounding box center [1486, 769] width 31 height 10
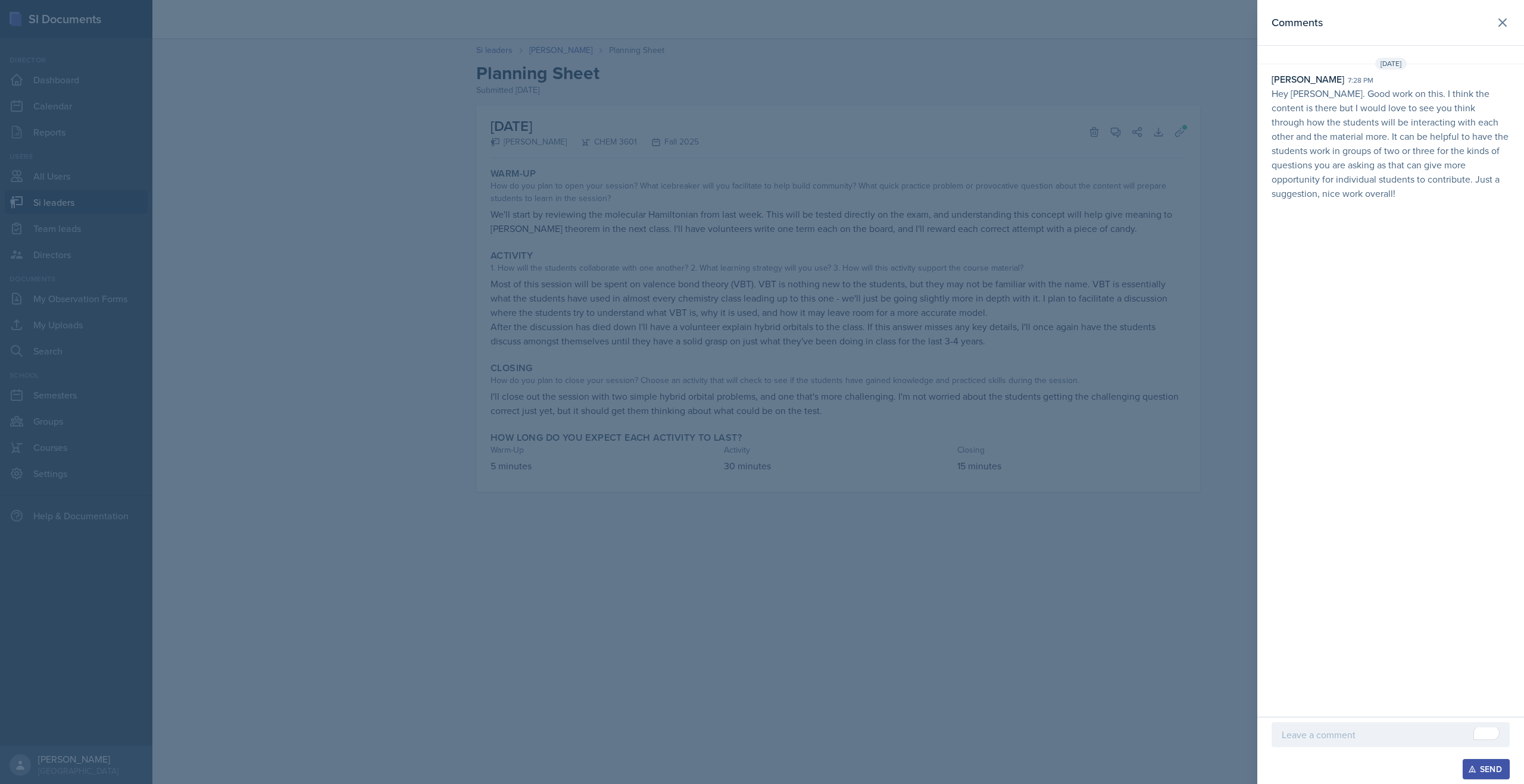
click at [664, 130] on div at bounding box center [762, 392] width 1524 height 784
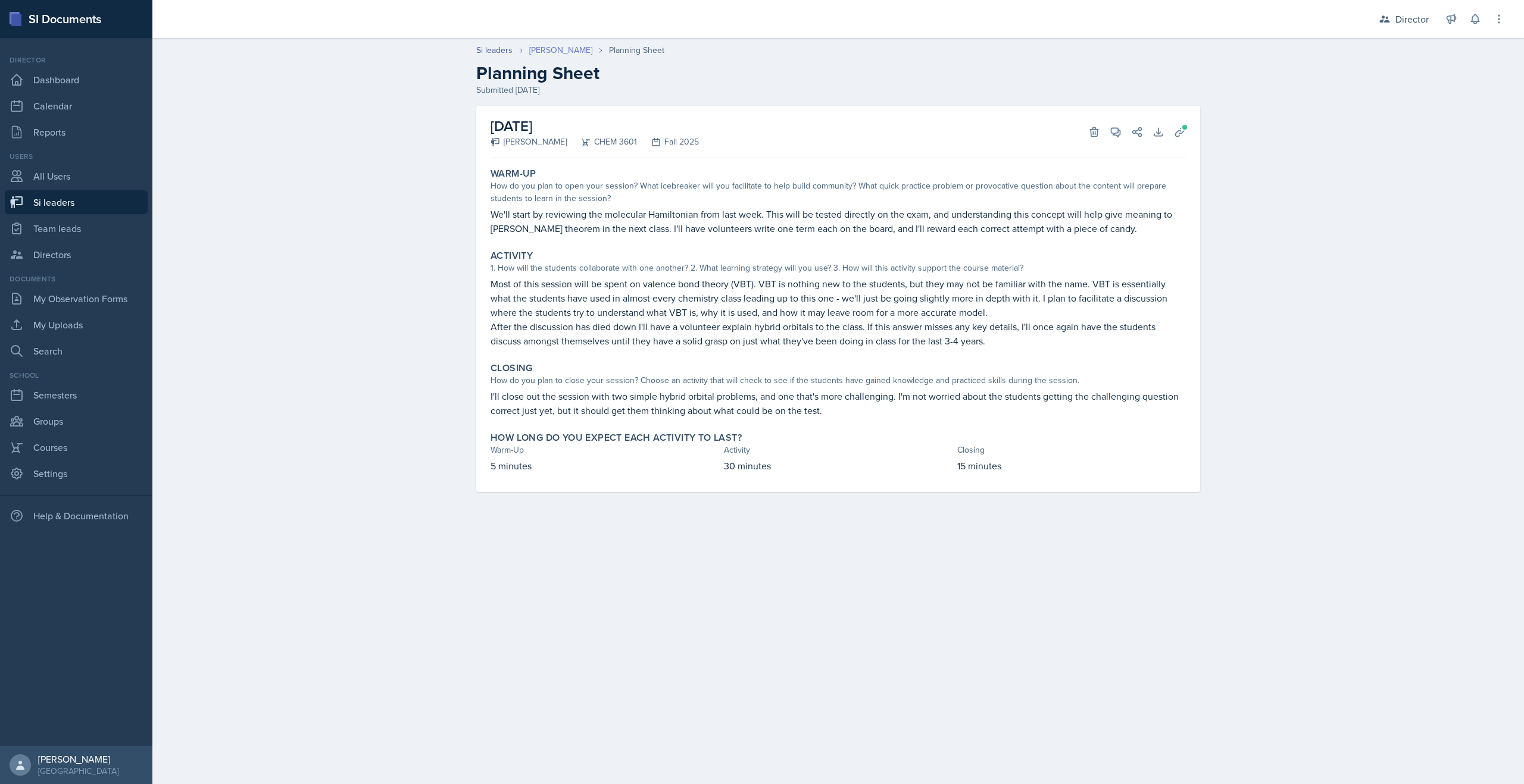
click at [542, 51] on link "[PERSON_NAME]" at bounding box center [561, 50] width 63 height 12
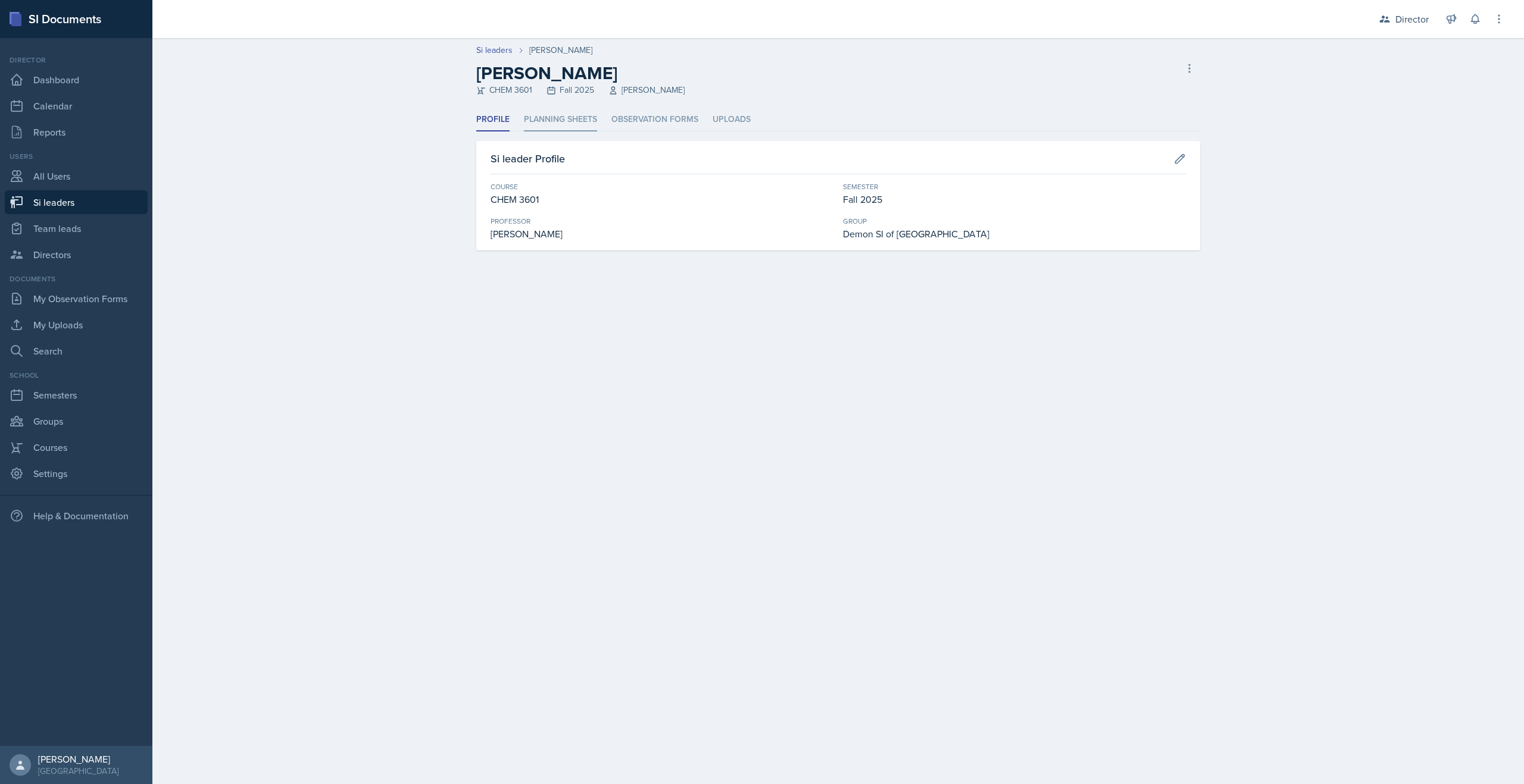
click at [545, 122] on li "Planning Sheets" at bounding box center [561, 120] width 73 height 23
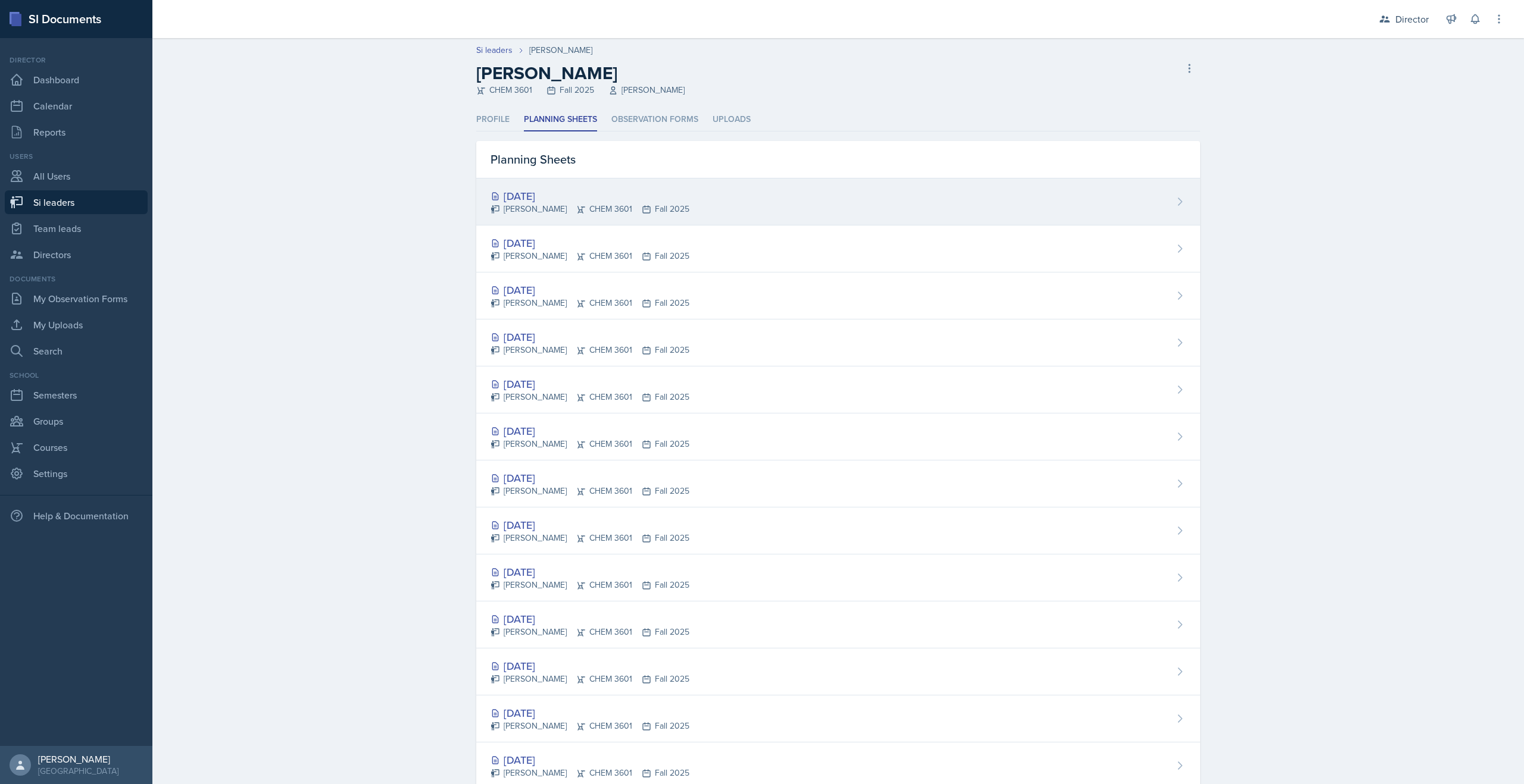
click at [520, 187] on div "Oct 16th, 2025 Matt Mineo CHEM 3601 Fall 2025" at bounding box center [838, 201] width 724 height 47
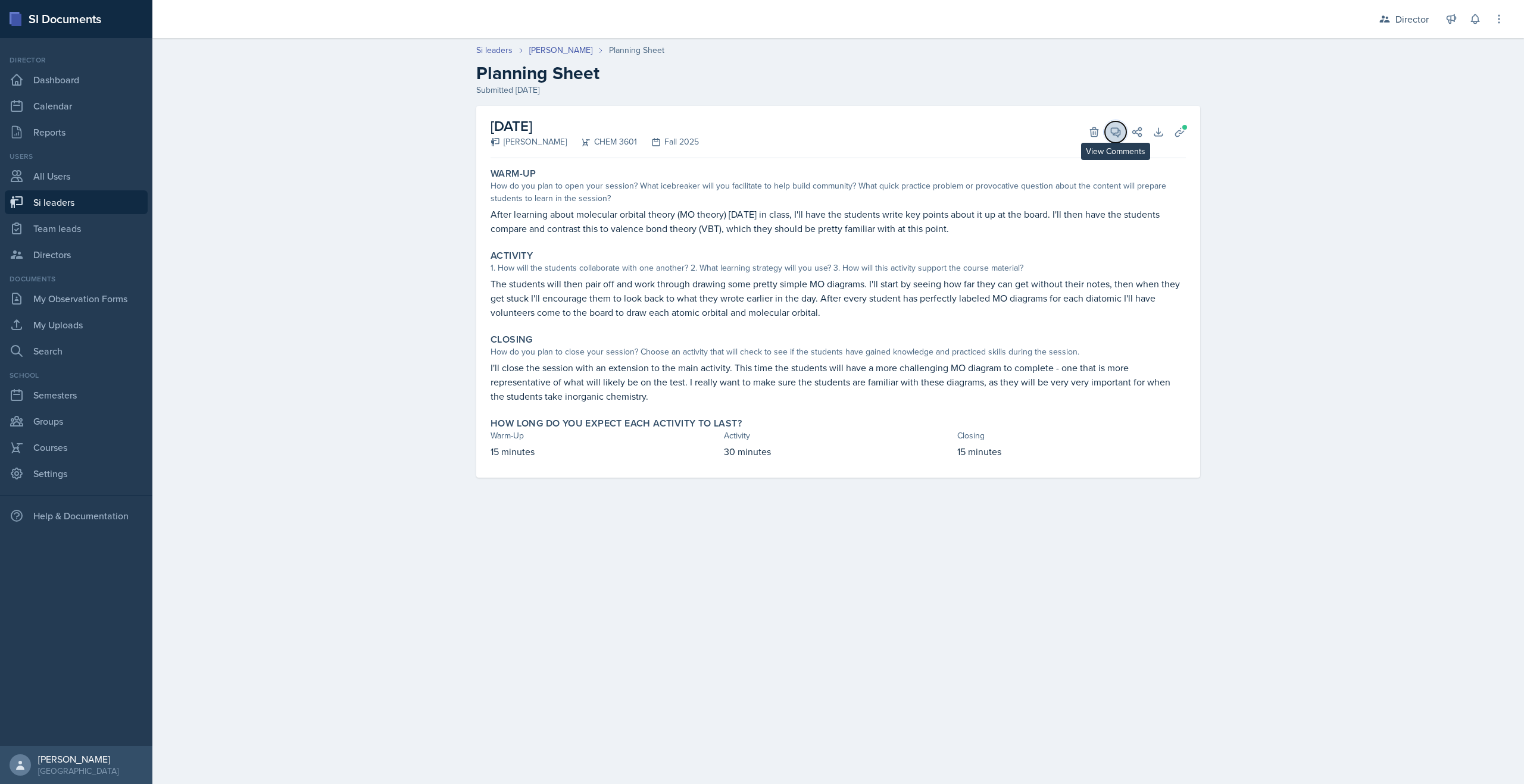
click at [1118, 127] on span at bounding box center [1119, 127] width 6 height 6
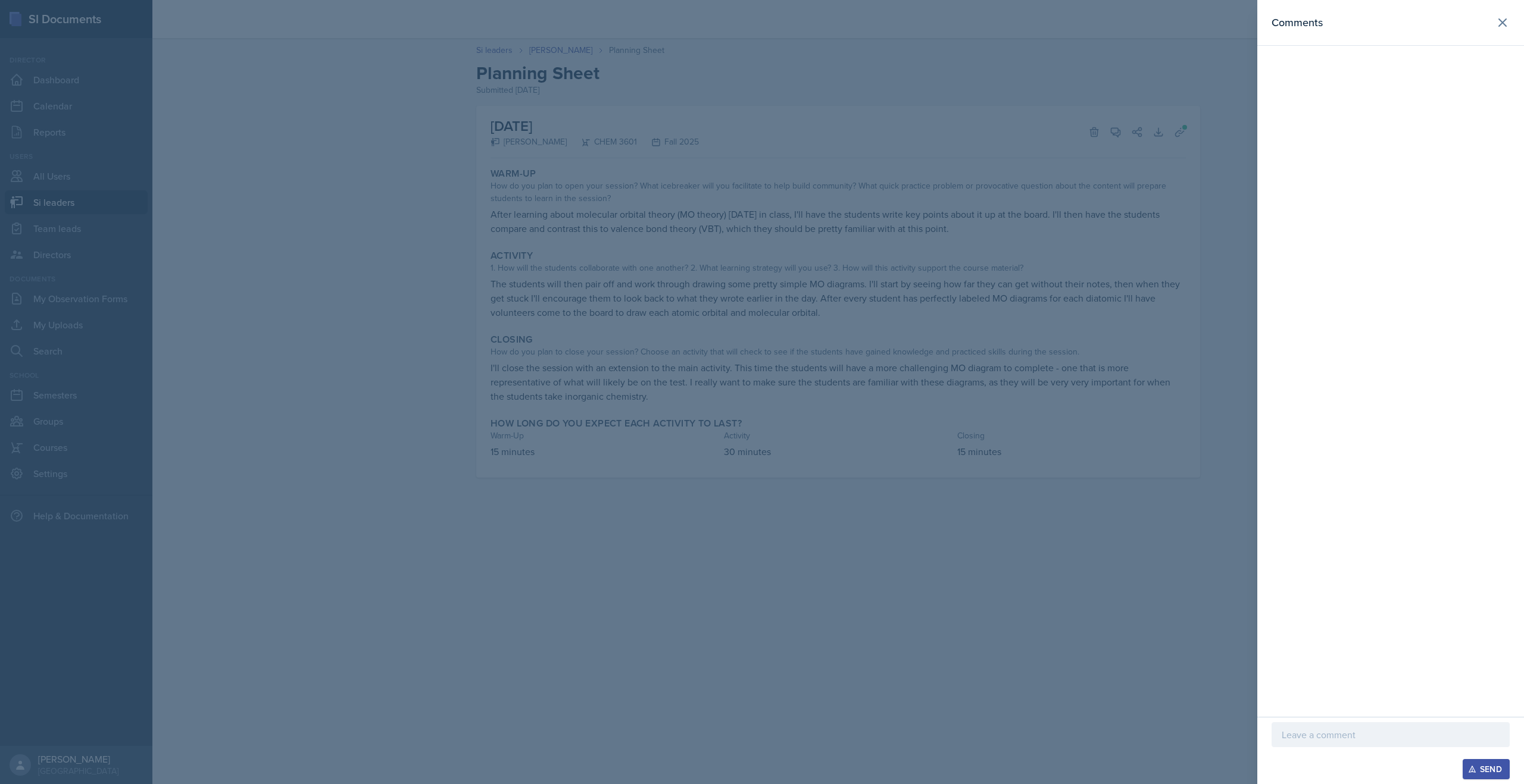
click at [1321, 736] on p at bounding box center [1390, 735] width 217 height 14
click at [1486, 720] on p "Again, great work! A fun activity you could us ein your session to expand on yo…" at bounding box center [1390, 728] width 217 height 29
click at [1504, 731] on div "Again, great work! A fun activity you could use in your session to expand on yo…" at bounding box center [1390, 716] width 238 height 60
click at [1491, 738] on div "Open Grammarly." at bounding box center [1493, 735] width 6 height 6
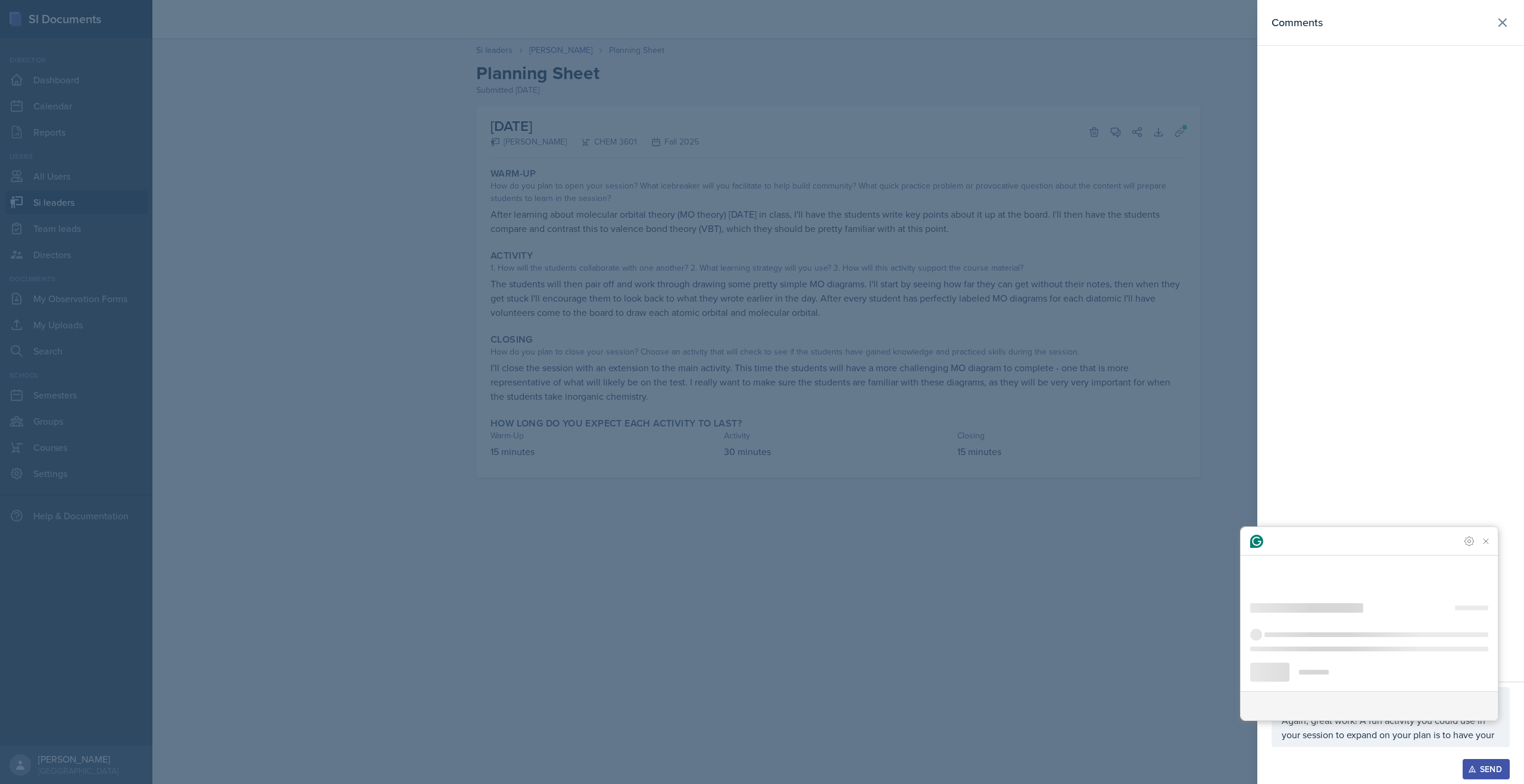
click at [1501, 732] on div "Again, great work! A fun activity you could use in your session to expand on yo…" at bounding box center [1390, 716] width 238 height 60
click at [1490, 549] on icon "Close Grammarly Assistant" at bounding box center [1486, 542] width 14 height 14
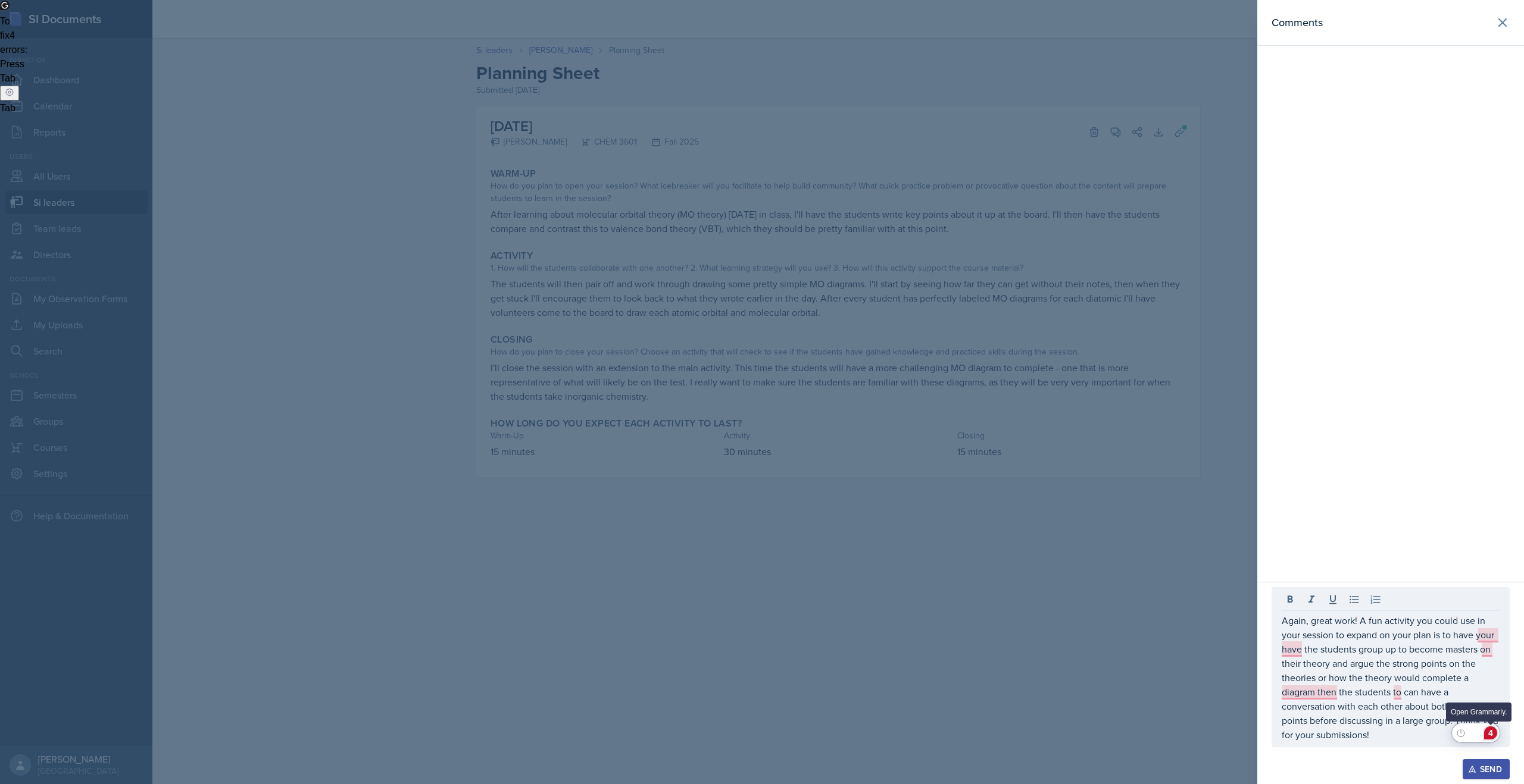
click at [1494, 732] on div "4" at bounding box center [1490, 733] width 13 height 13
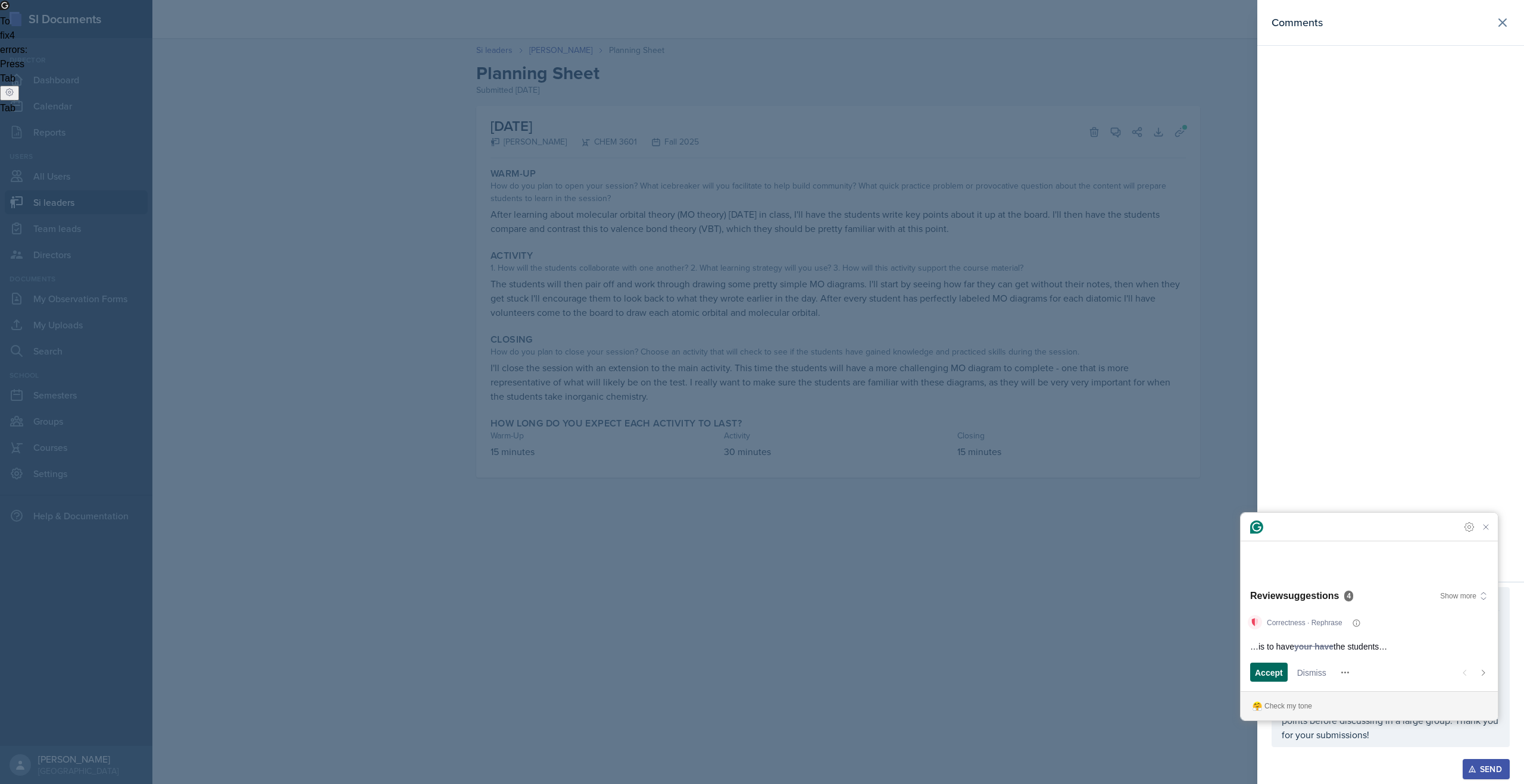
click at [1268, 669] on span "Accept" at bounding box center [1268, 673] width 28 height 12
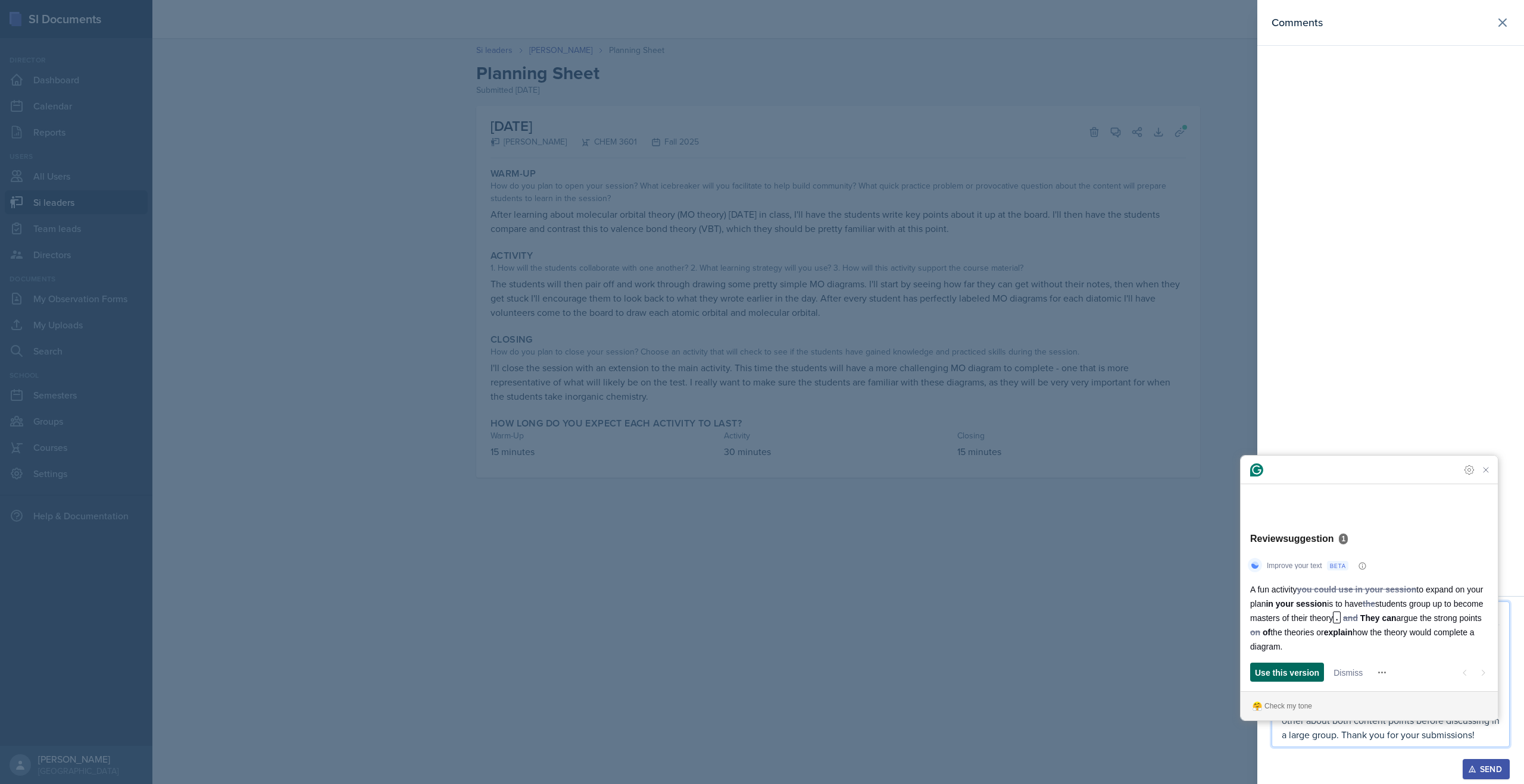
click at [1266, 669] on span "Use this version" at bounding box center [1287, 673] width 64 height 12
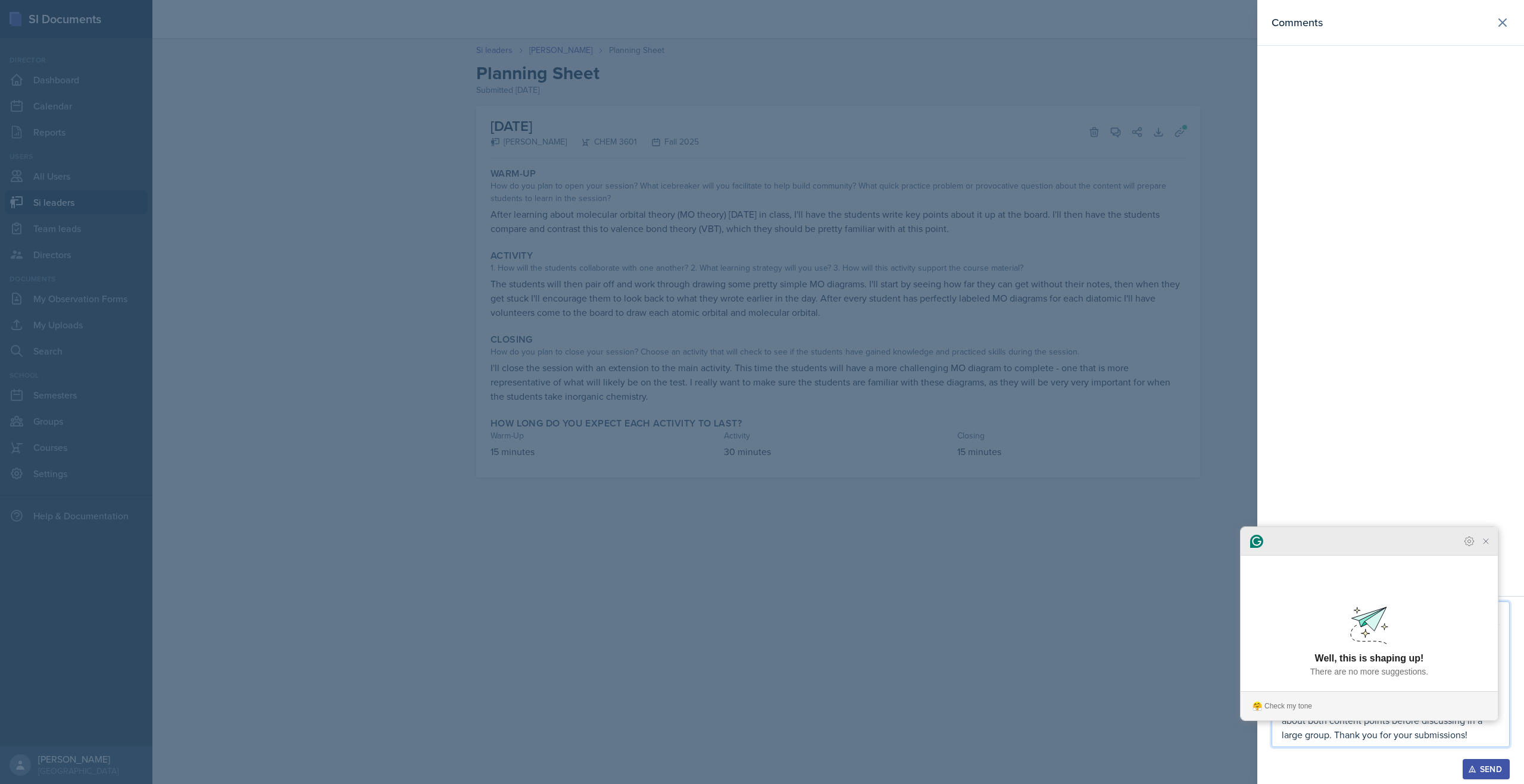
click at [1482, 546] on icon "Close Grammarly Assistant" at bounding box center [1486, 541] width 10 height 10
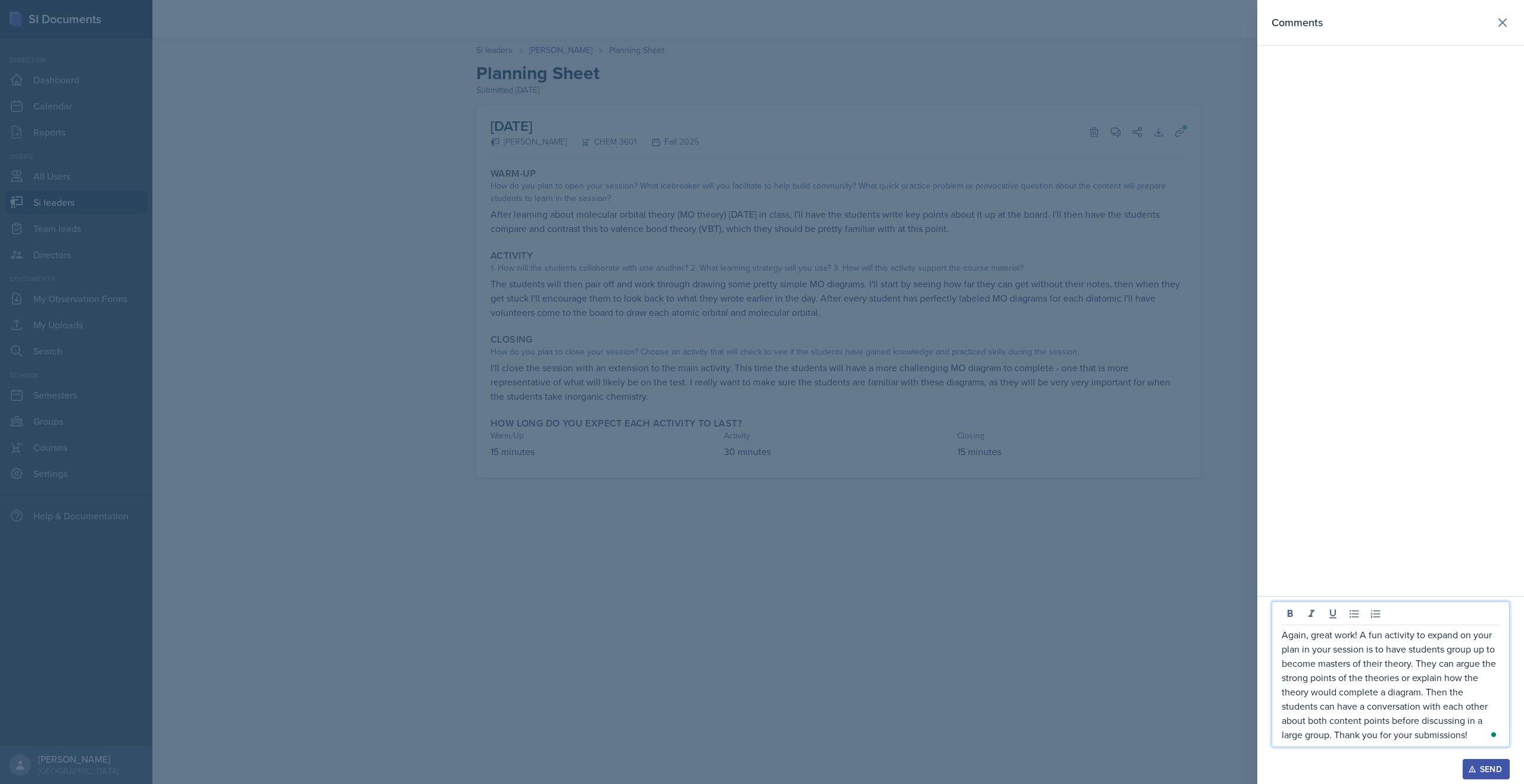
drag, startPoint x: 1474, startPoint y: 734, endPoint x: 1147, endPoint y: 611, distance: 349.4
click at [1147, 611] on div "Comments Again, great work! A fun activity to expand on your plan in your sessi…" at bounding box center [762, 392] width 1524 height 784
copy p "Again, great work! A fun activity to expand on your plan in your session is to …"
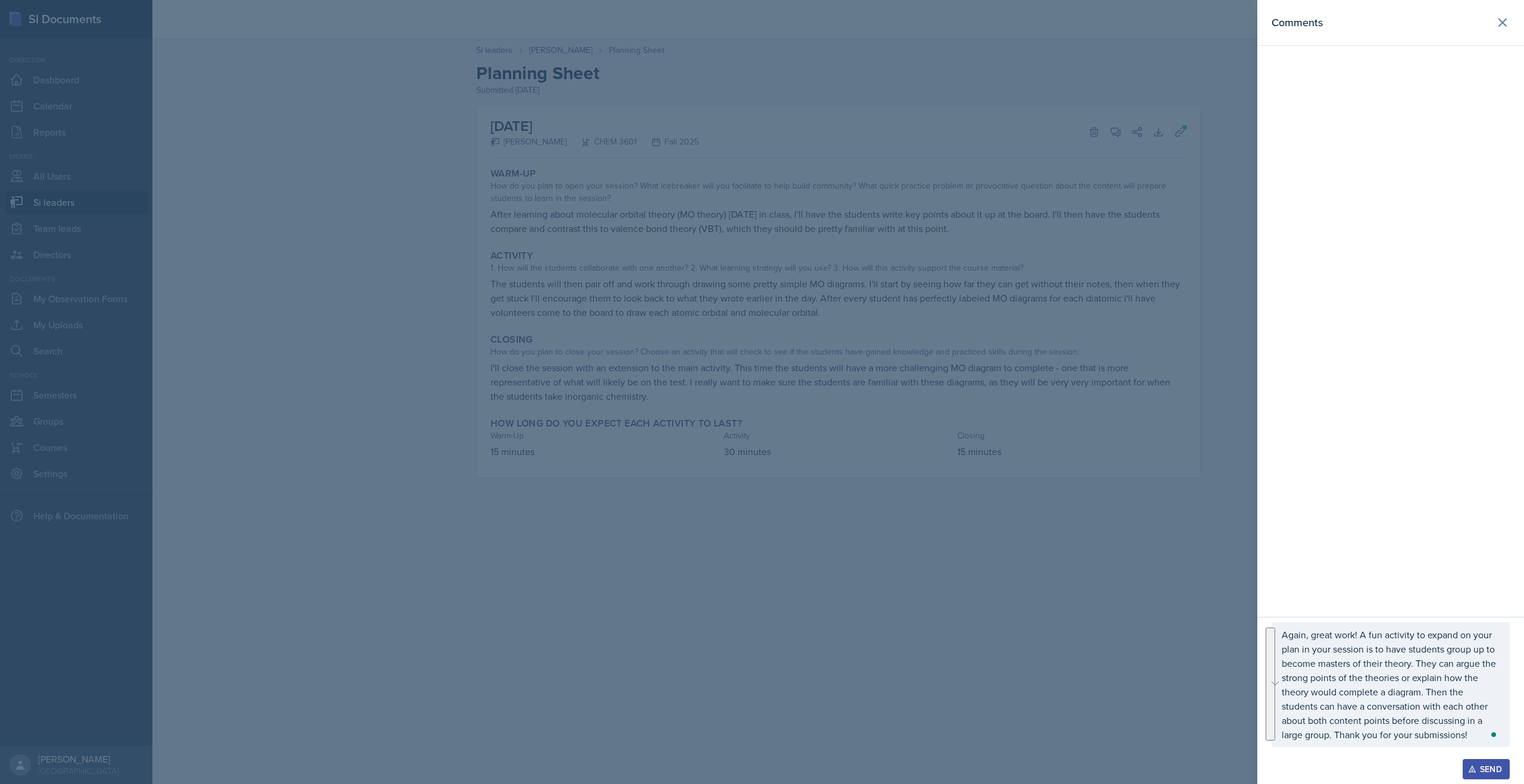
click at [1477, 771] on div "Send" at bounding box center [1486, 769] width 31 height 10
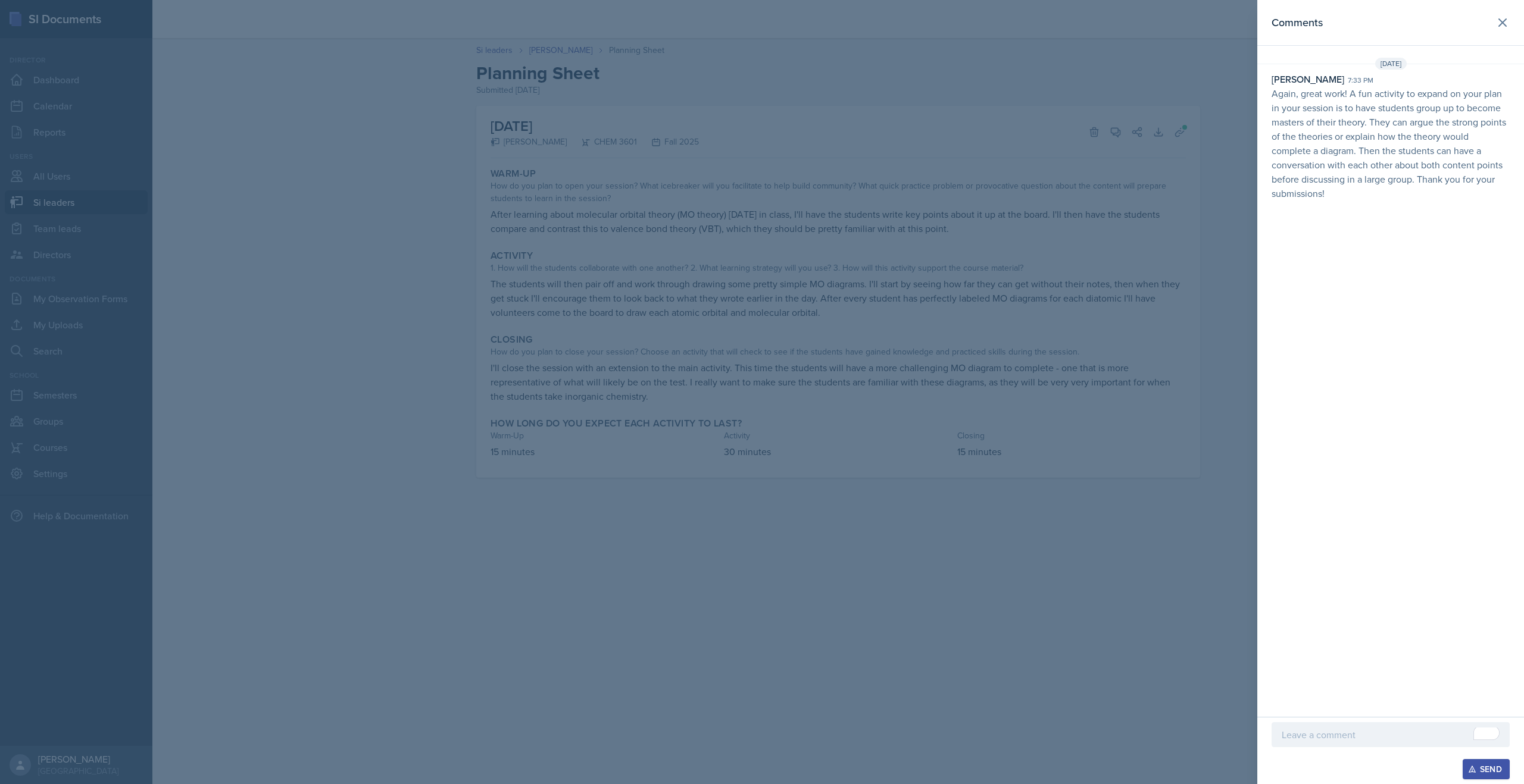
click at [1064, 350] on div at bounding box center [762, 392] width 1524 height 784
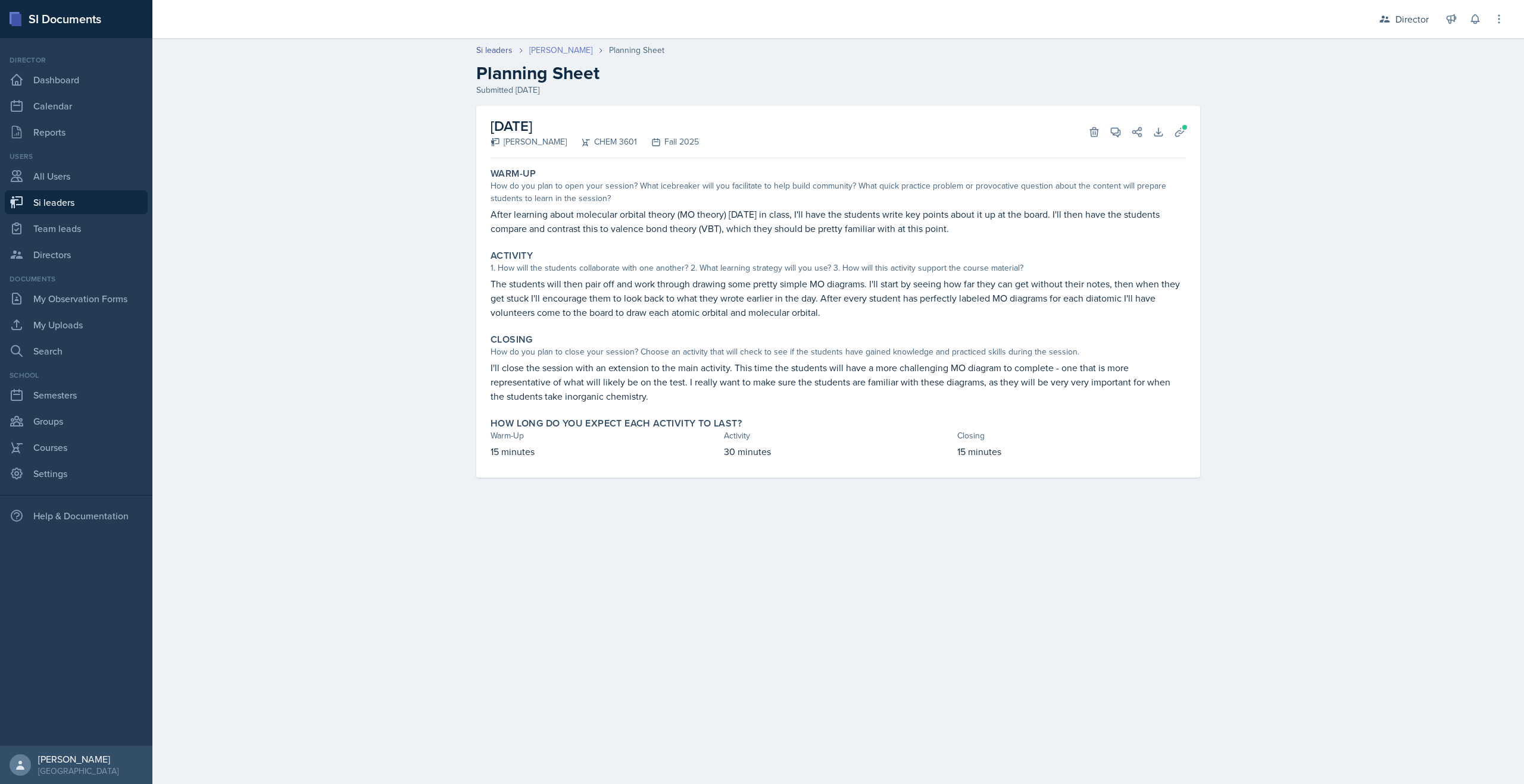
click at [535, 47] on link "[PERSON_NAME]" at bounding box center [561, 50] width 63 height 12
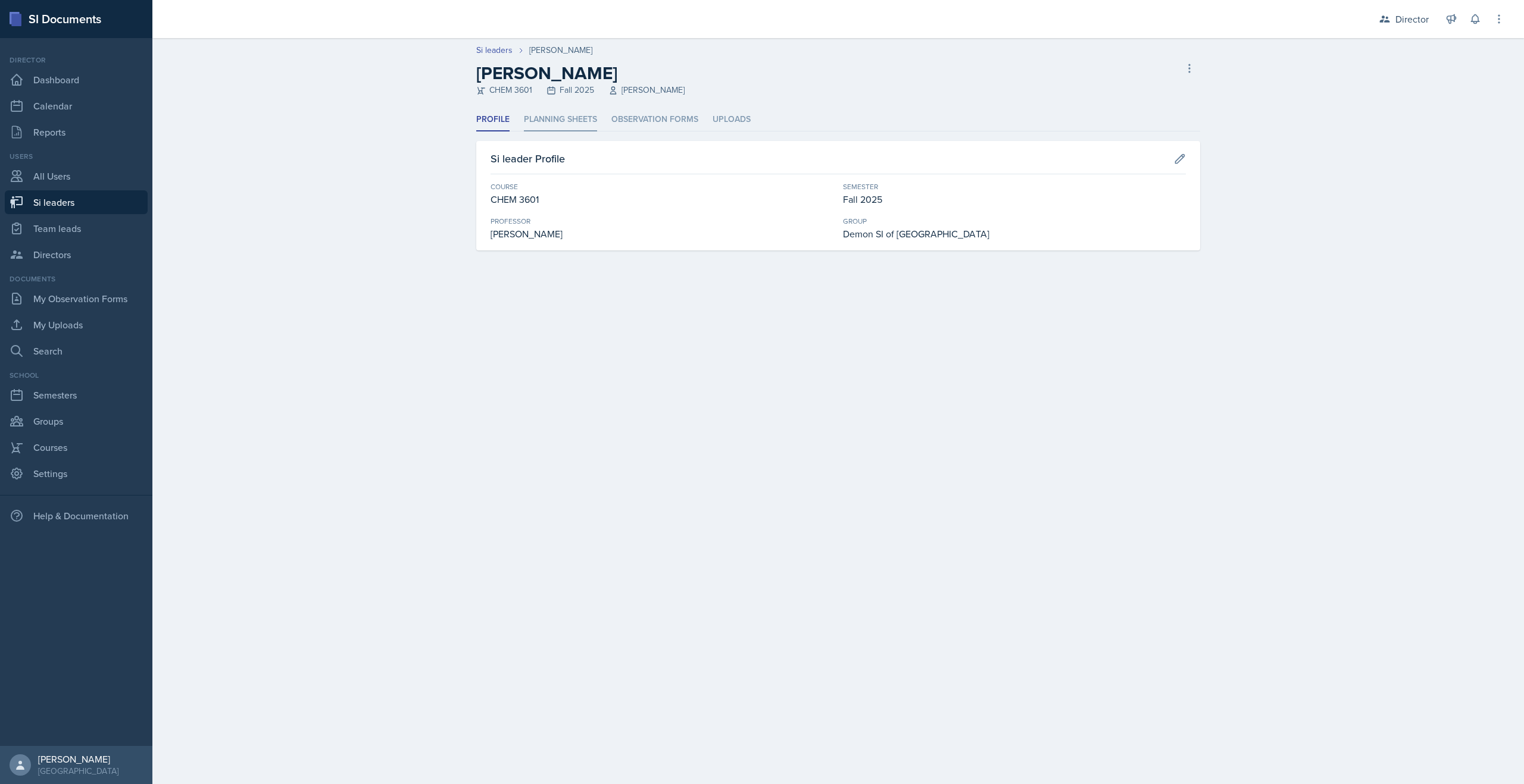
click at [552, 118] on li "Planning Sheets" at bounding box center [561, 120] width 73 height 23
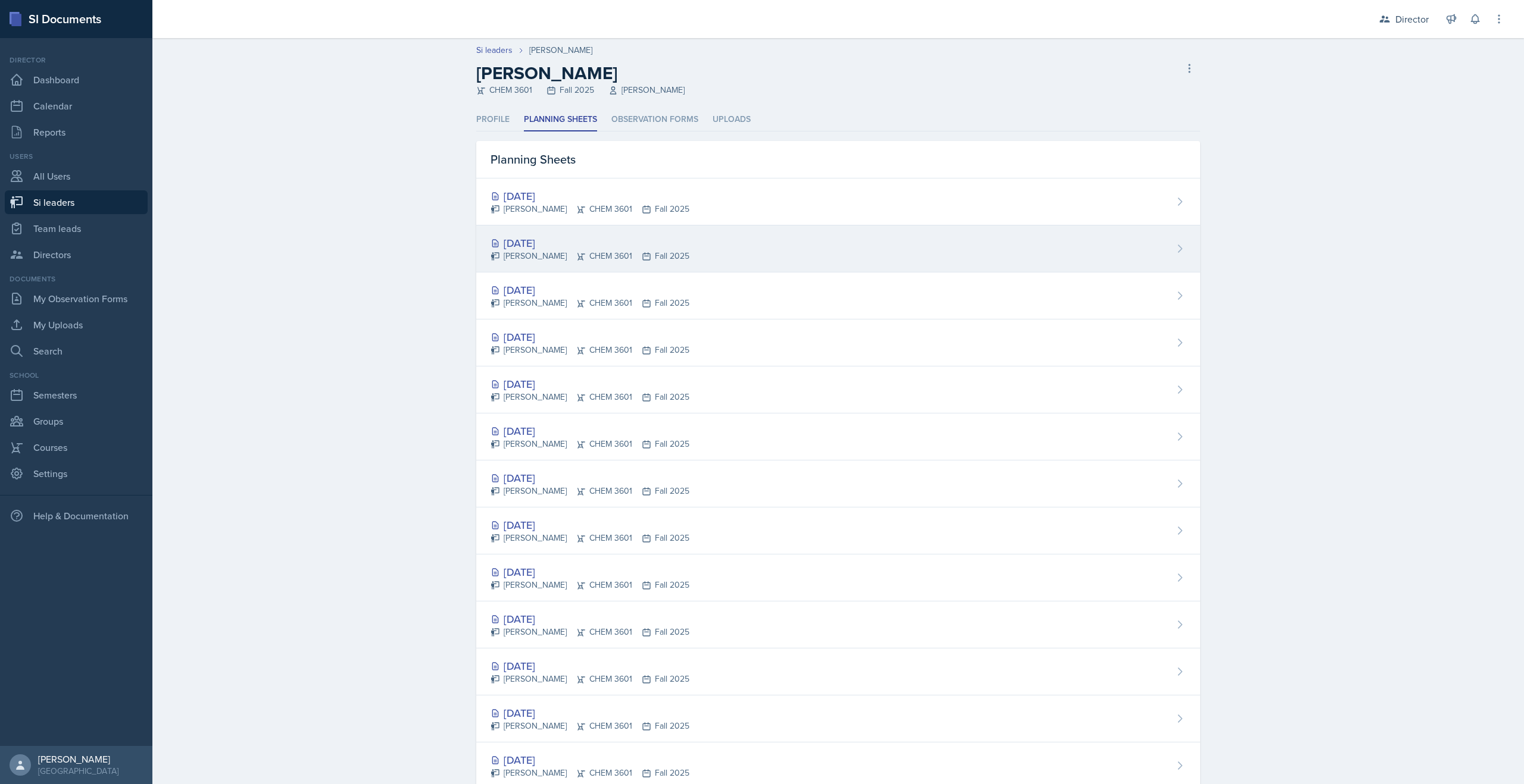
click at [558, 227] on div "Oct 14th, 2025 Matt Mineo CHEM 3601 Fall 2025" at bounding box center [838, 249] width 724 height 47
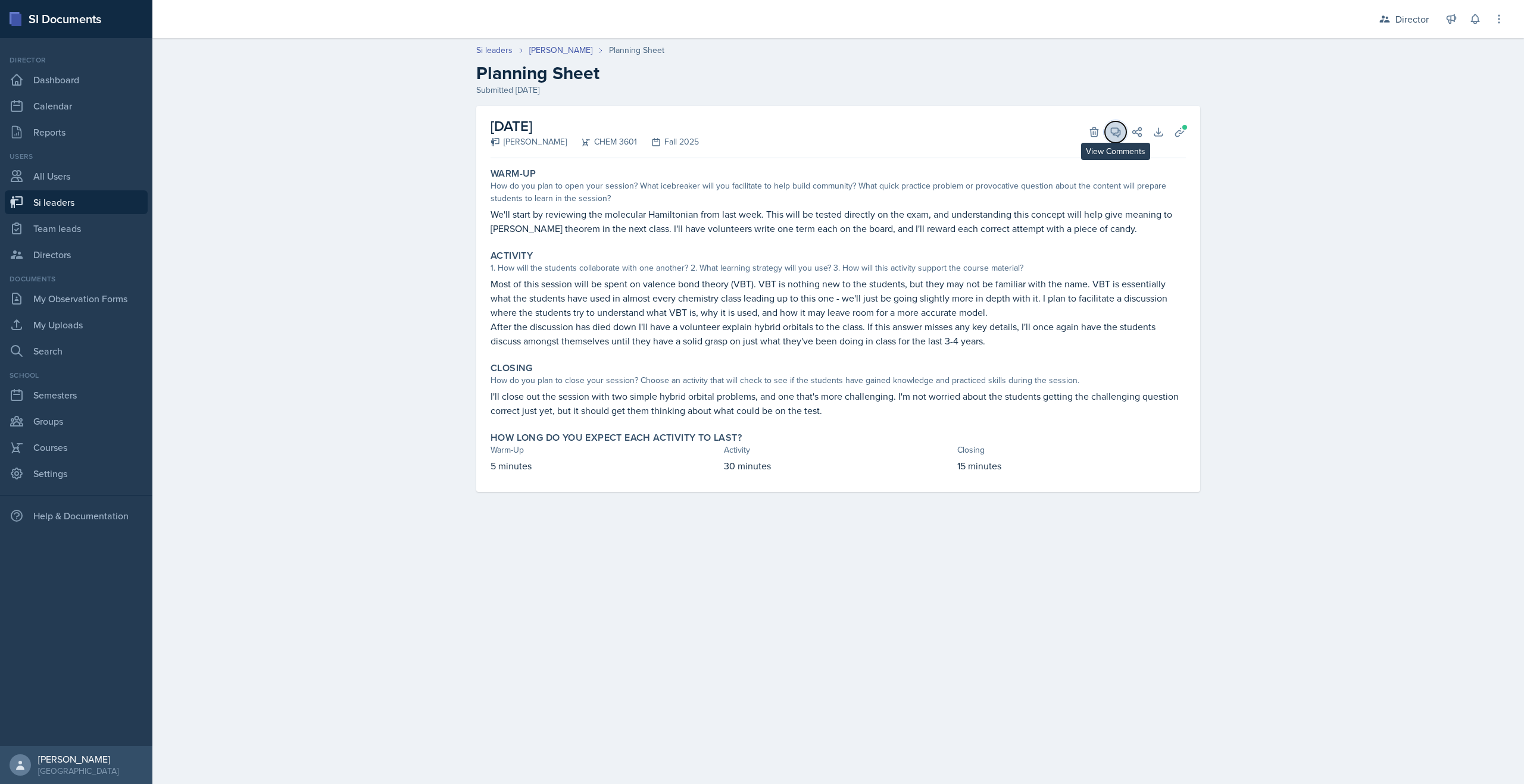
click at [1114, 132] on icon at bounding box center [1115, 132] width 12 height 12
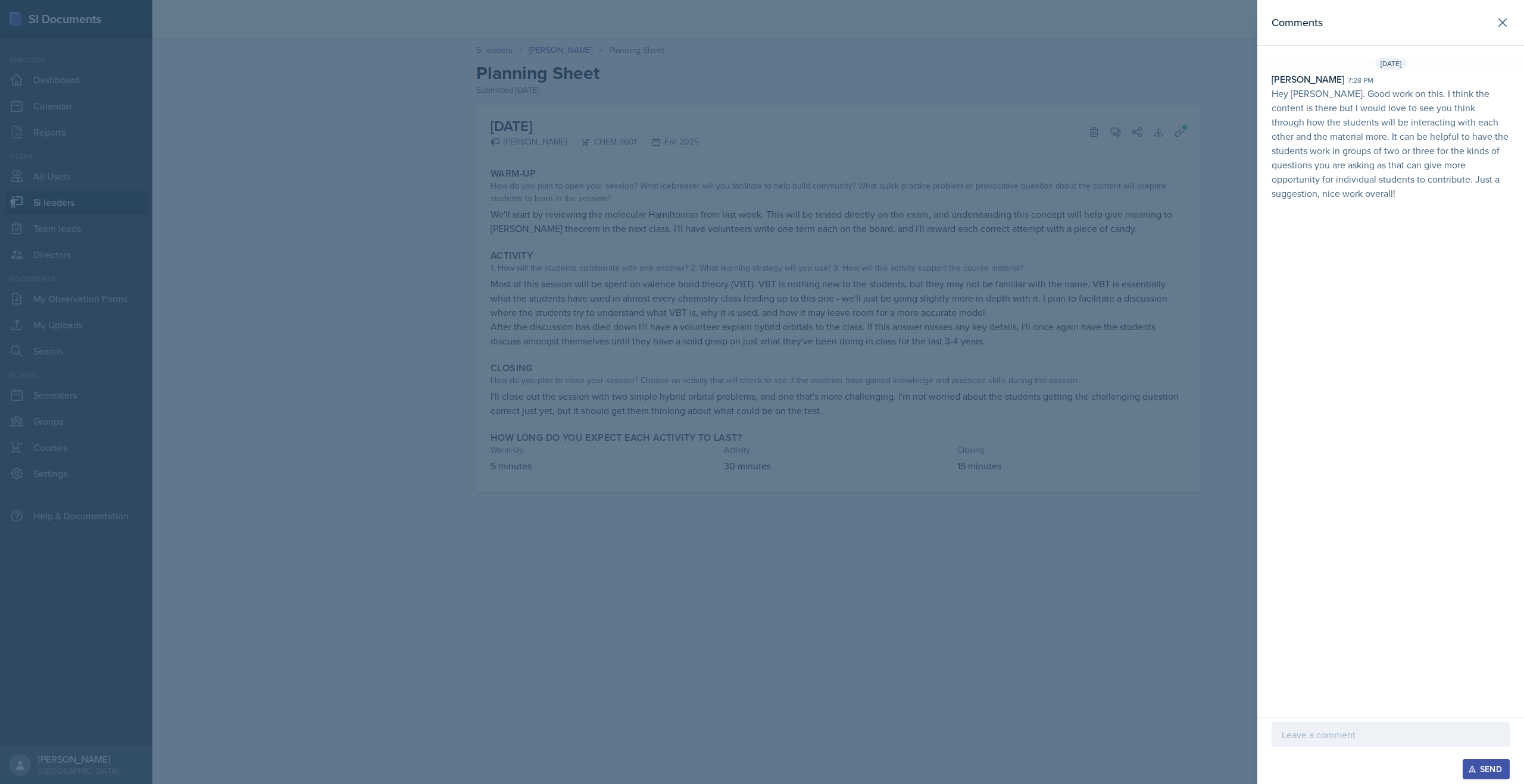
click at [1004, 189] on div at bounding box center [762, 392] width 1524 height 784
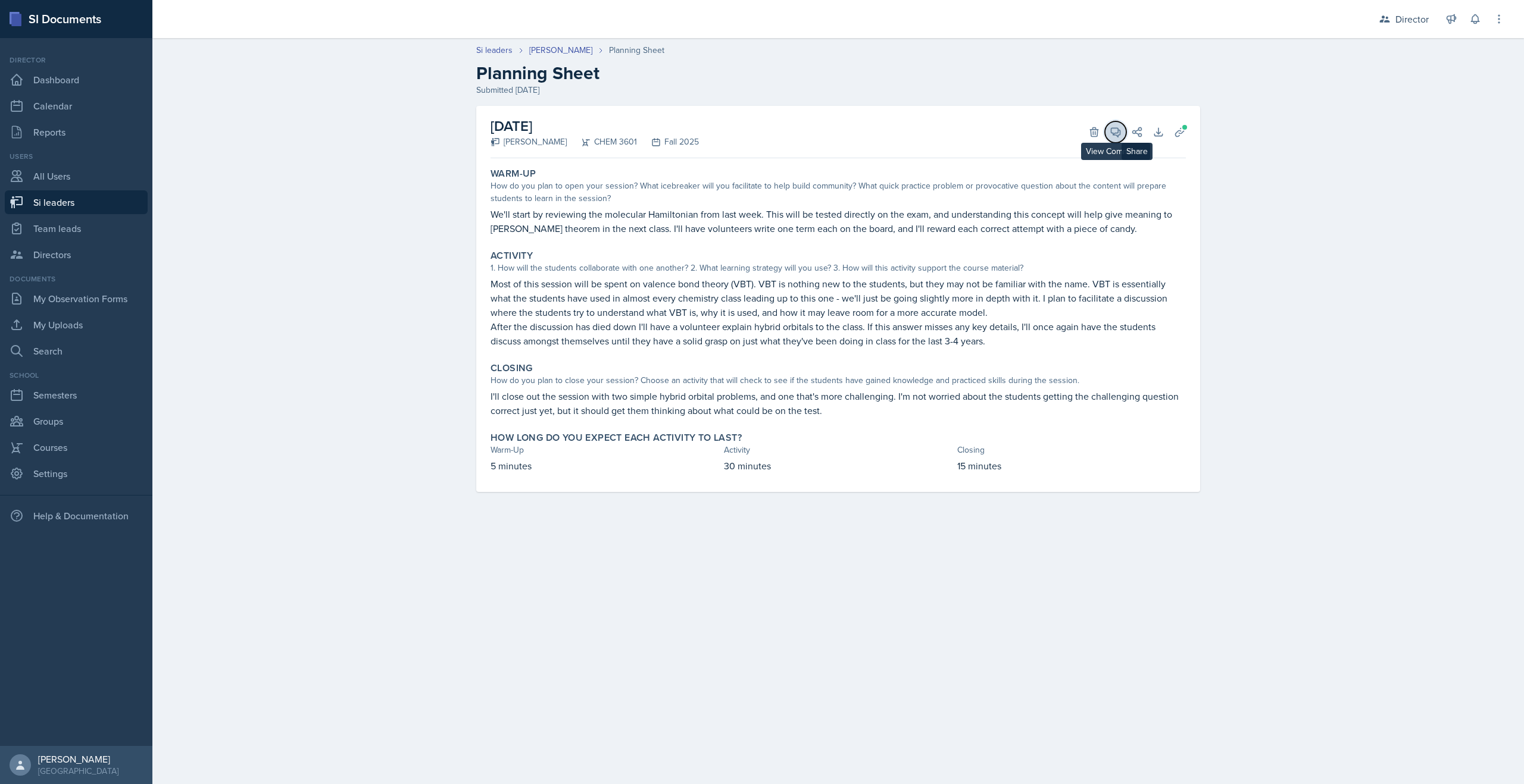
click at [1118, 128] on span at bounding box center [1119, 127] width 6 height 6
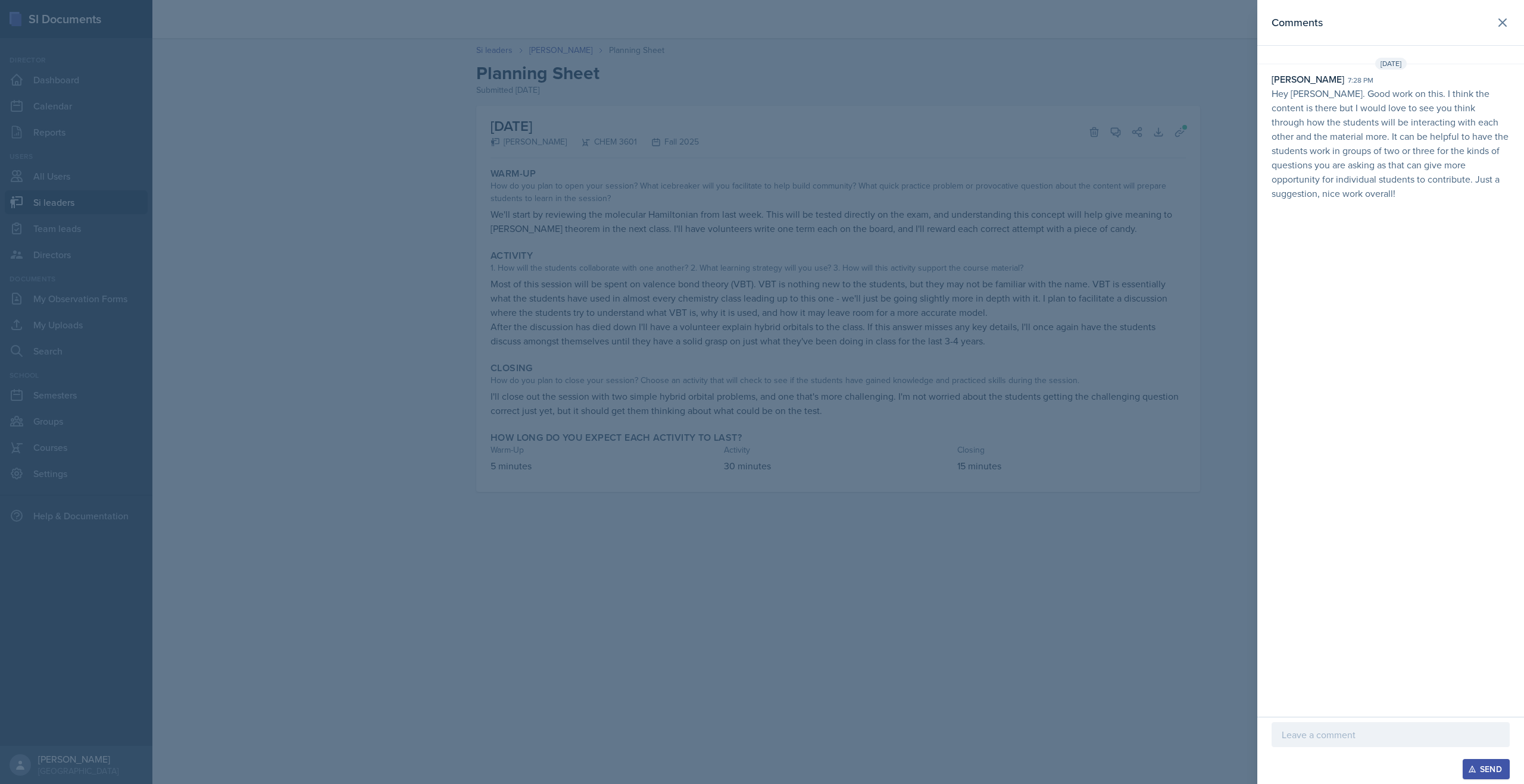
click at [31, 61] on div at bounding box center [762, 392] width 1524 height 784
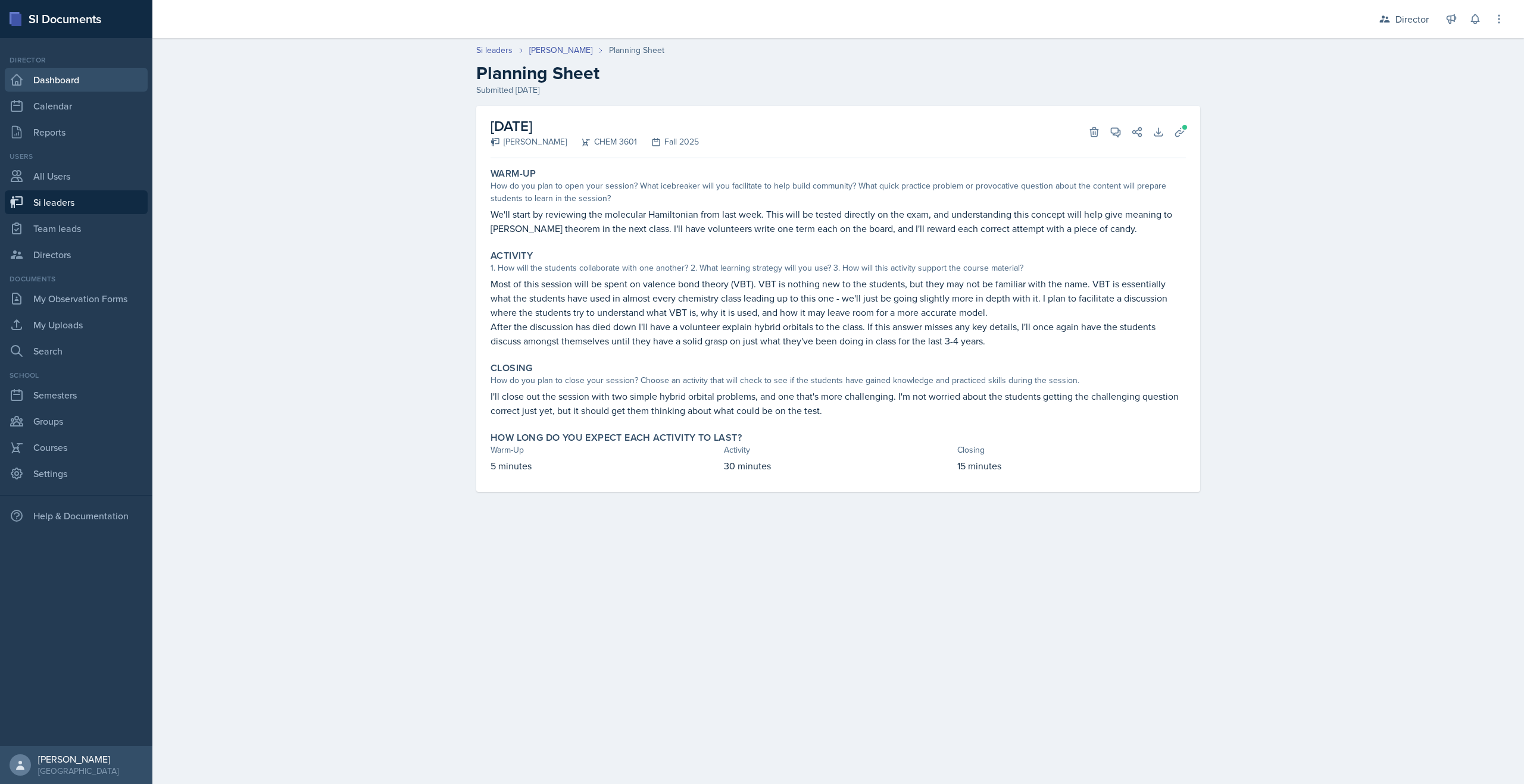
click at [23, 78] on icon at bounding box center [17, 79] width 14 height 14
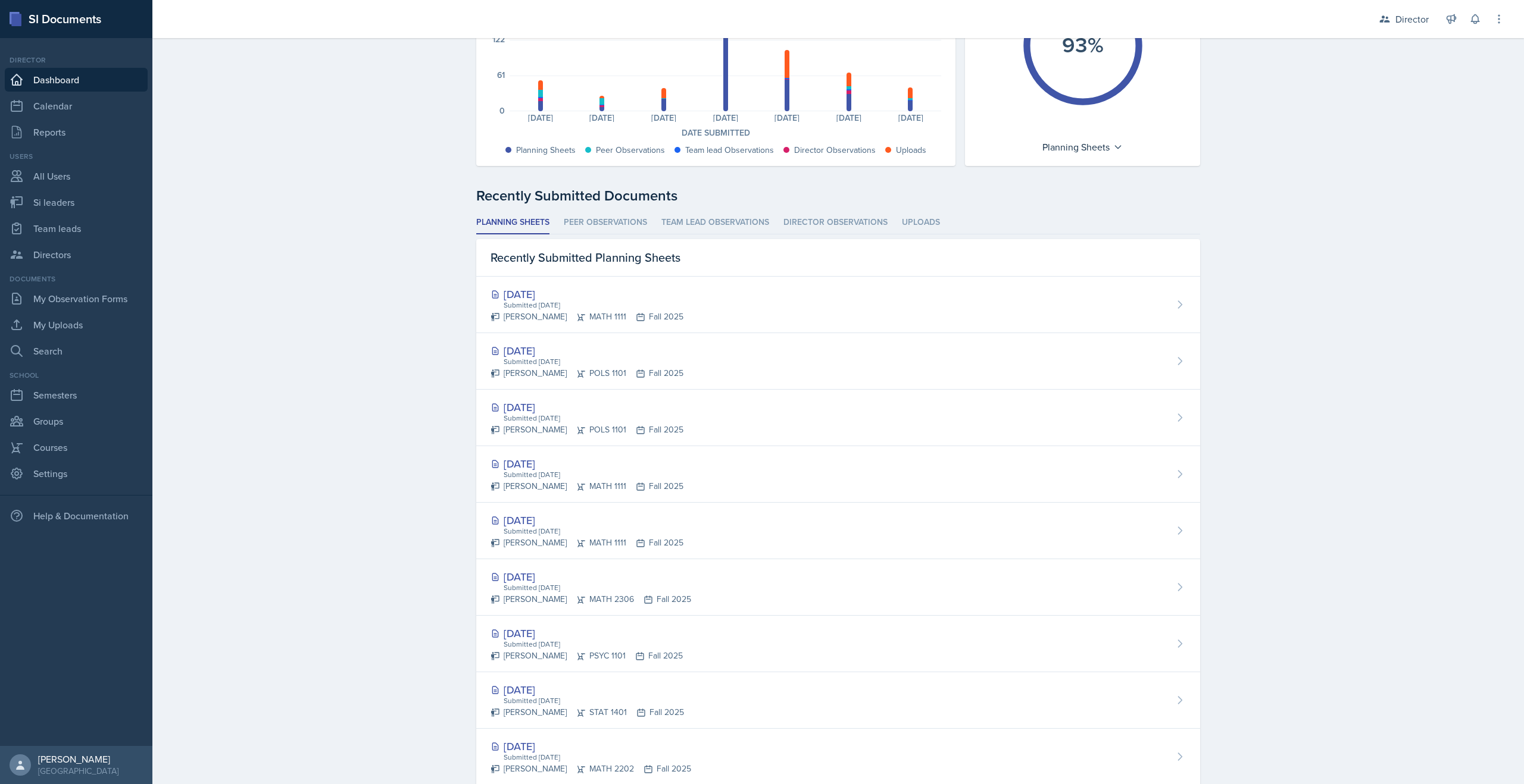
scroll to position [265, 0]
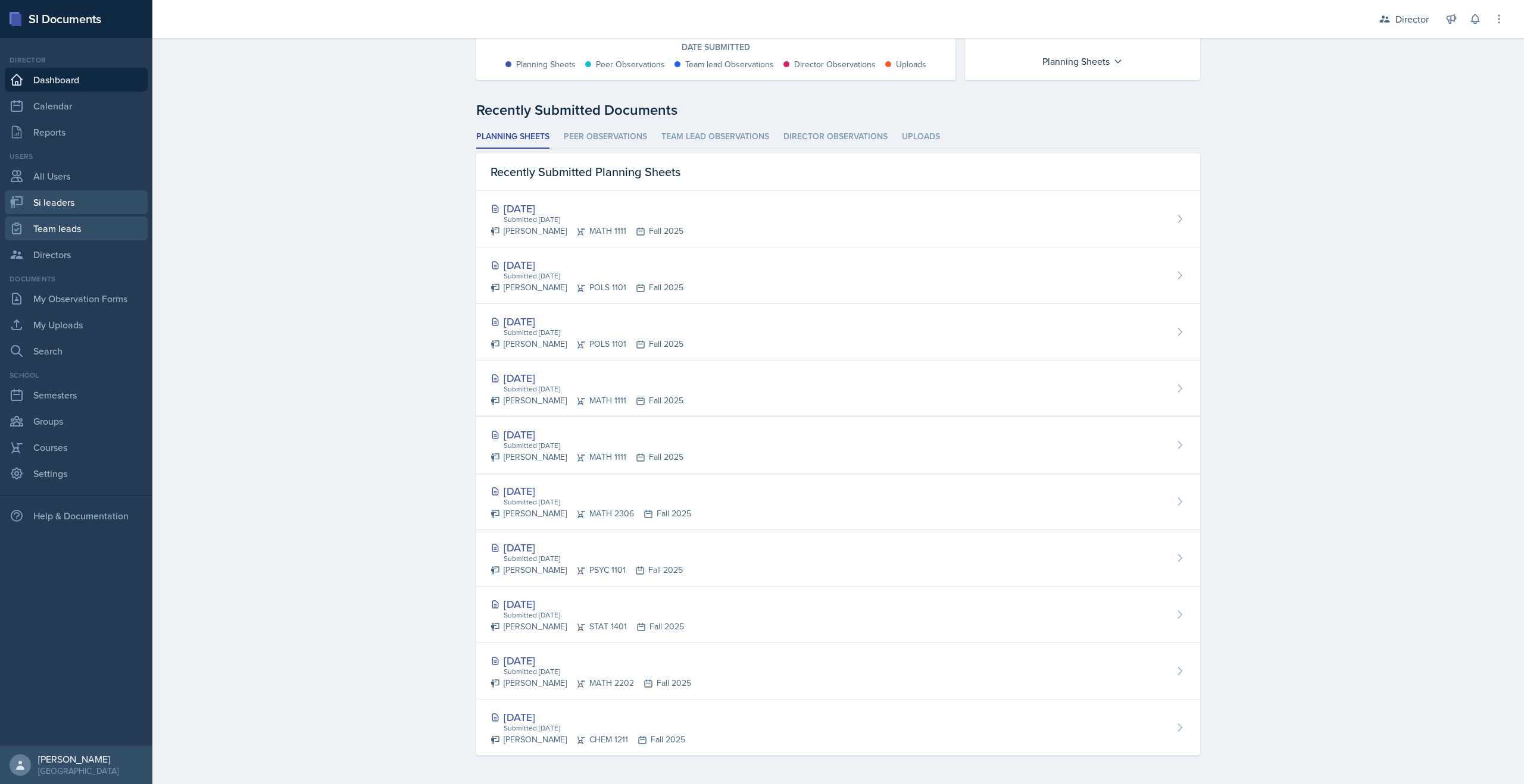
click at [76, 206] on link "Si leaders" at bounding box center [76, 202] width 143 height 24
click at [78, 232] on link "Team leads" at bounding box center [76, 228] width 143 height 24
select select "2bed604d-1099-4043-b1bc-2365e8740244"
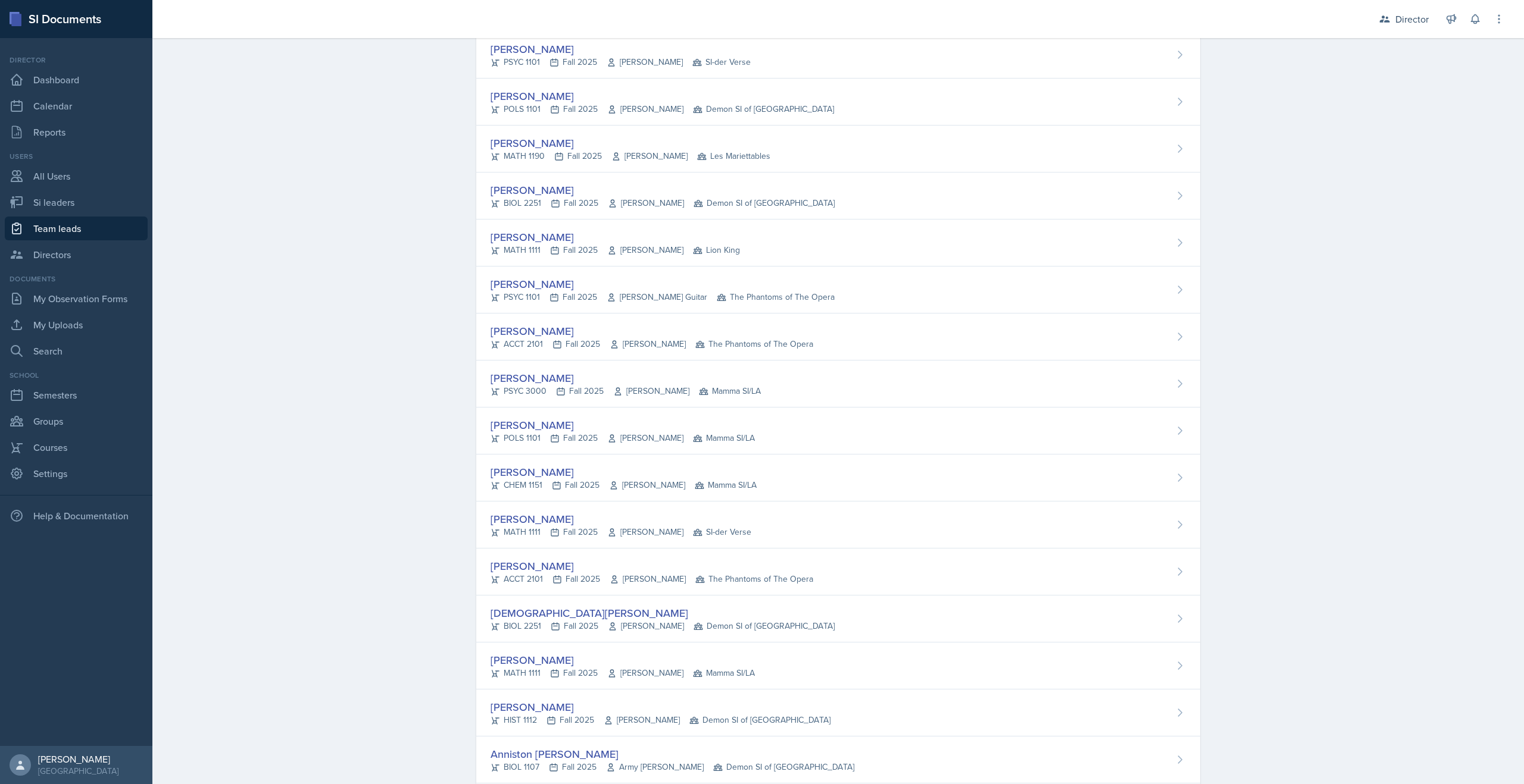
select select "2bed604d-1099-4043-b1bc-2365e8740244"
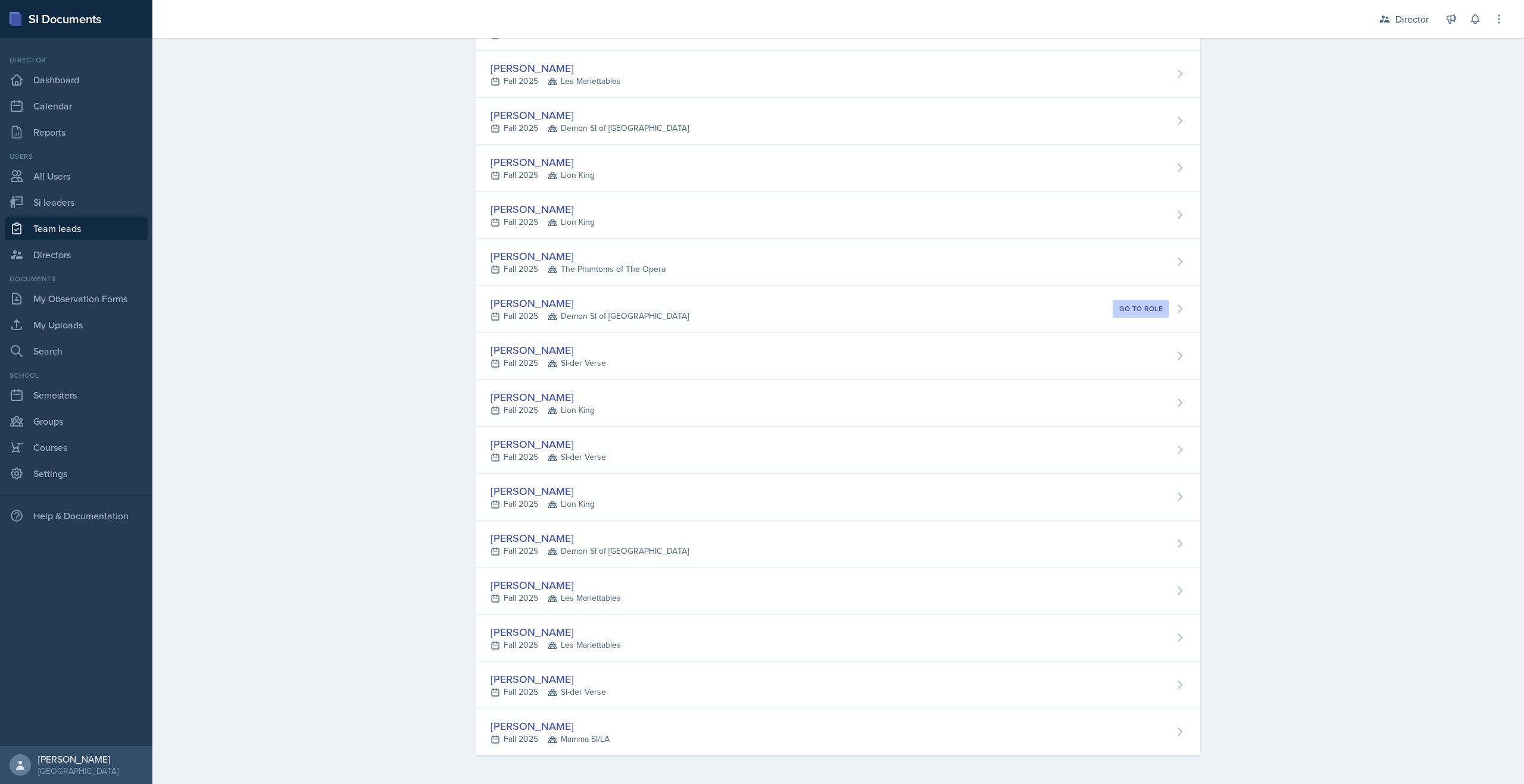
scroll to position [245, 0]
click at [83, 192] on link "Si leaders" at bounding box center [76, 202] width 143 height 24
select select "2bed604d-1099-4043-b1bc-2365e8740244"
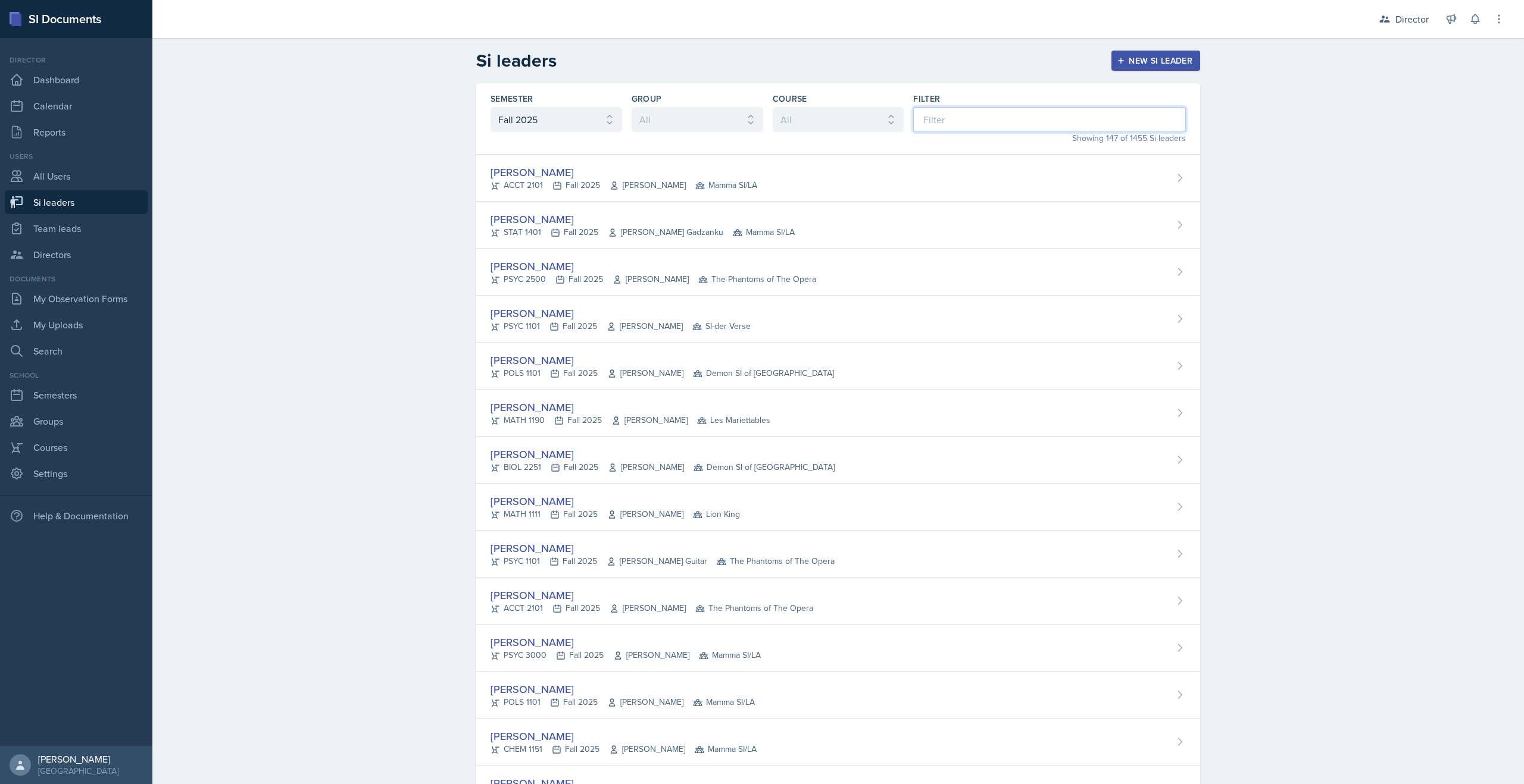
click at [996, 119] on input at bounding box center [1050, 119] width 273 height 25
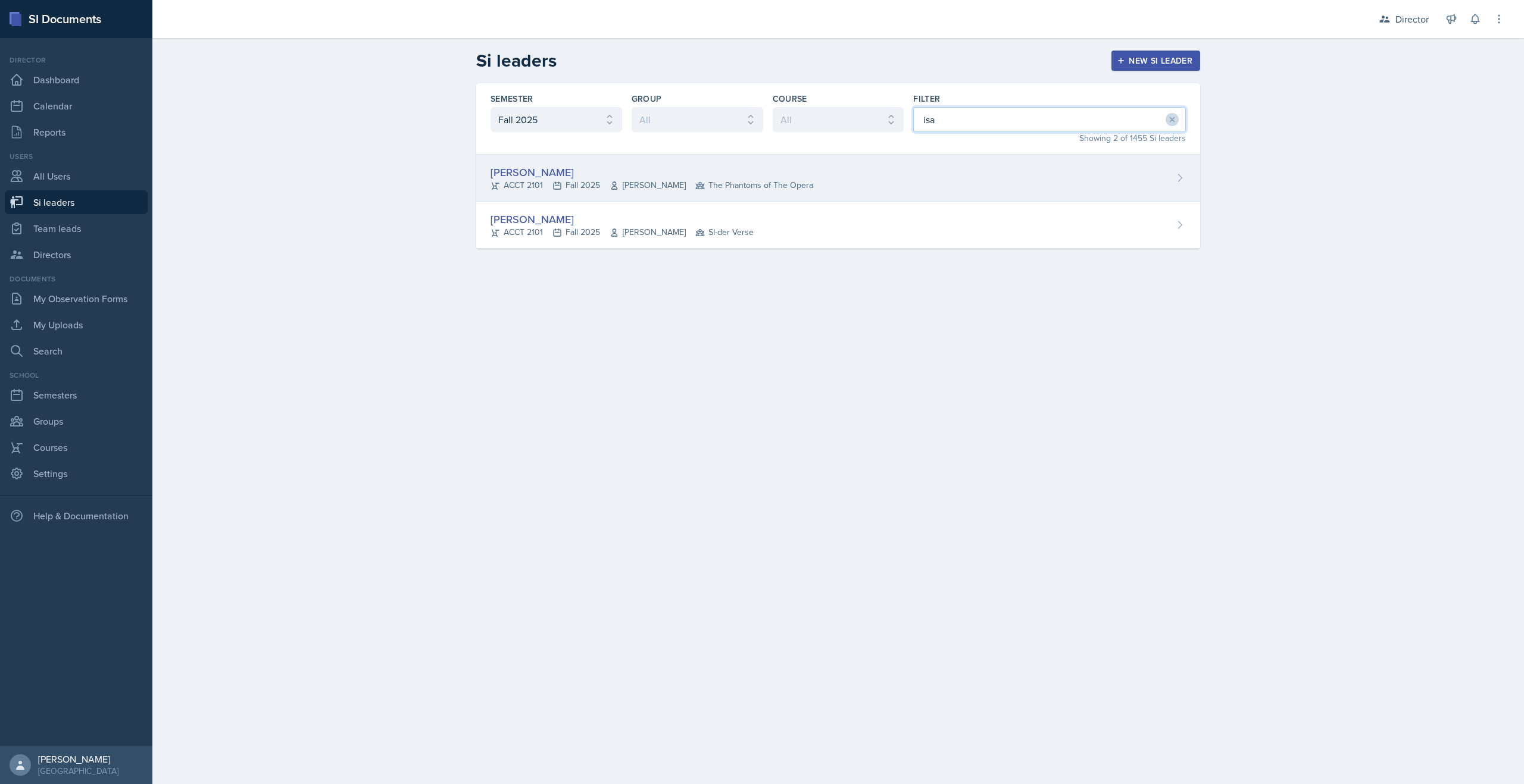
type input "isa"
click at [738, 187] on span "The Phantoms of The Opera" at bounding box center [754, 185] width 118 height 12
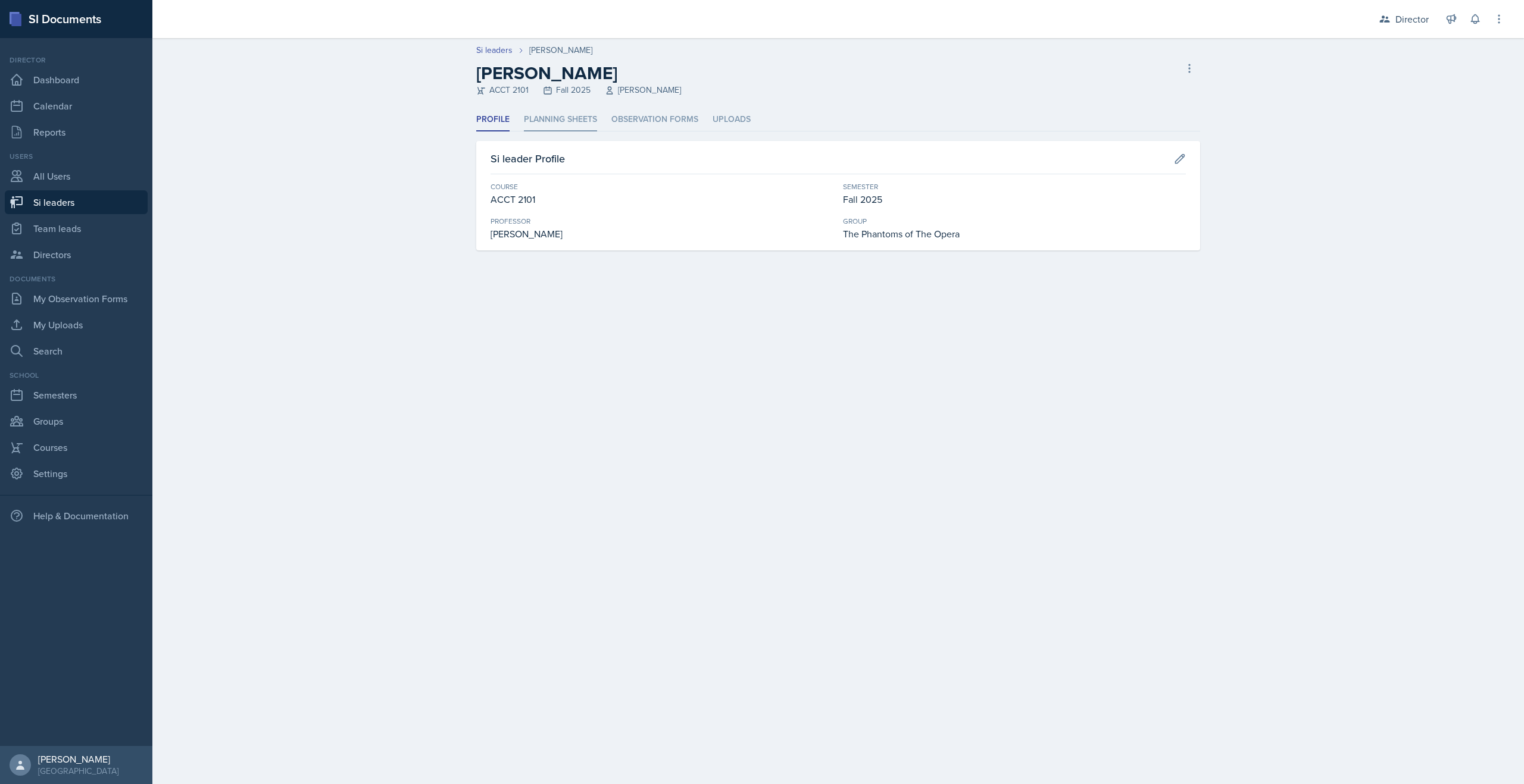
click at [568, 124] on li "Planning Sheets" at bounding box center [561, 120] width 73 height 23
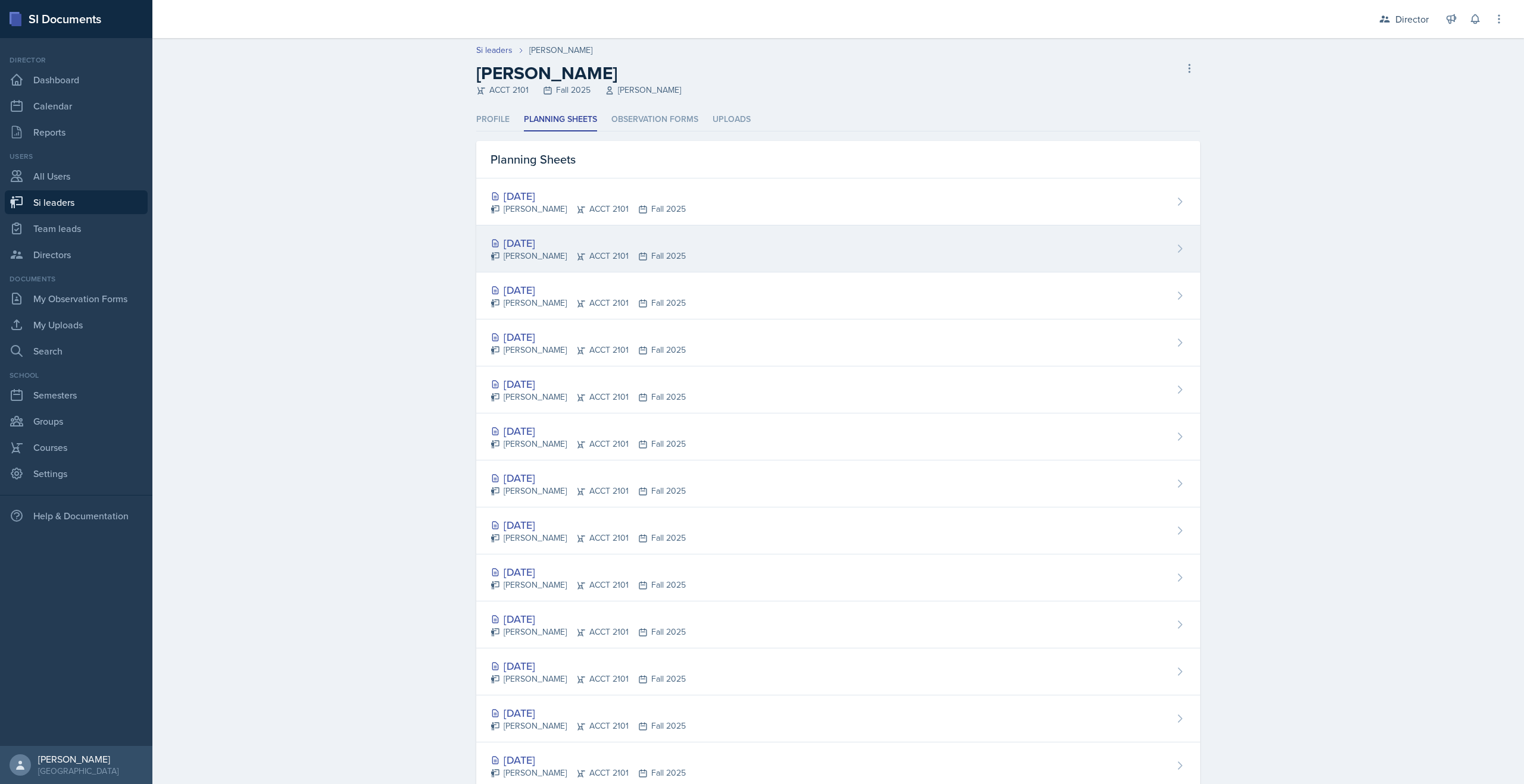
click at [552, 246] on div "[DATE]" at bounding box center [587, 243] width 195 height 16
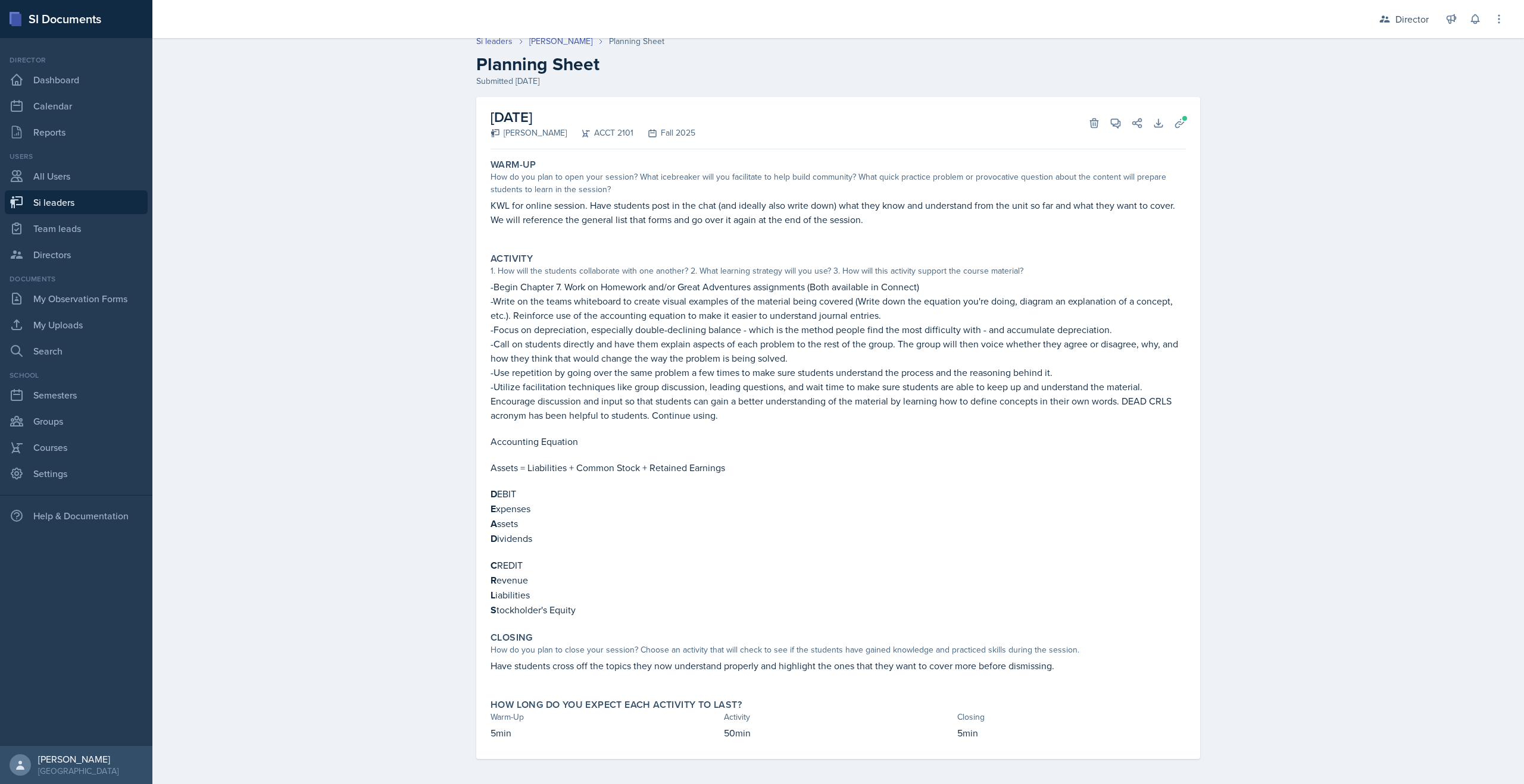
scroll to position [10, 0]
click at [1114, 125] on icon at bounding box center [1116, 123] width 9 height 9
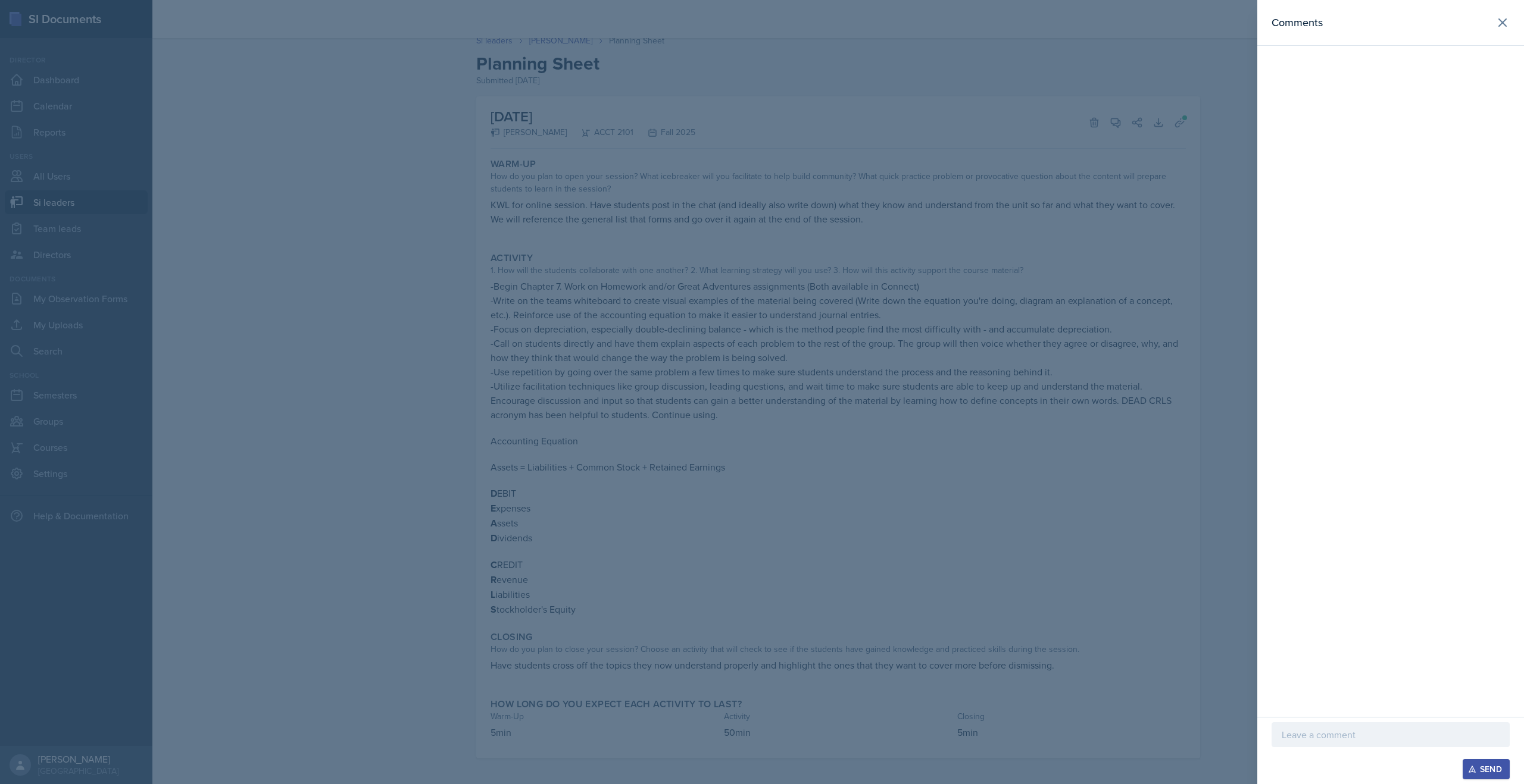
click at [1270, 726] on div "Send" at bounding box center [1390, 750] width 266 height 67
click at [1290, 732] on p at bounding box center [1390, 735] width 217 height 14
drag, startPoint x: 1349, startPoint y: 735, endPoint x: 1202, endPoint y: 723, distance: 147.5
click at [1202, 723] on div "Comments Superb work! Send" at bounding box center [762, 392] width 1524 height 784
copy p "Superb work!"
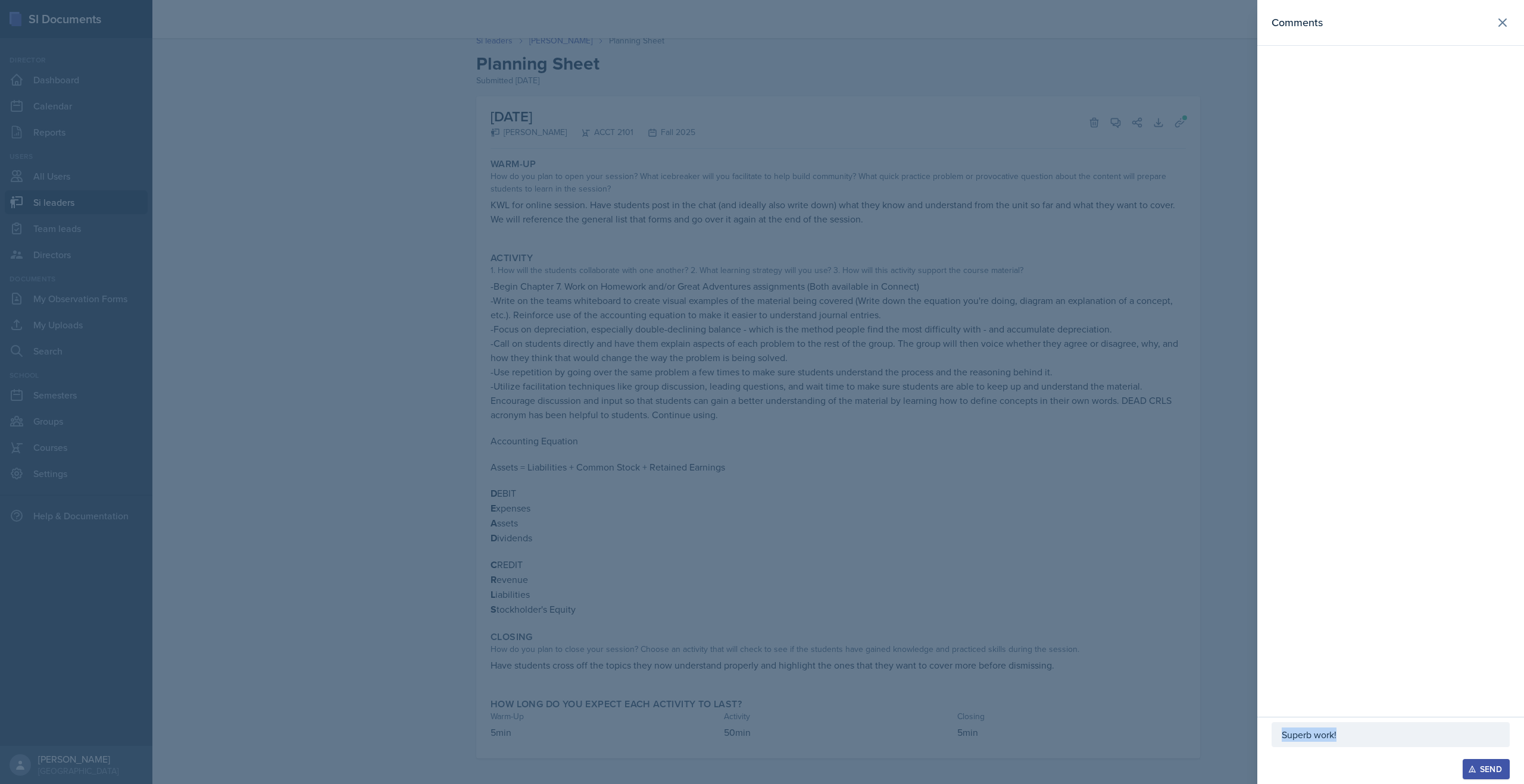
click at [1477, 764] on div "Send" at bounding box center [1486, 769] width 31 height 10
click at [397, 208] on div at bounding box center [762, 392] width 1524 height 784
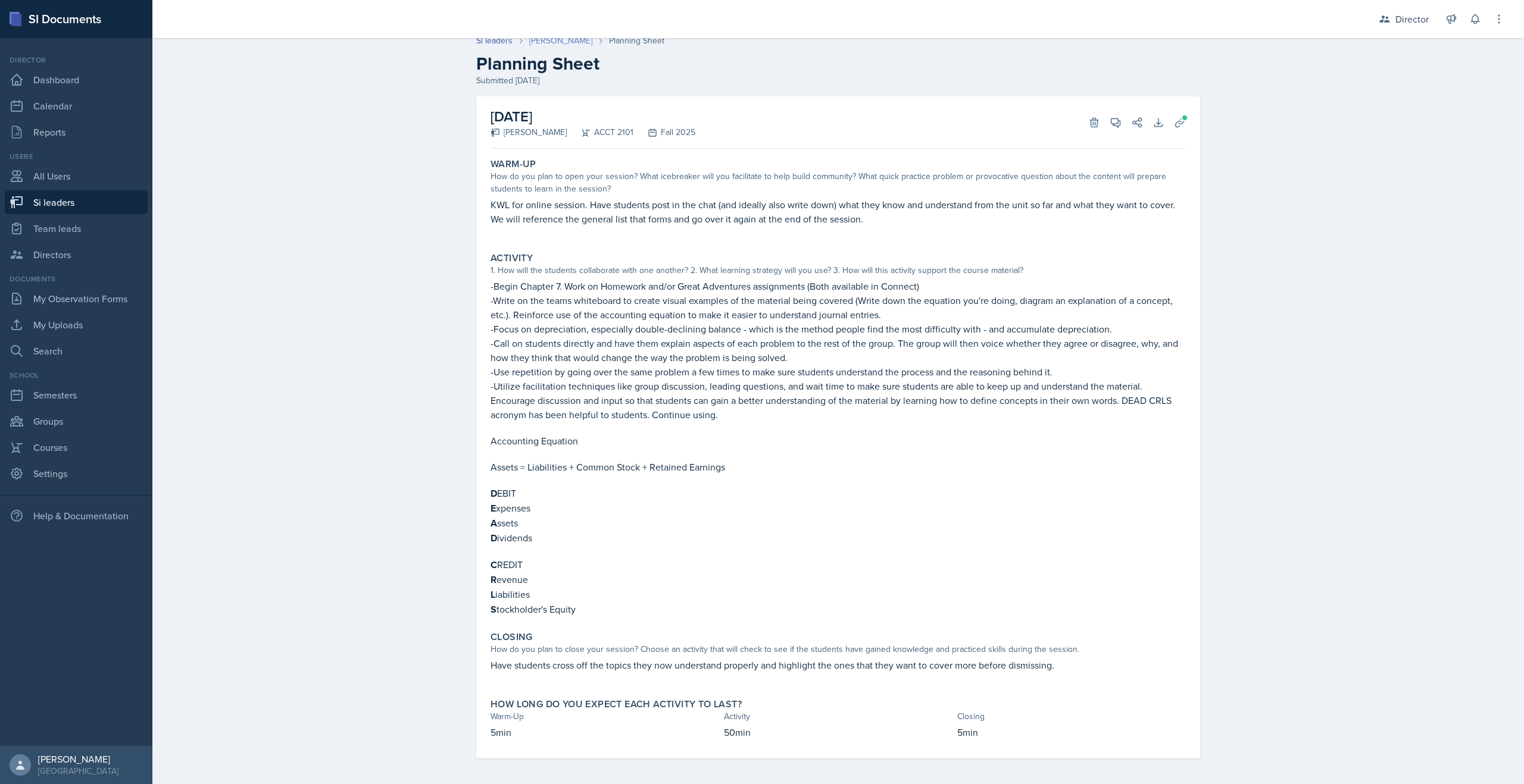
click at [554, 40] on link "[PERSON_NAME]" at bounding box center [561, 41] width 63 height 12
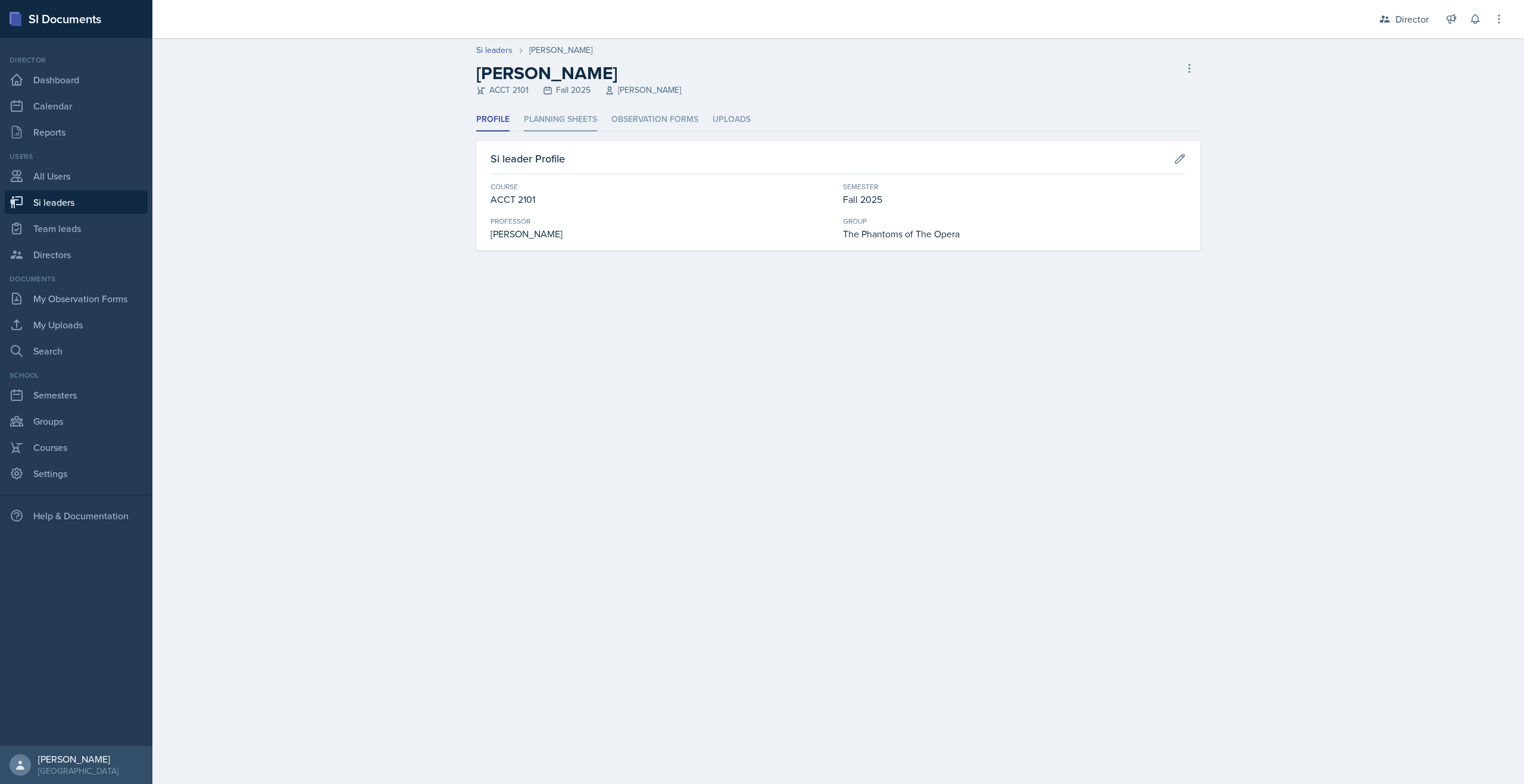
click at [564, 114] on li "Planning Sheets" at bounding box center [561, 120] width 73 height 23
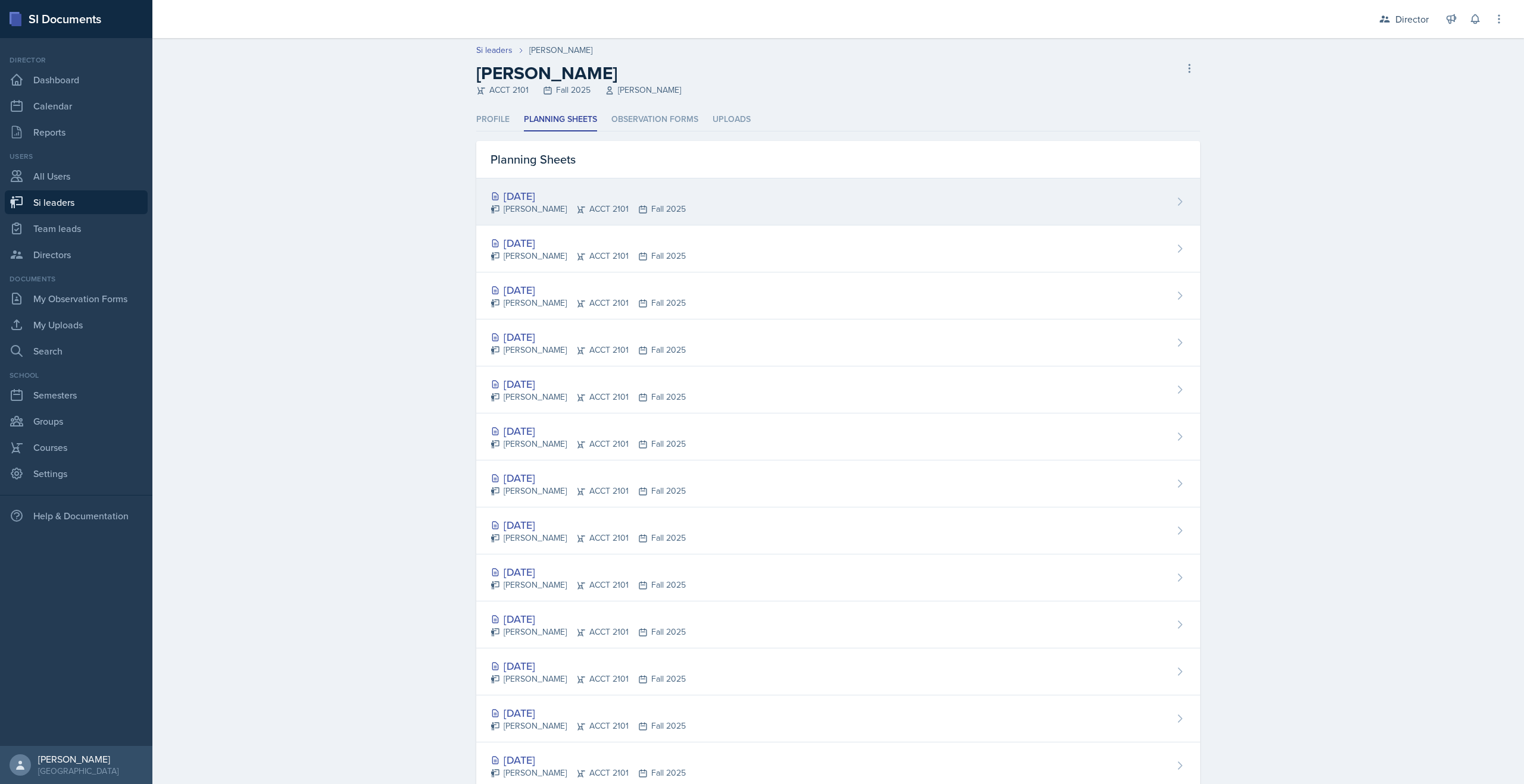
click at [564, 210] on div "Isabela Barkes ACCT 2101 Fall 2025" at bounding box center [587, 209] width 195 height 12
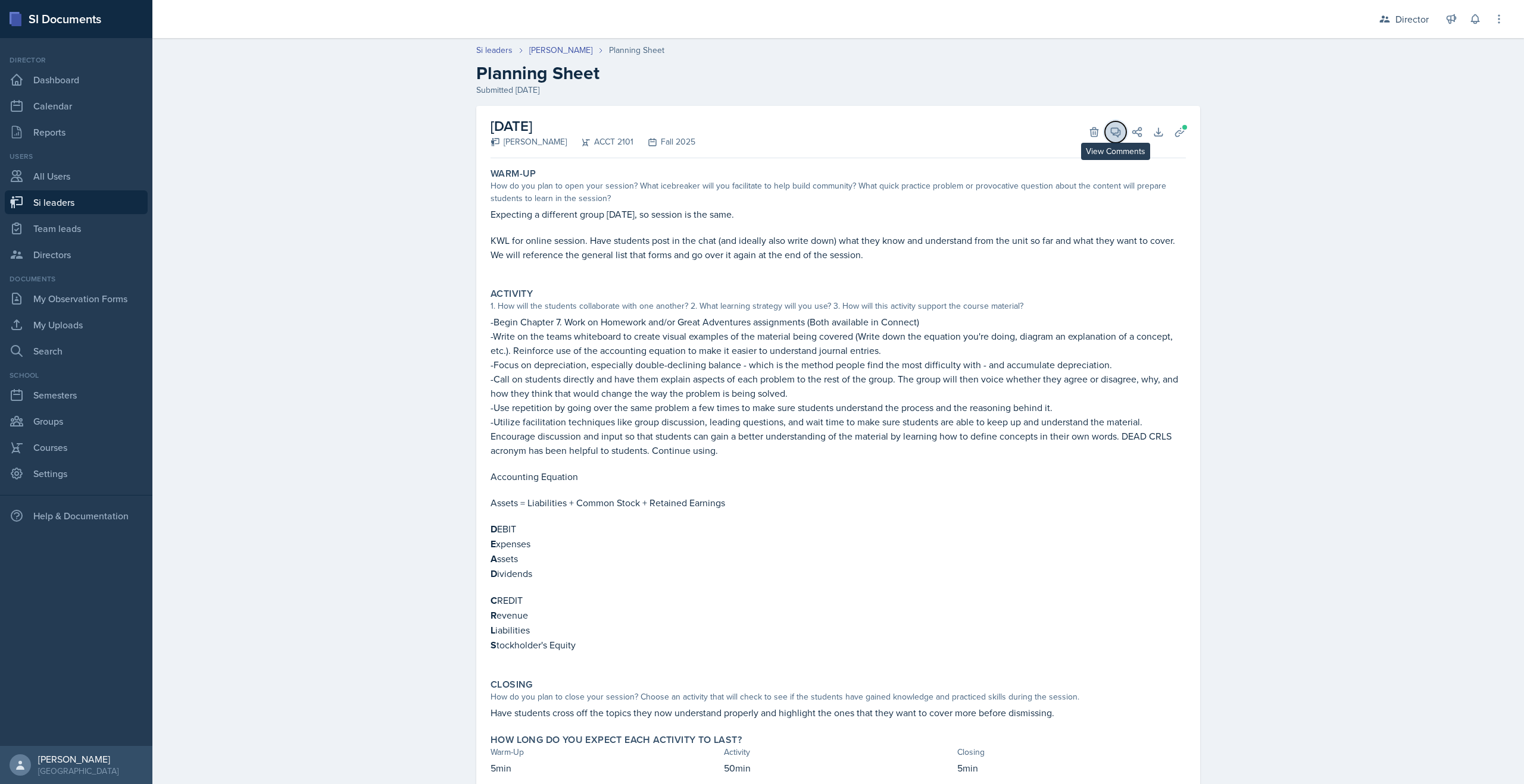
click at [1117, 125] on span at bounding box center [1119, 127] width 6 height 6
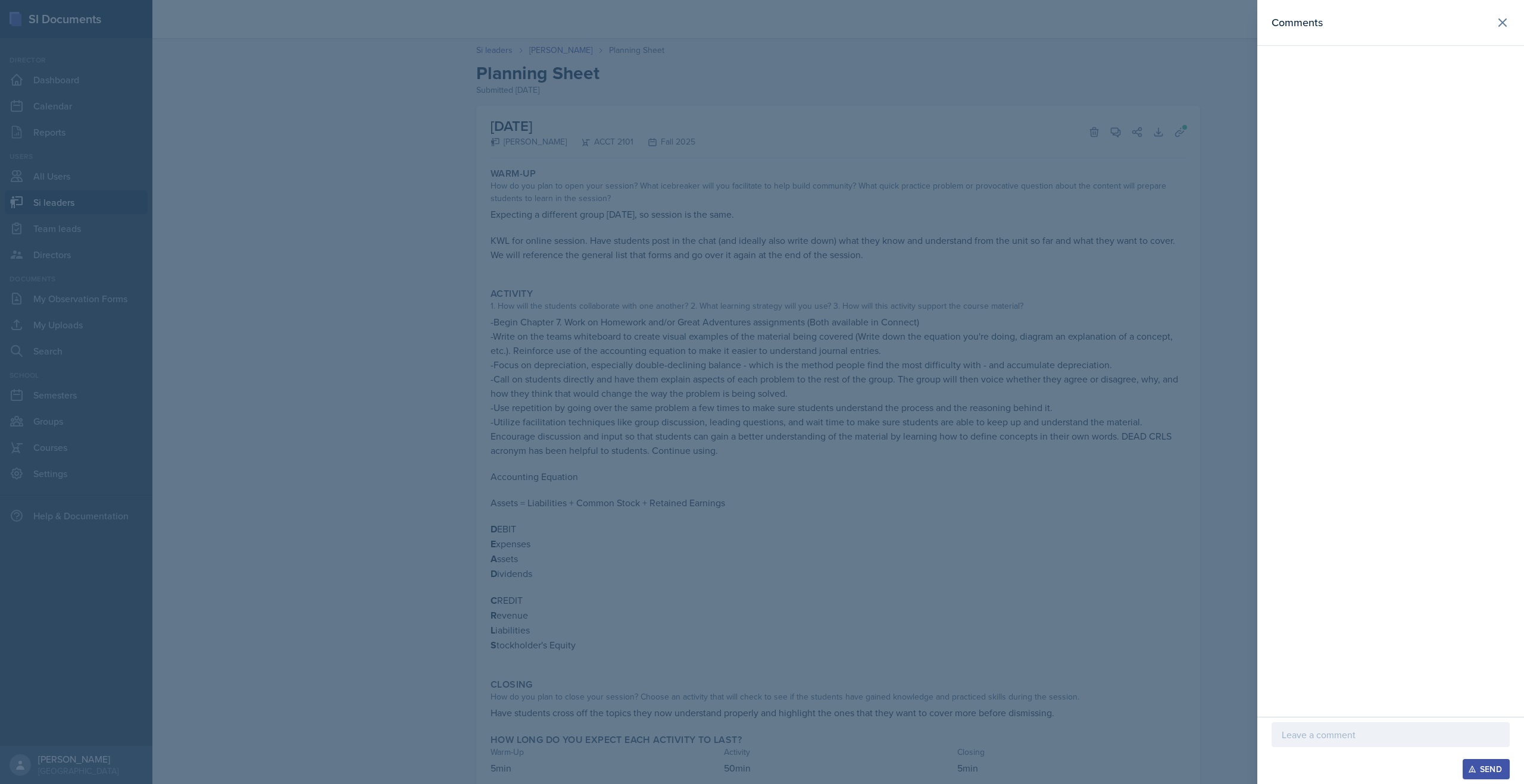
click at [1320, 727] on div at bounding box center [1390, 735] width 238 height 25
drag, startPoint x: 1374, startPoint y: 737, endPoint x: 1184, endPoint y: 714, distance: 191.4
click at [1184, 714] on div "Comments You are a star! Send" at bounding box center [762, 392] width 1524 height 784
copy p "You are a star!"
click at [1474, 765] on icon "button" at bounding box center [1471, 769] width 8 height 8
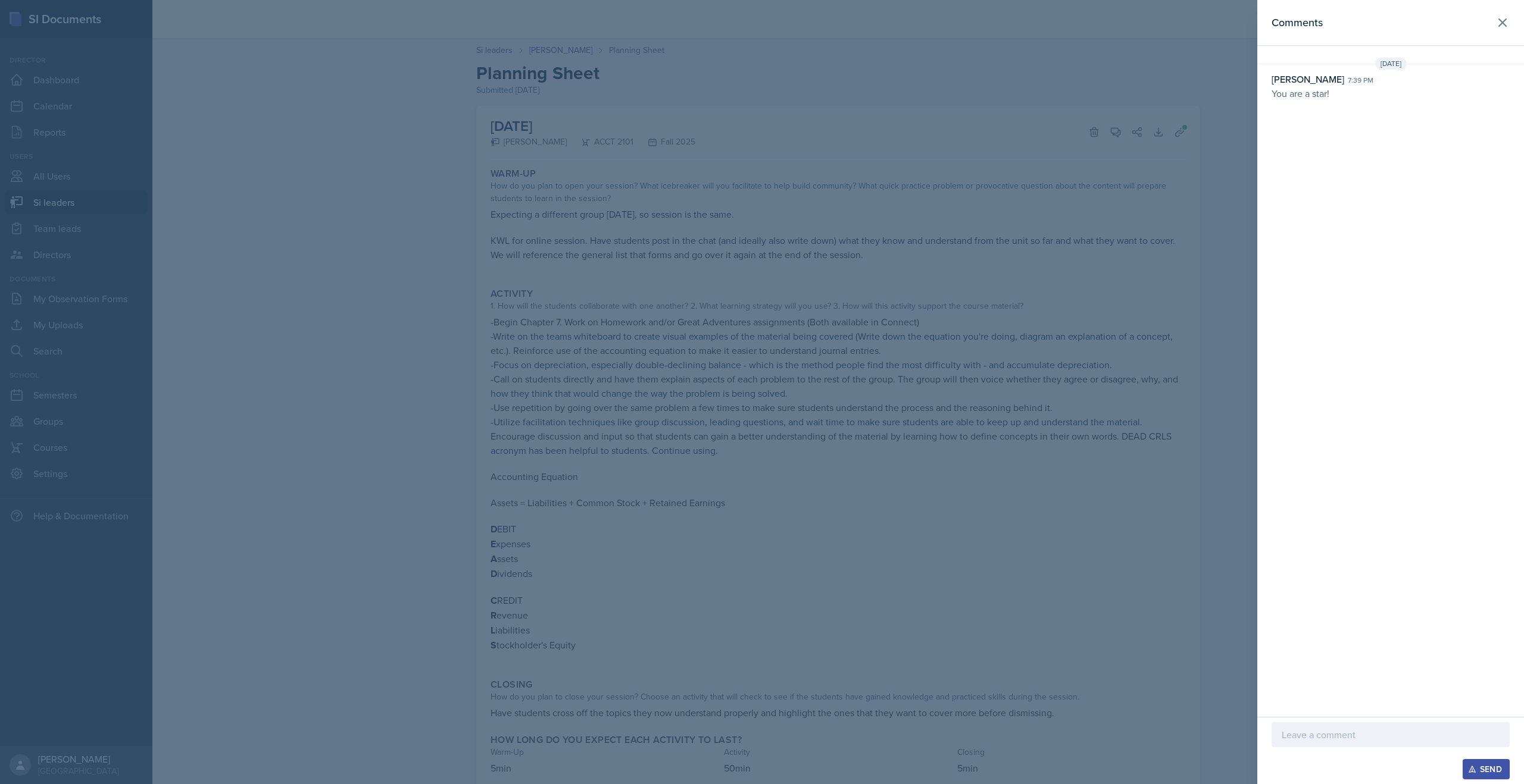
click at [689, 372] on div at bounding box center [762, 392] width 1524 height 784
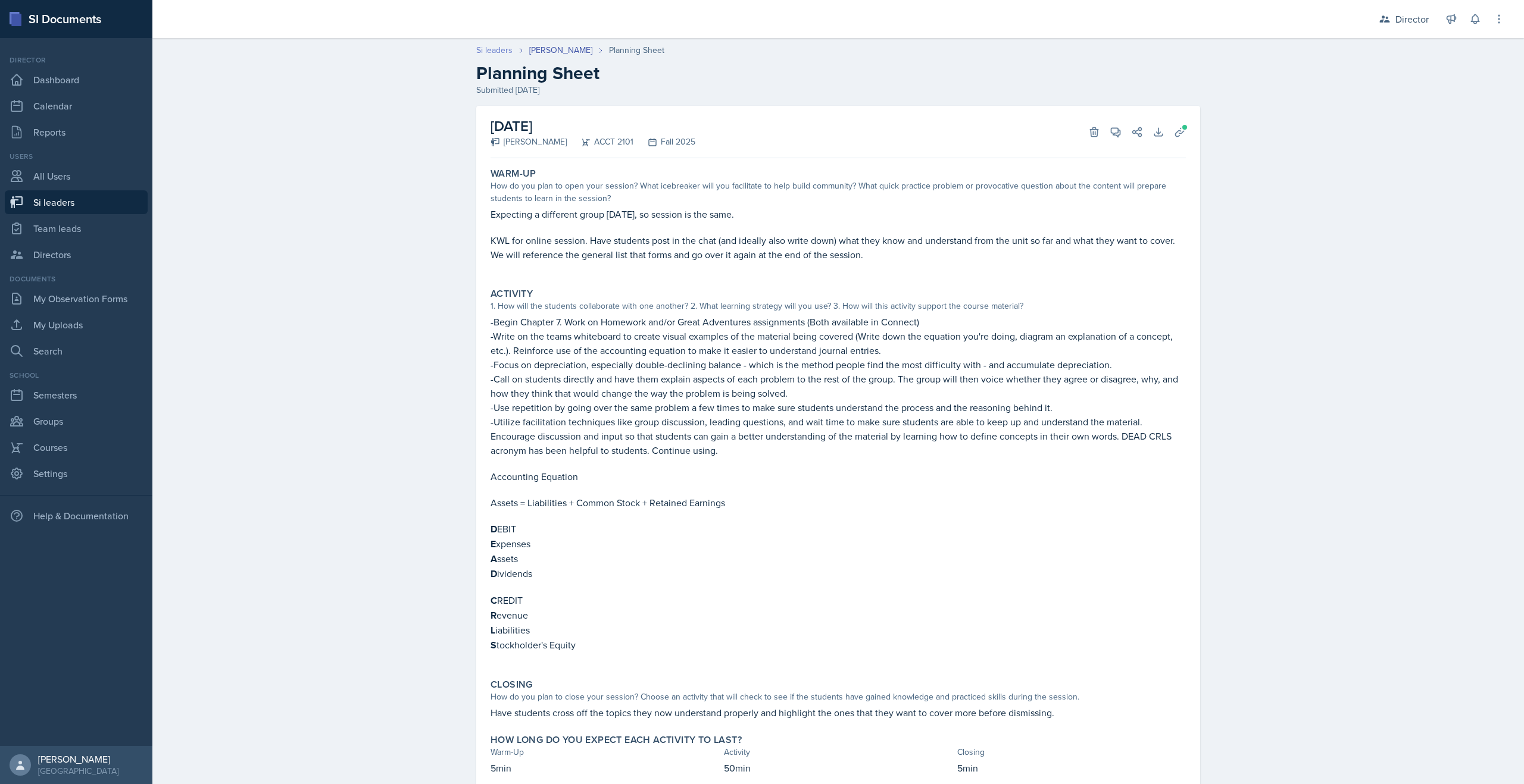
click at [497, 48] on link "Si leaders" at bounding box center [494, 50] width 37 height 12
select select "2bed604d-1099-4043-b1bc-2365e8740244"
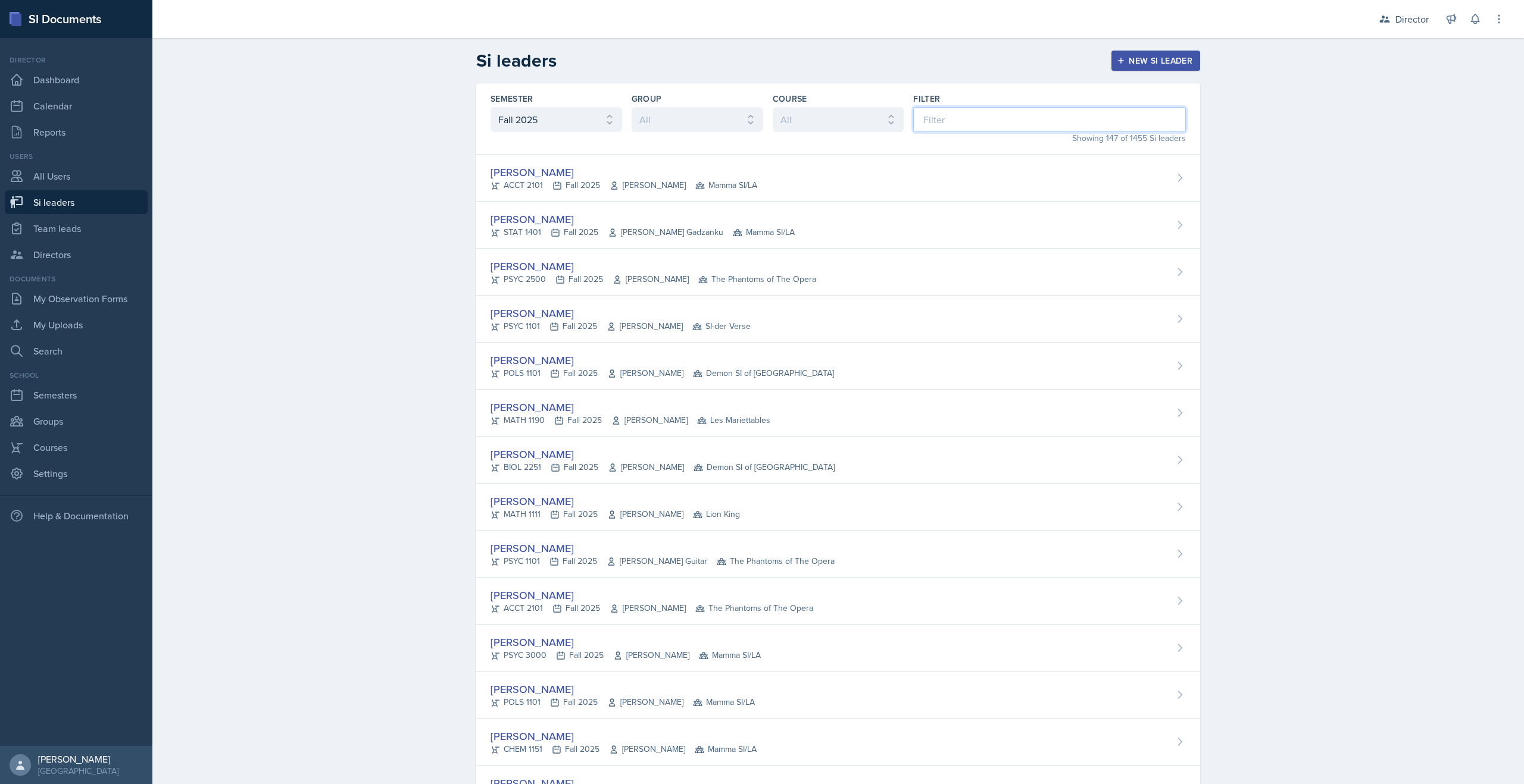
click at [963, 131] on input at bounding box center [1050, 119] width 273 height 25
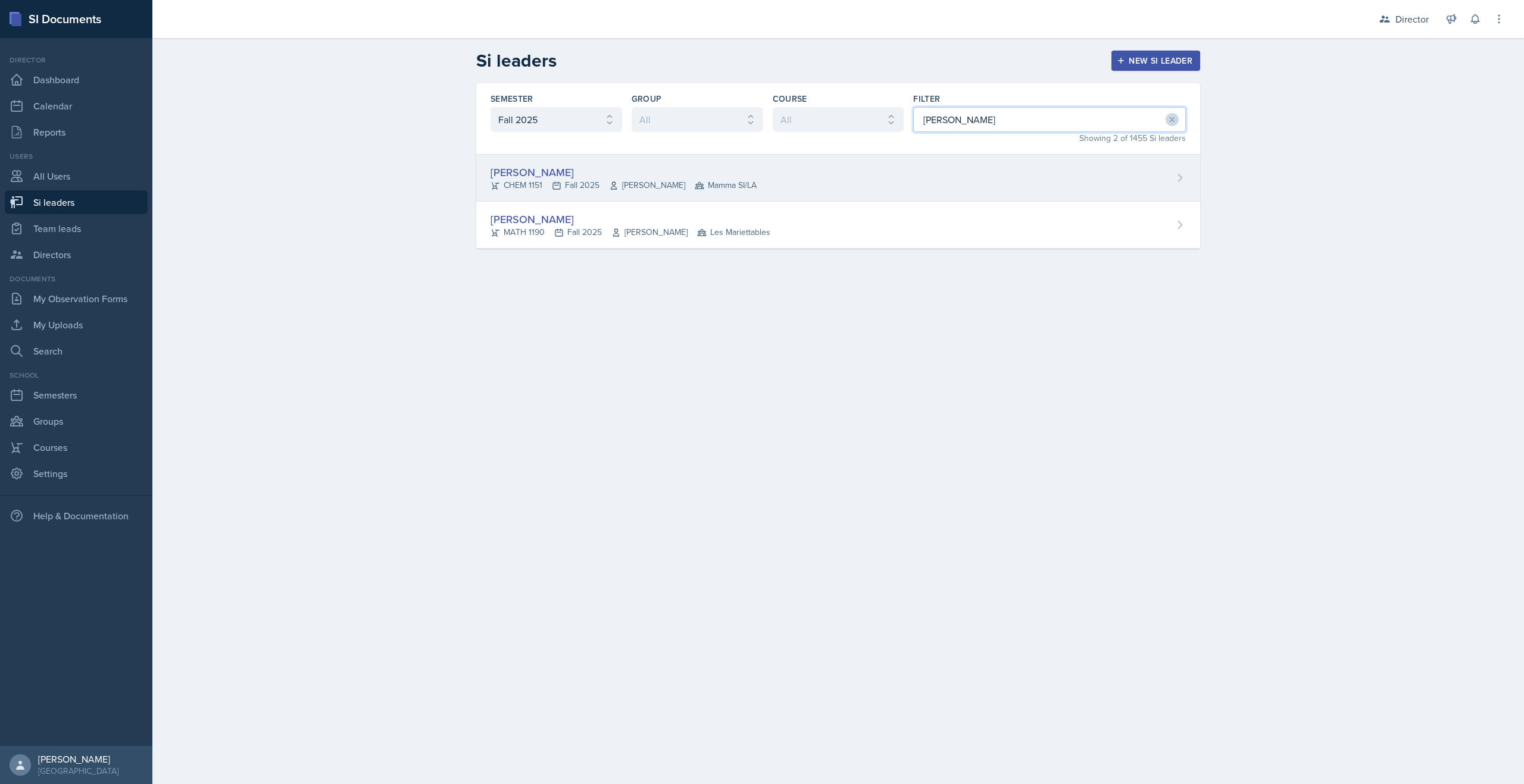
type input "kris"
click at [694, 164] on div "[PERSON_NAME]" at bounding box center [623, 172] width 266 height 16
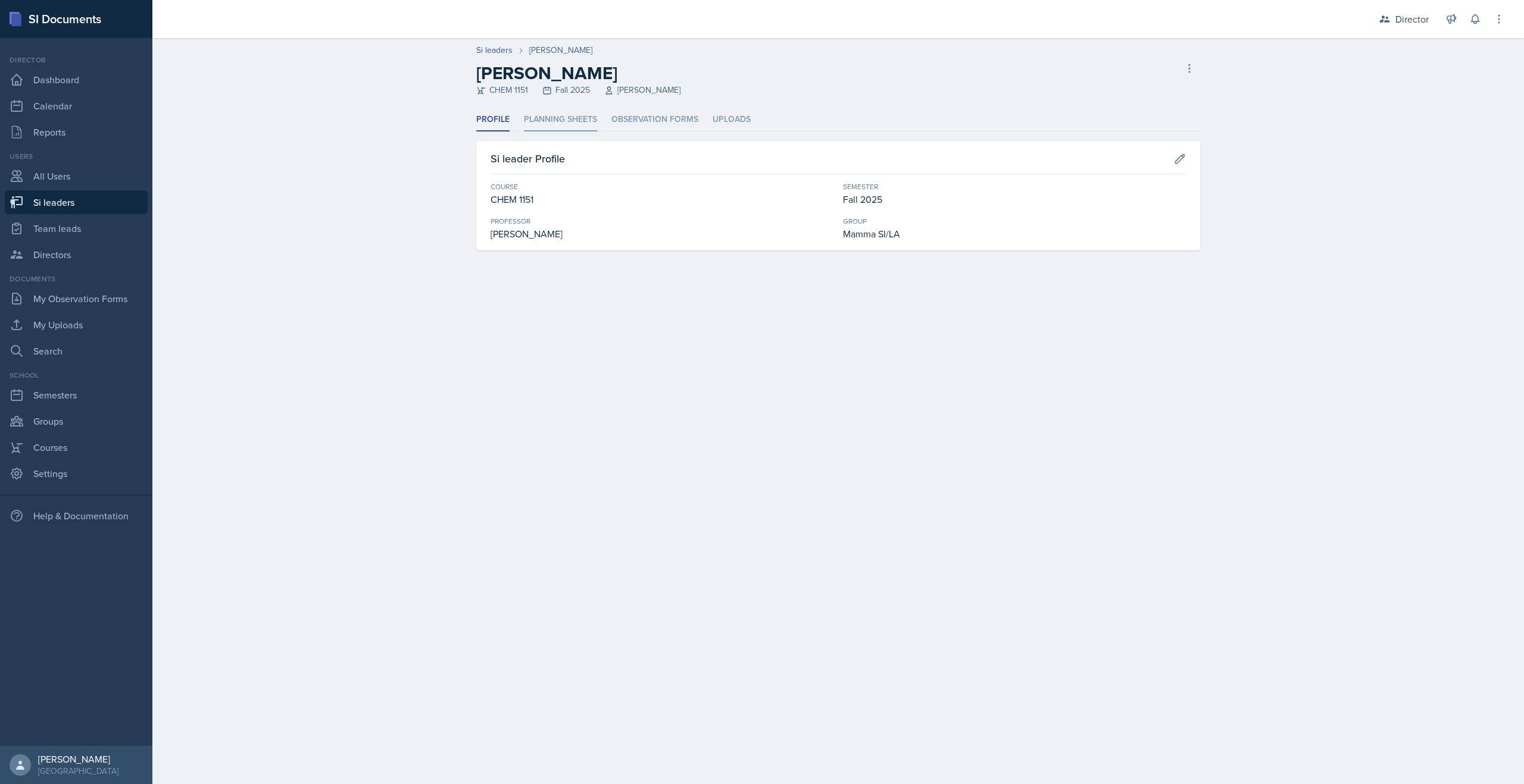
click at [554, 119] on li "Planning Sheets" at bounding box center [561, 120] width 73 height 23
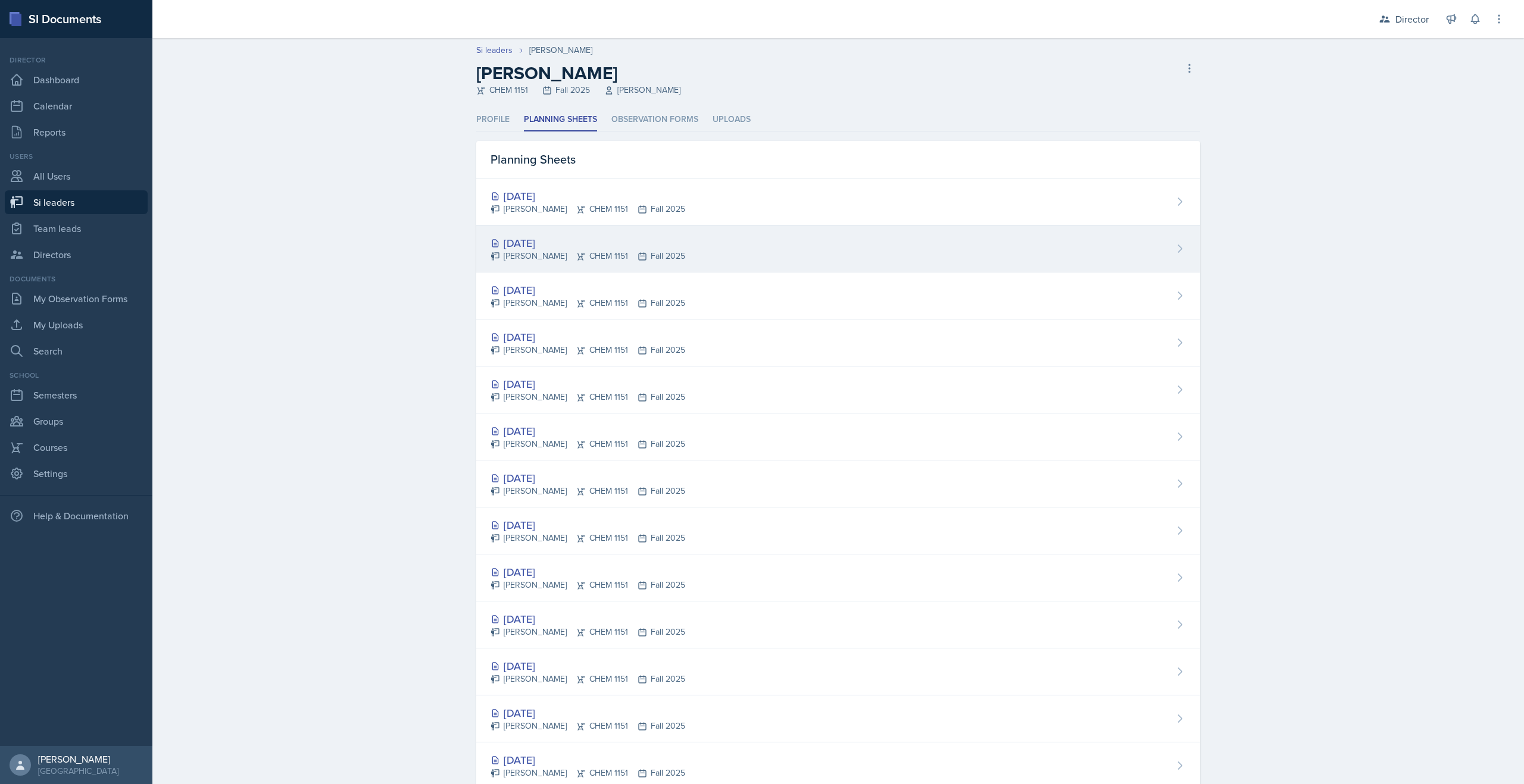
click at [554, 241] on div "[DATE]" at bounding box center [587, 243] width 194 height 16
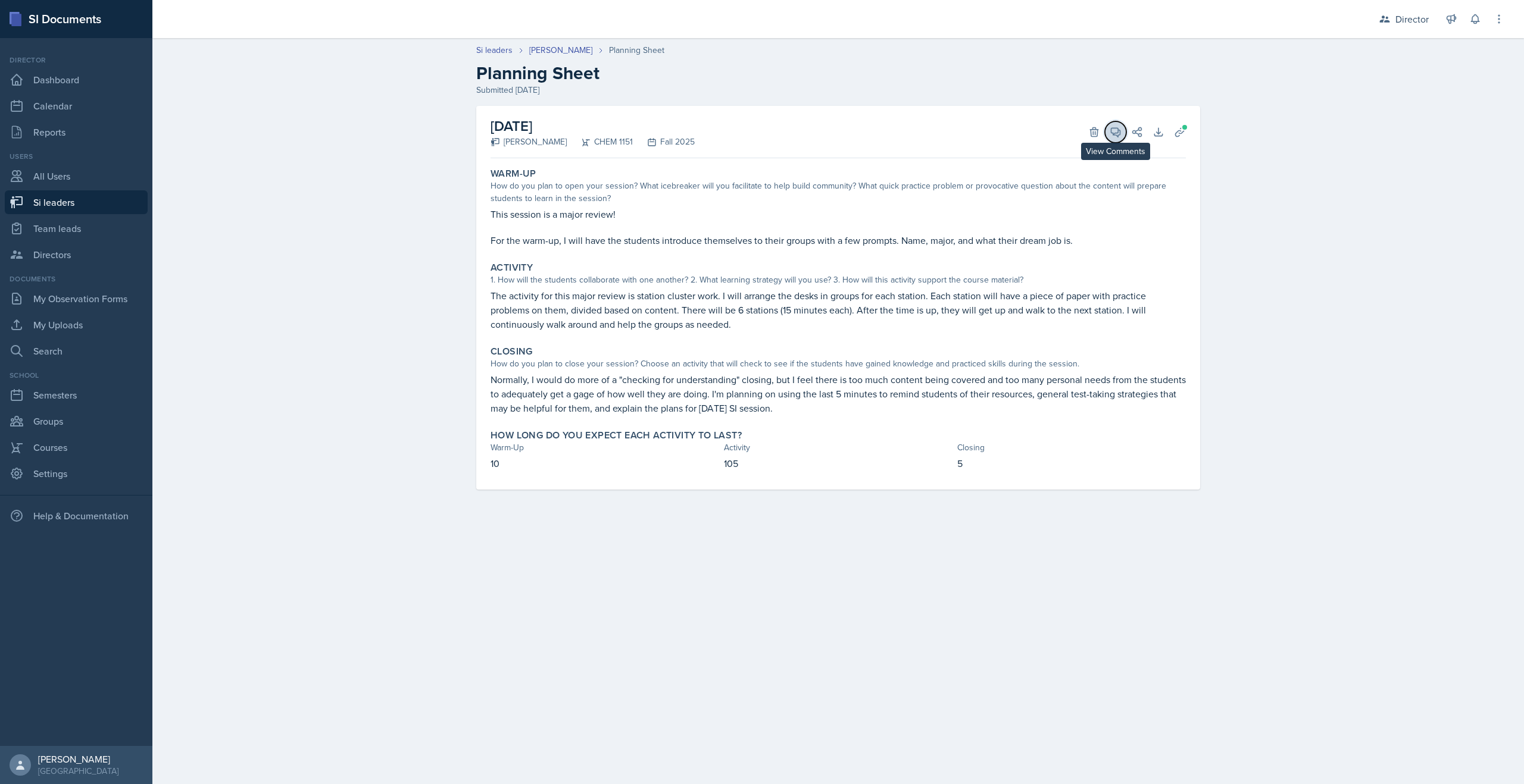
click at [1117, 128] on span at bounding box center [1119, 127] width 6 height 6
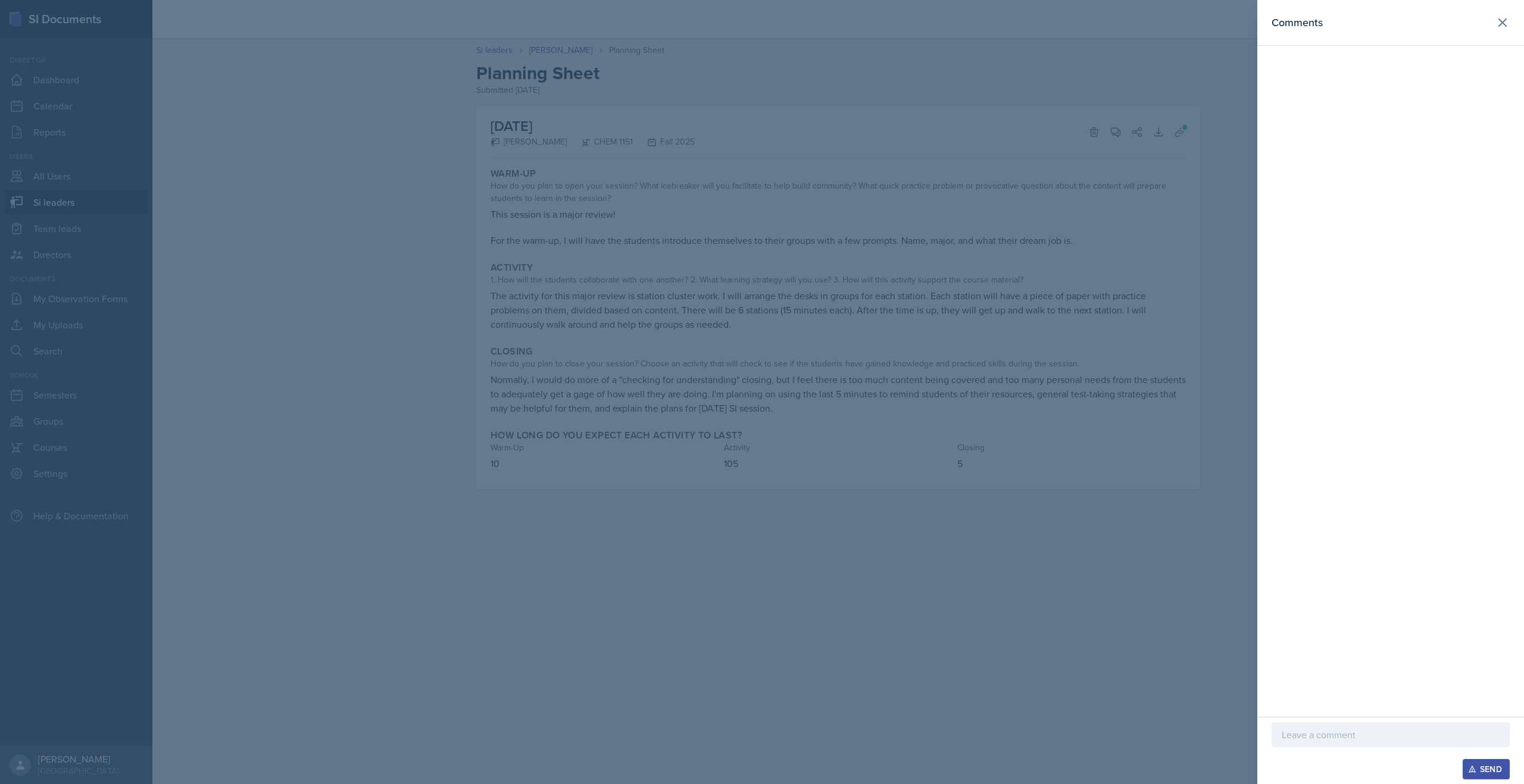
click at [1299, 739] on p at bounding box center [1390, 735] width 217 height 14
drag, startPoint x: 1468, startPoint y: 738, endPoint x: 1176, endPoint y: 731, distance: 292.1
click at [1176, 731] on div "Comments What an amazing SI leader! Outstanding! Send" at bounding box center [762, 392] width 1524 height 784
copy p "What an amazing SI leader! Outstanding!"
click at [1478, 770] on div "Send" at bounding box center [1486, 769] width 31 height 10
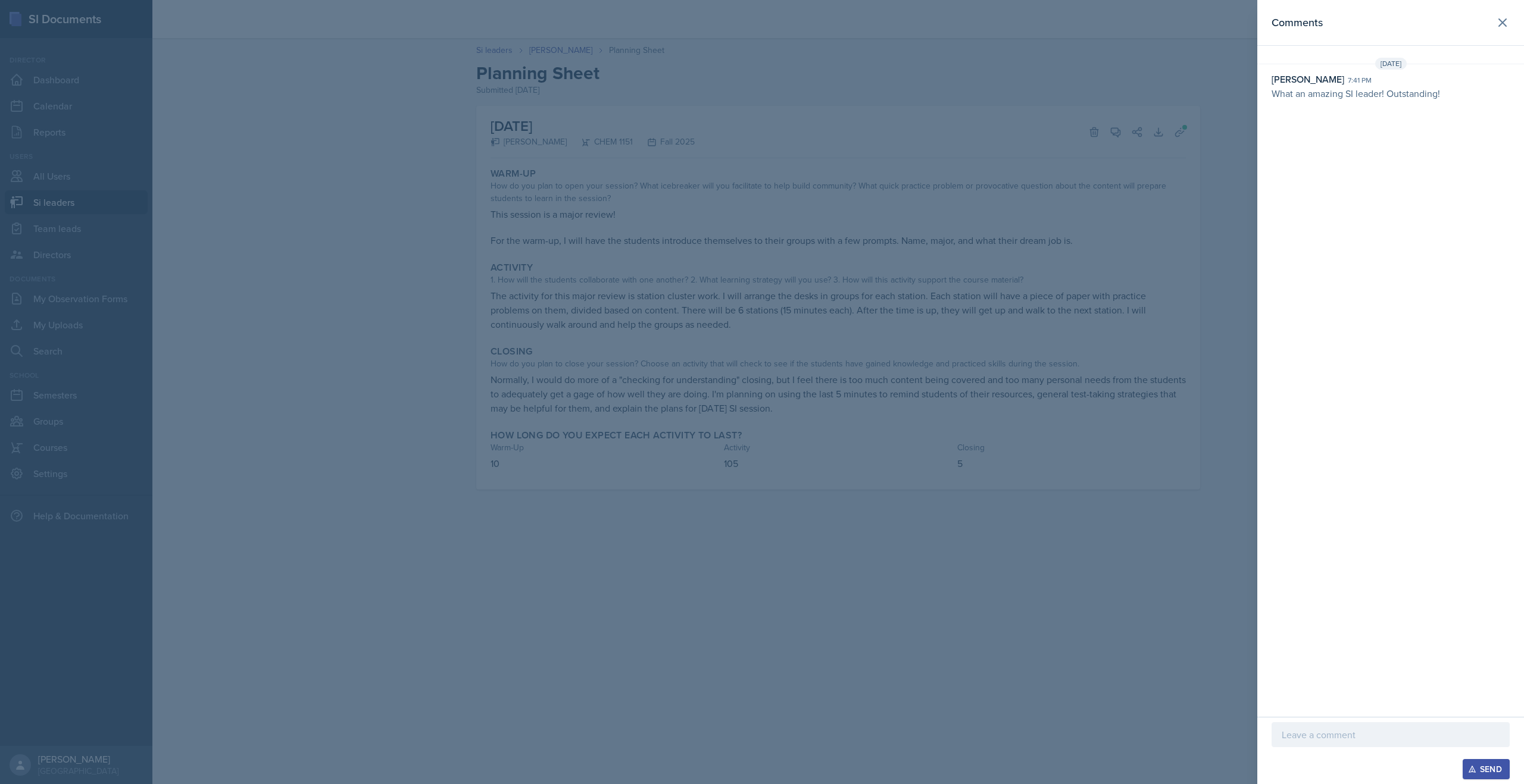
click at [553, 53] on div at bounding box center [762, 392] width 1524 height 784
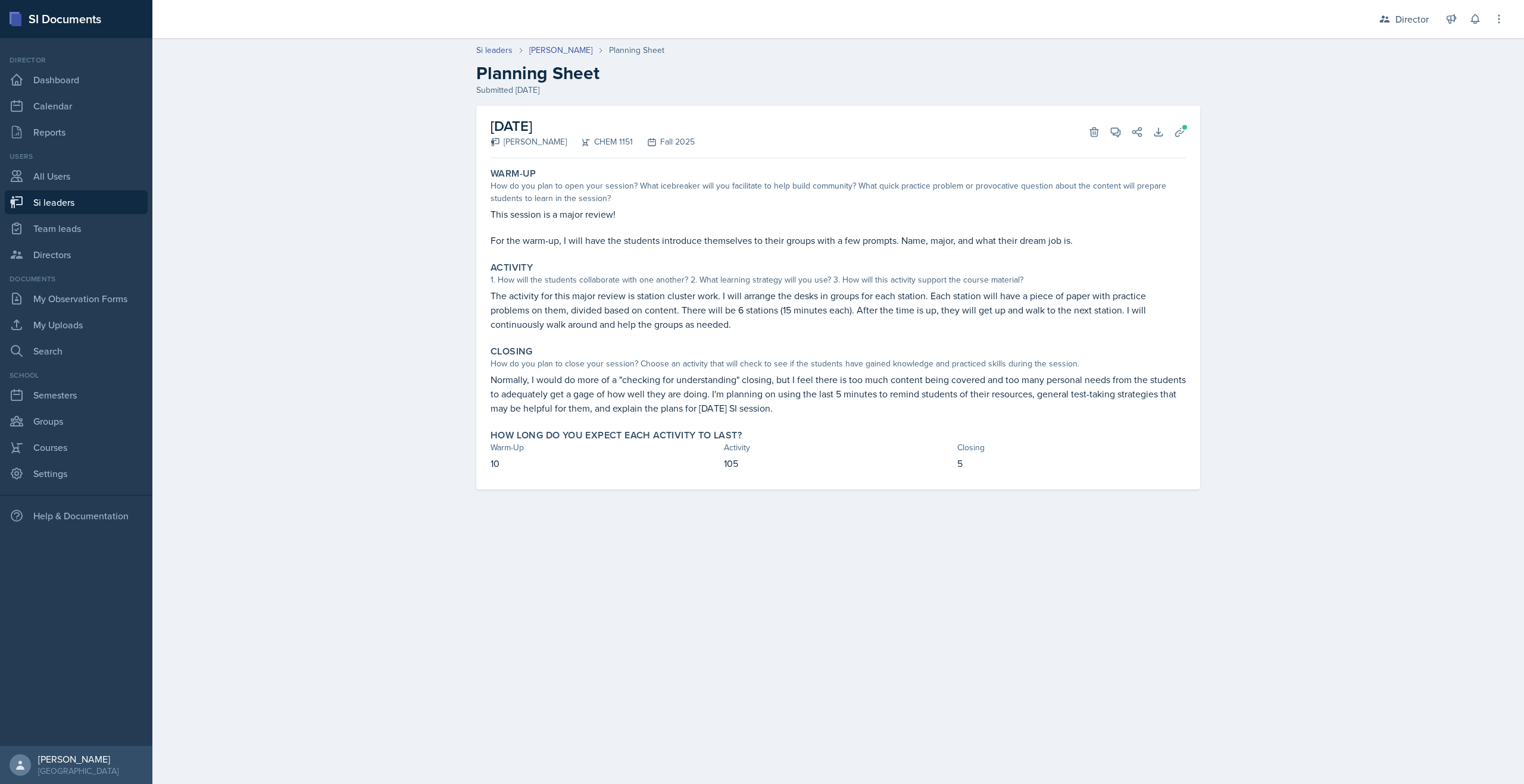
click at [551, 53] on div "Si leaders Kristy Bennett Planning Sheet Planning Sheet Submitted Oct 13th, 202…" at bounding box center [838, 275] width 1372 height 486
click at [568, 50] on link "[PERSON_NAME]" at bounding box center [561, 50] width 63 height 12
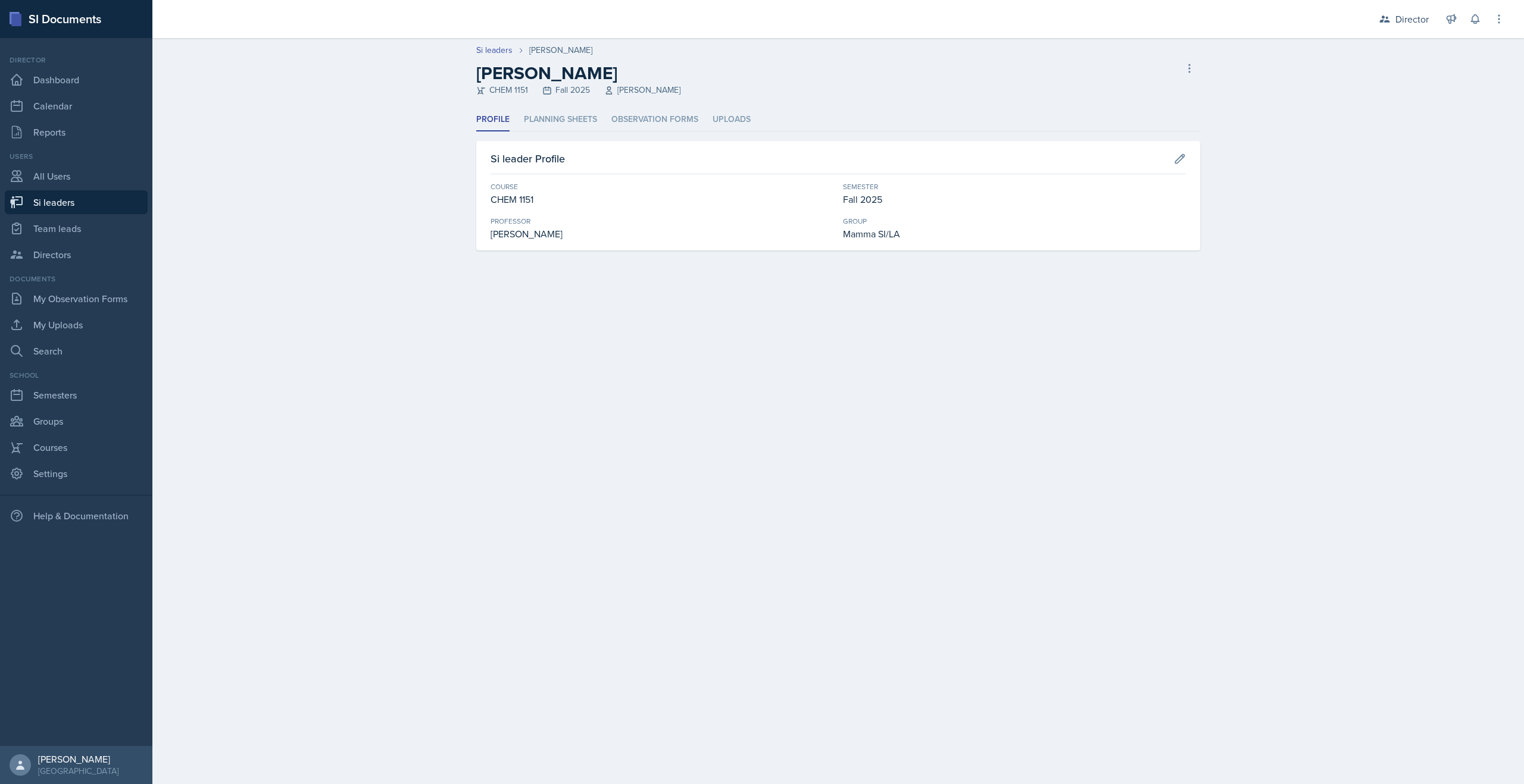
click at [551, 132] on div "Profile Planning Sheets Observation Forms Uploads Profile Planning Sheets Obser…" at bounding box center [838, 180] width 724 height 143
click at [551, 125] on li "Planning Sheets" at bounding box center [561, 120] width 73 height 23
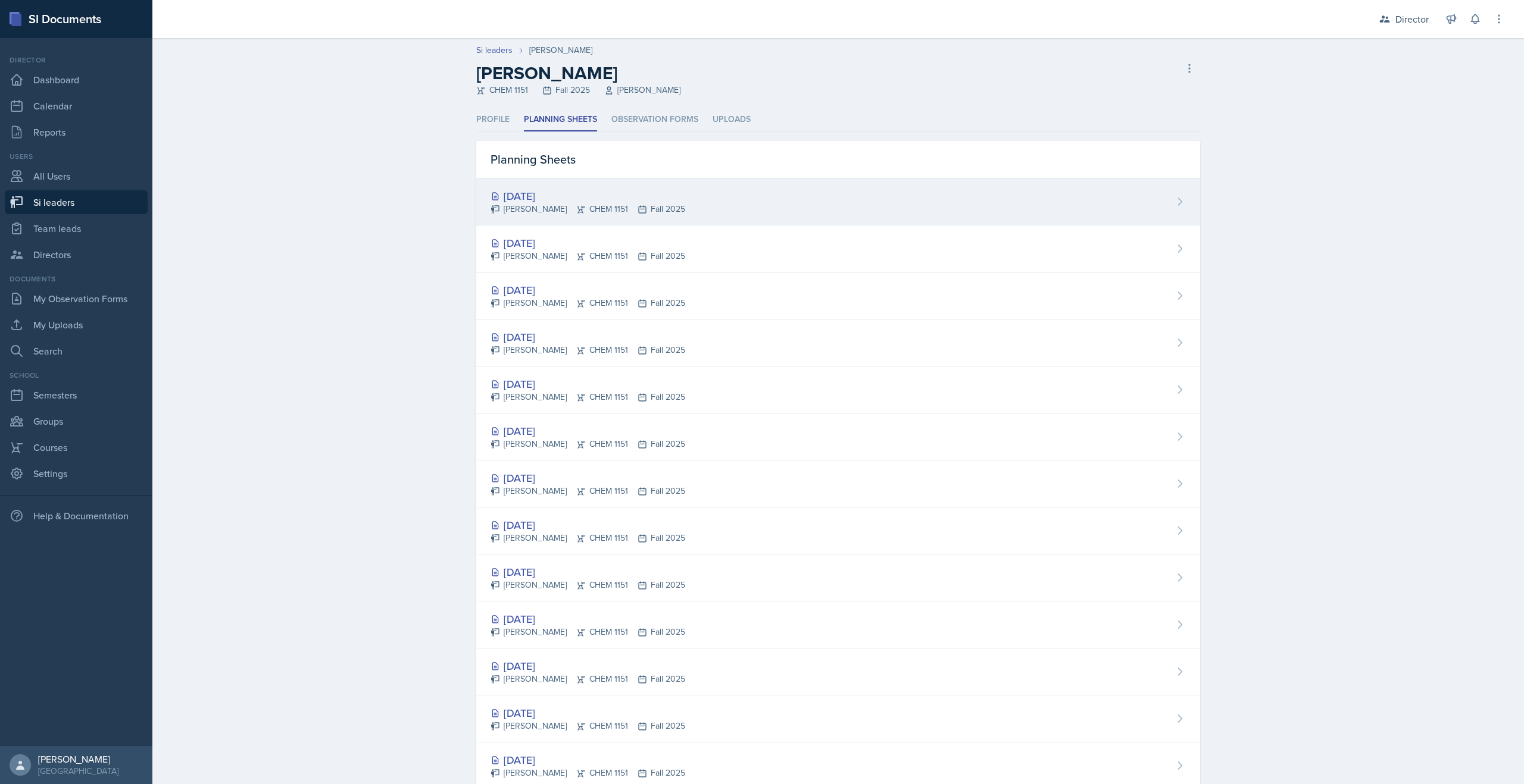
click at [529, 203] on div "Kristy Bennett CHEM 1151 Fall 2025" at bounding box center [587, 209] width 194 height 12
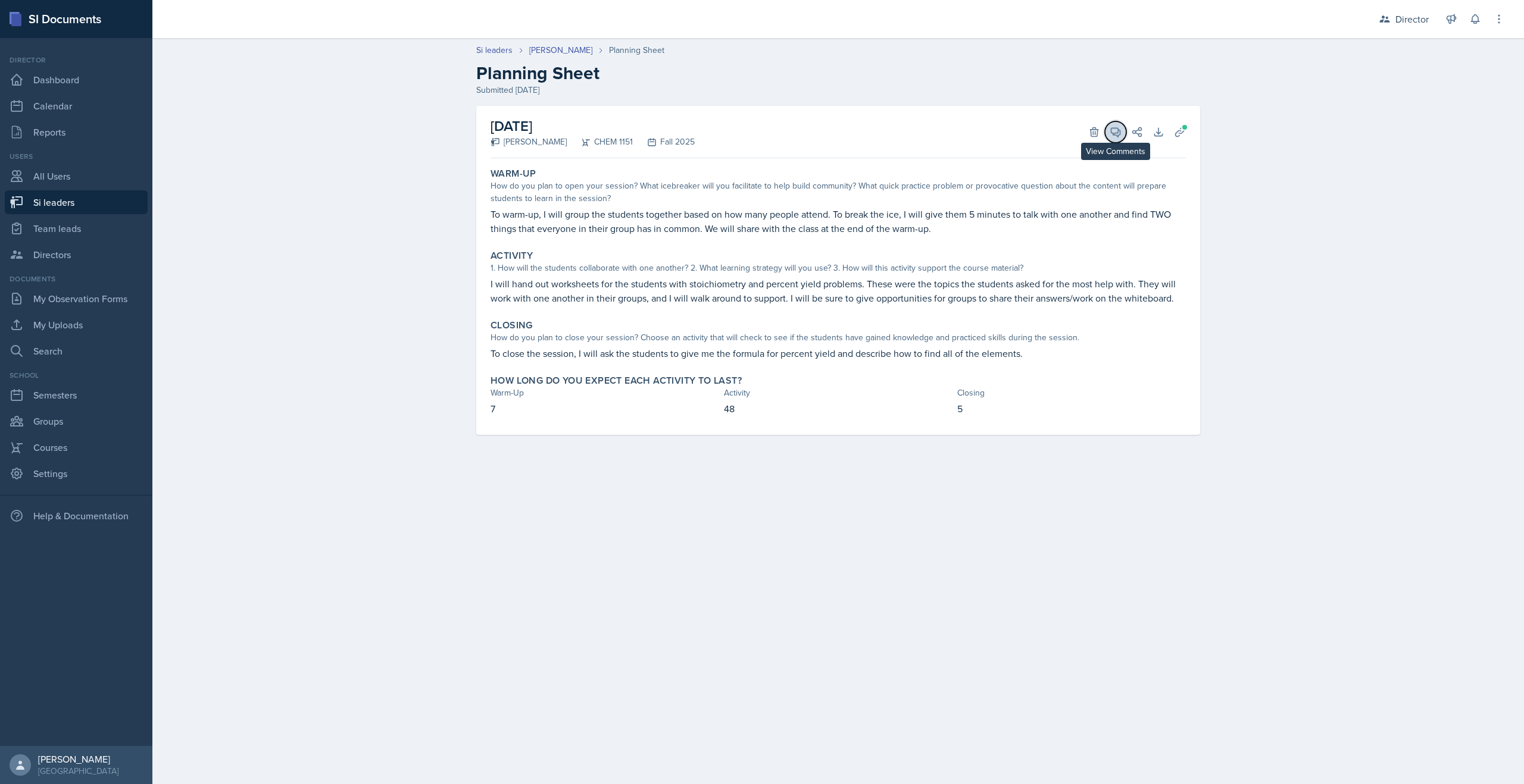
click at [1119, 133] on icon at bounding box center [1116, 133] width 9 height 9
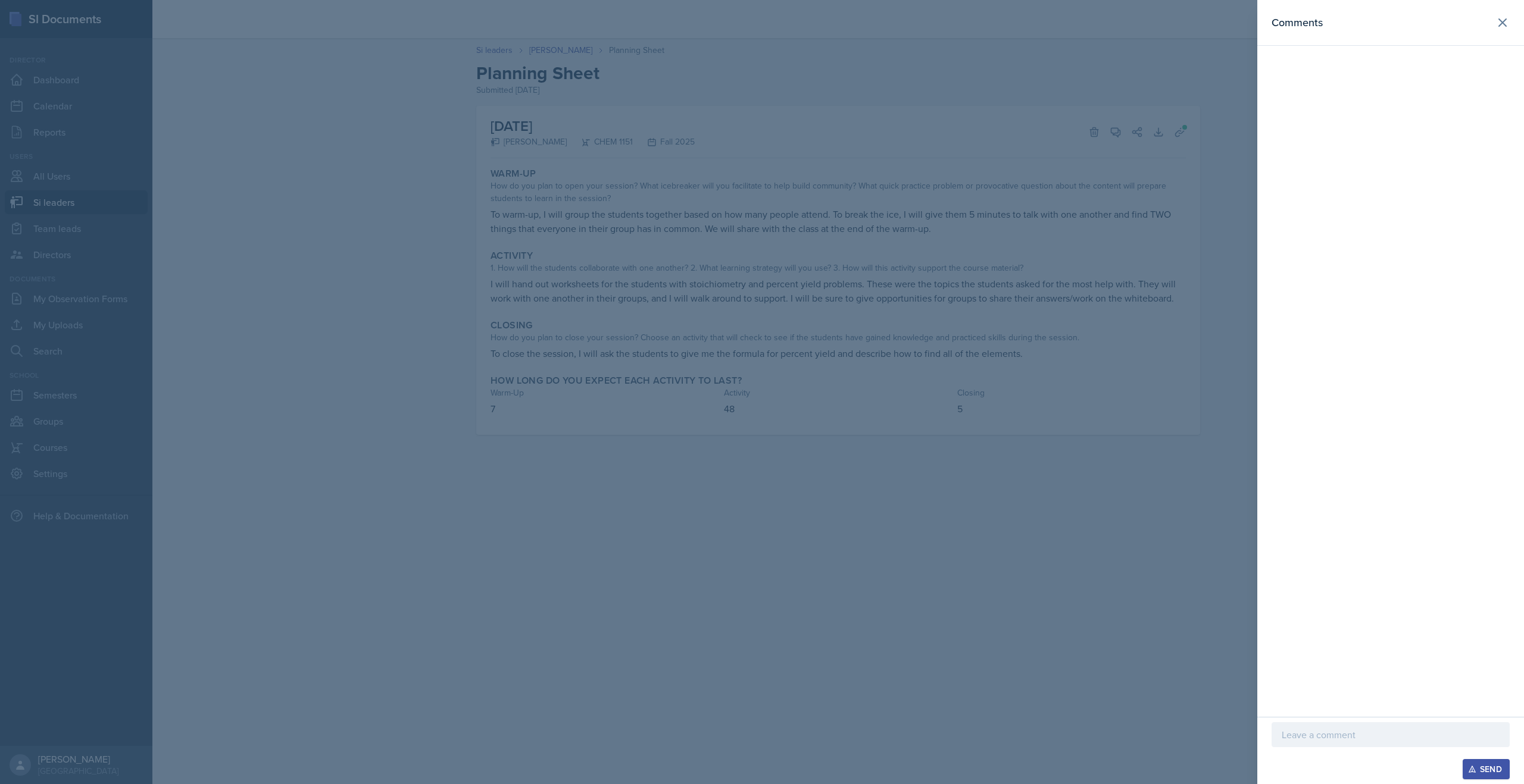
click at [1292, 732] on p at bounding box center [1390, 735] width 217 height 14
click at [1395, 730] on p "You are a rock star!" at bounding box center [1390, 735] width 217 height 14
drag, startPoint x: 1392, startPoint y: 737, endPoint x: 1122, endPoint y: 734, distance: 270.0
click at [1122, 734] on div "Comments You are a rock star! Send" at bounding box center [762, 392] width 1524 height 784
copy p "You are a rock star!"
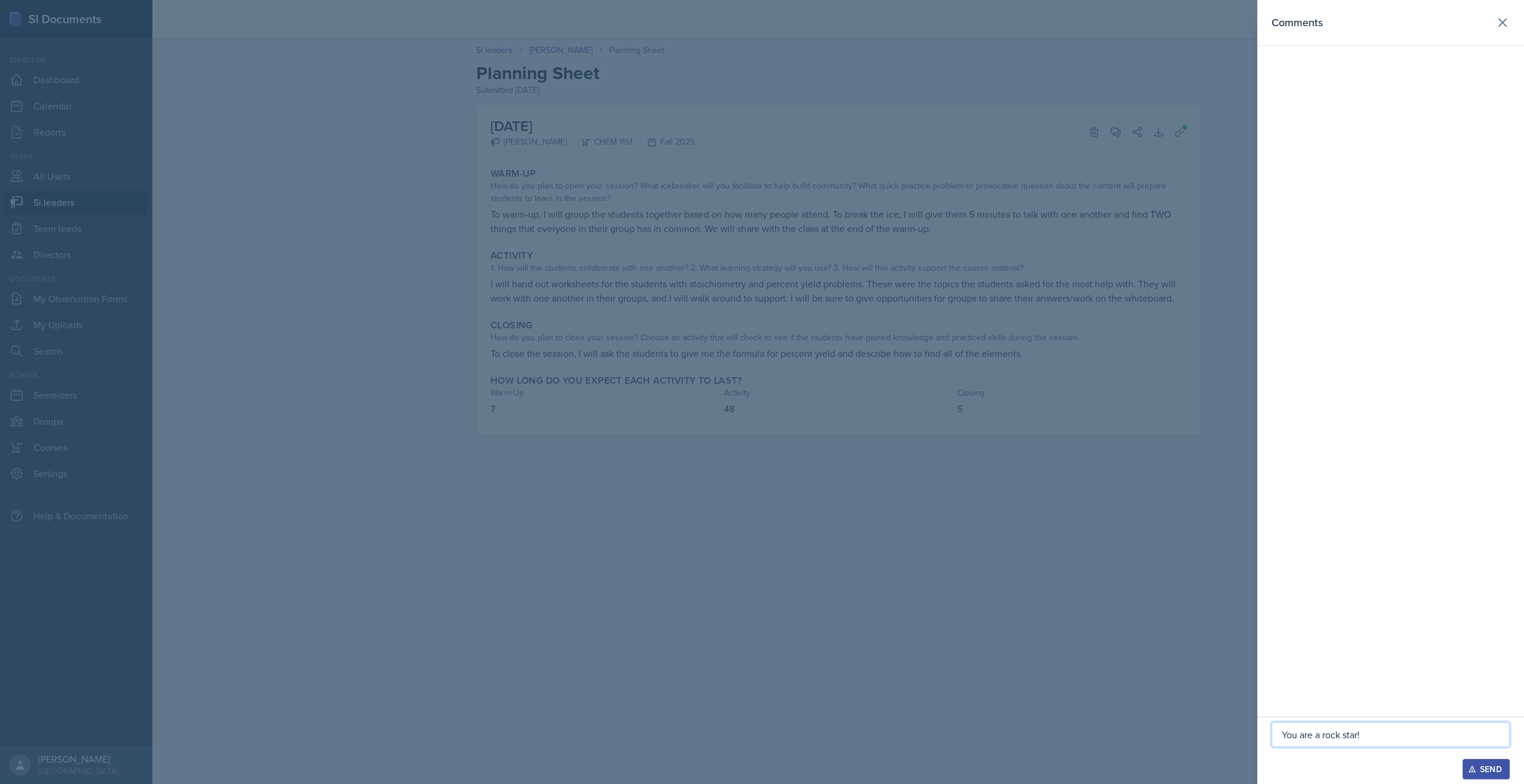
click at [1495, 764] on div "Send" at bounding box center [1486, 769] width 31 height 10
click at [496, 56] on div at bounding box center [762, 392] width 1524 height 784
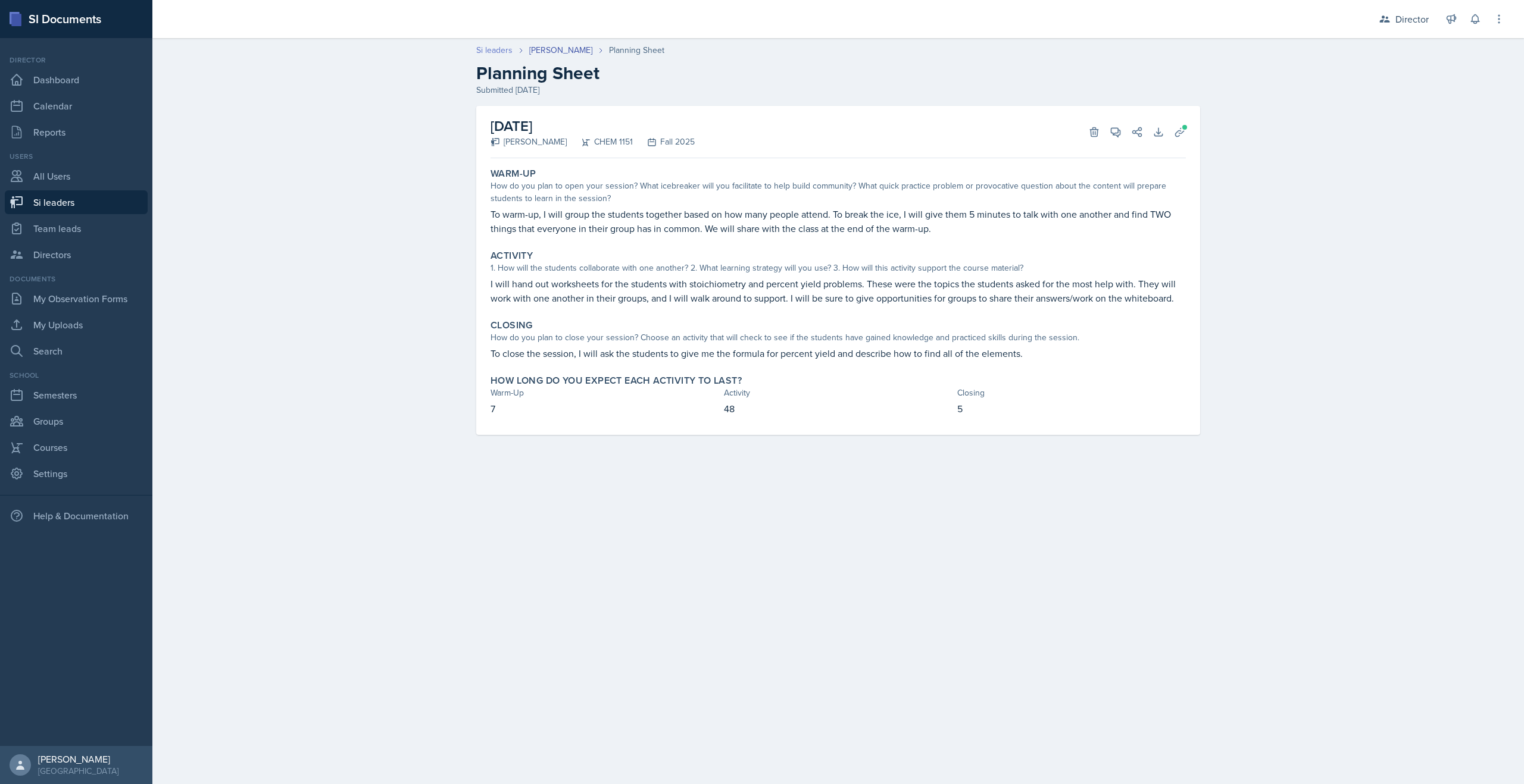
click at [496, 50] on link "Si leaders" at bounding box center [494, 50] width 37 height 12
select select "2bed604d-1099-4043-b1bc-2365e8740244"
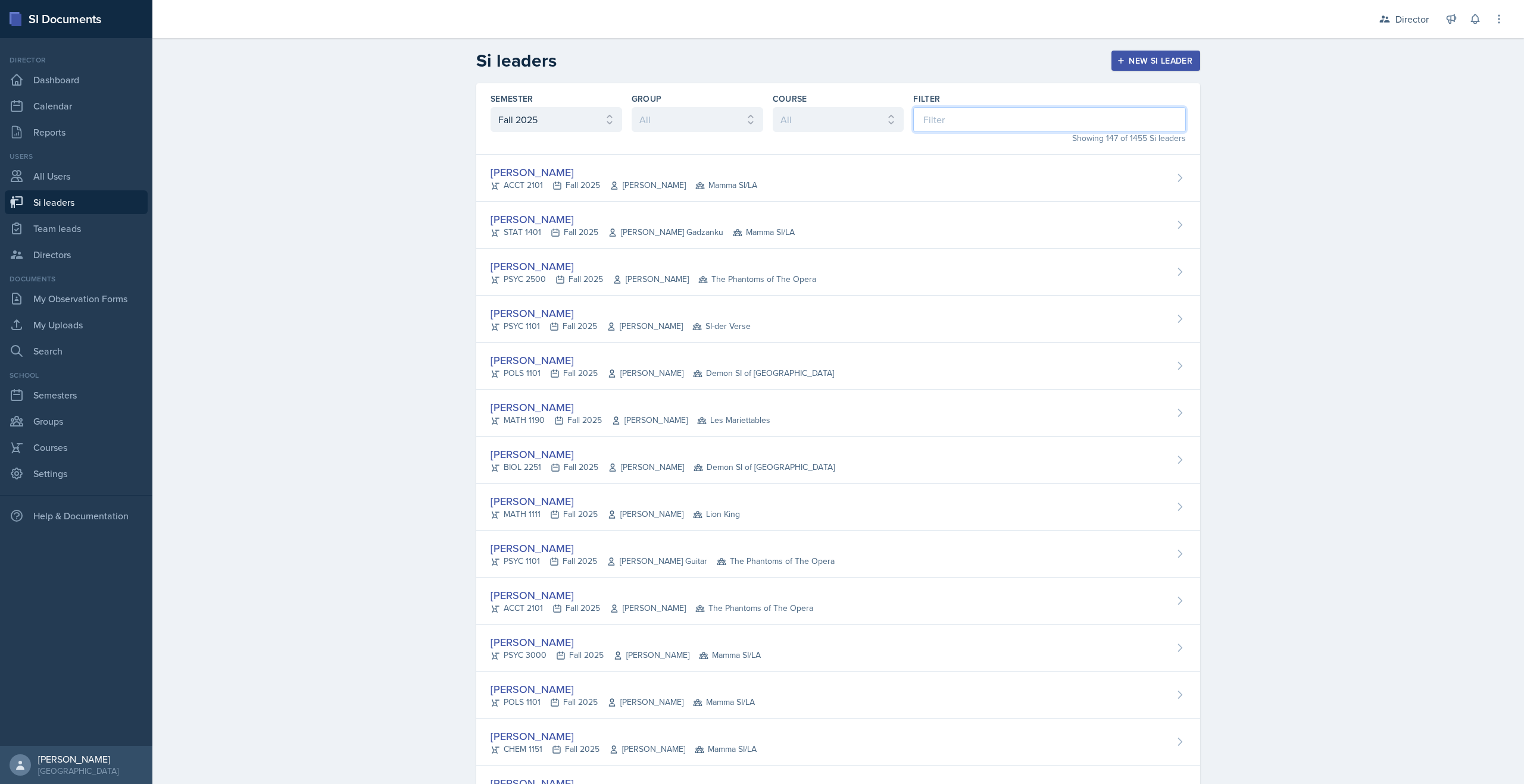
click at [946, 122] on input at bounding box center [1050, 119] width 273 height 25
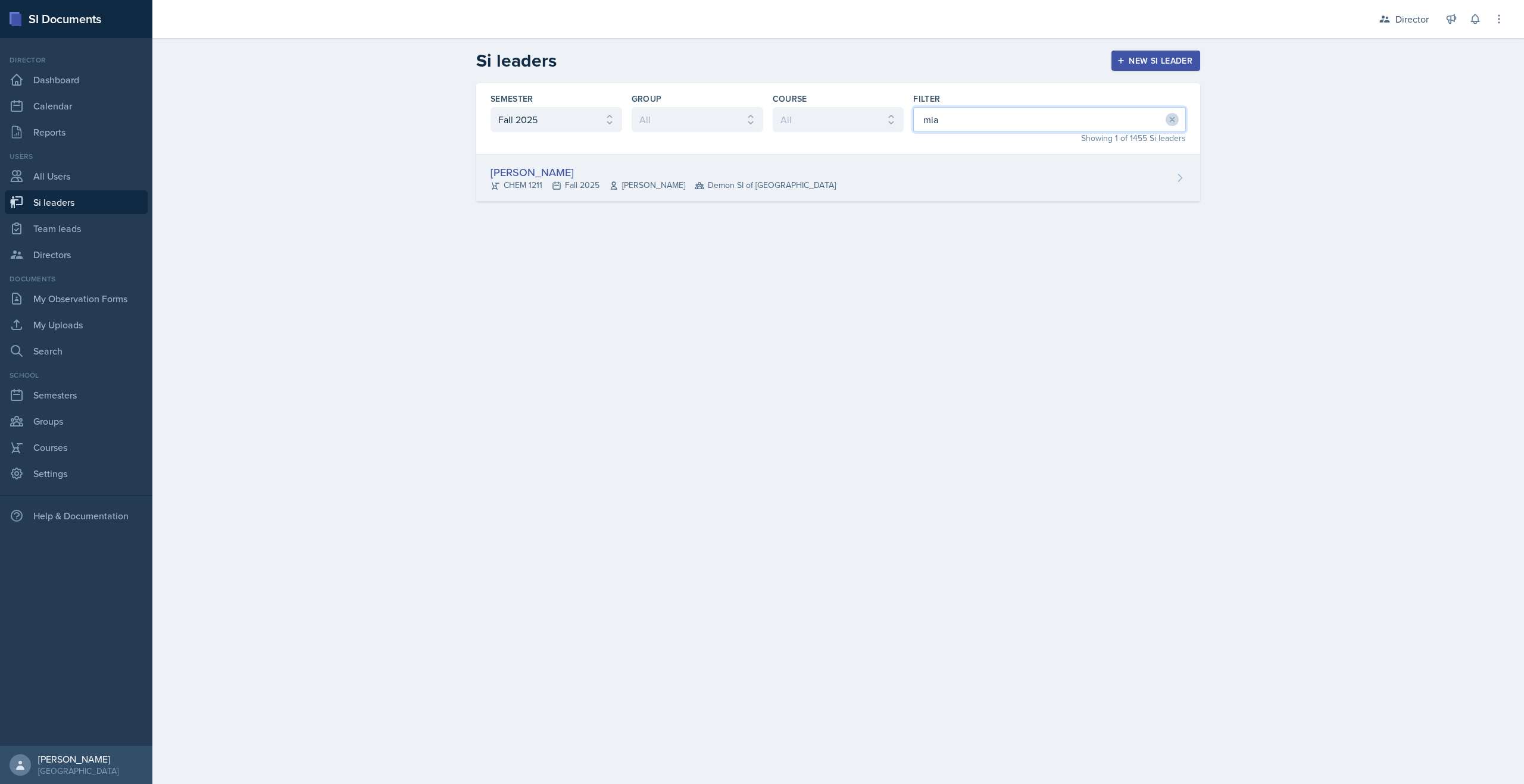
type input "mia"
click at [600, 176] on div "[PERSON_NAME]" at bounding box center [662, 172] width 345 height 16
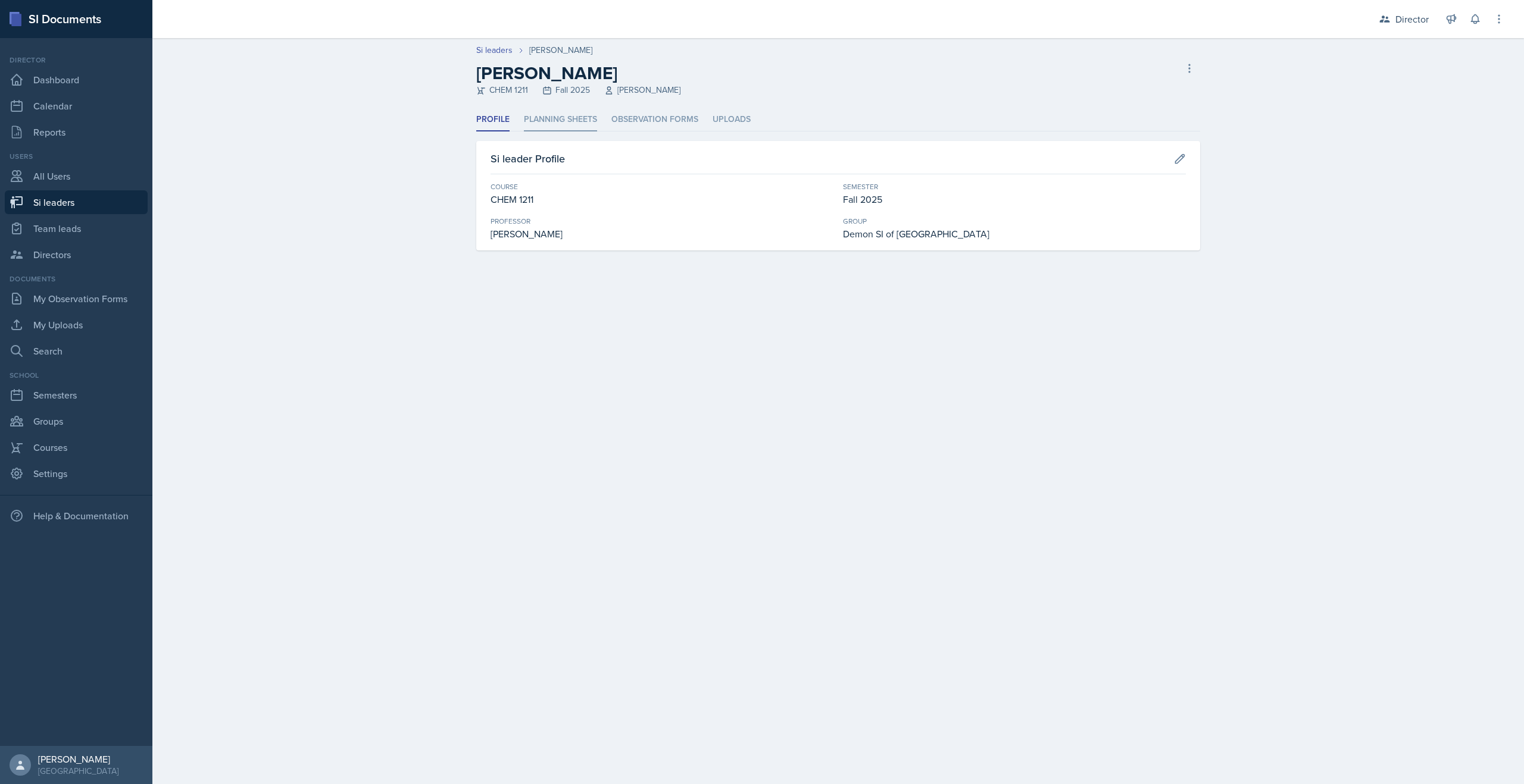
click at [537, 109] on li "Planning Sheets" at bounding box center [561, 120] width 73 height 23
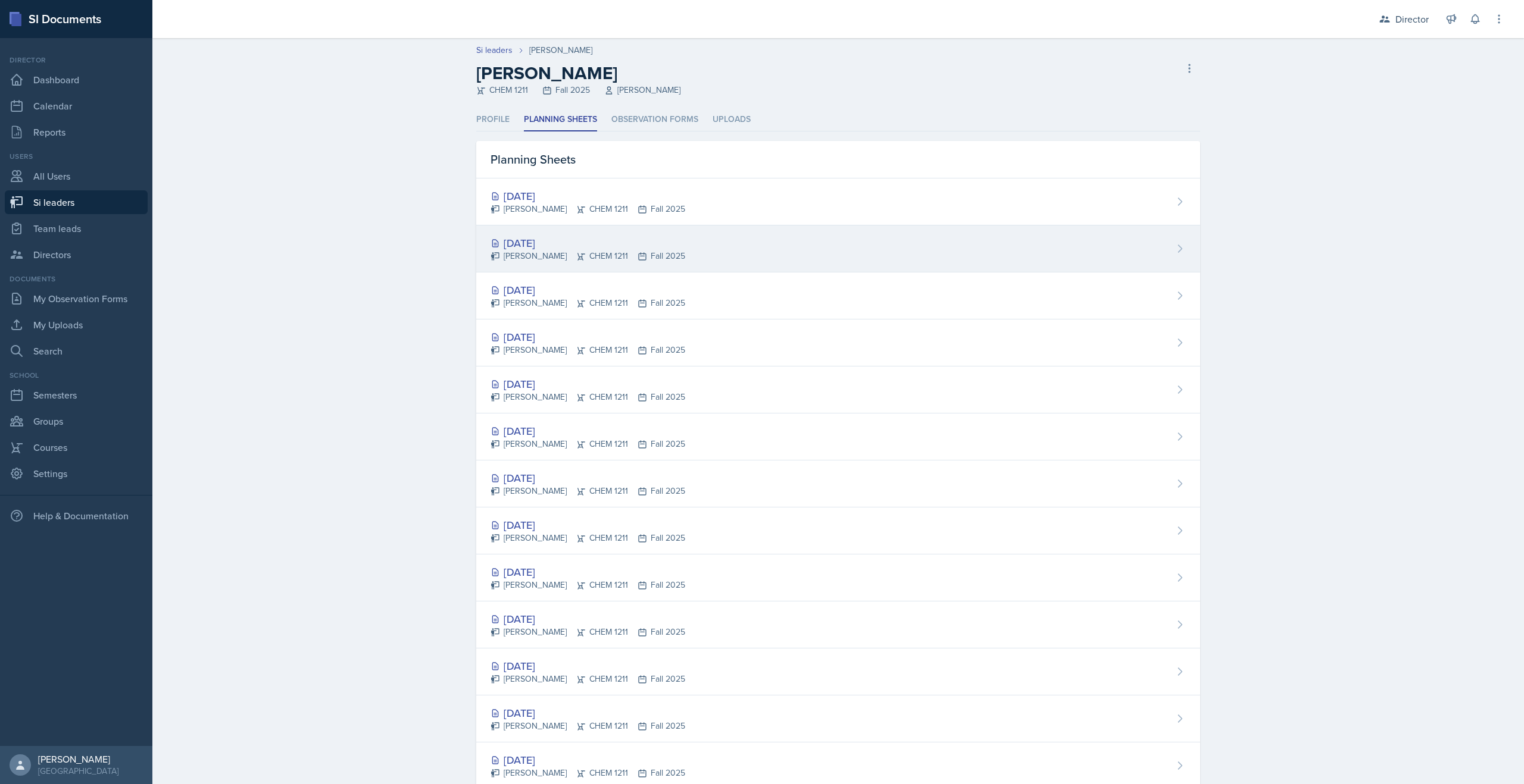
click at [517, 237] on div "[DATE]" at bounding box center [587, 243] width 194 height 16
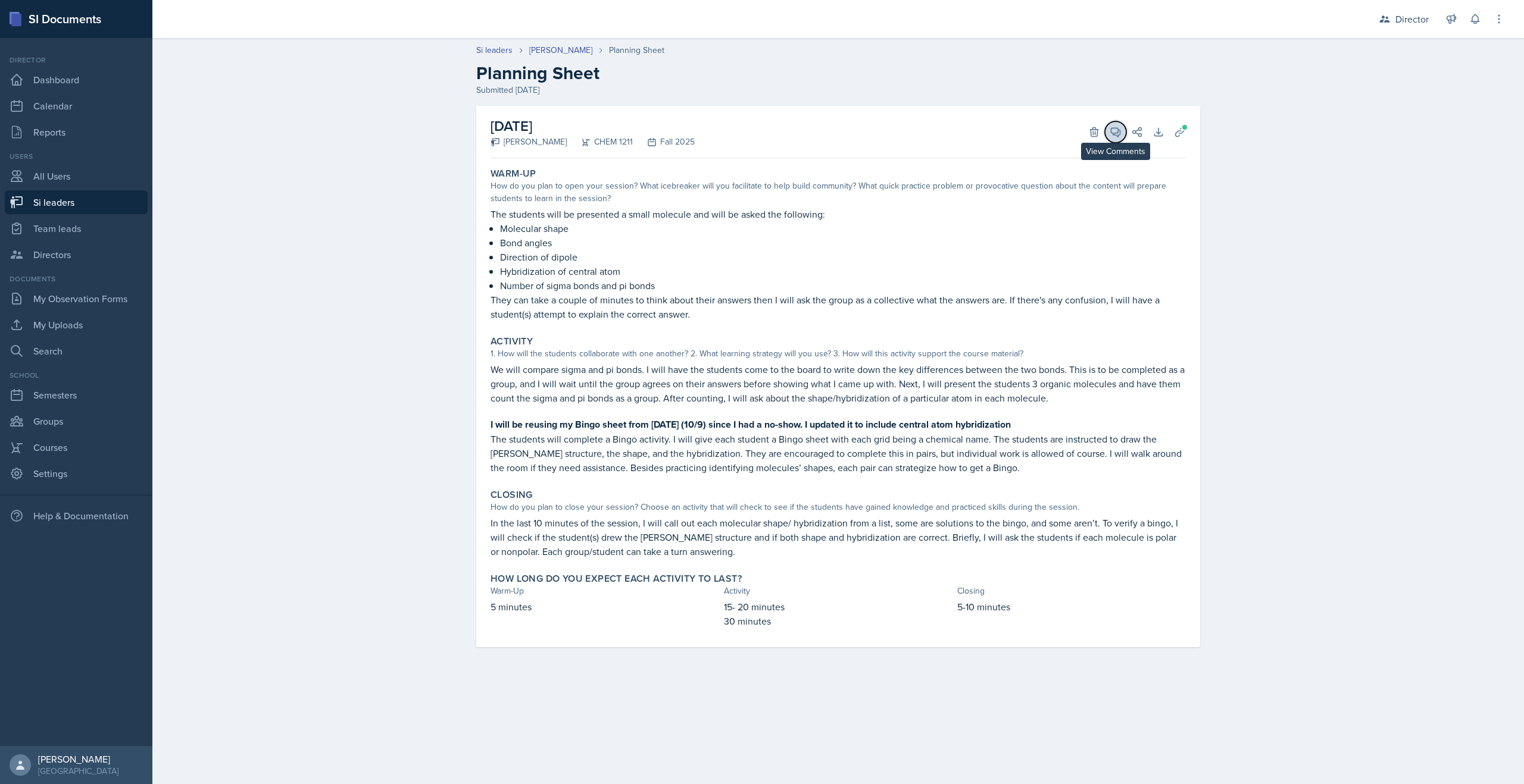
click at [1116, 134] on icon at bounding box center [1116, 133] width 9 height 9
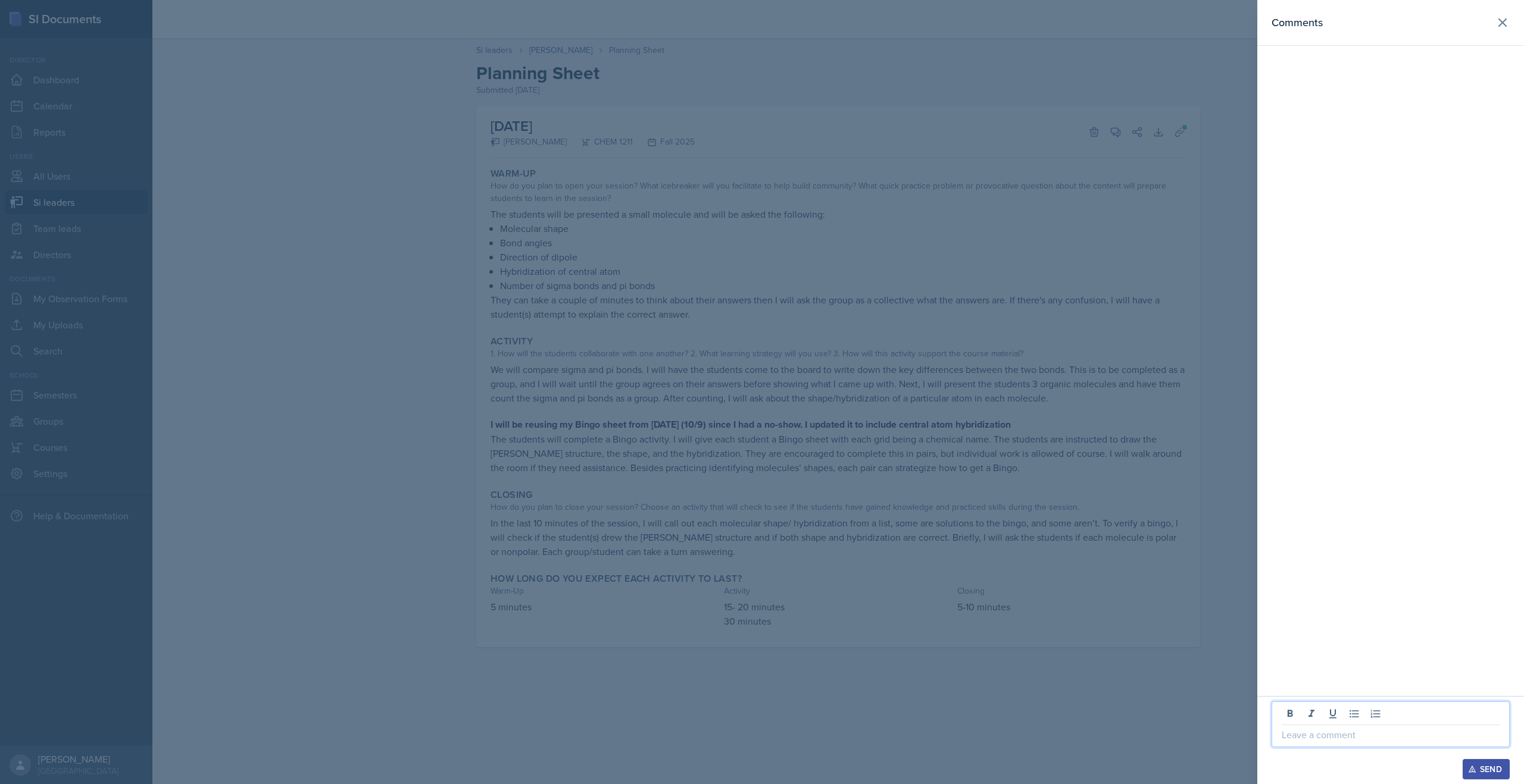
click at [1291, 739] on p at bounding box center [1390, 735] width 217 height 14
drag, startPoint x: 1414, startPoint y: 739, endPoint x: 1171, endPoint y: 734, distance: 243.1
click at [1171, 734] on div "Comments Reduce, reuse, recycle! Send" at bounding box center [762, 392] width 1524 height 784
copy p "Reduce, reuse, recycle!"
click at [1495, 770] on div "Send" at bounding box center [1486, 769] width 31 height 10
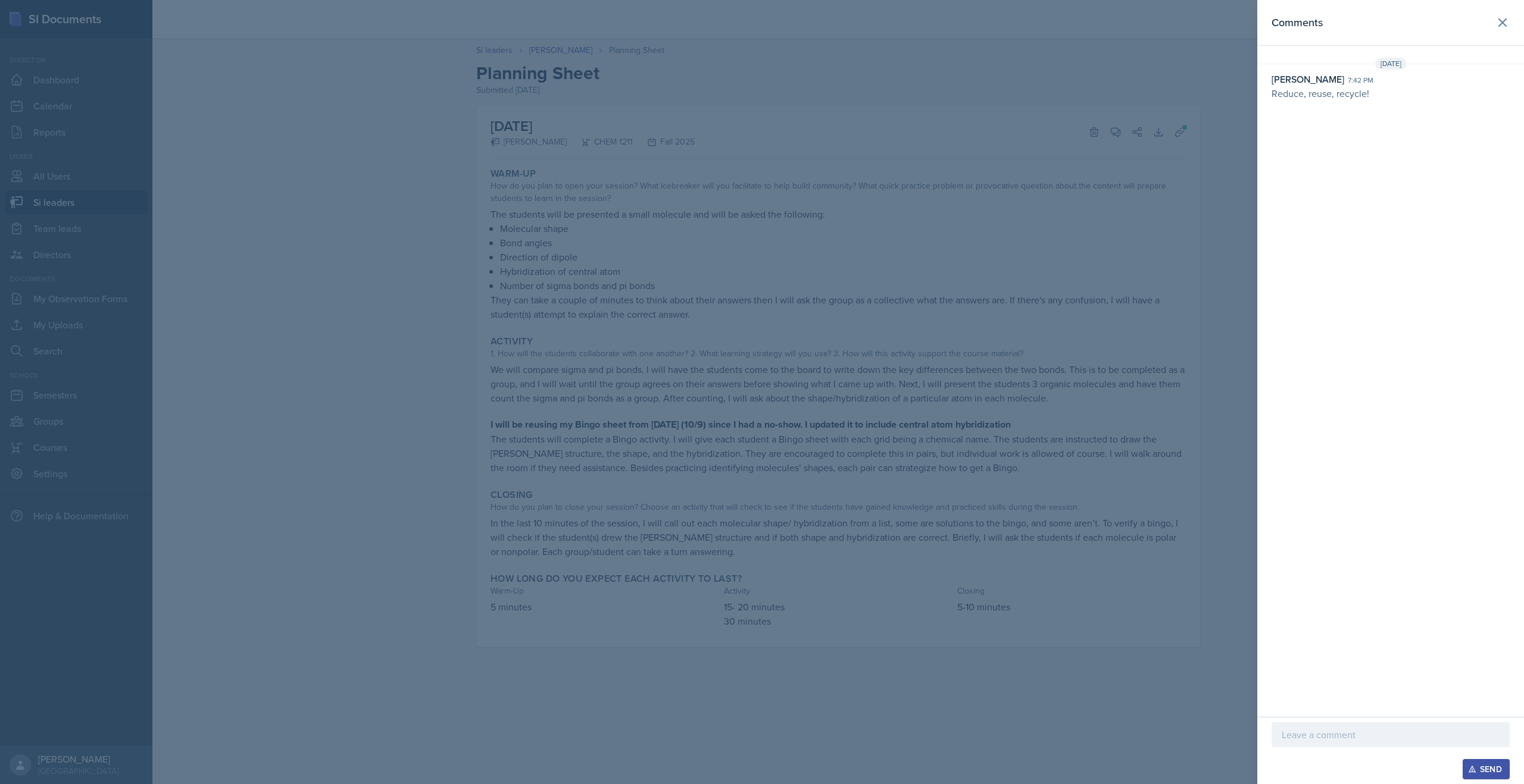
click at [497, 62] on div at bounding box center [762, 392] width 1524 height 784
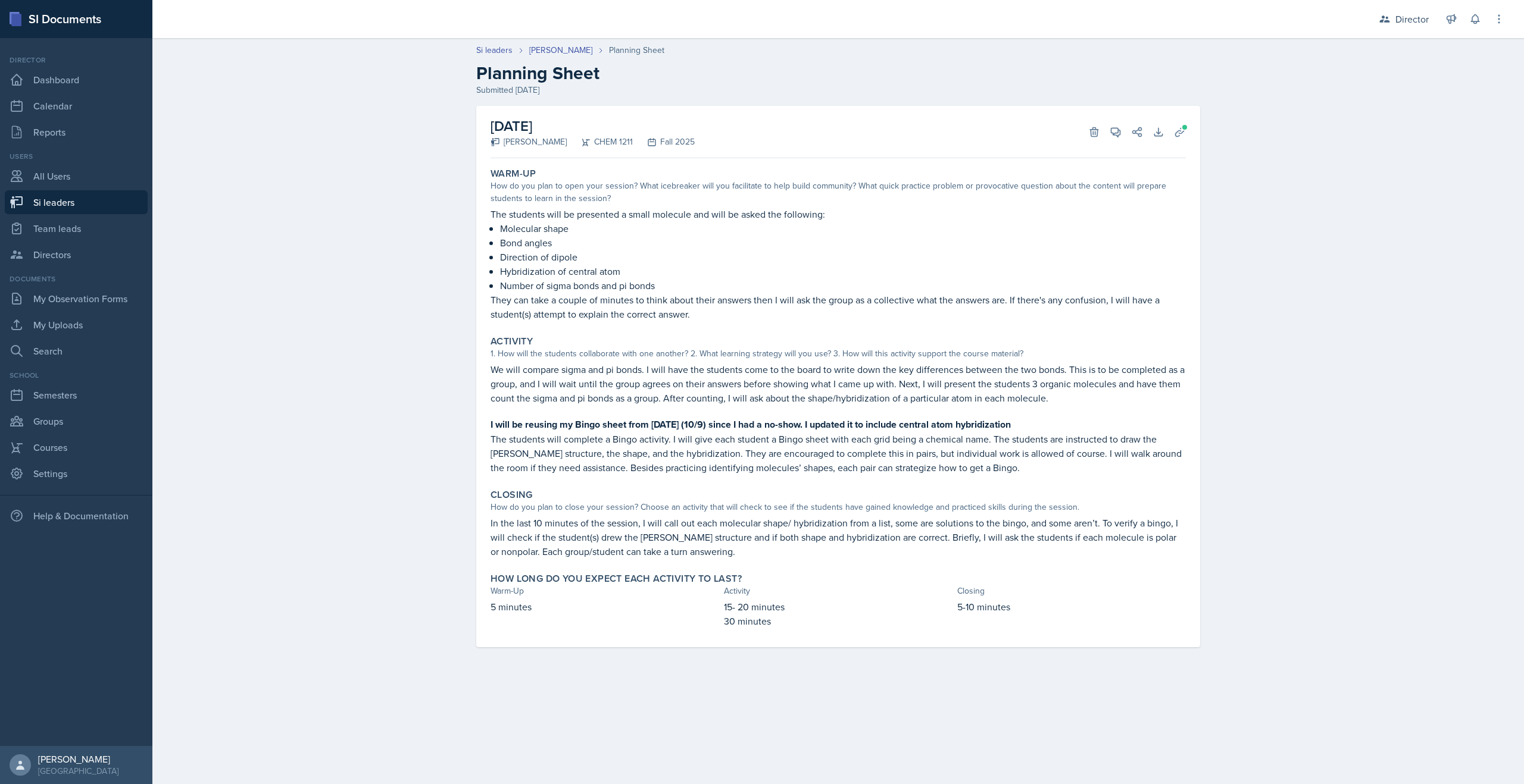
click at [495, 58] on div "Si leaders Mia Burford Planning Sheet Planning Sheet Submitted Oct 12th, 2025" at bounding box center [838, 69] width 762 height 53
click at [495, 55] on link "Si leaders" at bounding box center [494, 50] width 37 height 12
select select "2bed604d-1099-4043-b1bc-2365e8740244"
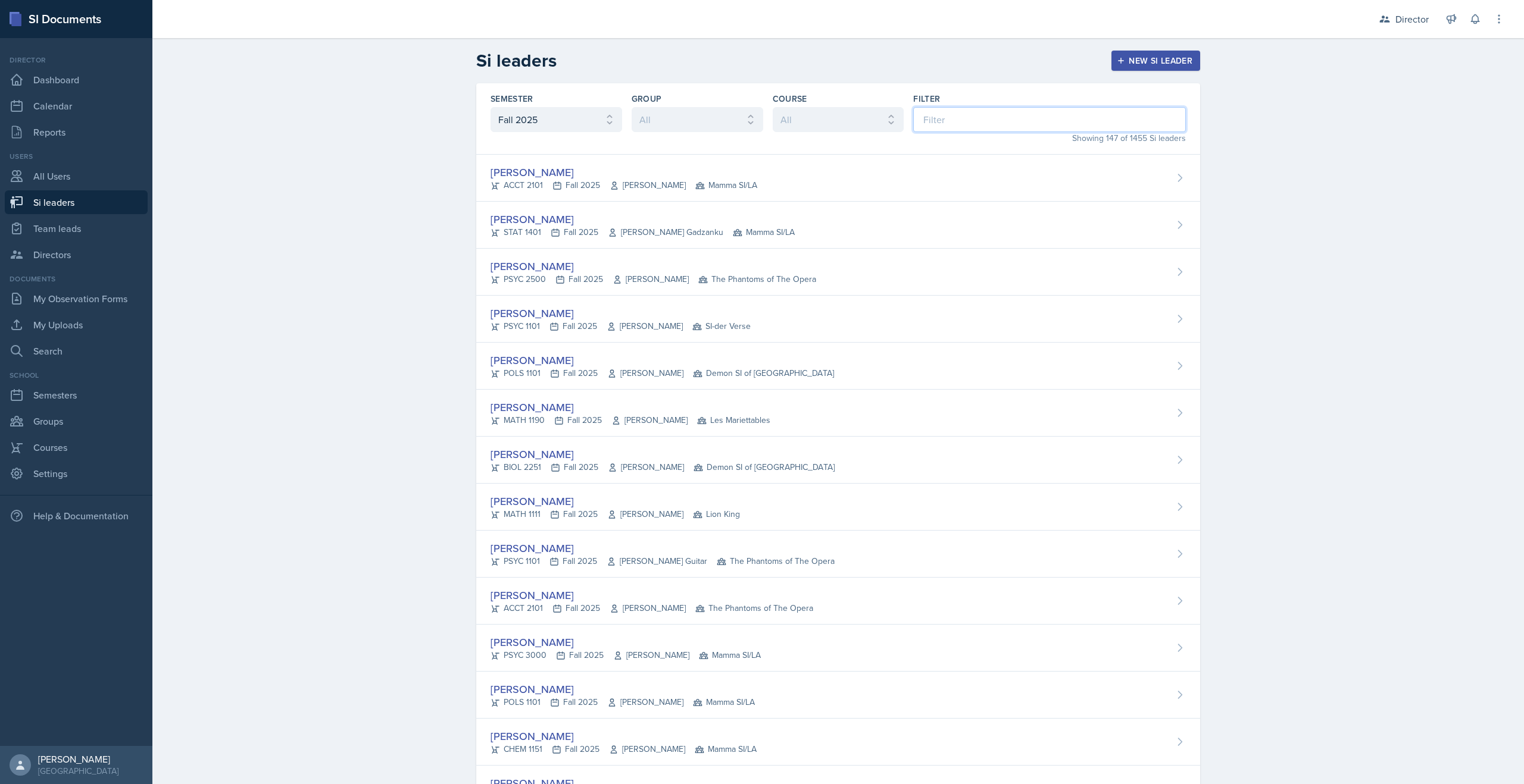
click at [969, 121] on input at bounding box center [1050, 119] width 273 height 25
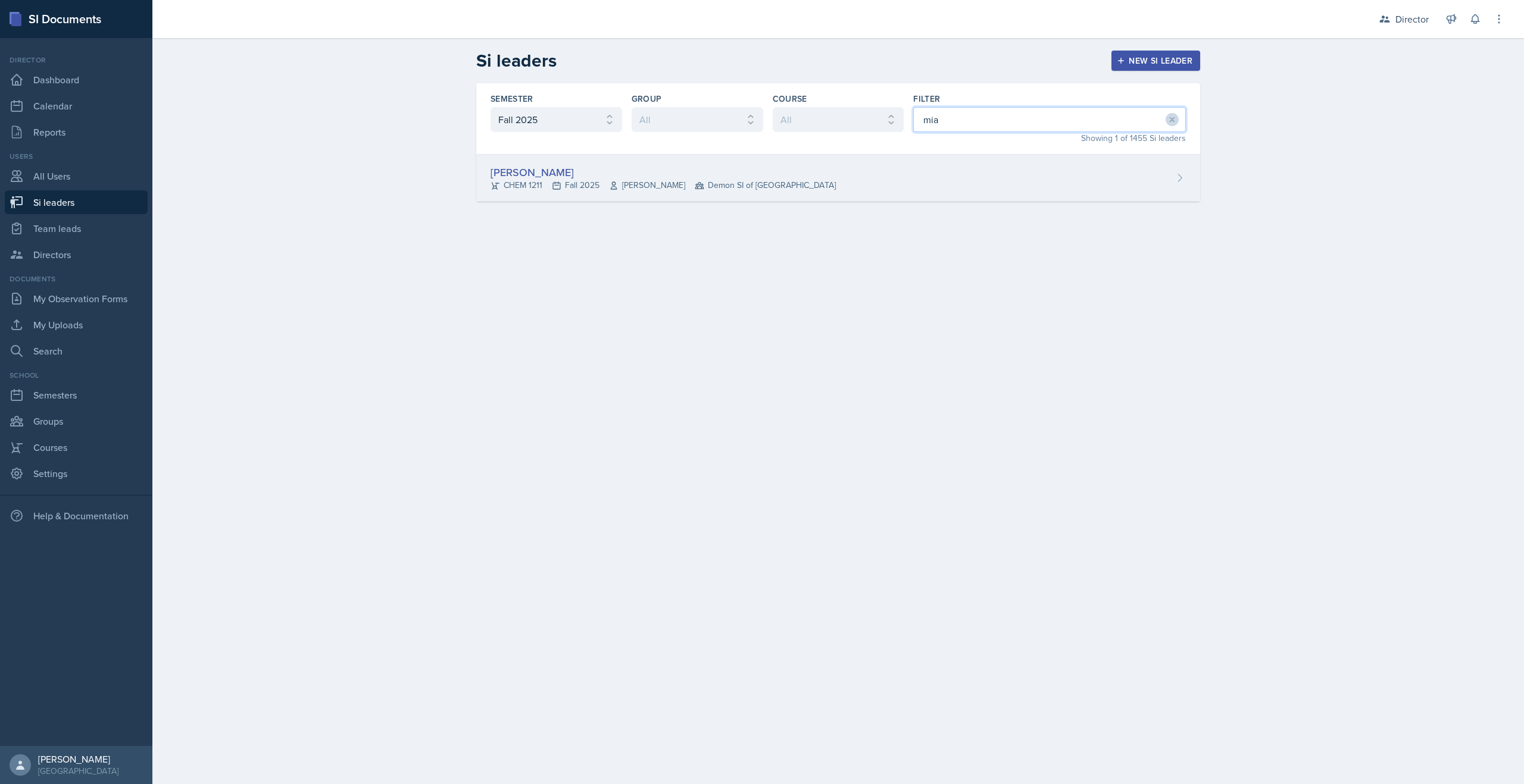
type input "mia"
click at [661, 173] on div "[PERSON_NAME]" at bounding box center [662, 172] width 345 height 16
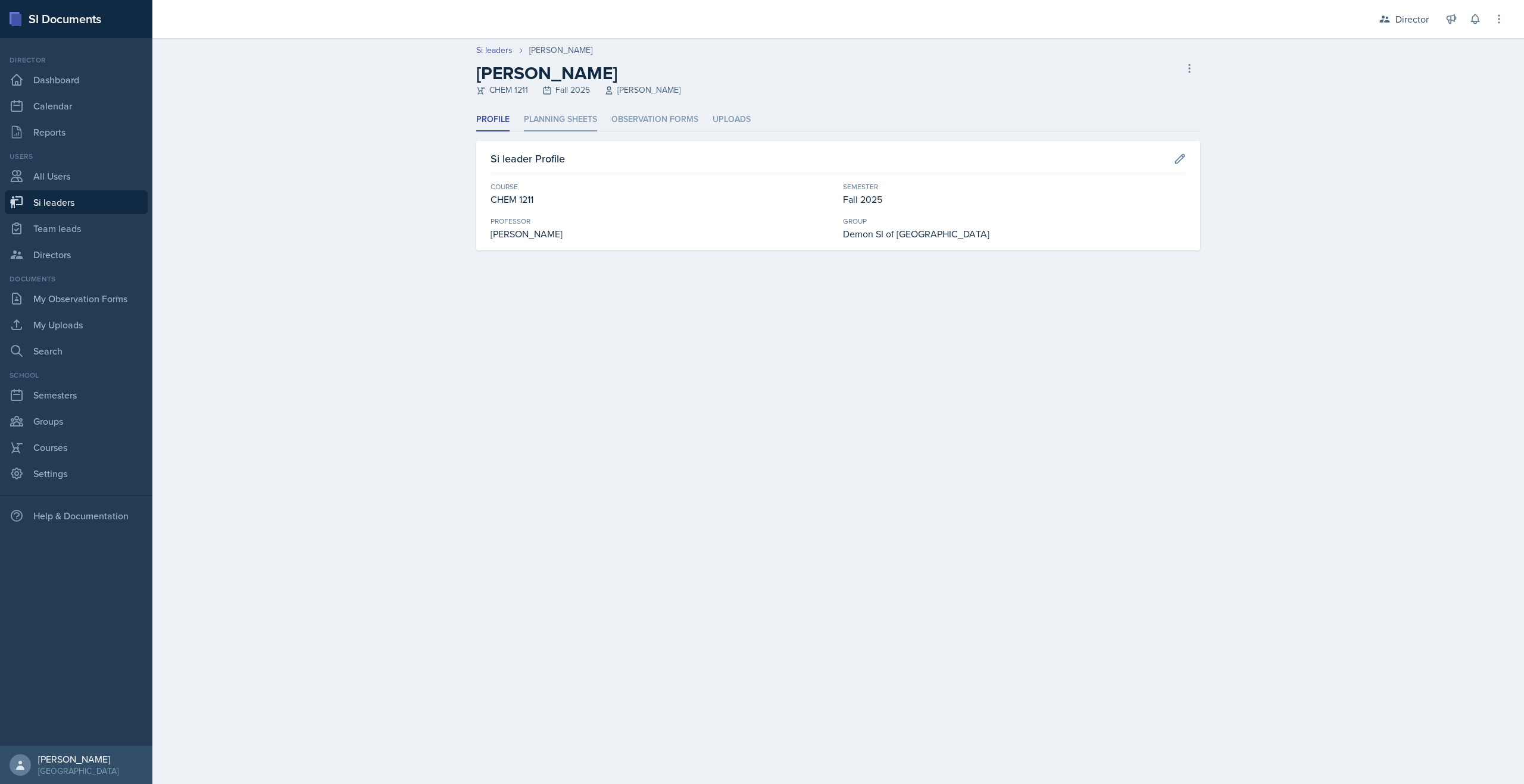
click at [587, 123] on li "Planning Sheets" at bounding box center [561, 120] width 73 height 23
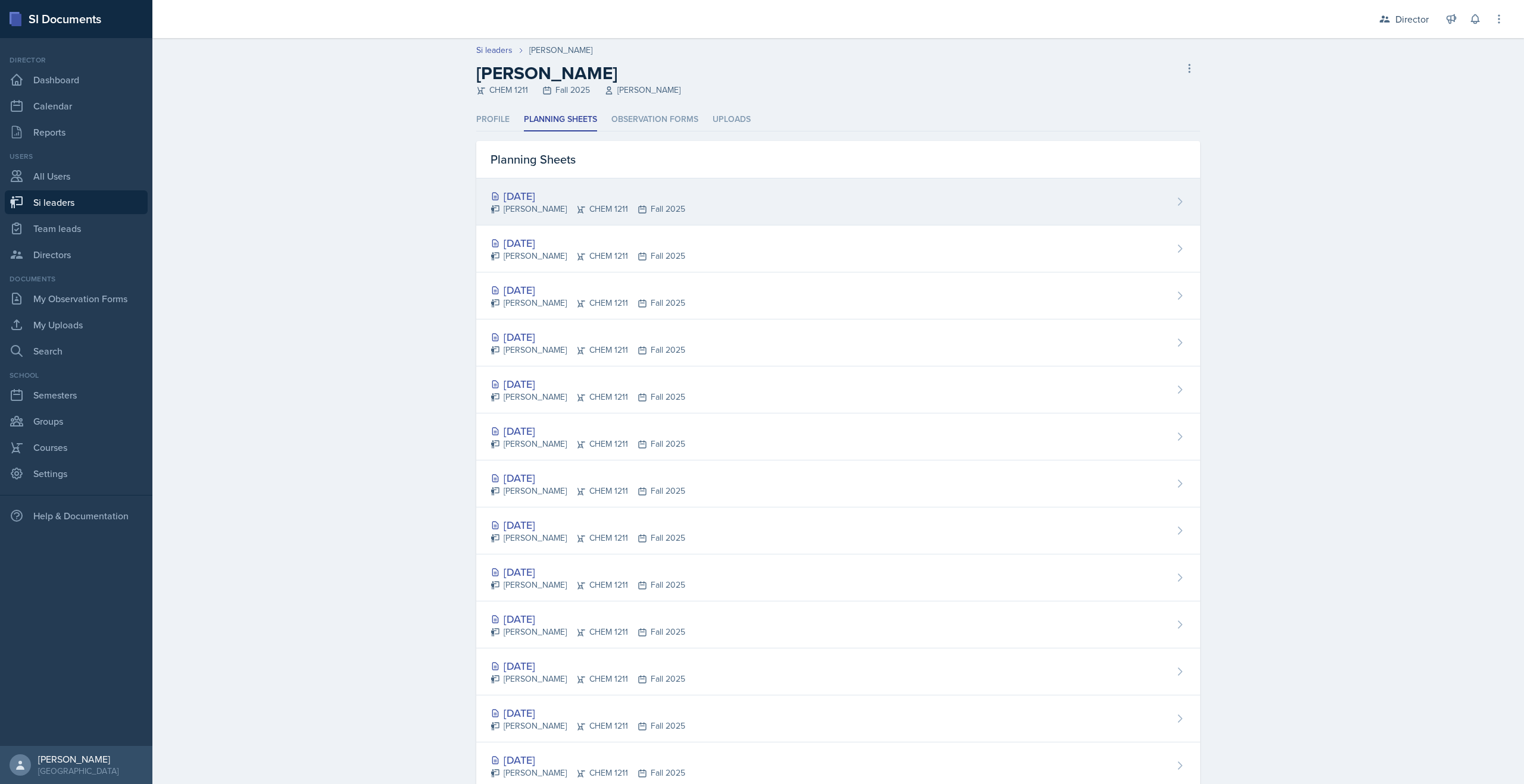
click at [562, 196] on div "[DATE]" at bounding box center [587, 196] width 194 height 16
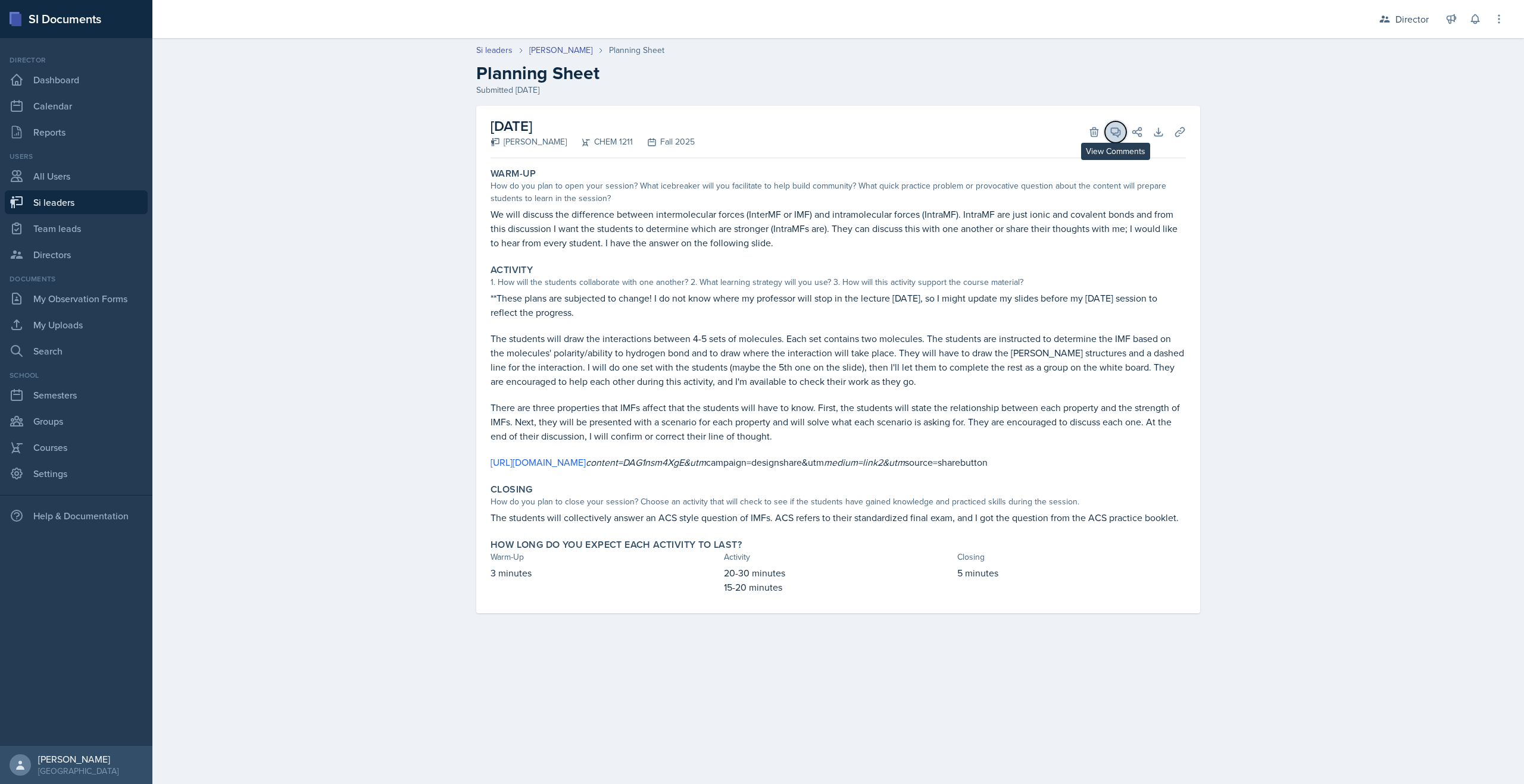
click at [1118, 134] on icon at bounding box center [1115, 132] width 12 height 12
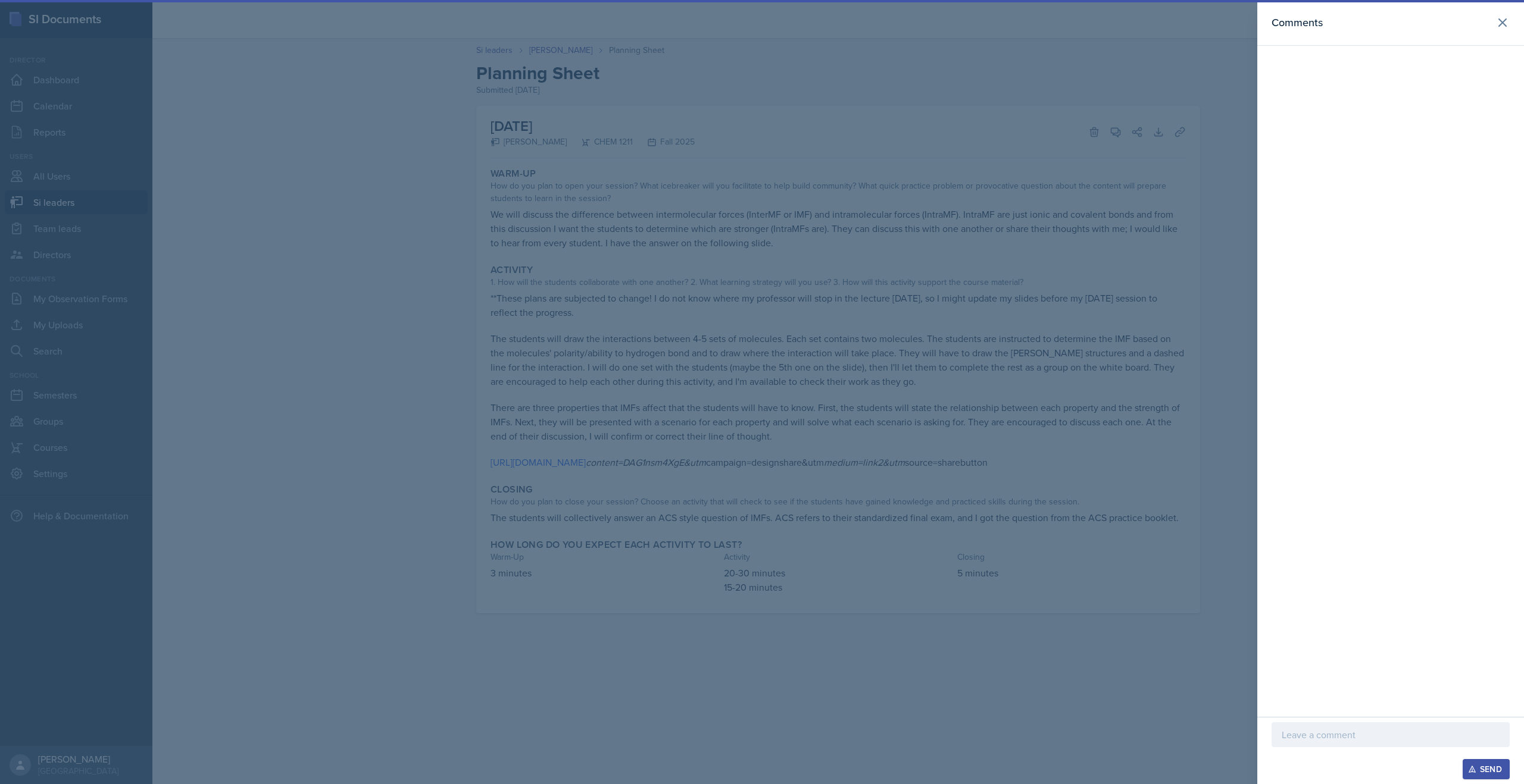
click at [1288, 732] on p at bounding box center [1390, 735] width 217 height 14
drag, startPoint x: 1276, startPoint y: 734, endPoint x: 1511, endPoint y: 747, distance: 235.4
click at [1511, 747] on div "World's best CHEM 1211 SI Leader aware goes to ..... Send" at bounding box center [1390, 739] width 266 height 88
copy div "World's best CHEM 1211 SI Leader aware goes to ....."
click at [1494, 768] on div "Send" at bounding box center [1486, 769] width 31 height 10
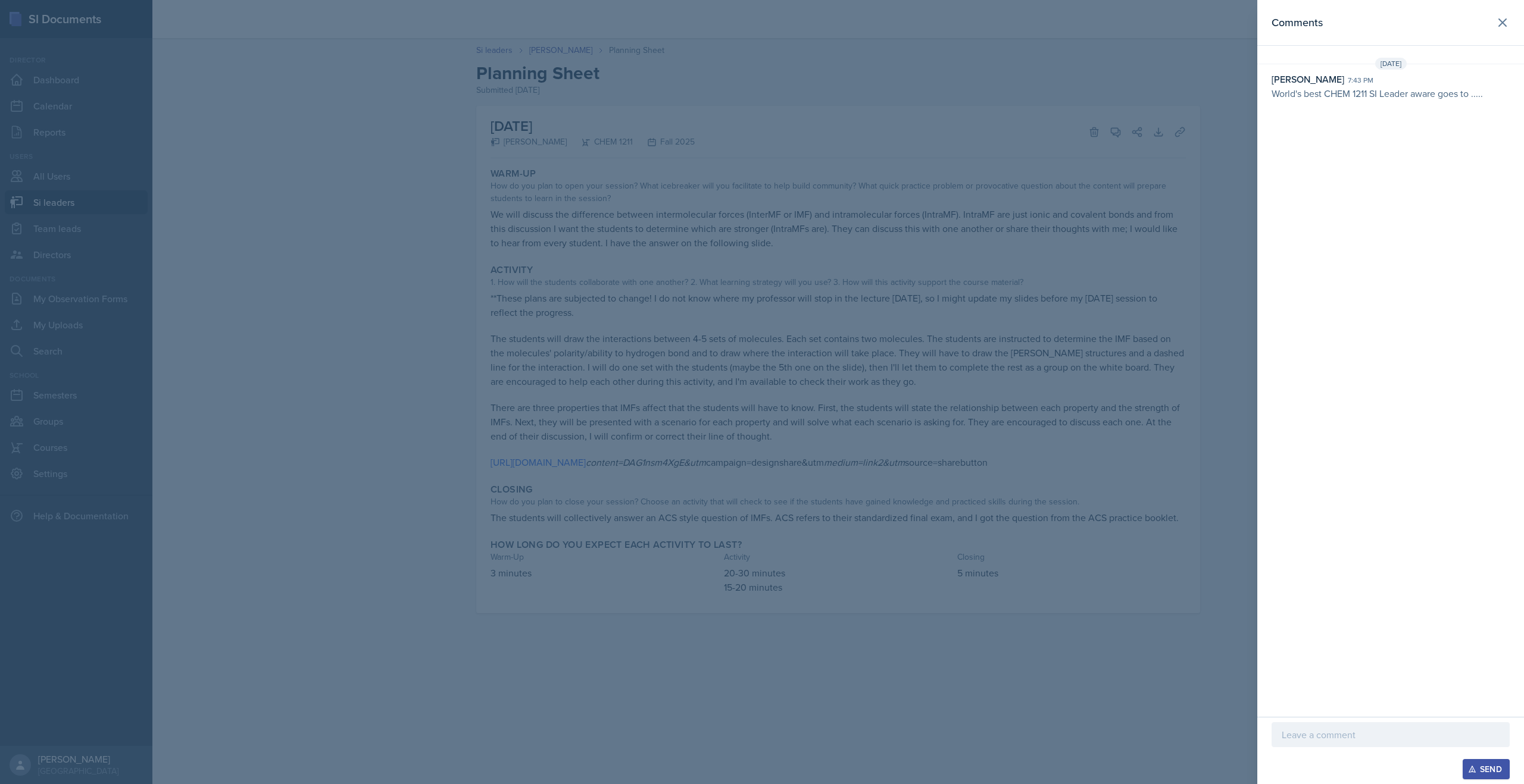
click at [482, 61] on div at bounding box center [762, 392] width 1524 height 784
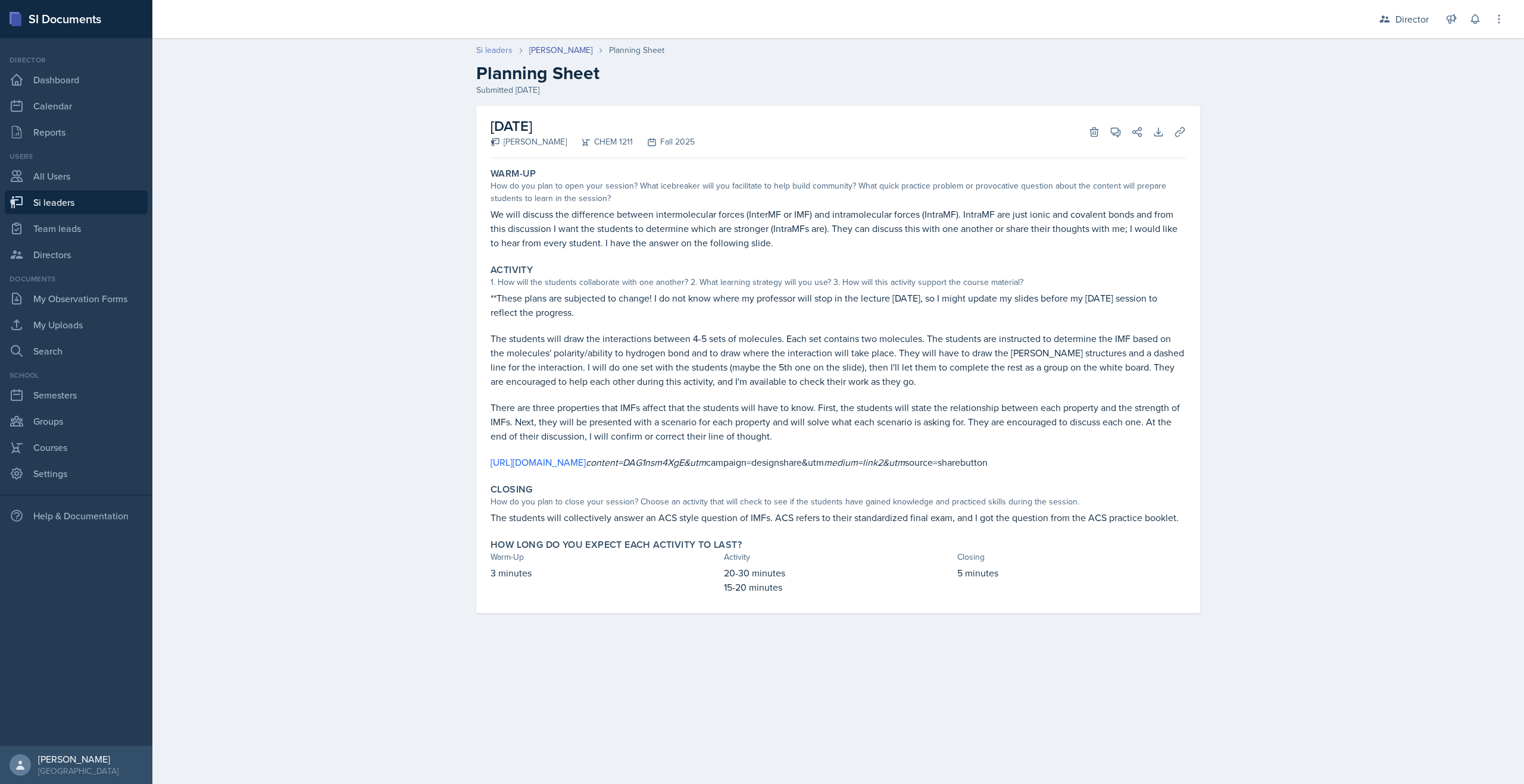
click at [490, 54] on link "Si leaders" at bounding box center [494, 50] width 37 height 12
select select "2bed604d-1099-4043-b1bc-2365e8740244"
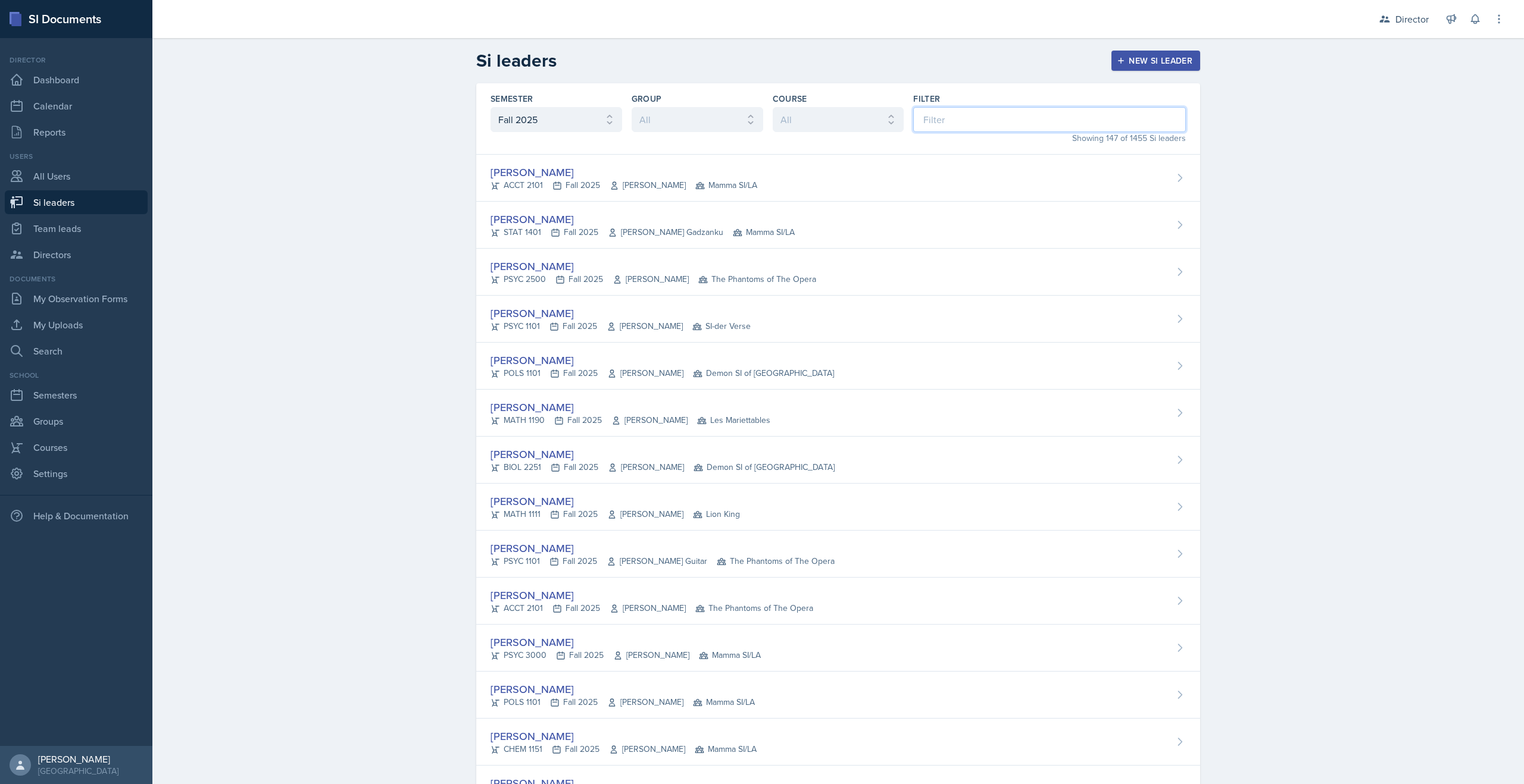
click at [995, 126] on input at bounding box center [1050, 119] width 273 height 25
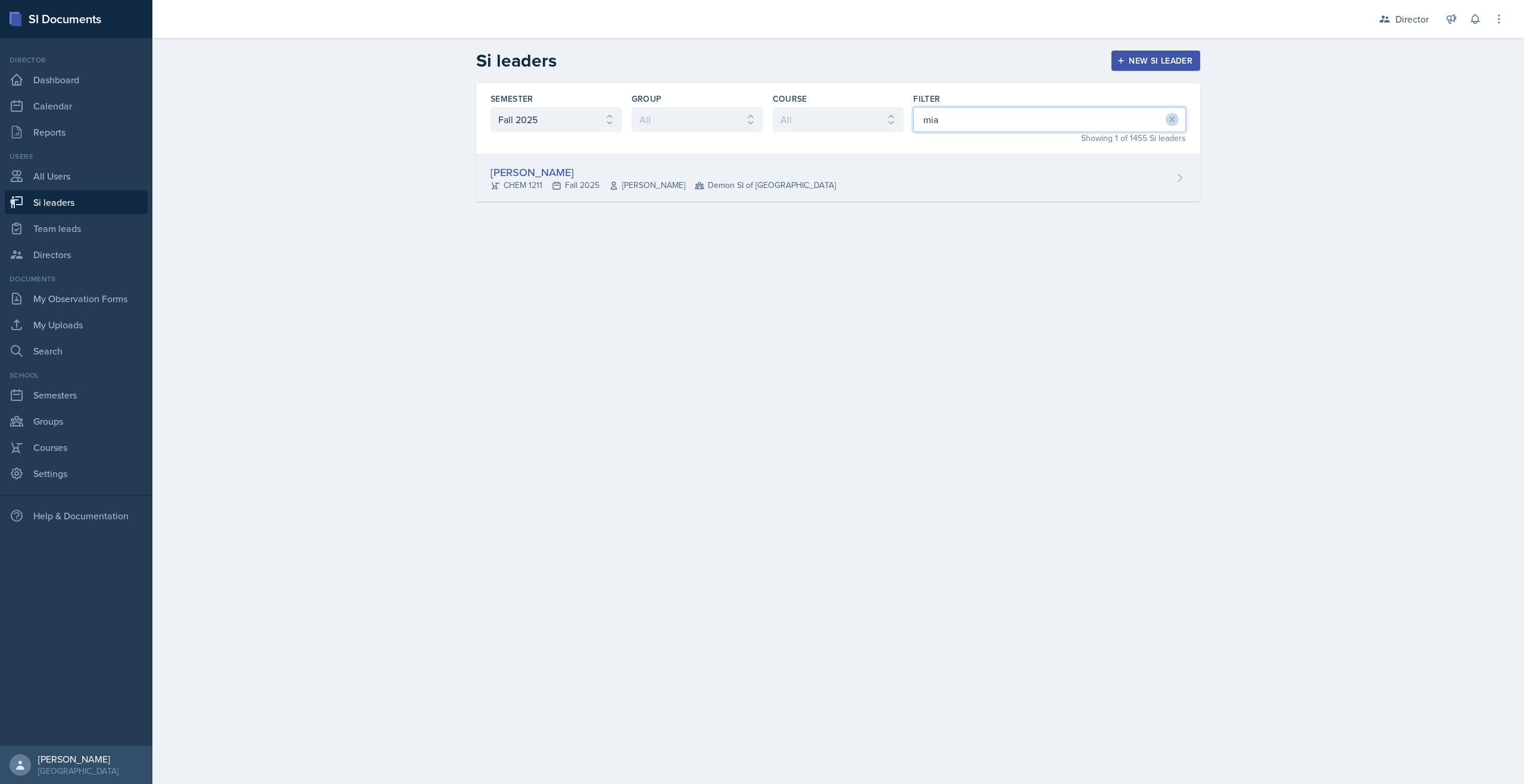
type input "mia"
click at [540, 175] on div "[PERSON_NAME]" at bounding box center [662, 172] width 345 height 16
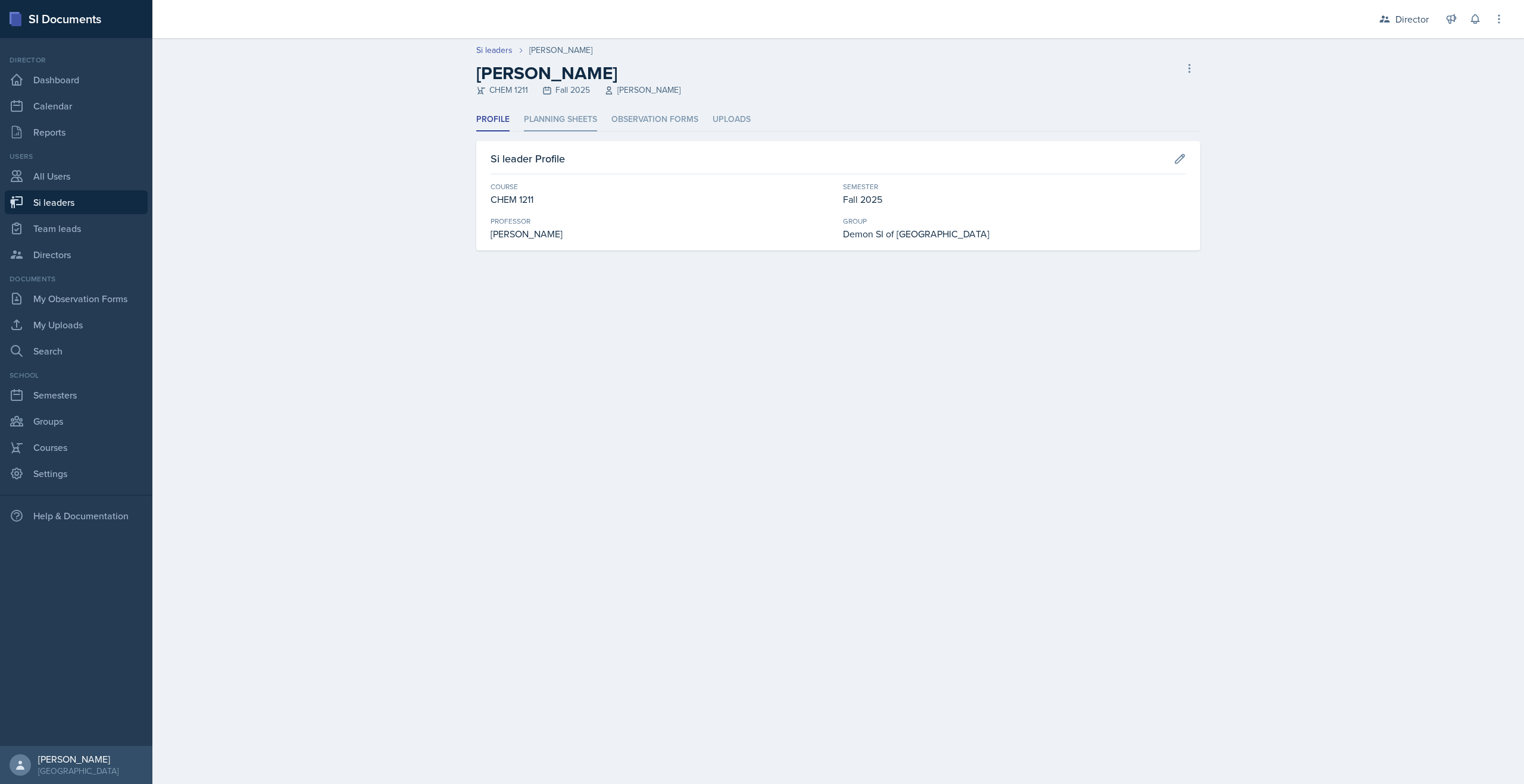
click at [578, 117] on li "Planning Sheets" at bounding box center [561, 120] width 73 height 23
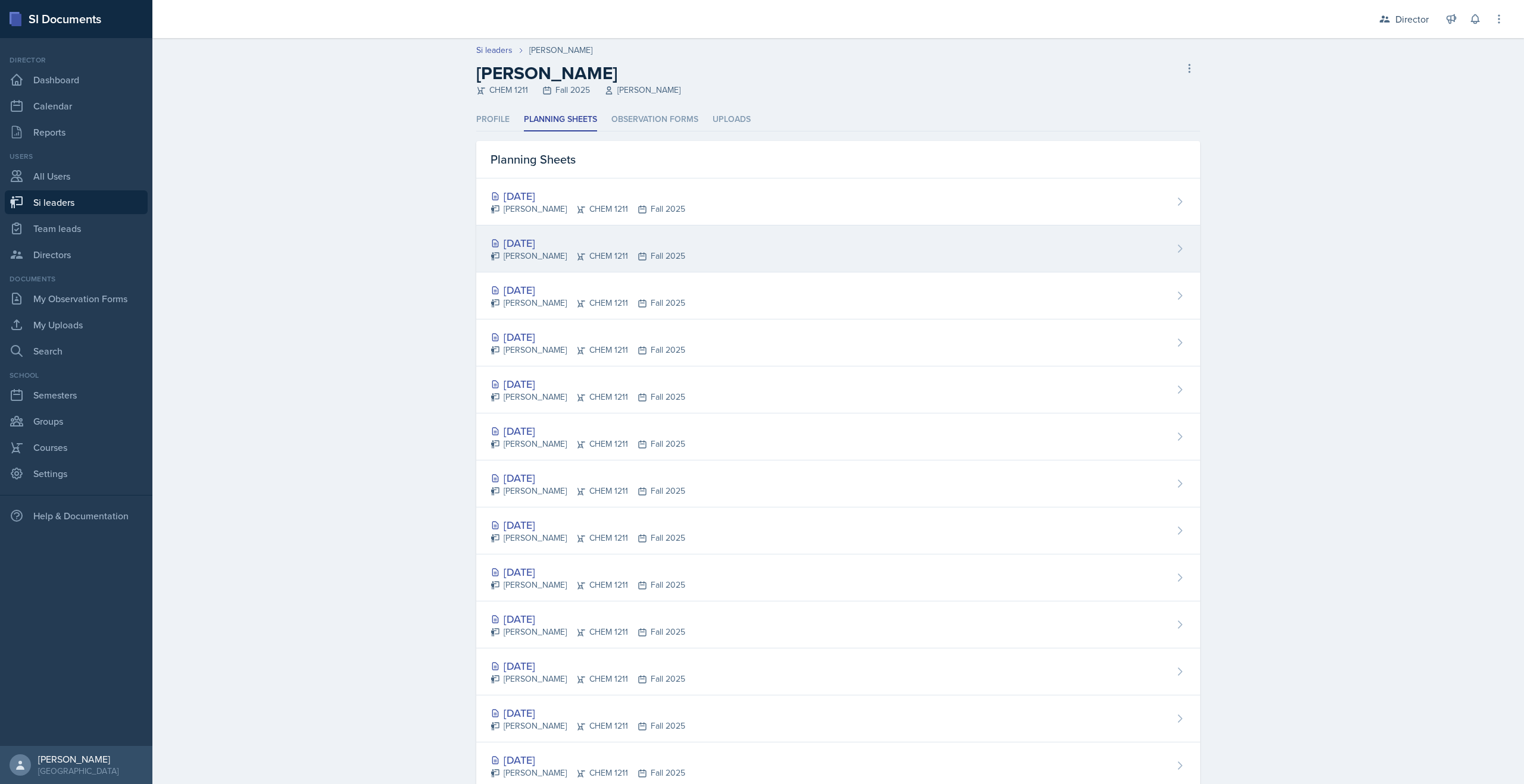
click at [558, 261] on div "Mia Burford CHEM 1211 Fall 2025" at bounding box center [587, 257] width 194 height 12
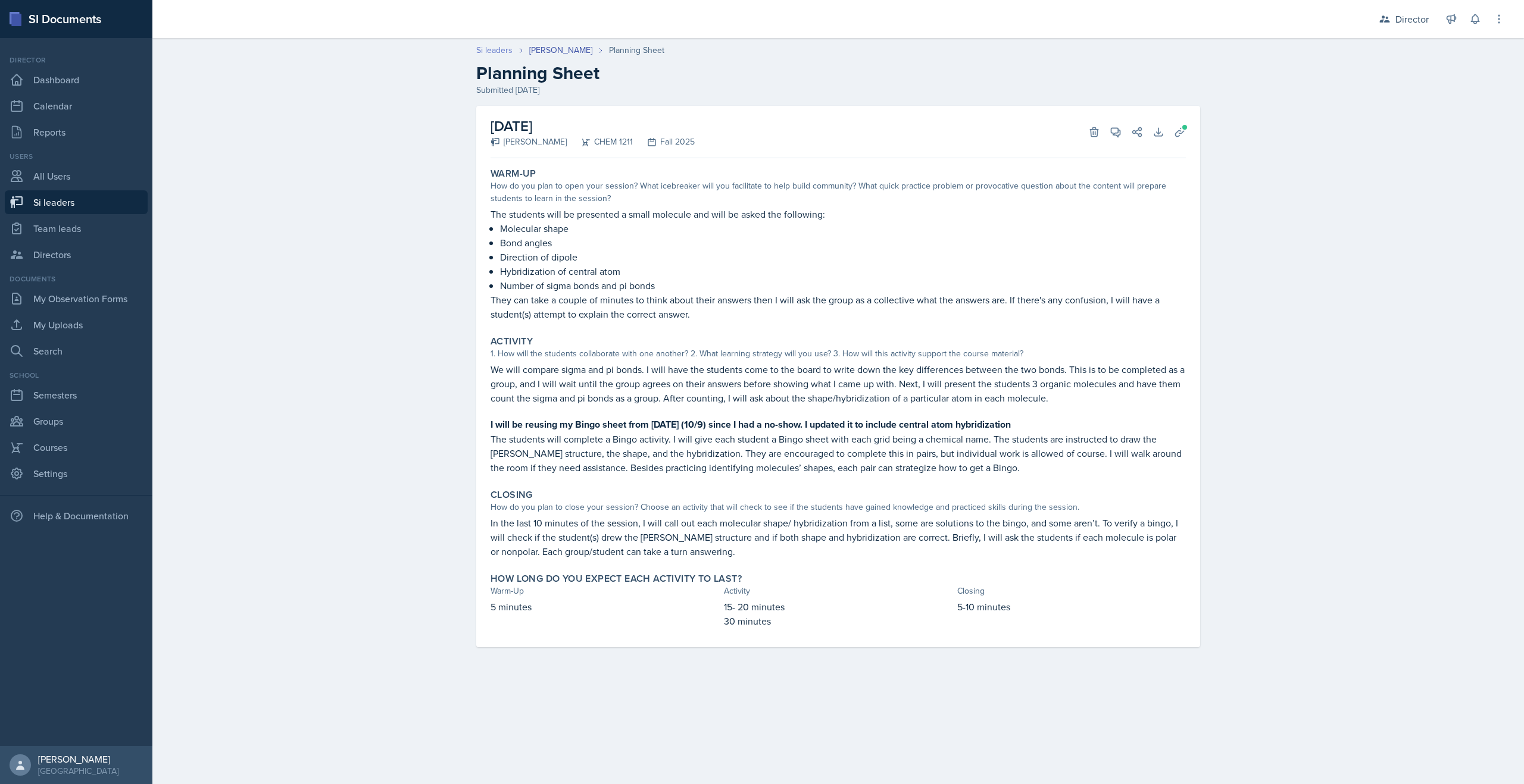
click at [492, 44] on link "Si leaders" at bounding box center [494, 50] width 37 height 12
select select "2bed604d-1099-4043-b1bc-2365e8740244"
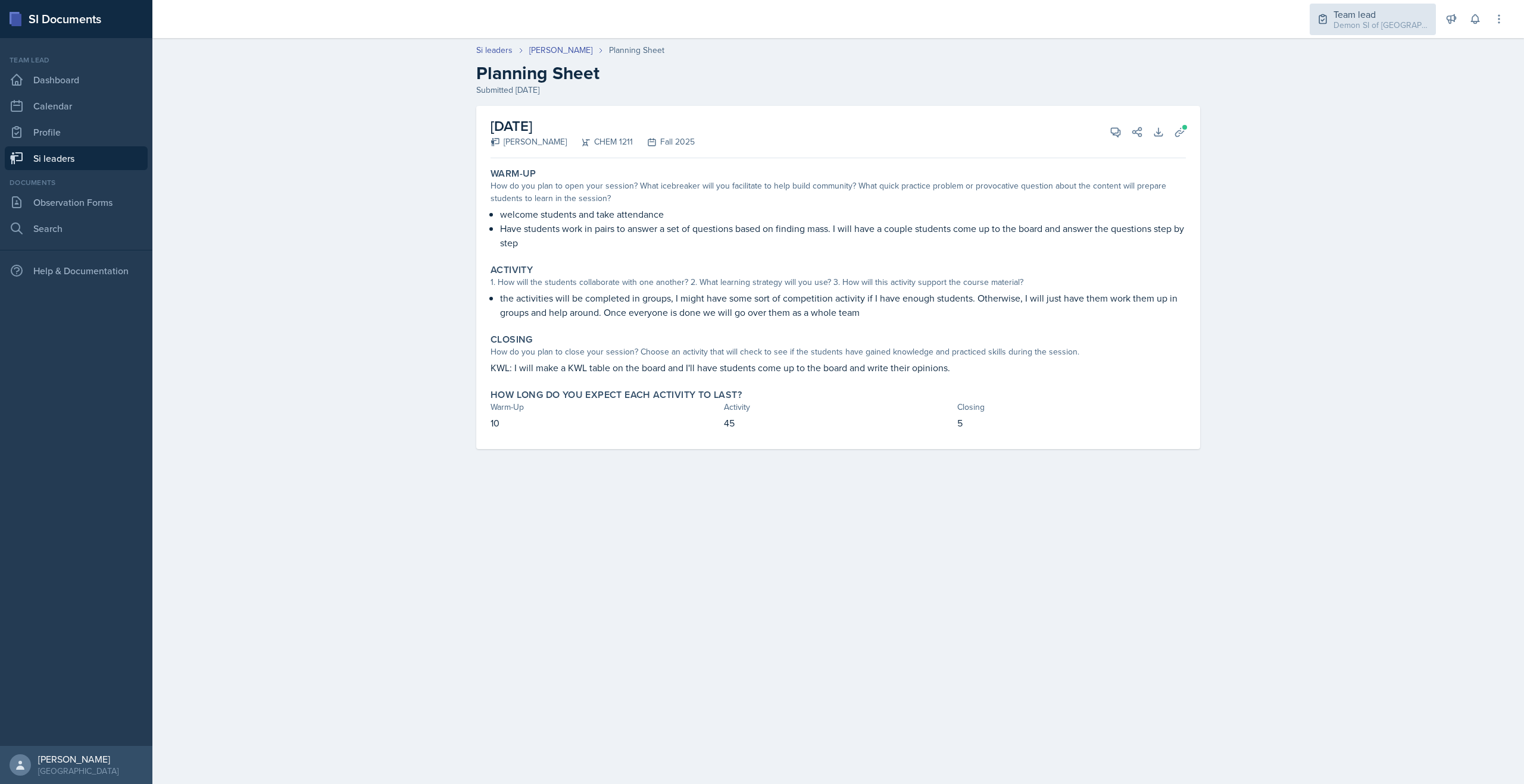
click at [1363, 13] on div "Team lead" at bounding box center [1381, 14] width 95 height 14
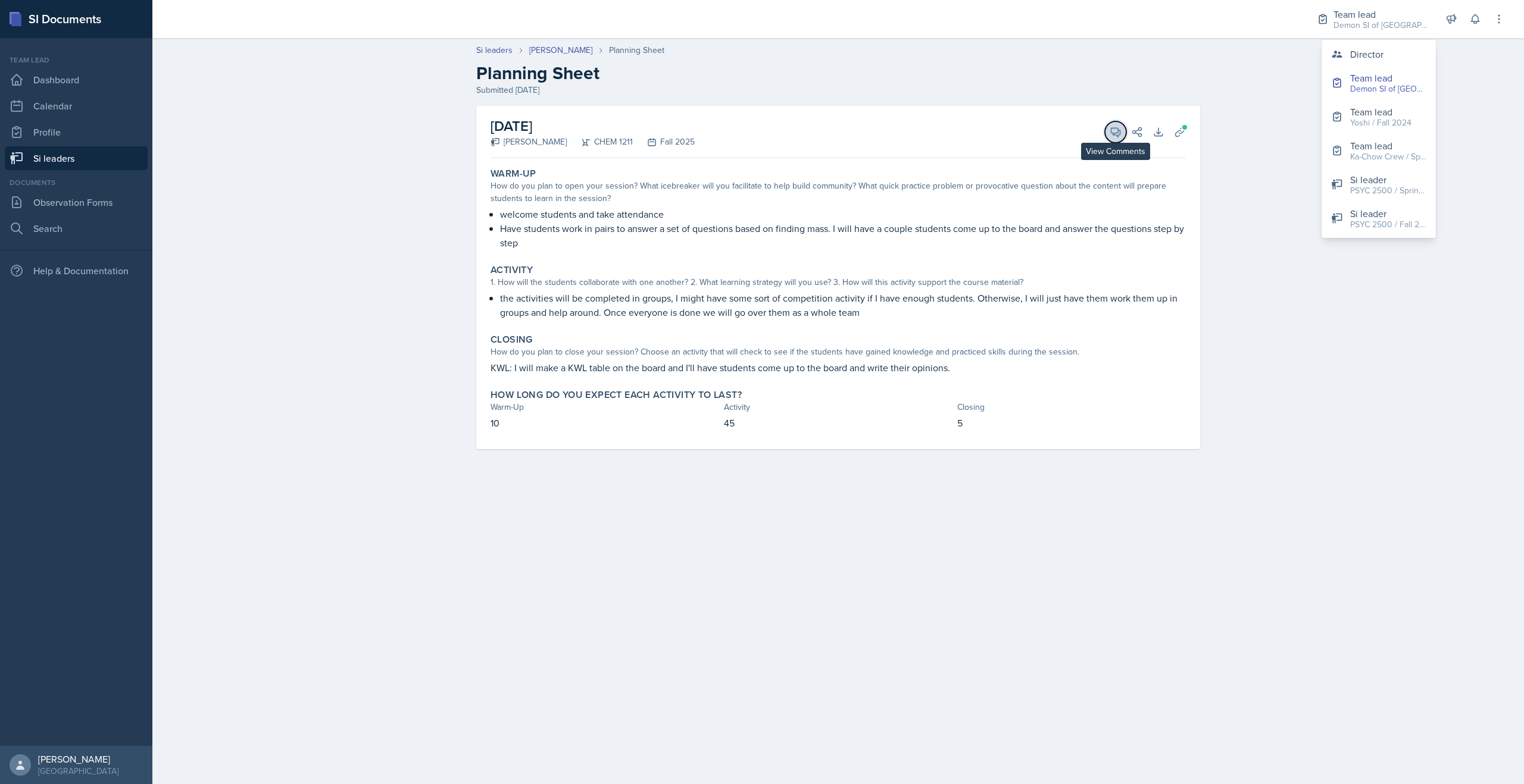
click at [1110, 128] on icon at bounding box center [1115, 132] width 12 height 12
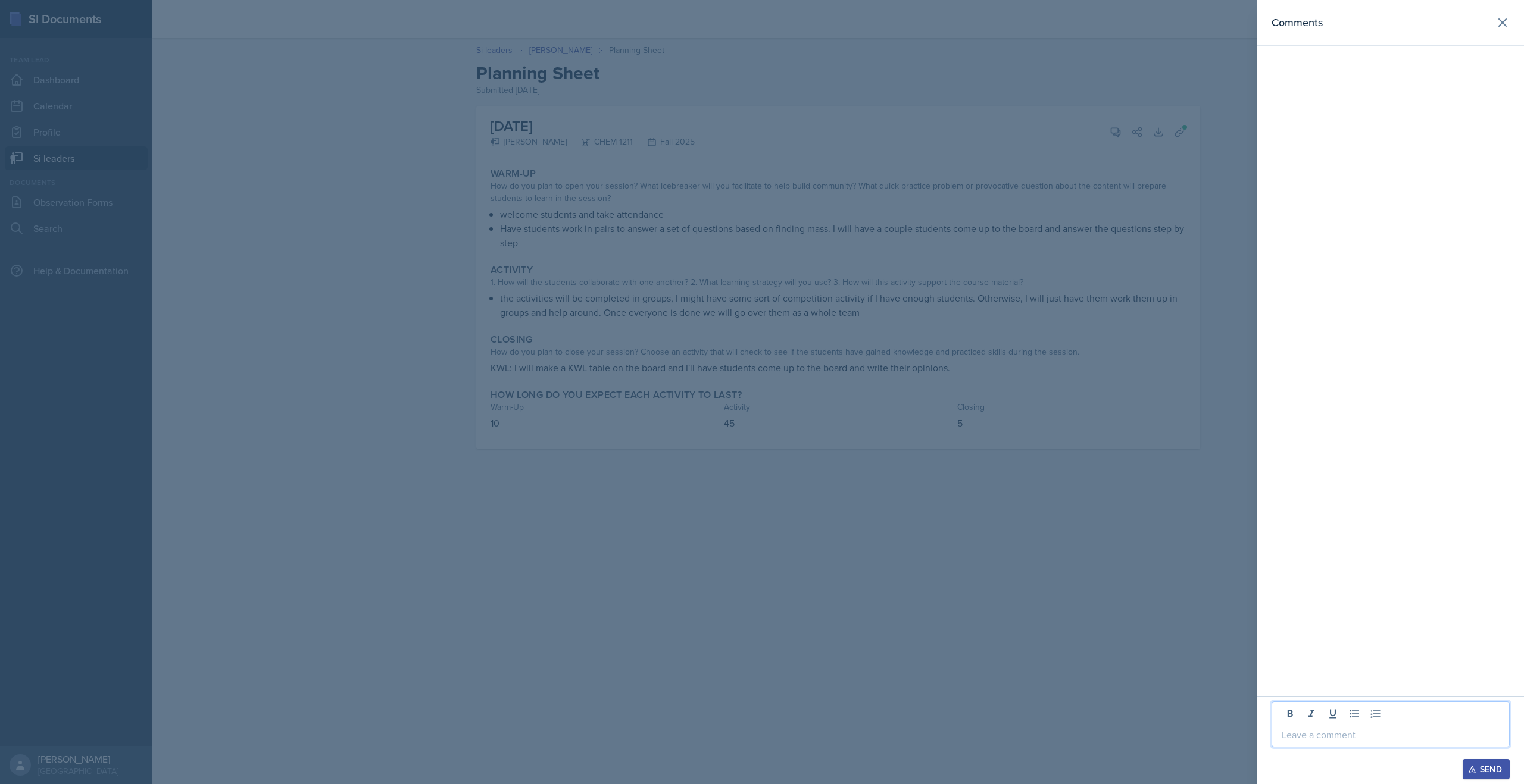
click at [1323, 732] on p at bounding box center [1390, 735] width 217 height 14
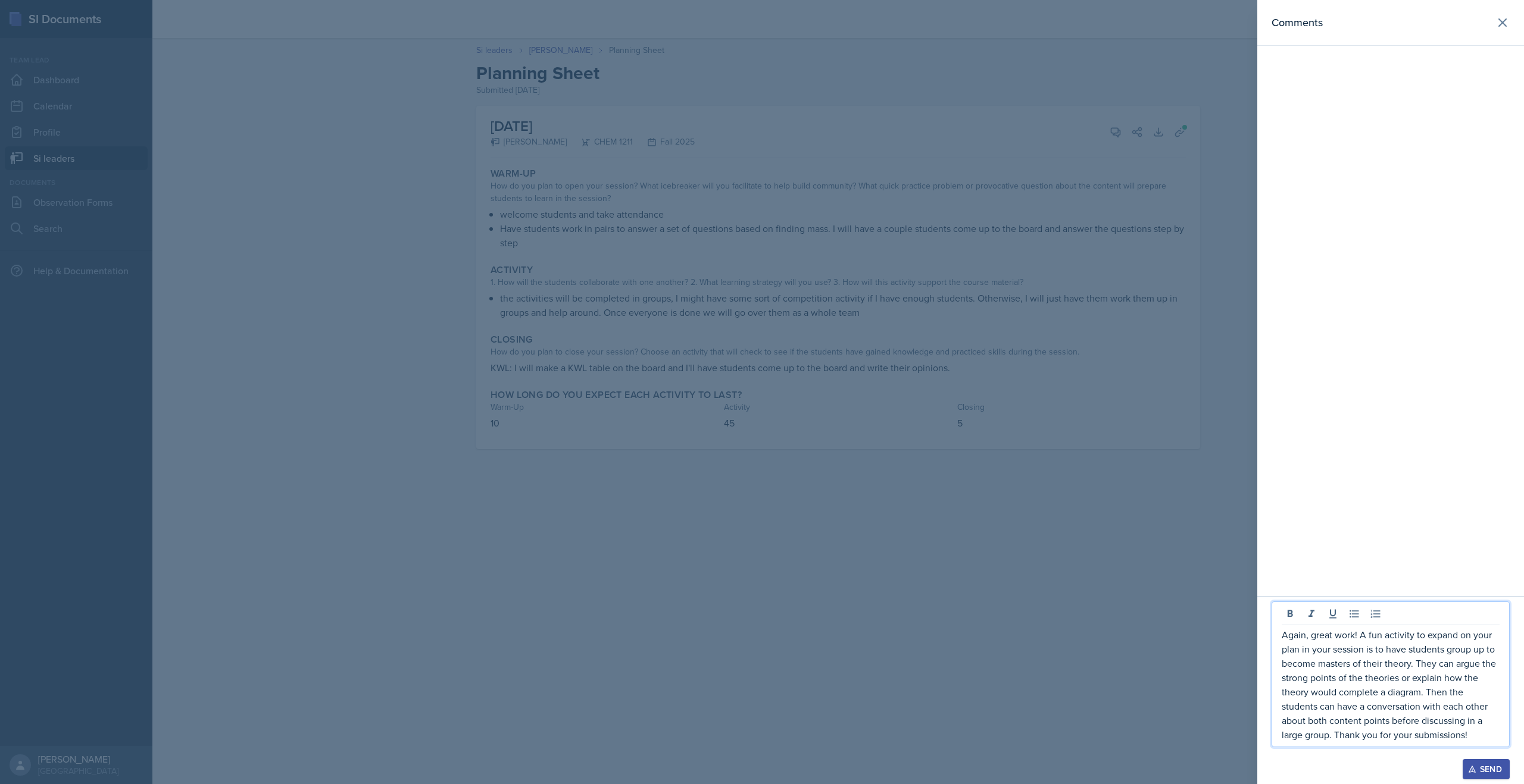
click at [1471, 770] on icon "button" at bounding box center [1471, 769] width 6 height 6
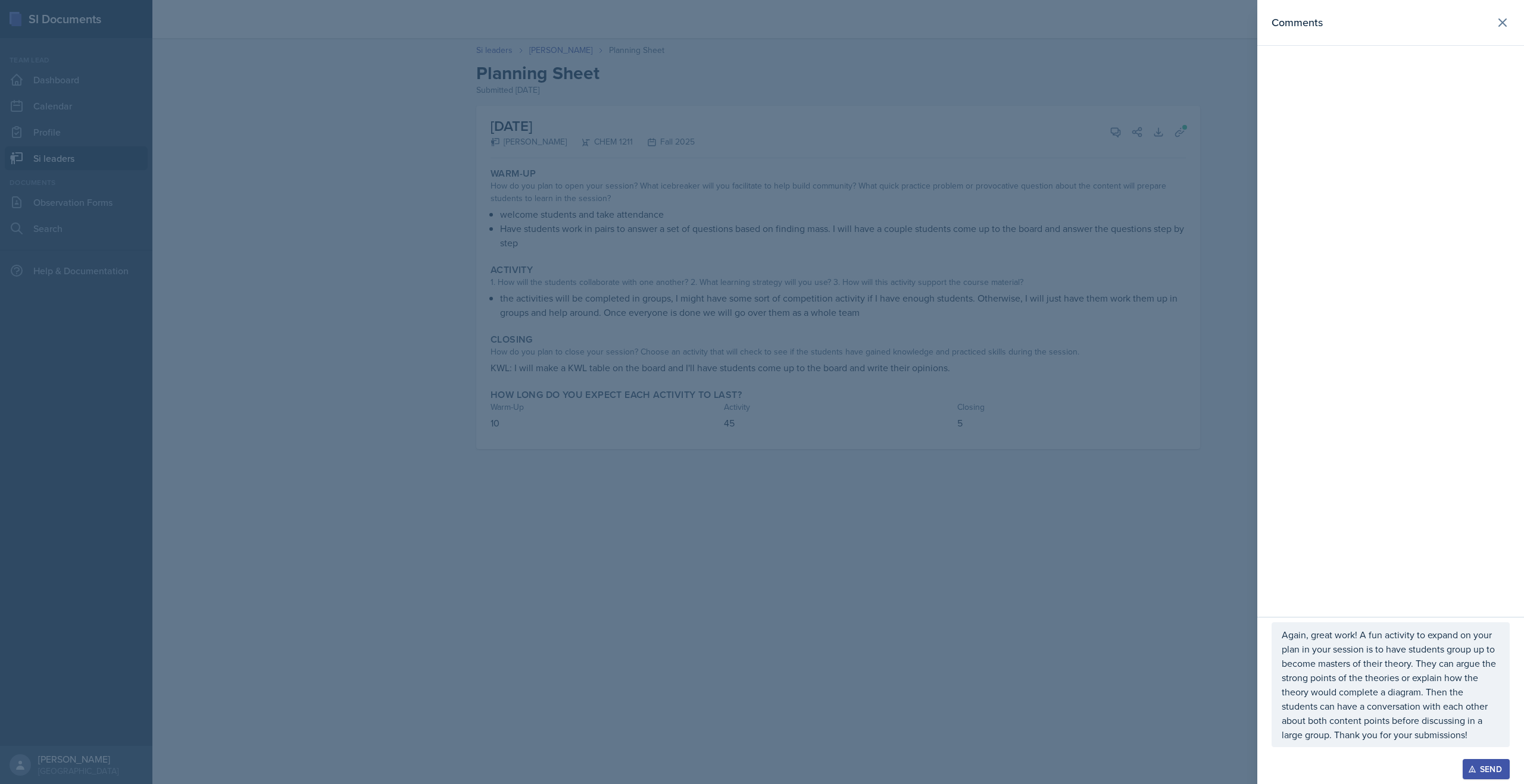
click at [1477, 764] on div "Send" at bounding box center [1486, 769] width 31 height 10
click at [1107, 395] on div at bounding box center [762, 392] width 1524 height 784
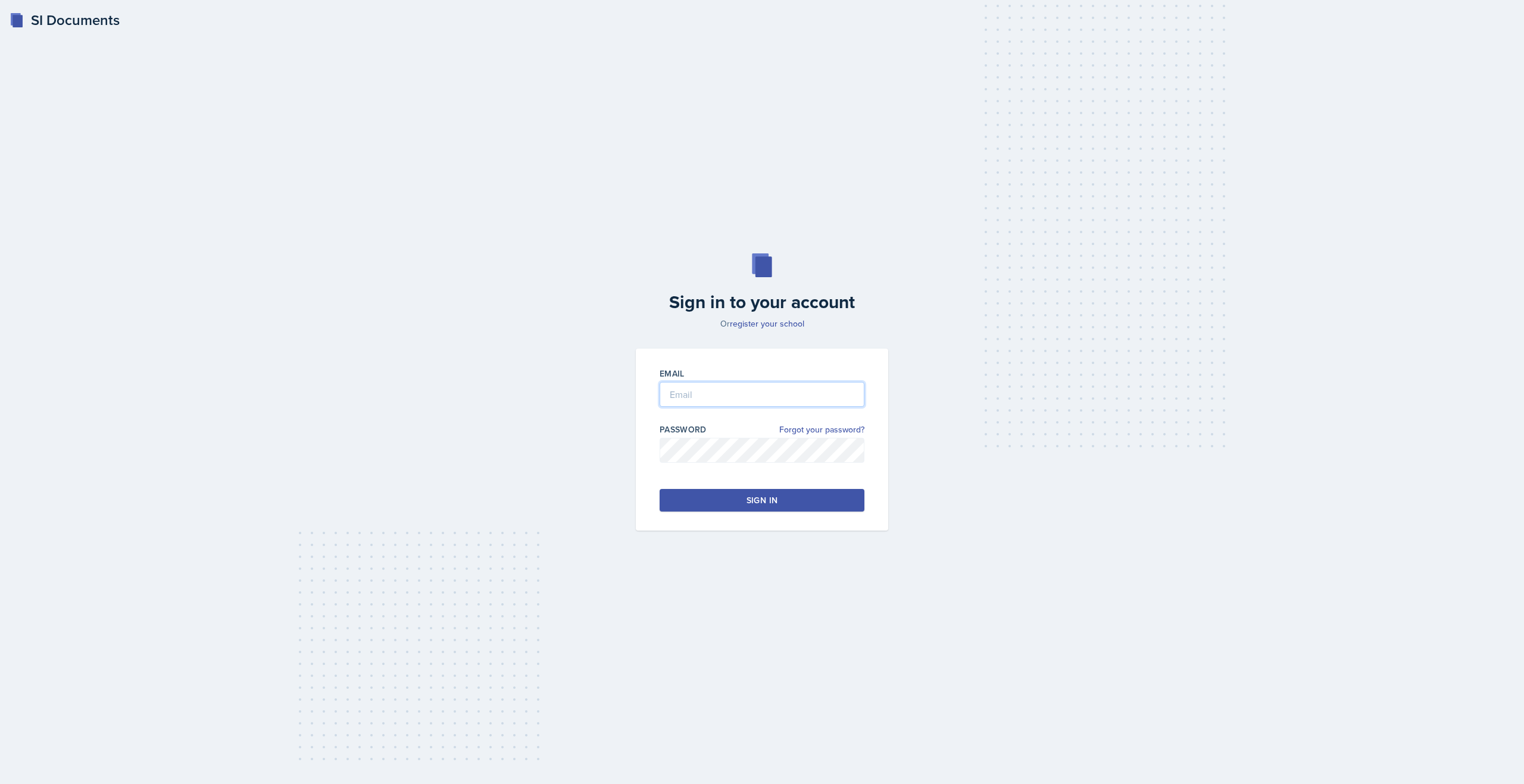
type input "[EMAIL_ADDRESS][DOMAIN_NAME]"
click at [770, 494] on button "Sign in" at bounding box center [762, 500] width 205 height 22
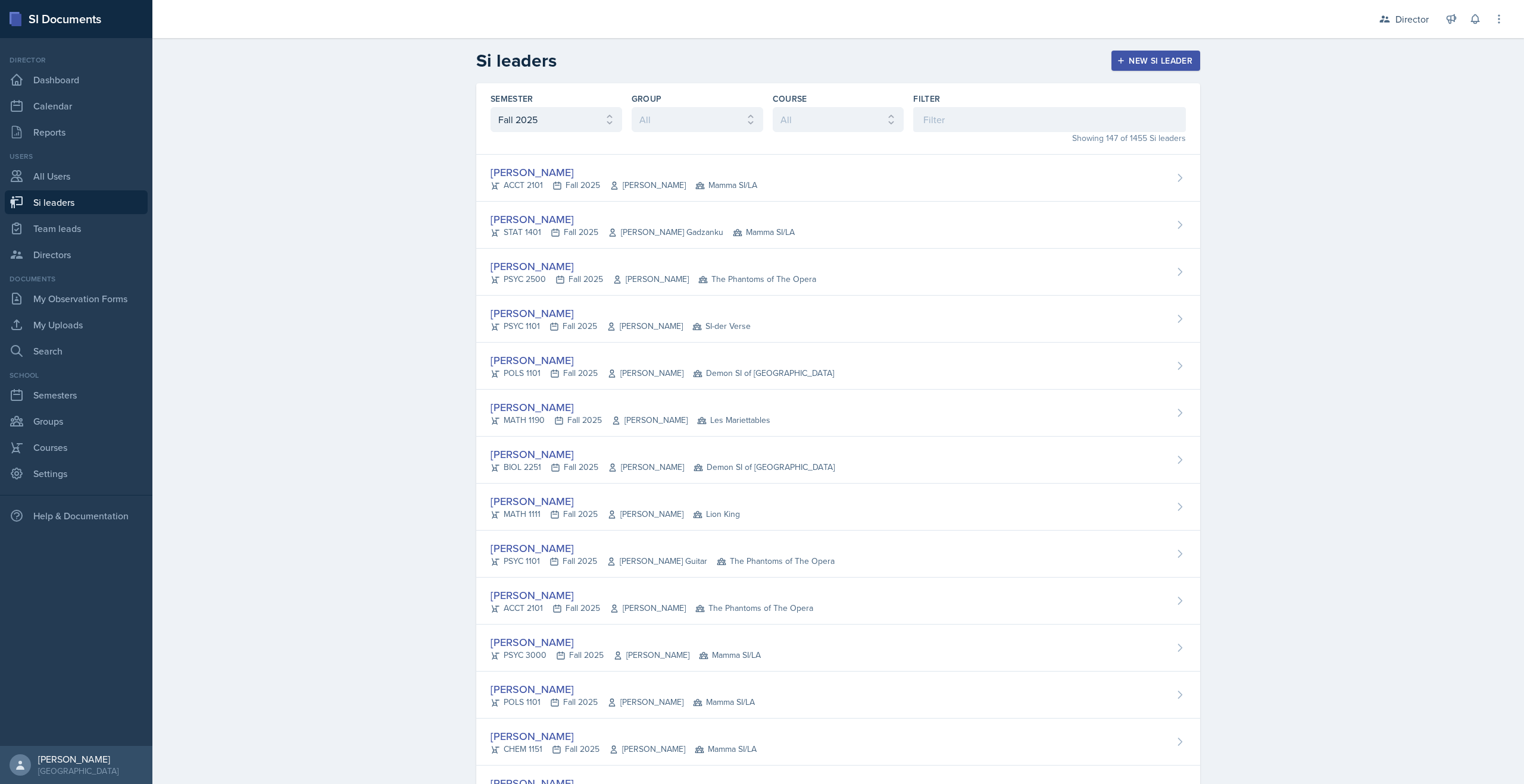
select select "2bed604d-1099-4043-b1bc-2365e8740244"
click at [938, 105] on div "Filter" at bounding box center [1050, 112] width 273 height 39
click at [938, 116] on input at bounding box center [1050, 119] width 273 height 25
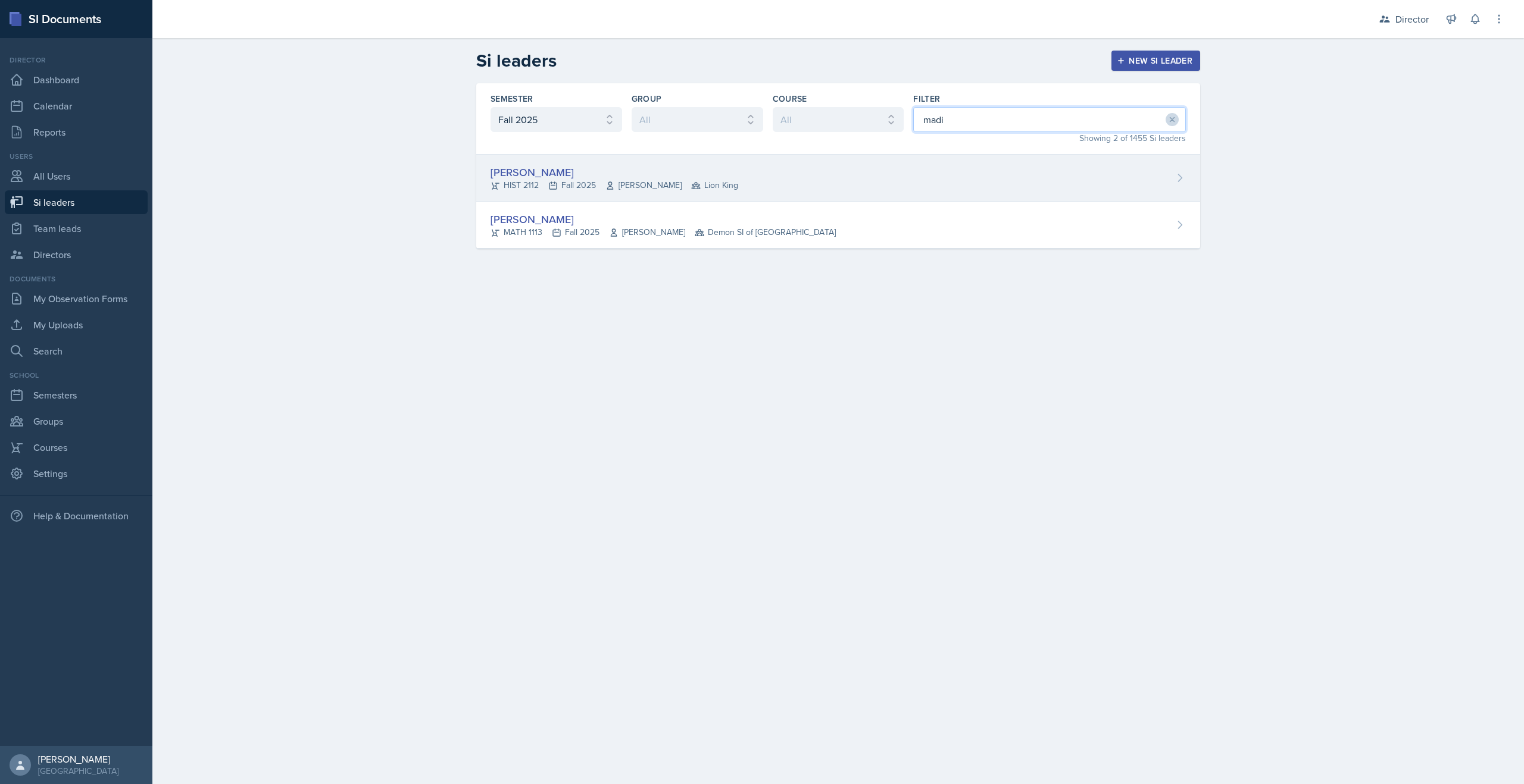
type input "madi"
click at [836, 182] on div "[PERSON_NAME] HIST 2112 Fall 2025 [PERSON_NAME] Lion King" at bounding box center [838, 178] width 724 height 47
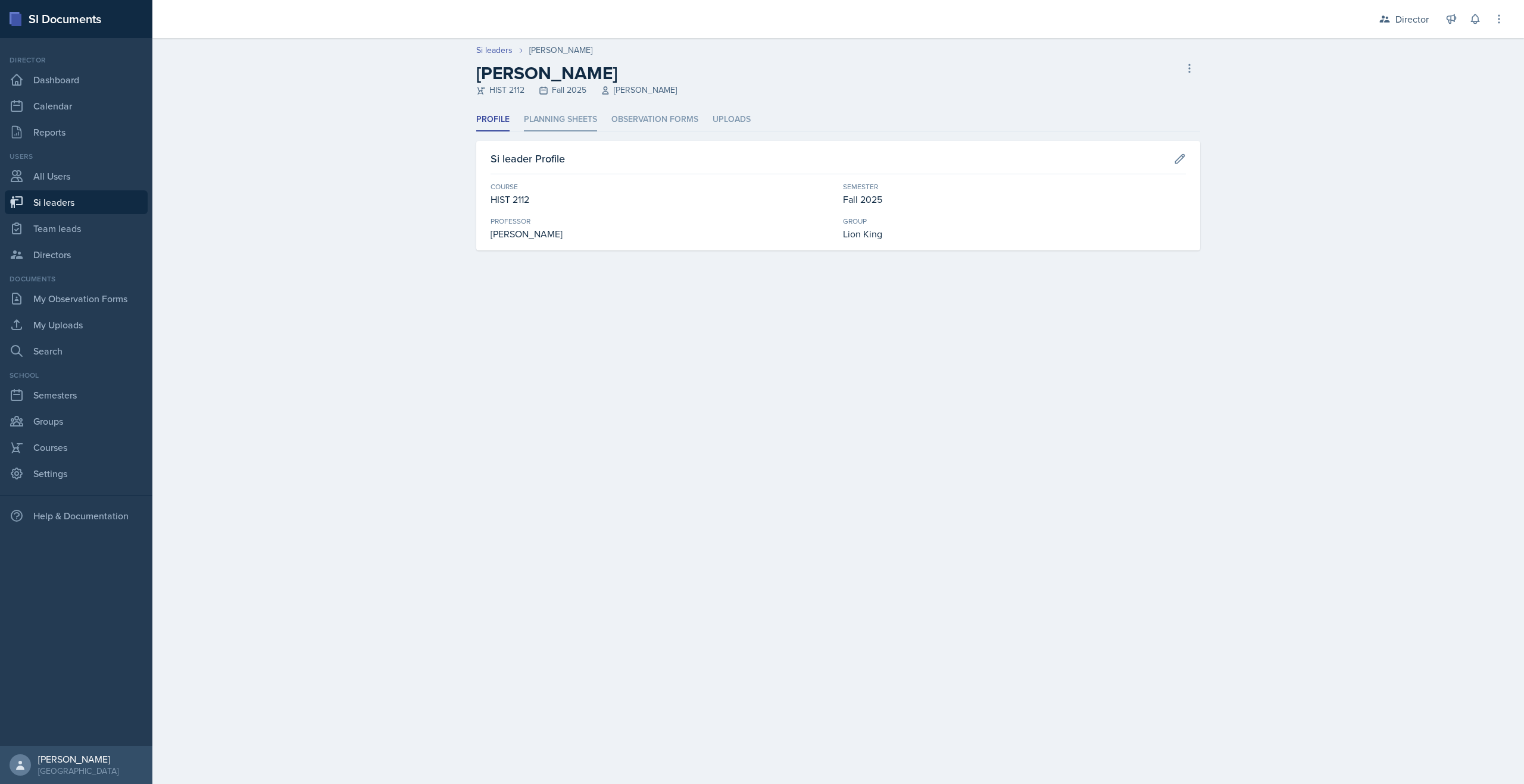
click at [569, 119] on li "Planning Sheets" at bounding box center [561, 120] width 73 height 23
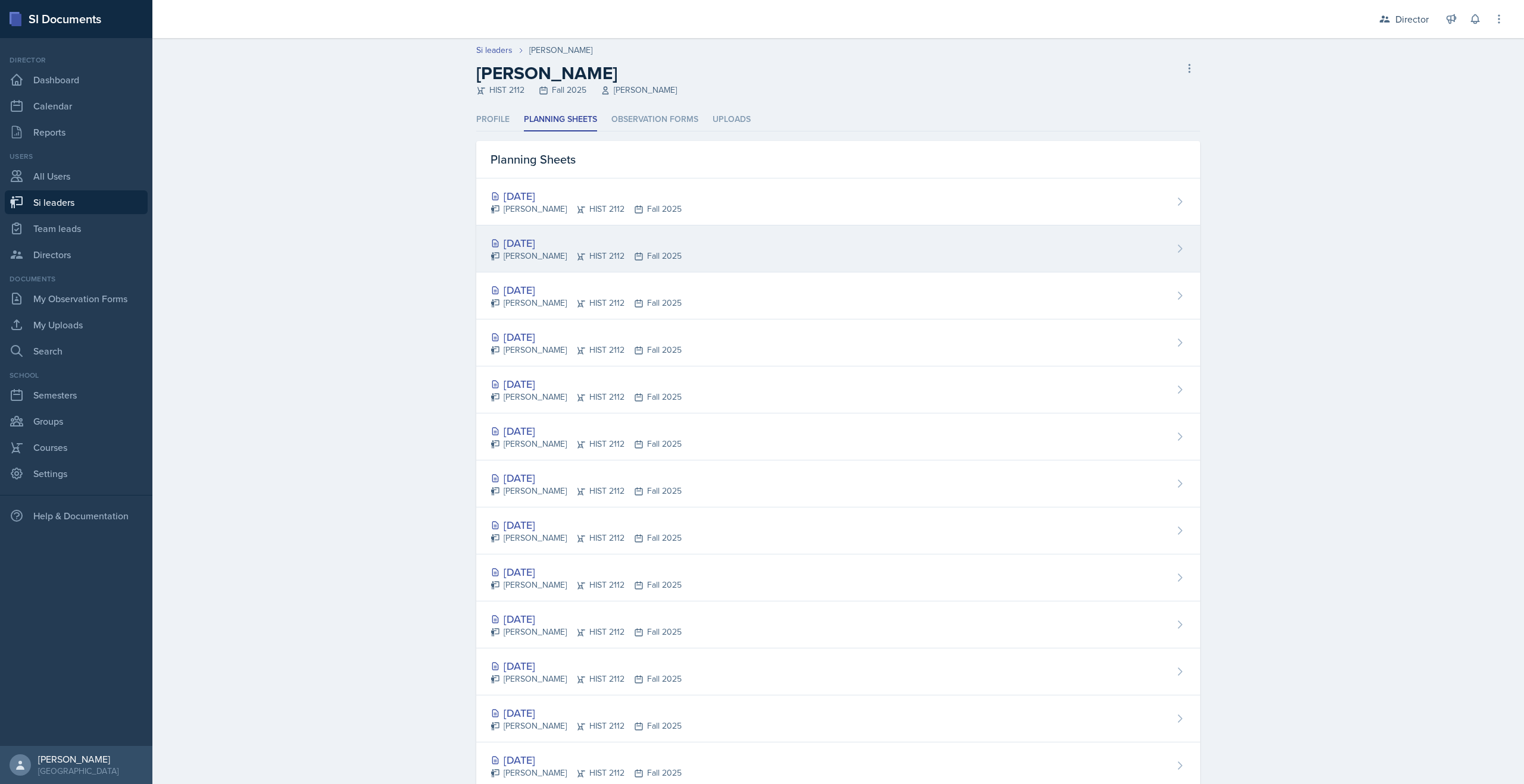
click at [542, 245] on div "[DATE]" at bounding box center [586, 243] width 191 height 16
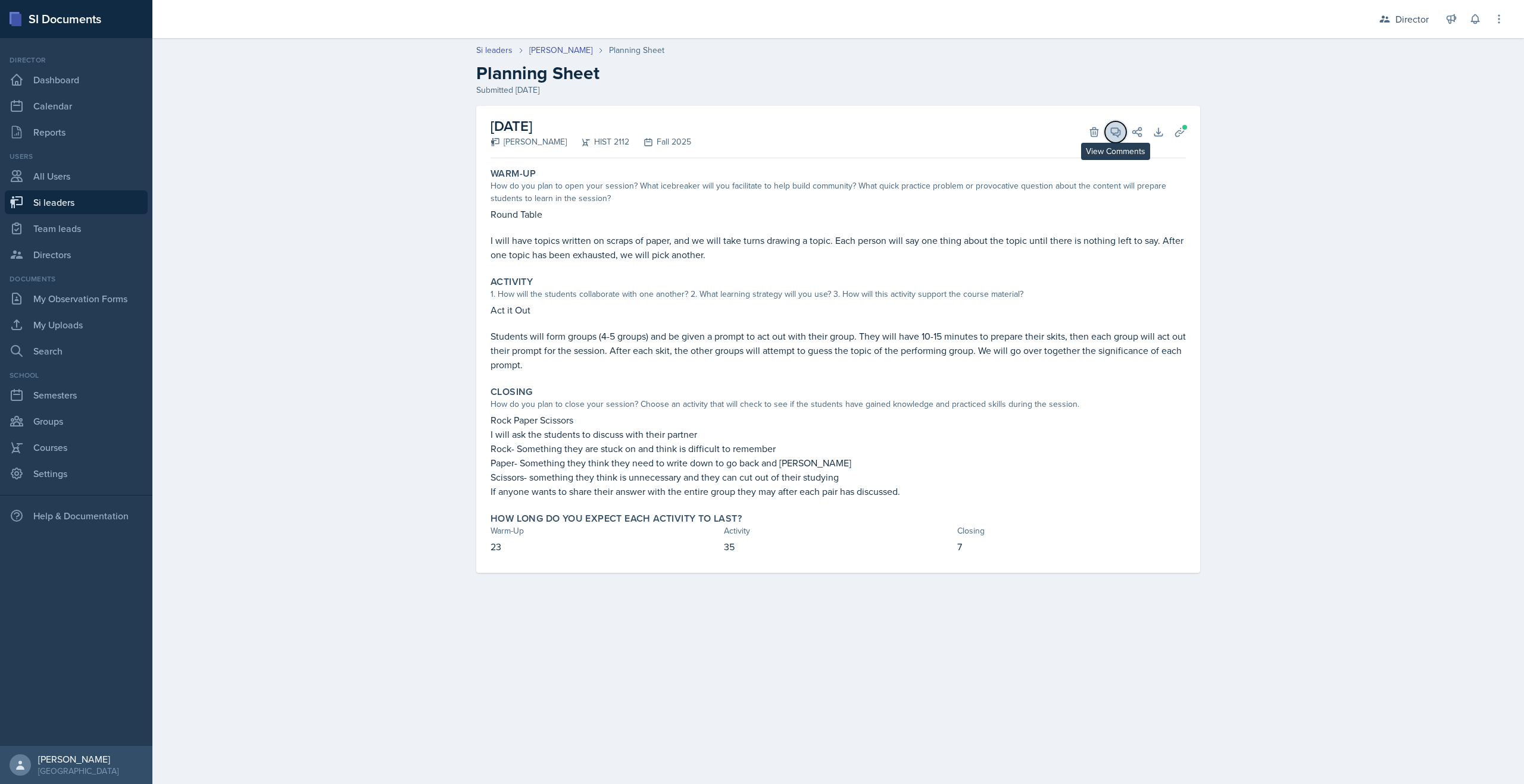
click at [1114, 132] on icon at bounding box center [1115, 132] width 12 height 12
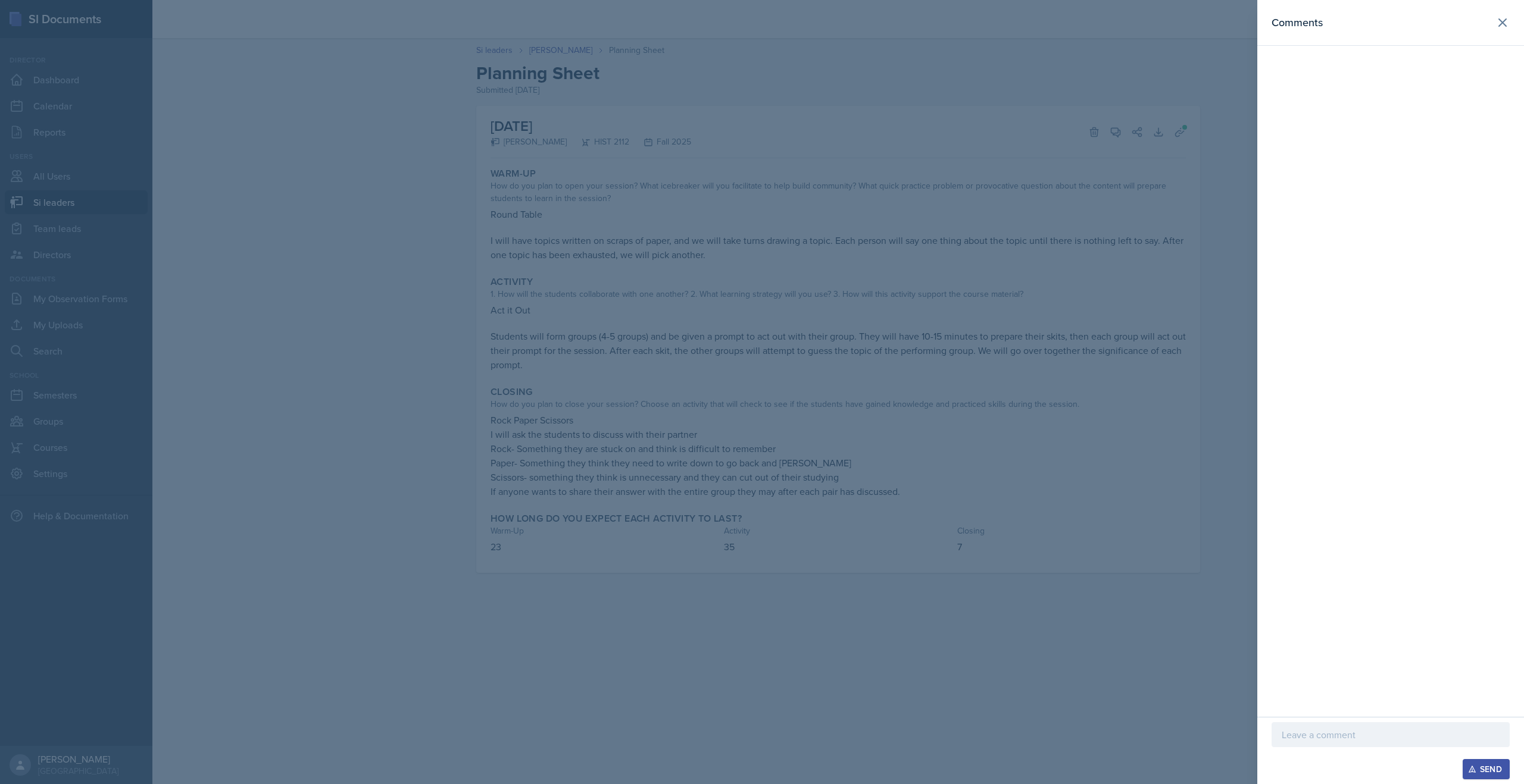
click at [1319, 725] on div at bounding box center [1390, 735] width 238 height 25
drag, startPoint x: 1488, startPoint y: 733, endPoint x: 1226, endPoint y: 717, distance: 262.5
click at [1226, 717] on div "Comments Very theatre kid inspired. I love it! Great work! Send" at bounding box center [762, 392] width 1524 height 784
copy p "Very theatre kid inspired. I love it! Great work!"
click at [1357, 729] on p "Very theatre kid inspired. I love it! Great work!" at bounding box center [1390, 735] width 217 height 14
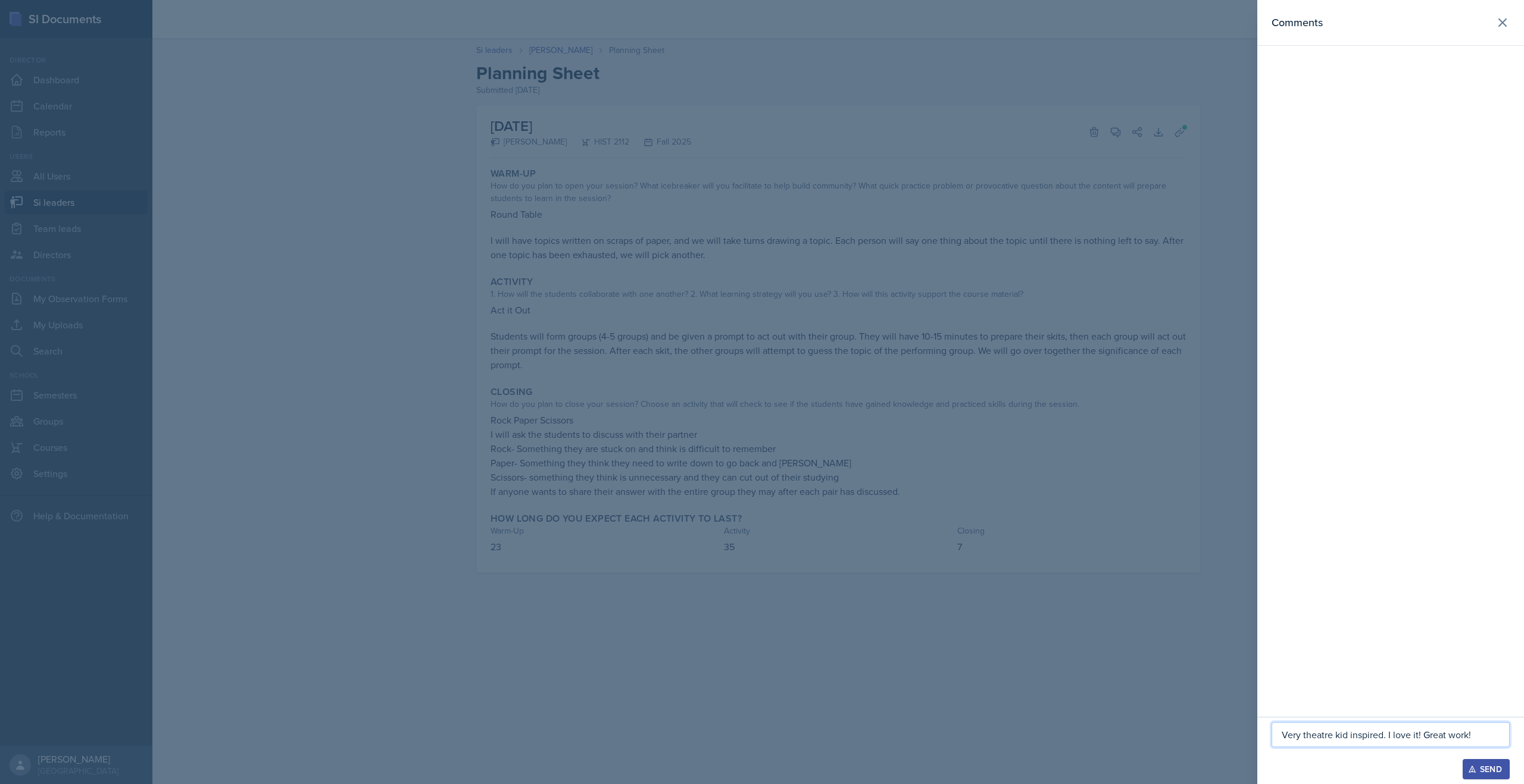
click at [1422, 738] on p "Very theatre kid inspired. I love it! Great work!" at bounding box center [1390, 735] width 217 height 14
click at [1478, 763] on button "Send" at bounding box center [1486, 769] width 47 height 20
click at [1072, 415] on div at bounding box center [762, 392] width 1524 height 784
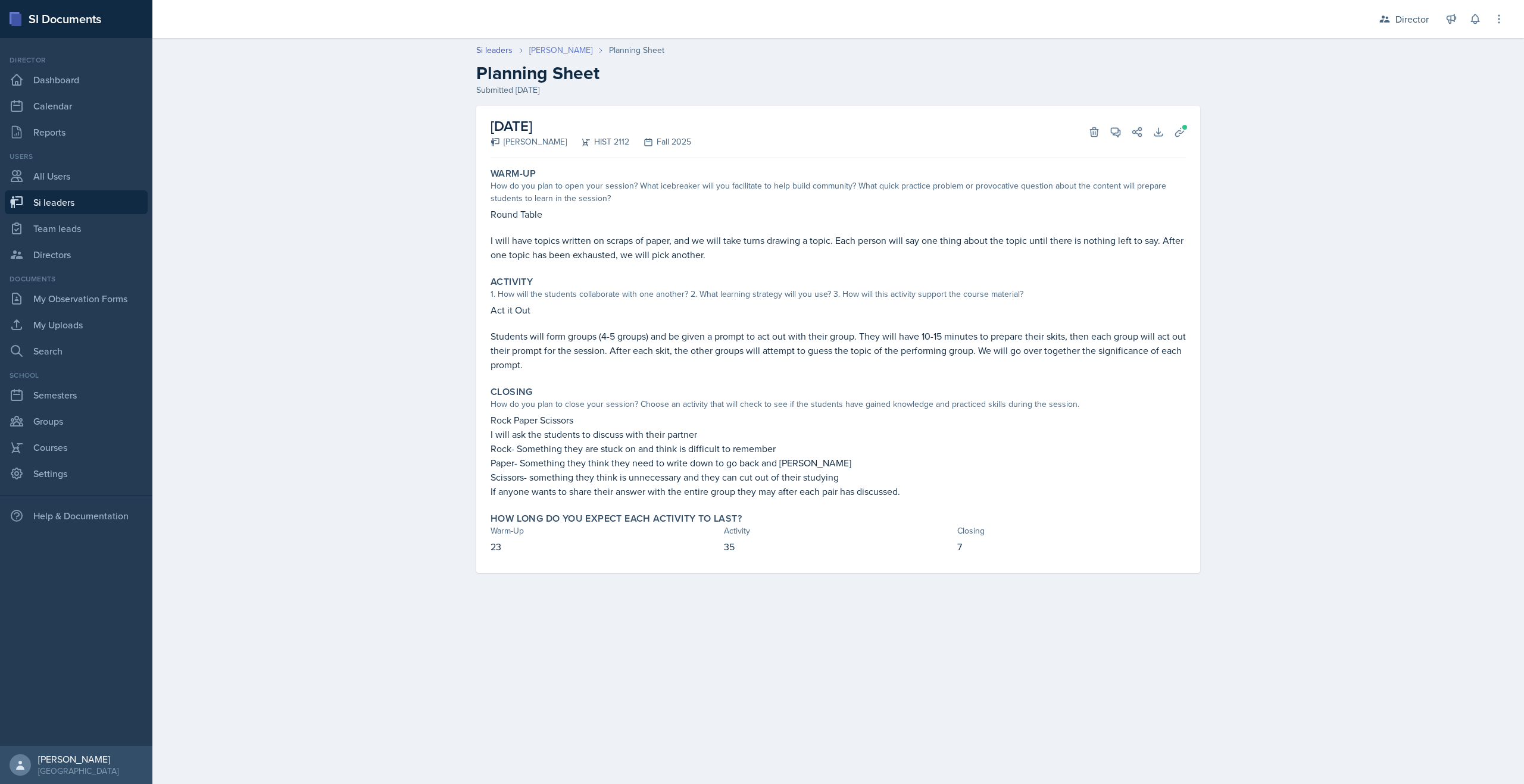
click at [555, 52] on link "[PERSON_NAME]" at bounding box center [561, 50] width 63 height 12
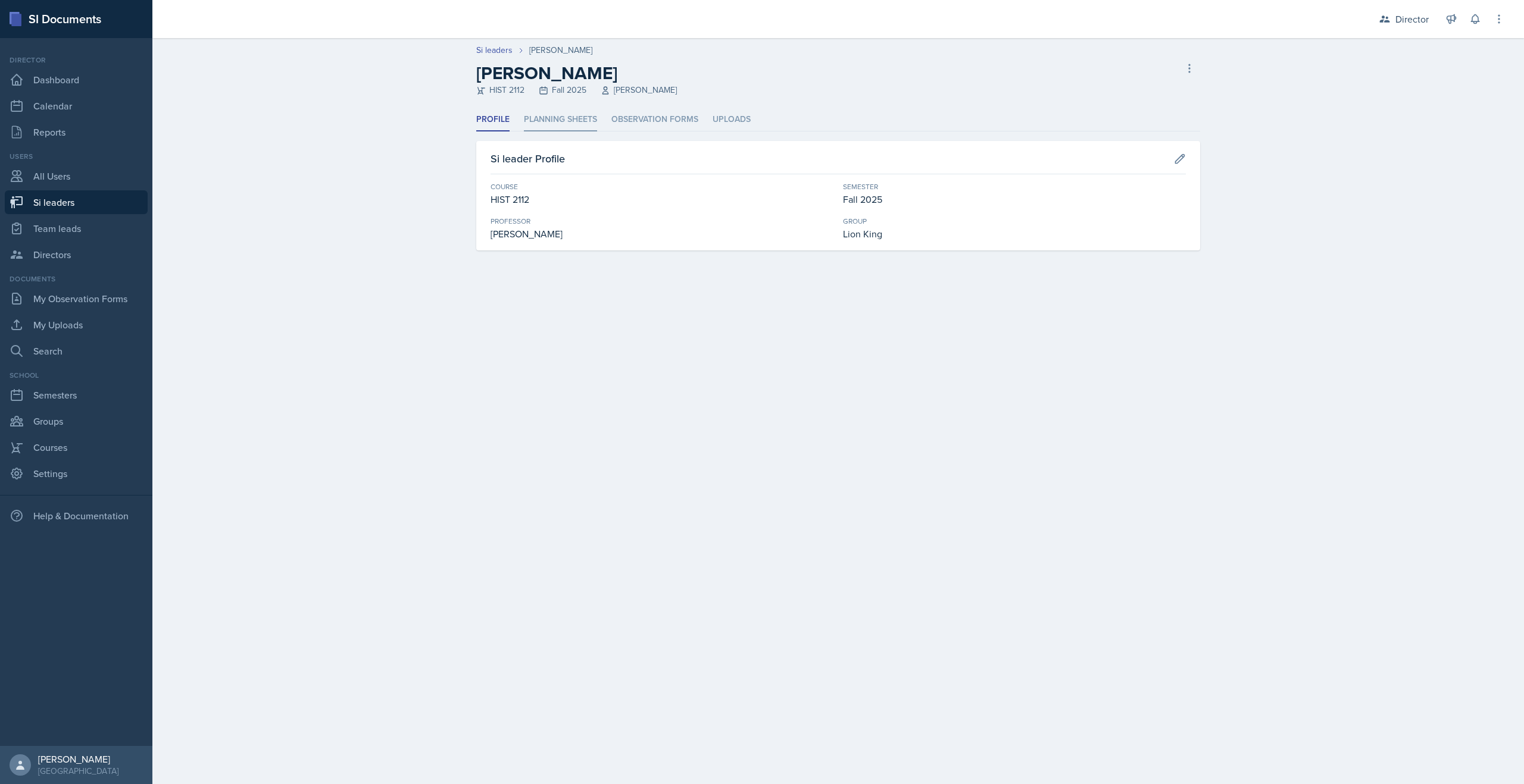
click at [545, 114] on li "Planning Sheets" at bounding box center [561, 120] width 73 height 23
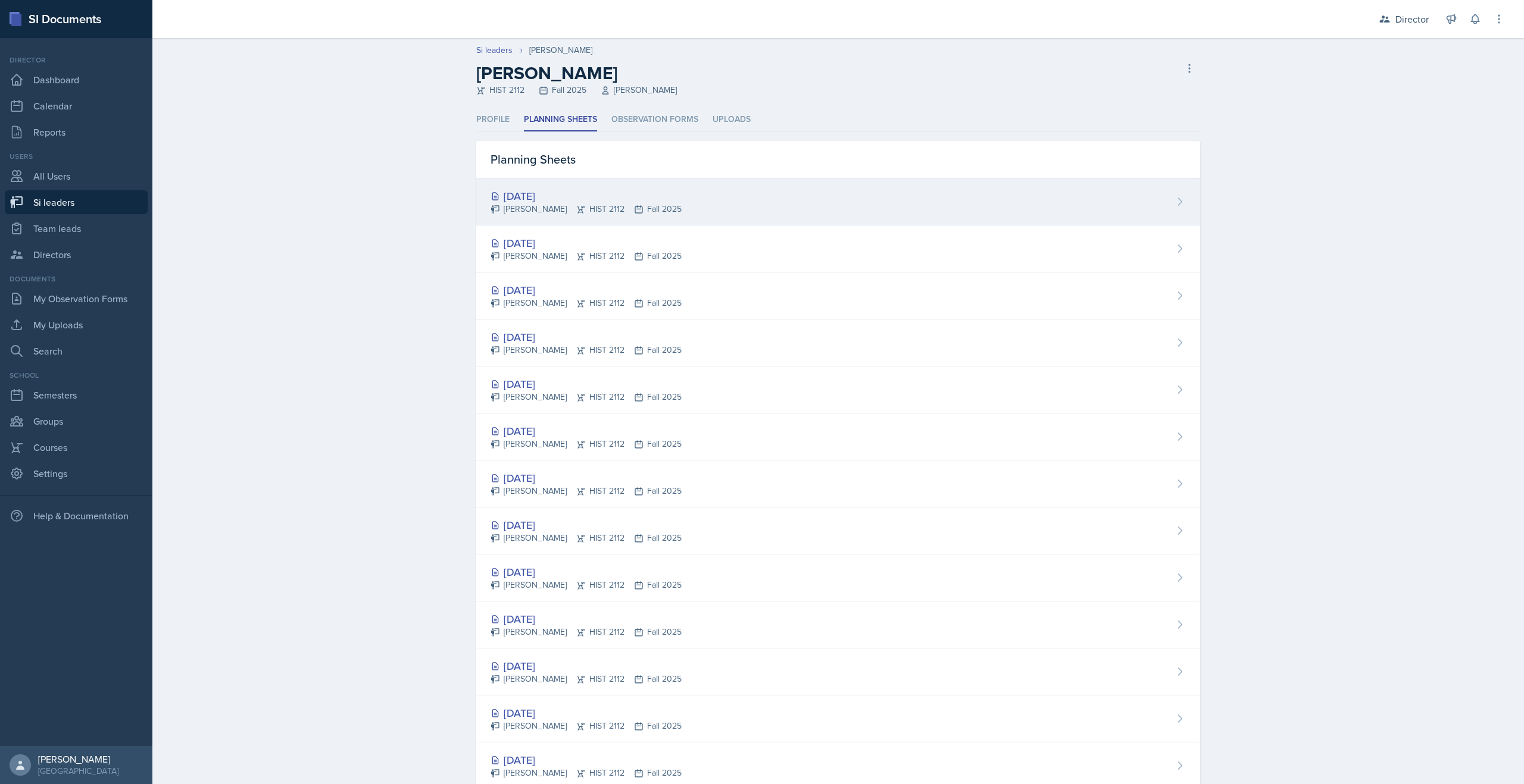
click at [542, 196] on div "[DATE]" at bounding box center [586, 196] width 191 height 16
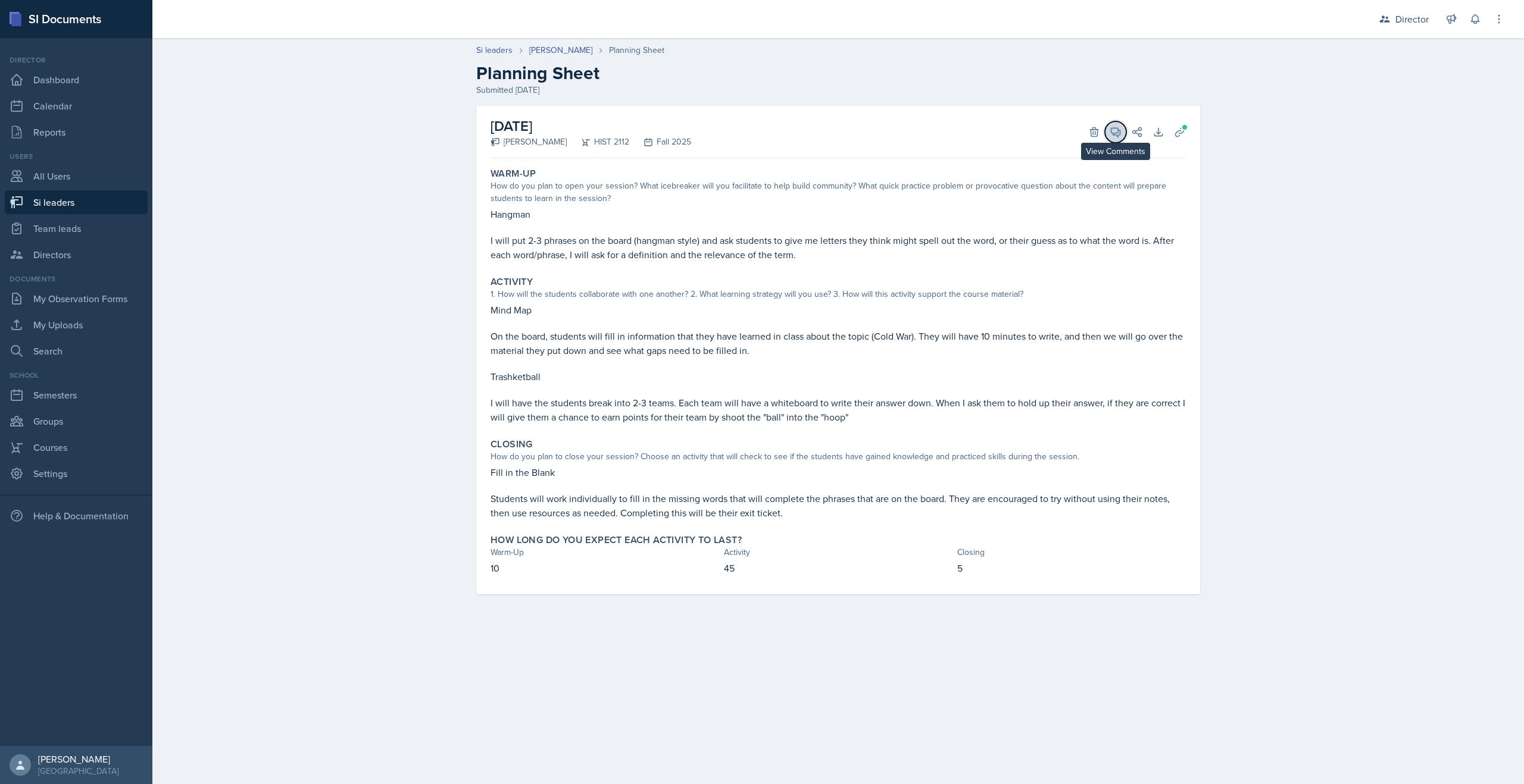
click at [1119, 132] on icon at bounding box center [1116, 133] width 9 height 9
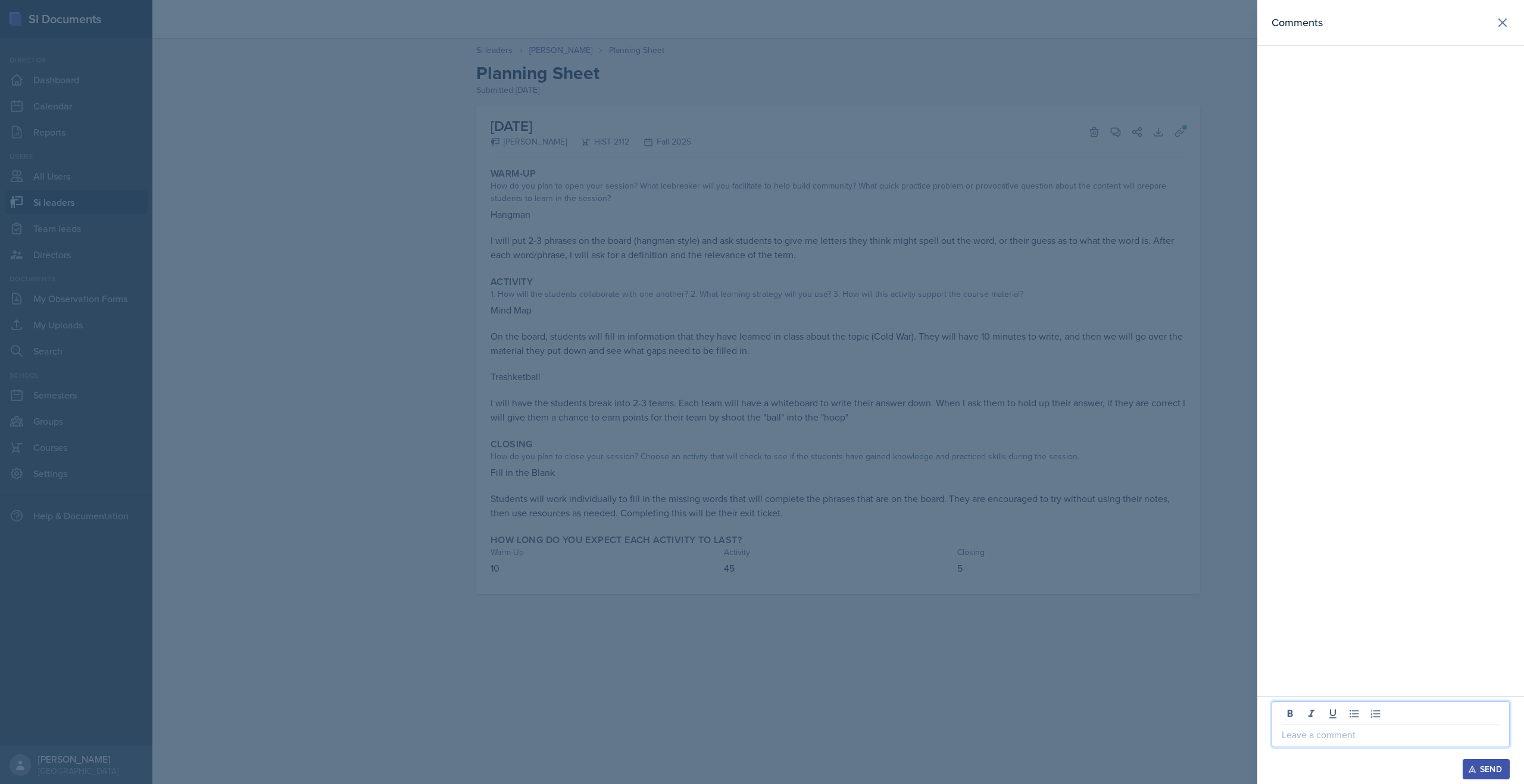
click at [1312, 733] on p at bounding box center [1390, 735] width 217 height 14
drag, startPoint x: 1323, startPoint y: 739, endPoint x: 1238, endPoint y: 671, distance: 108.9
click at [1238, 671] on div "Comments Make sure the hangman is allowed a shirt and shoes for more opportunit…" at bounding box center [762, 392] width 1524 height 784
copy p "Make sure the hangman is allowed a shirt and shoes for more opportunities... pl…"
click at [1492, 768] on div "Send" at bounding box center [1486, 769] width 31 height 10
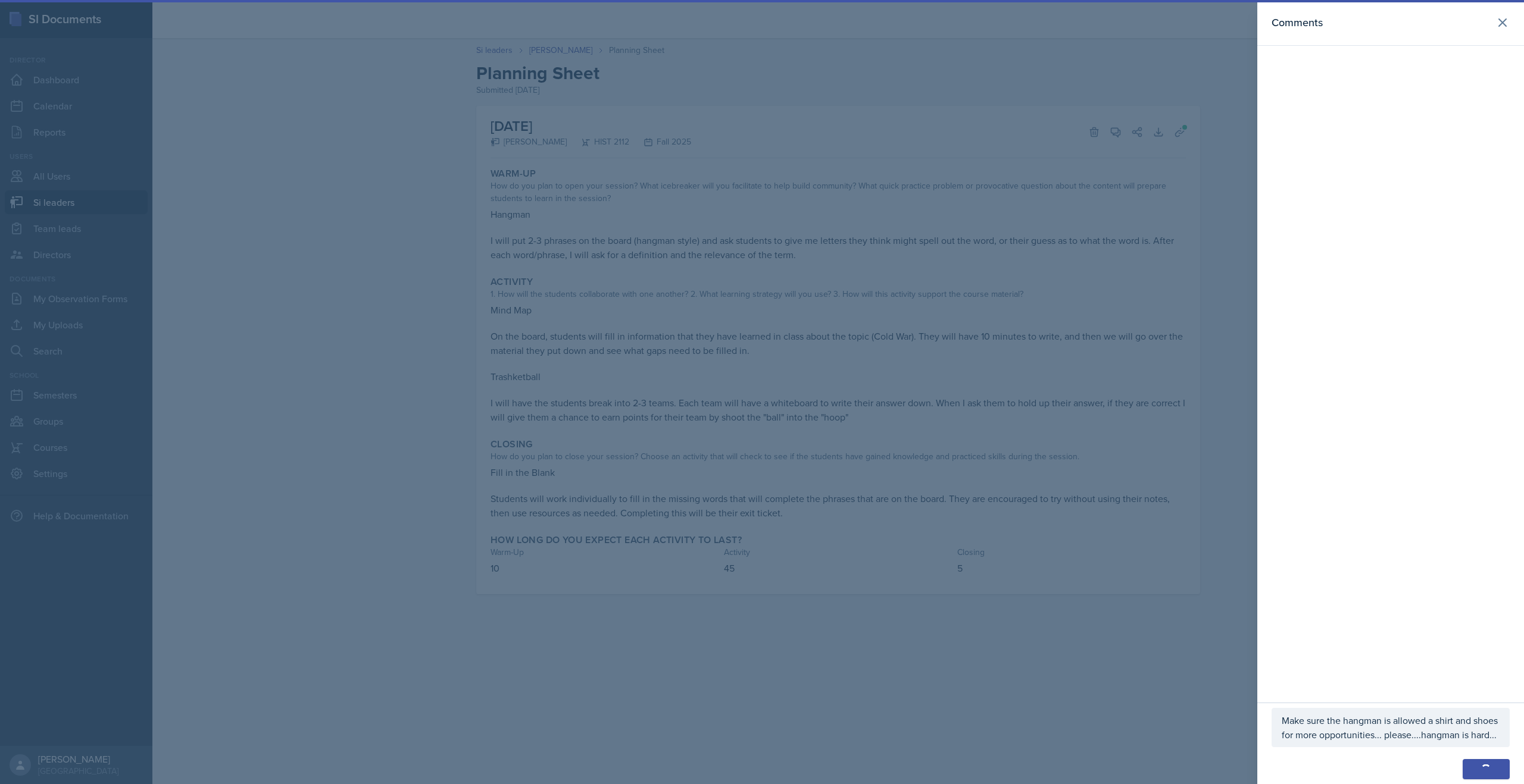
click at [1481, 764] on div "button" at bounding box center [1486, 769] width 10 height 10
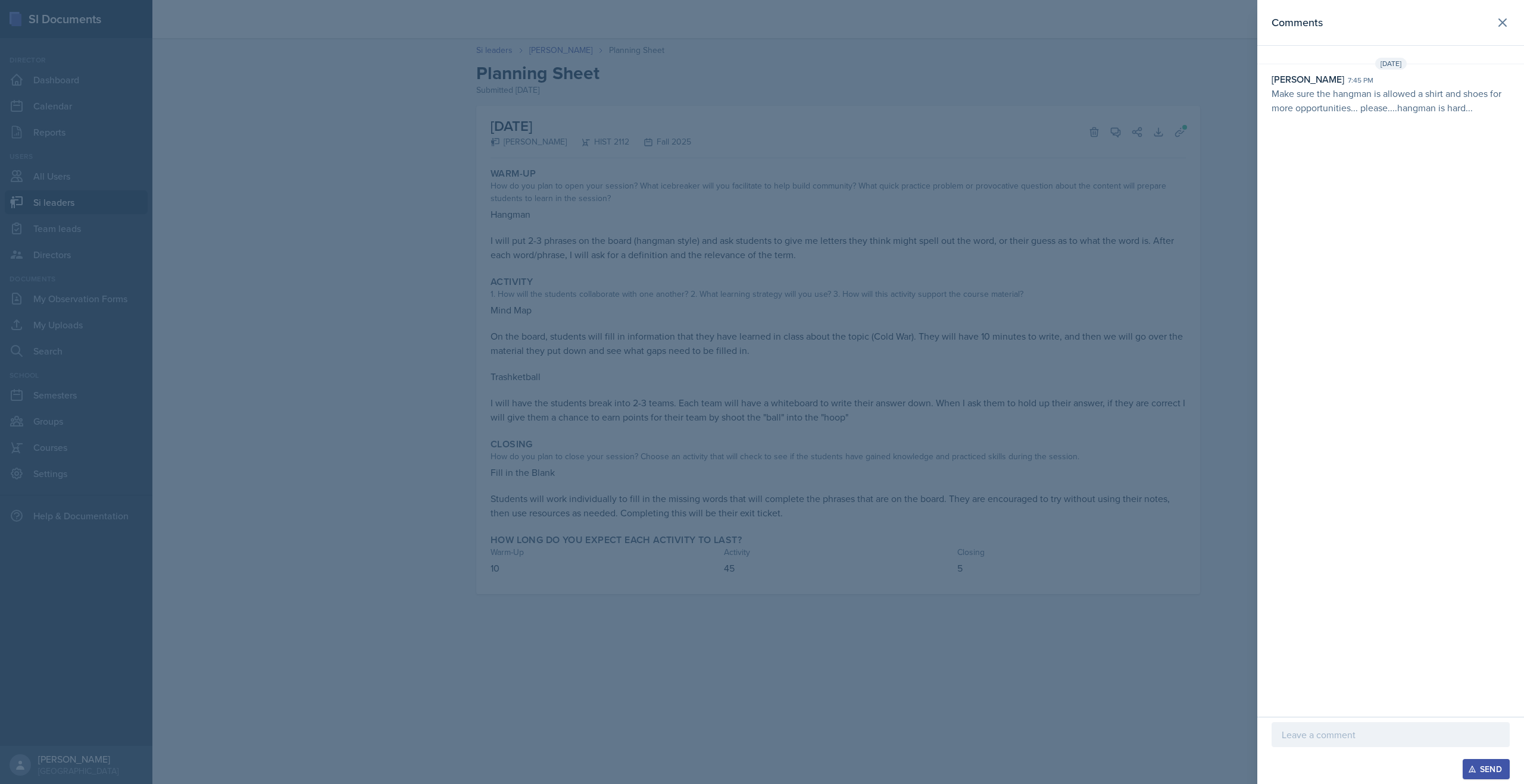
click at [492, 47] on div at bounding box center [762, 392] width 1524 height 784
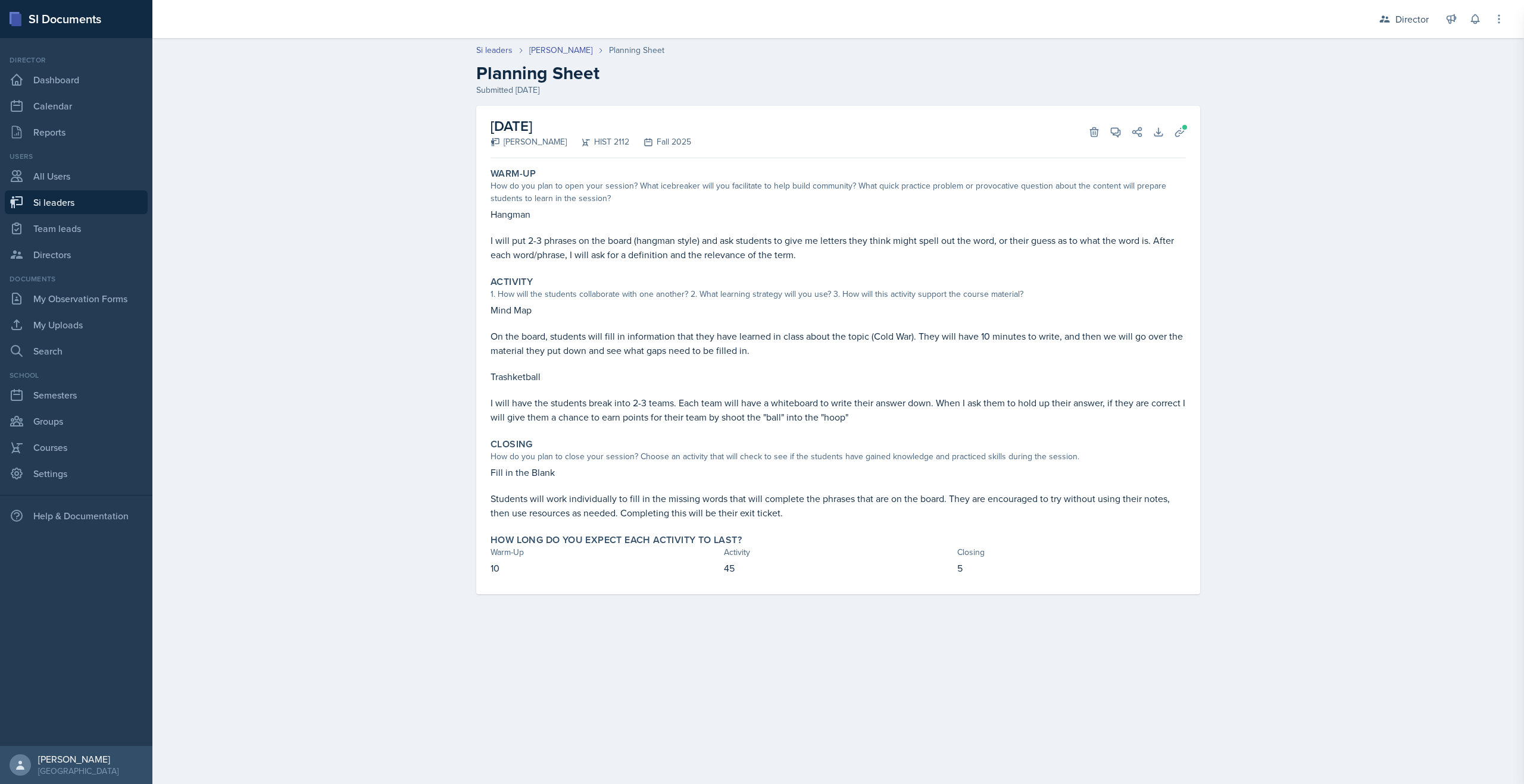
click at [492, 50] on div "Si leaders [PERSON_NAME] Planning Sheet Planning Sheet Submitted [DATE] [DATE] …" at bounding box center [838, 327] width 1372 height 591
click at [497, 50] on link "Si leaders" at bounding box center [494, 50] width 37 height 12
select select "2bed604d-1099-4043-b1bc-2365e8740244"
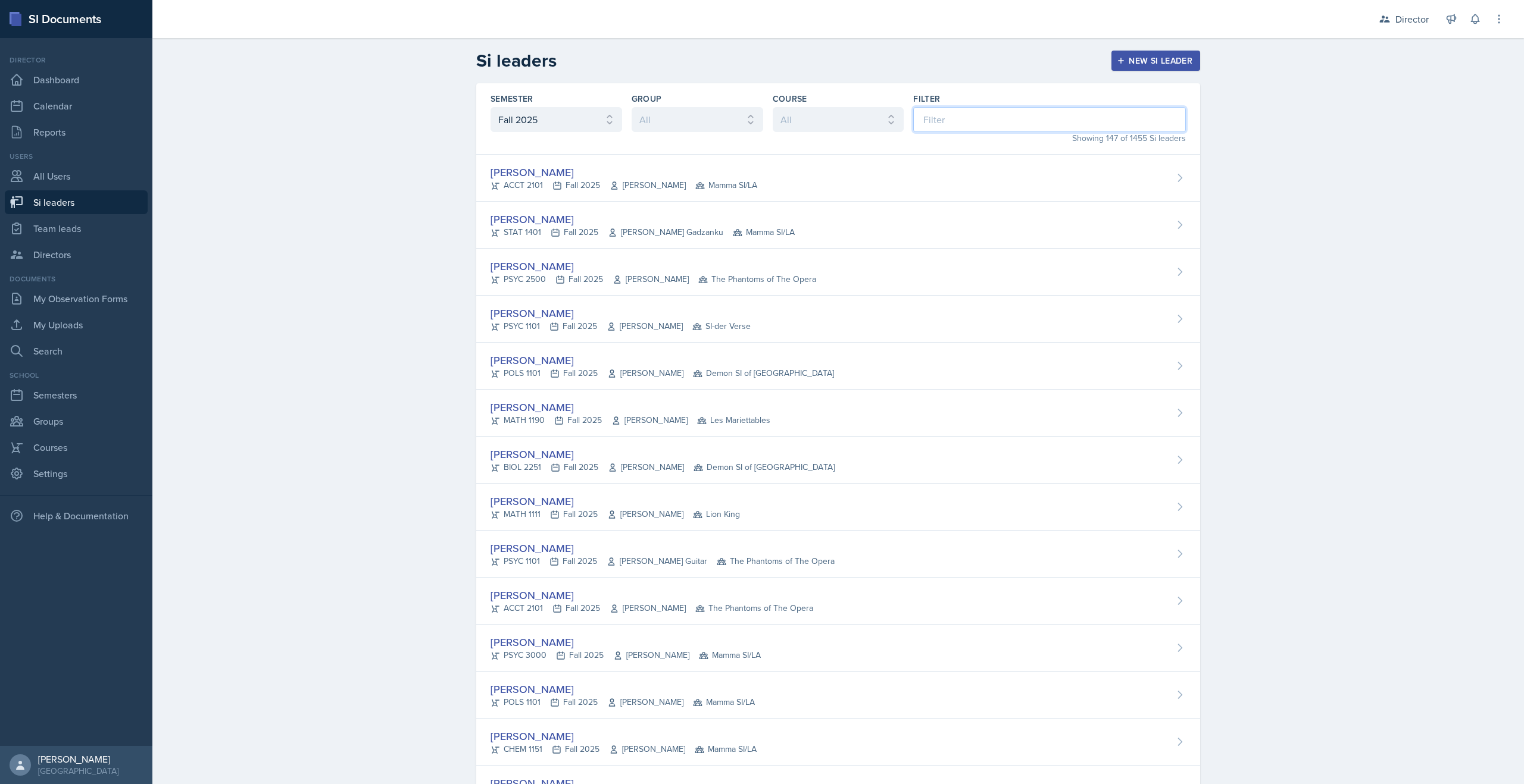
click at [996, 117] on input at bounding box center [1050, 119] width 273 height 25
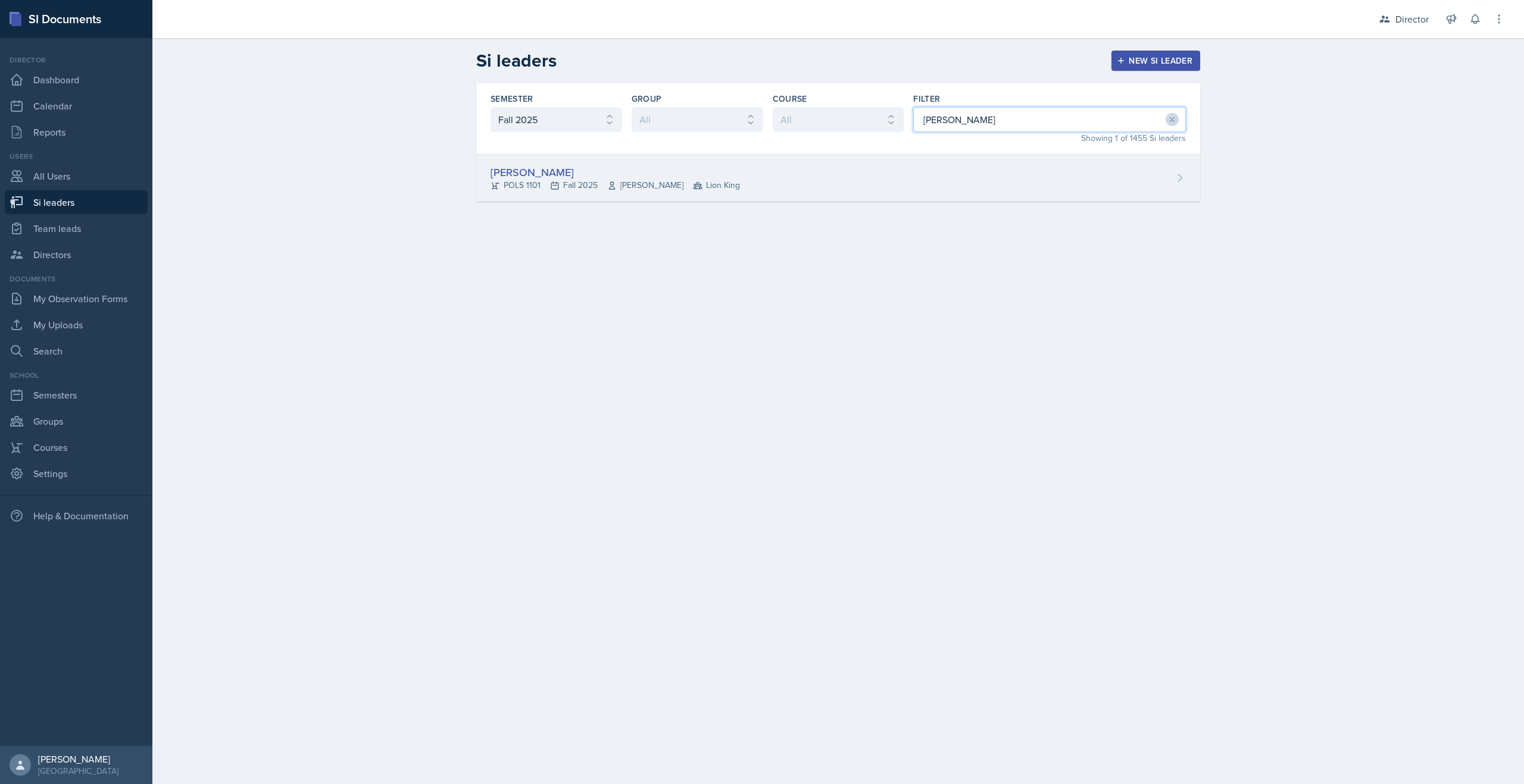
type input "[PERSON_NAME]"
click at [691, 185] on div "POLS 1101 Fall 2025 [PERSON_NAME] Lion King" at bounding box center [615, 185] width 250 height 12
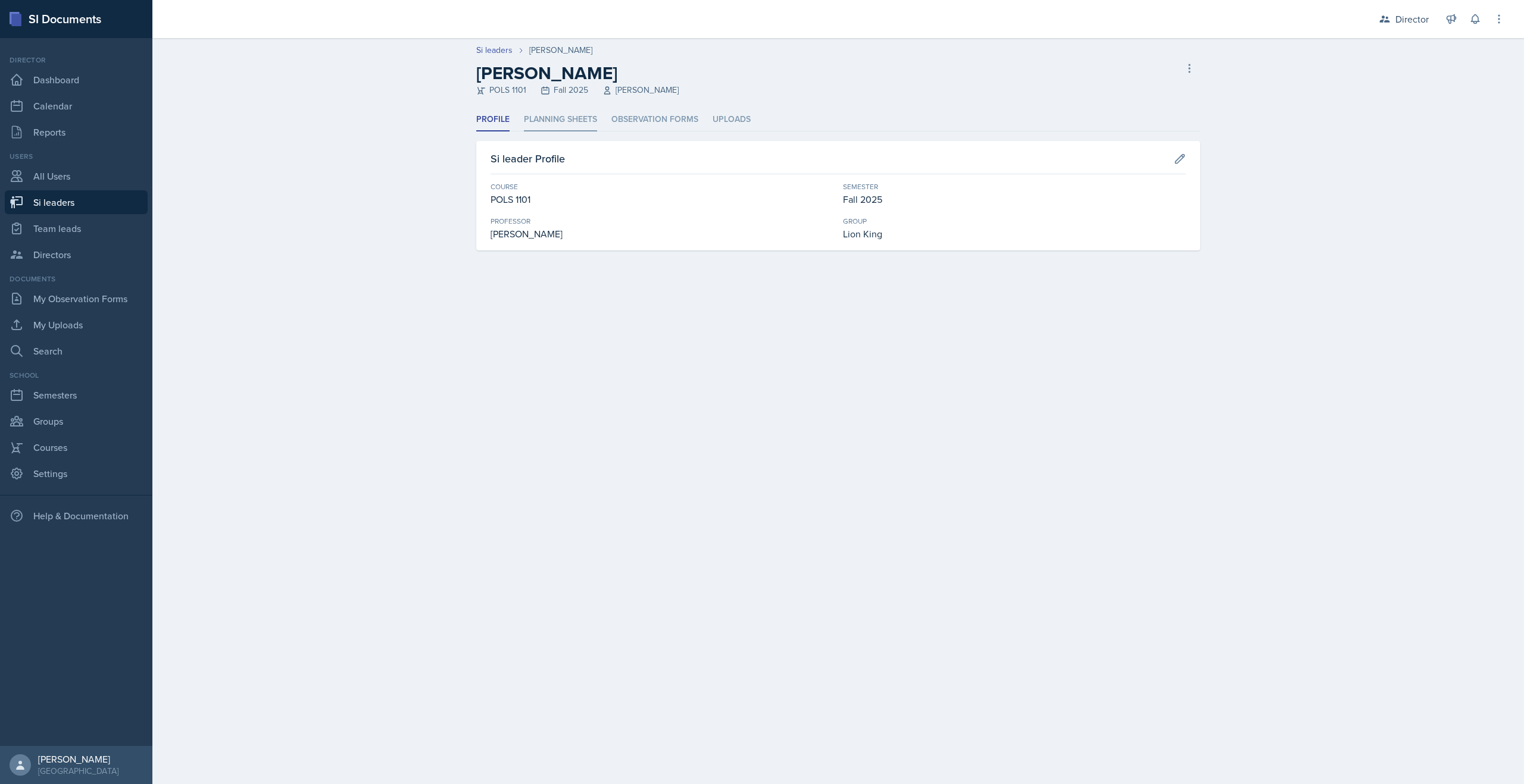
click at [537, 128] on li "Planning Sheets" at bounding box center [561, 120] width 73 height 23
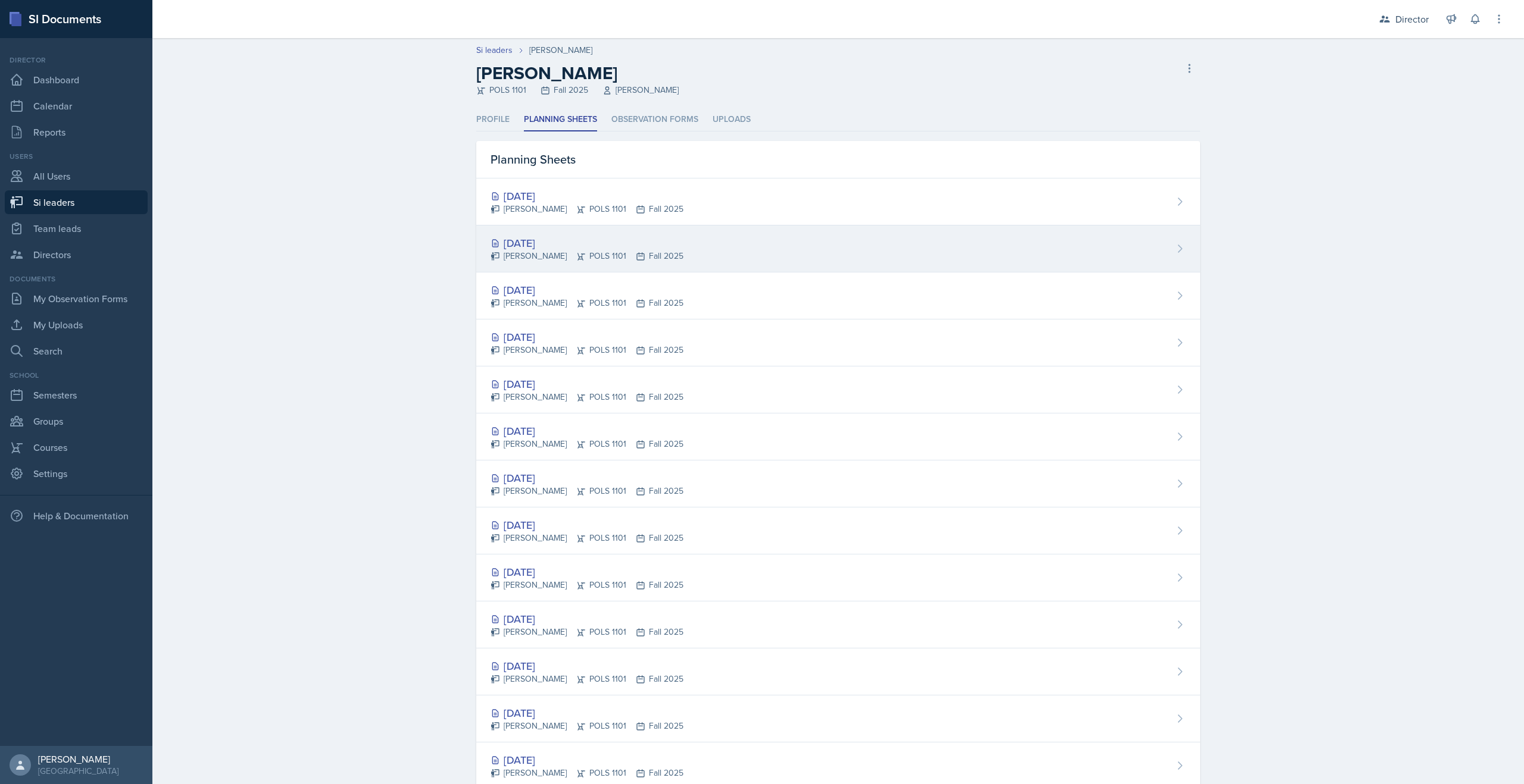
click at [518, 235] on div "[DATE]" at bounding box center [586, 243] width 193 height 16
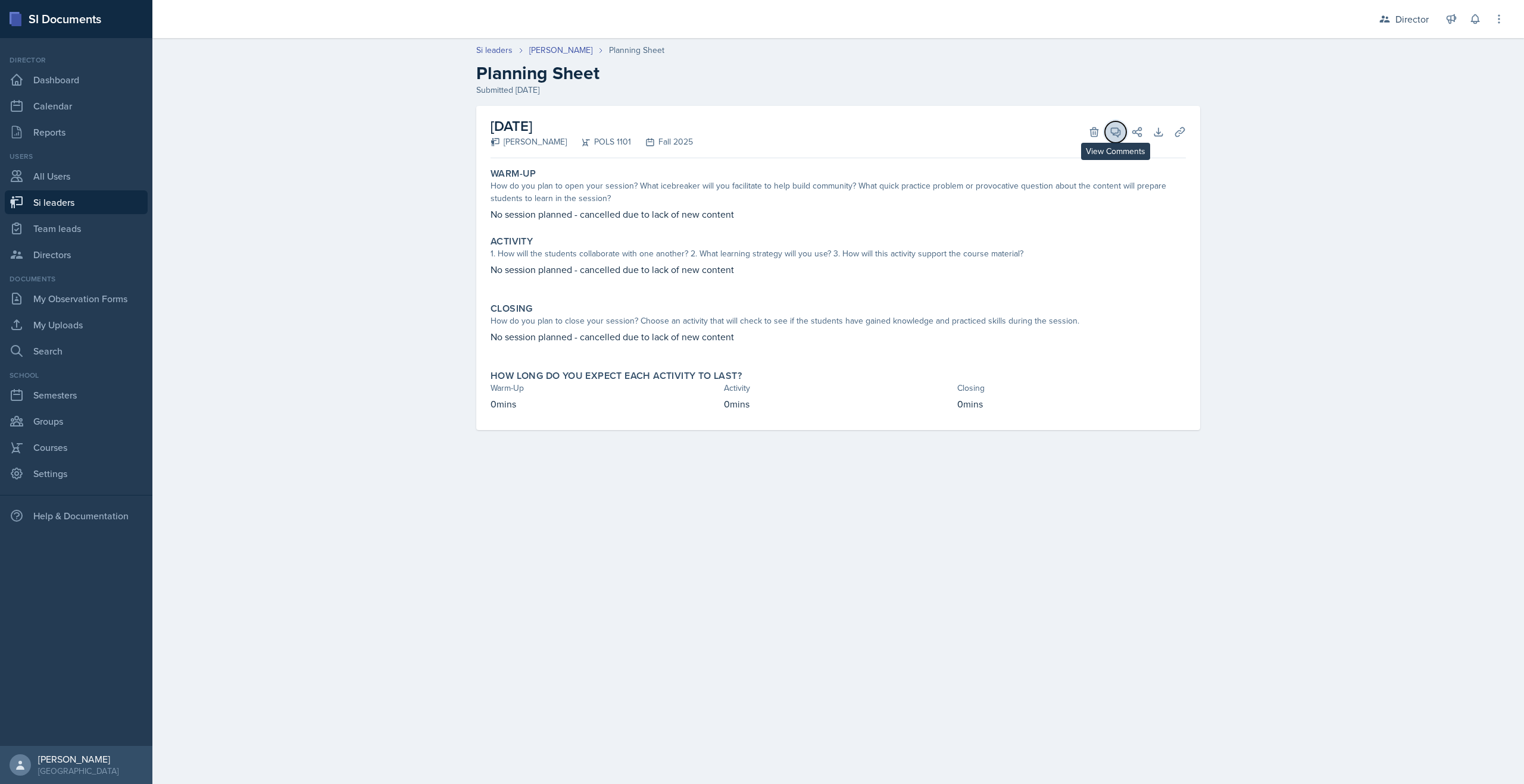
click at [1114, 135] on icon at bounding box center [1115, 132] width 12 height 12
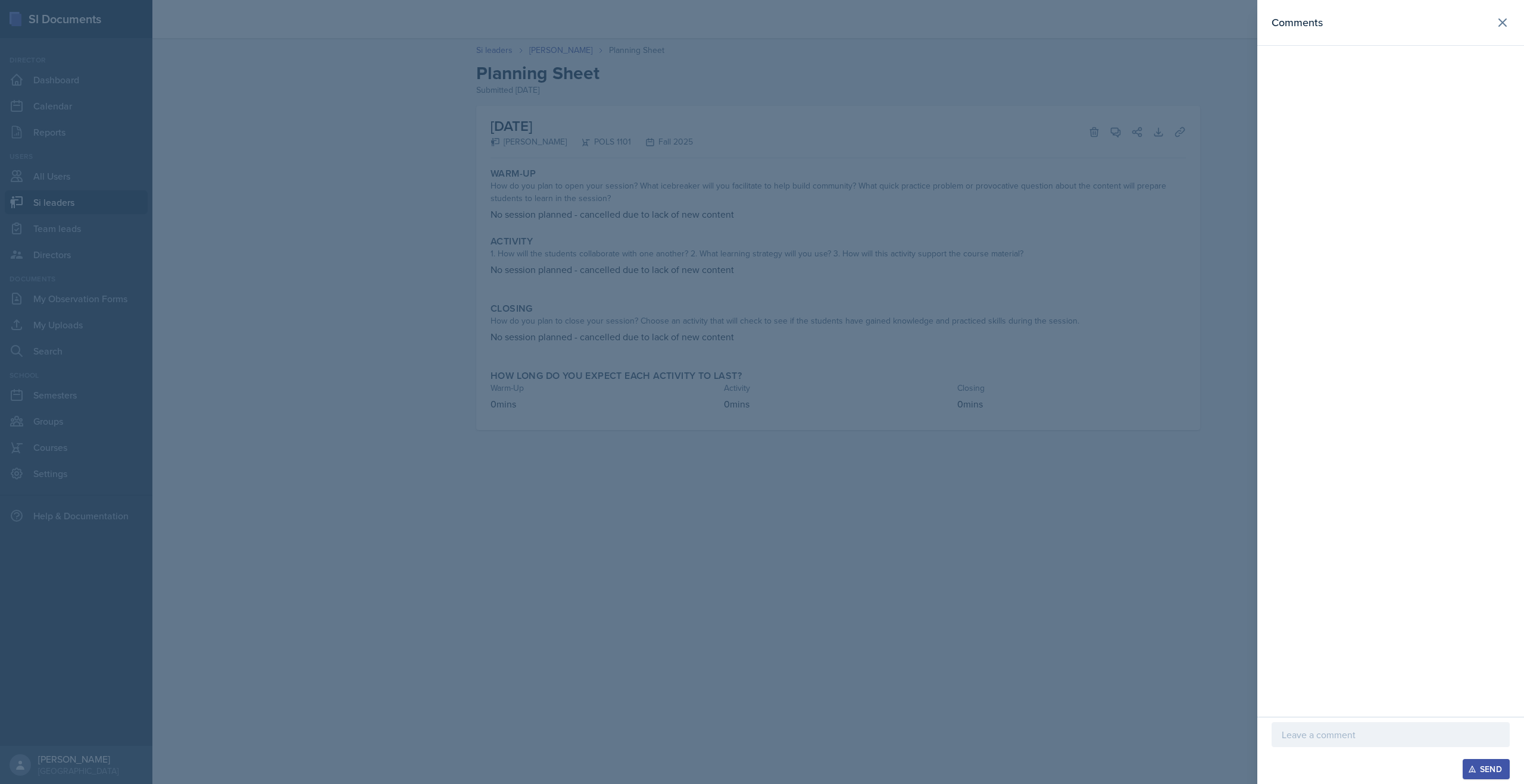
click at [1284, 723] on div at bounding box center [1390, 735] width 238 height 25
click at [1472, 776] on button "Send" at bounding box center [1486, 769] width 47 height 20
click at [1279, 743] on div at bounding box center [1390, 735] width 238 height 25
click at [1481, 780] on div "thank you for letting us know! Send" at bounding box center [1390, 739] width 266 height 88
click at [1483, 773] on div "Send" at bounding box center [1486, 769] width 31 height 10
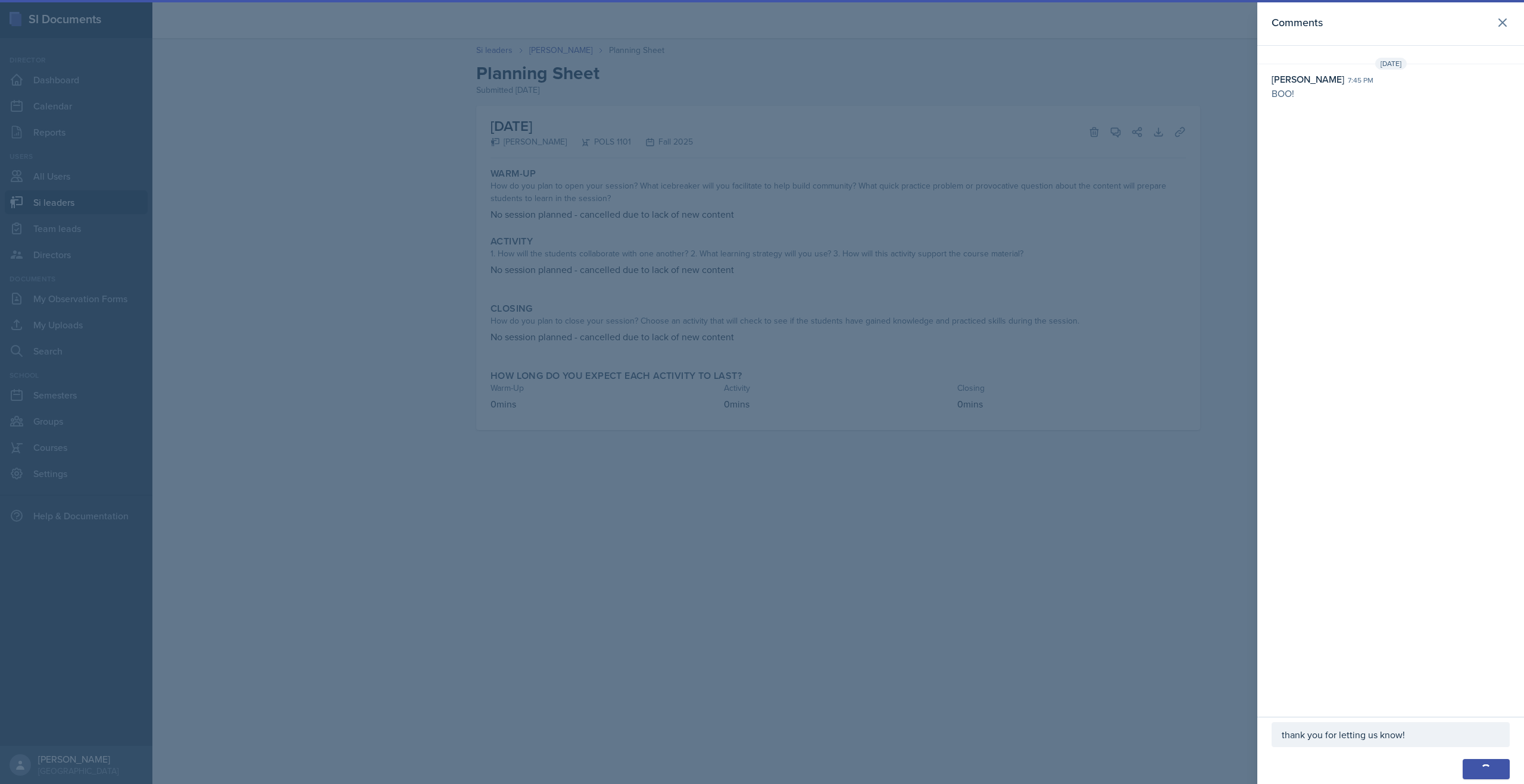
click at [1098, 564] on div at bounding box center [762, 392] width 1524 height 784
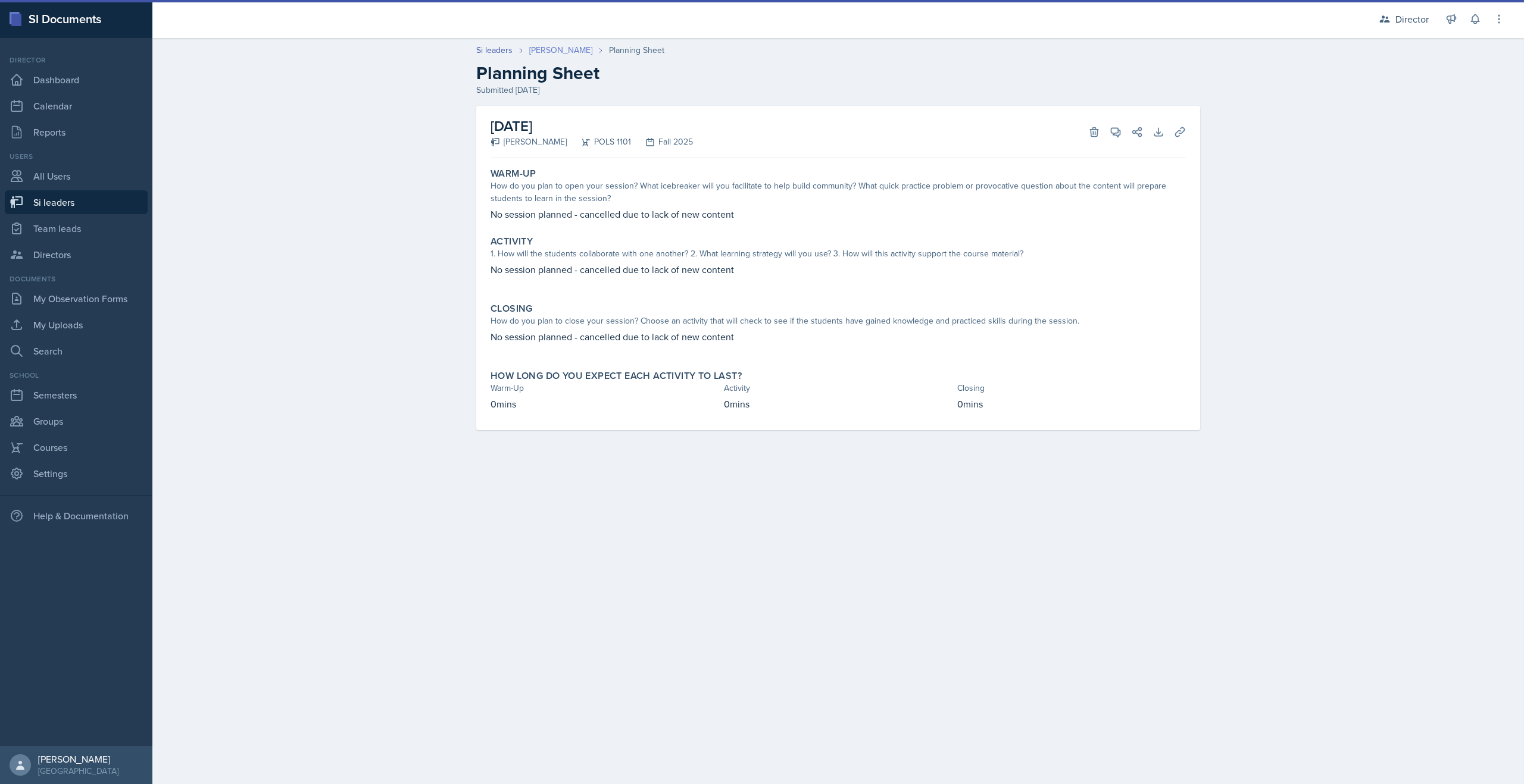
click at [561, 49] on link "[PERSON_NAME]" at bounding box center [561, 50] width 63 height 12
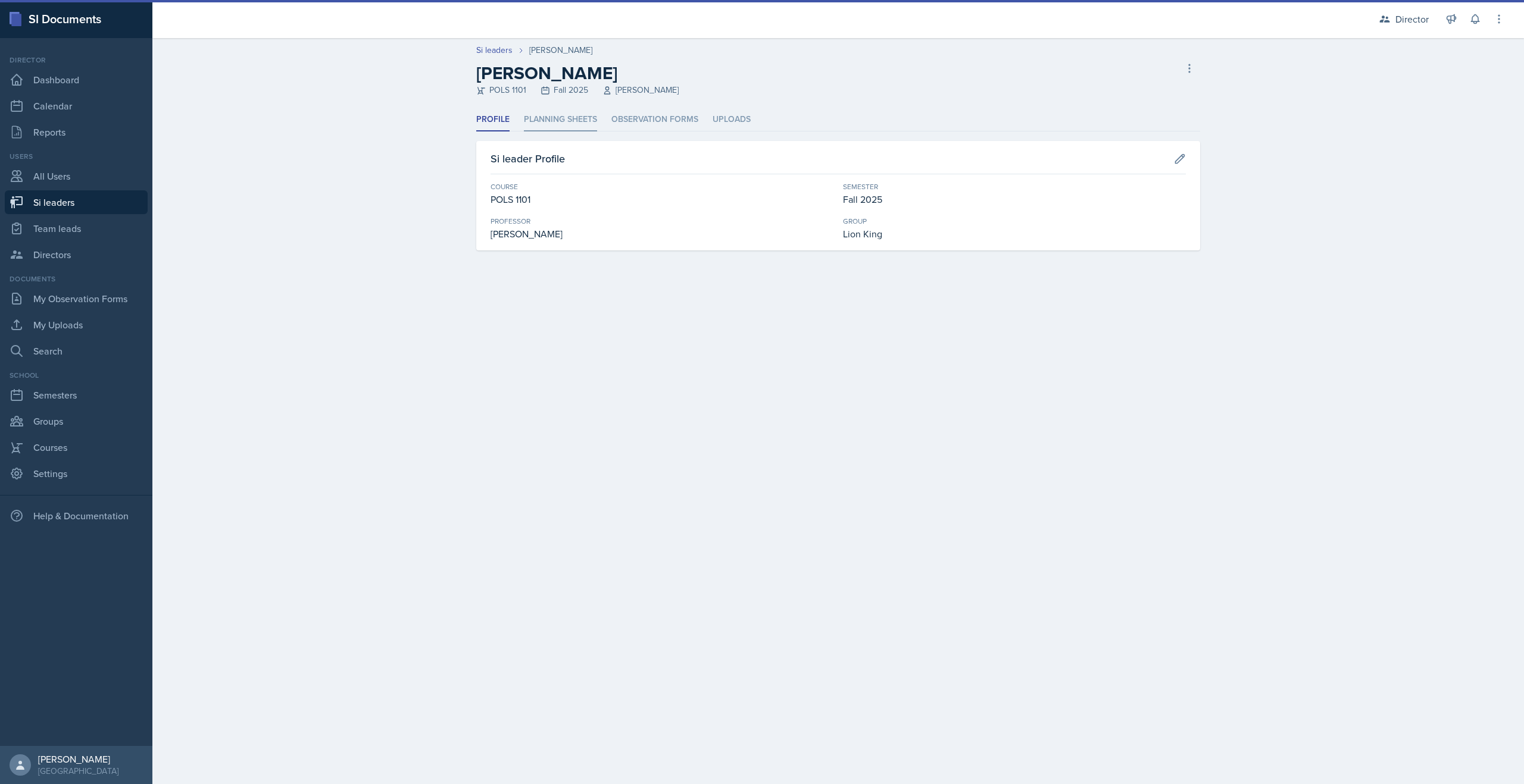
click at [549, 123] on li "Planning Sheets" at bounding box center [561, 120] width 73 height 23
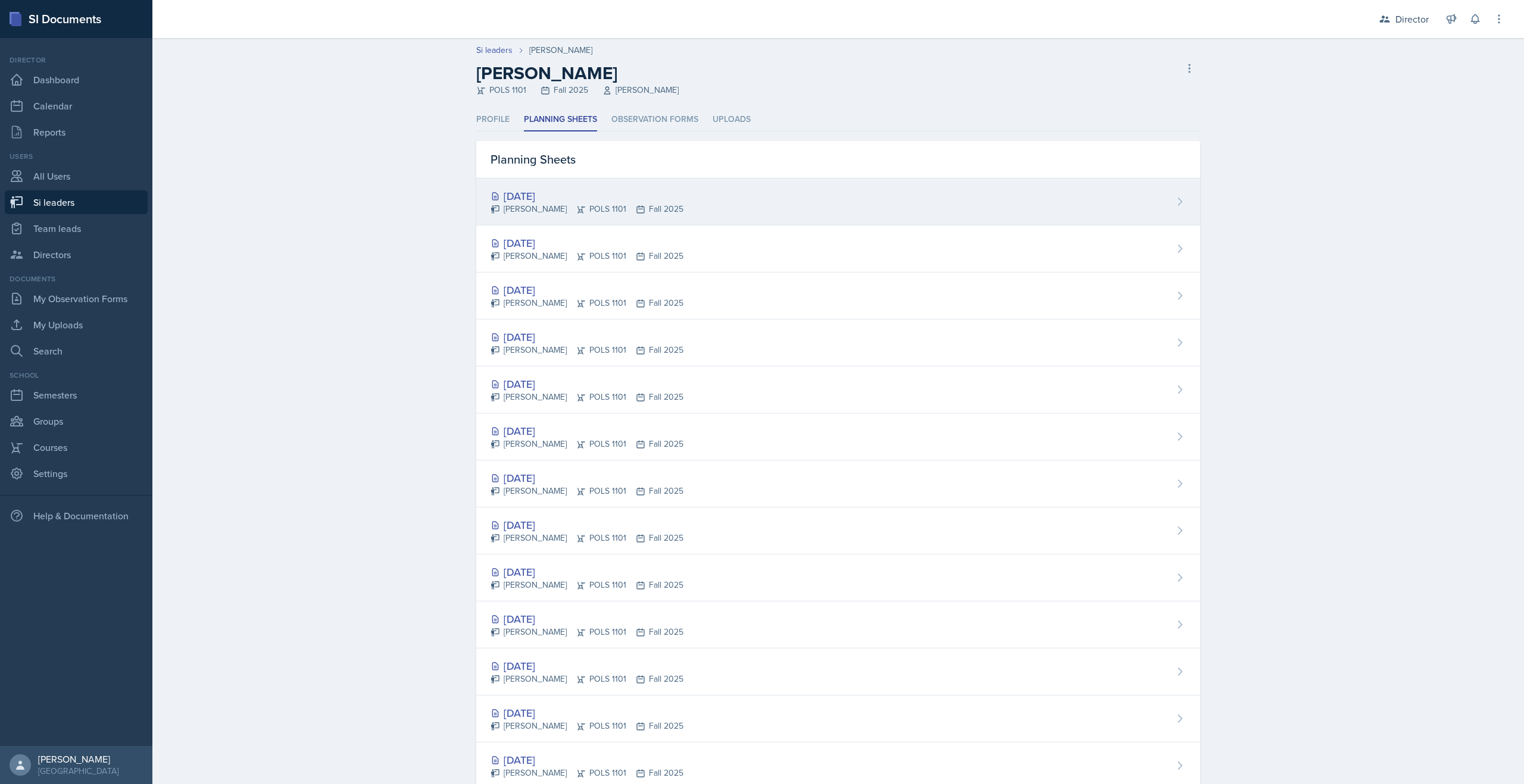
click at [558, 196] on div "[DATE]" at bounding box center [586, 196] width 193 height 16
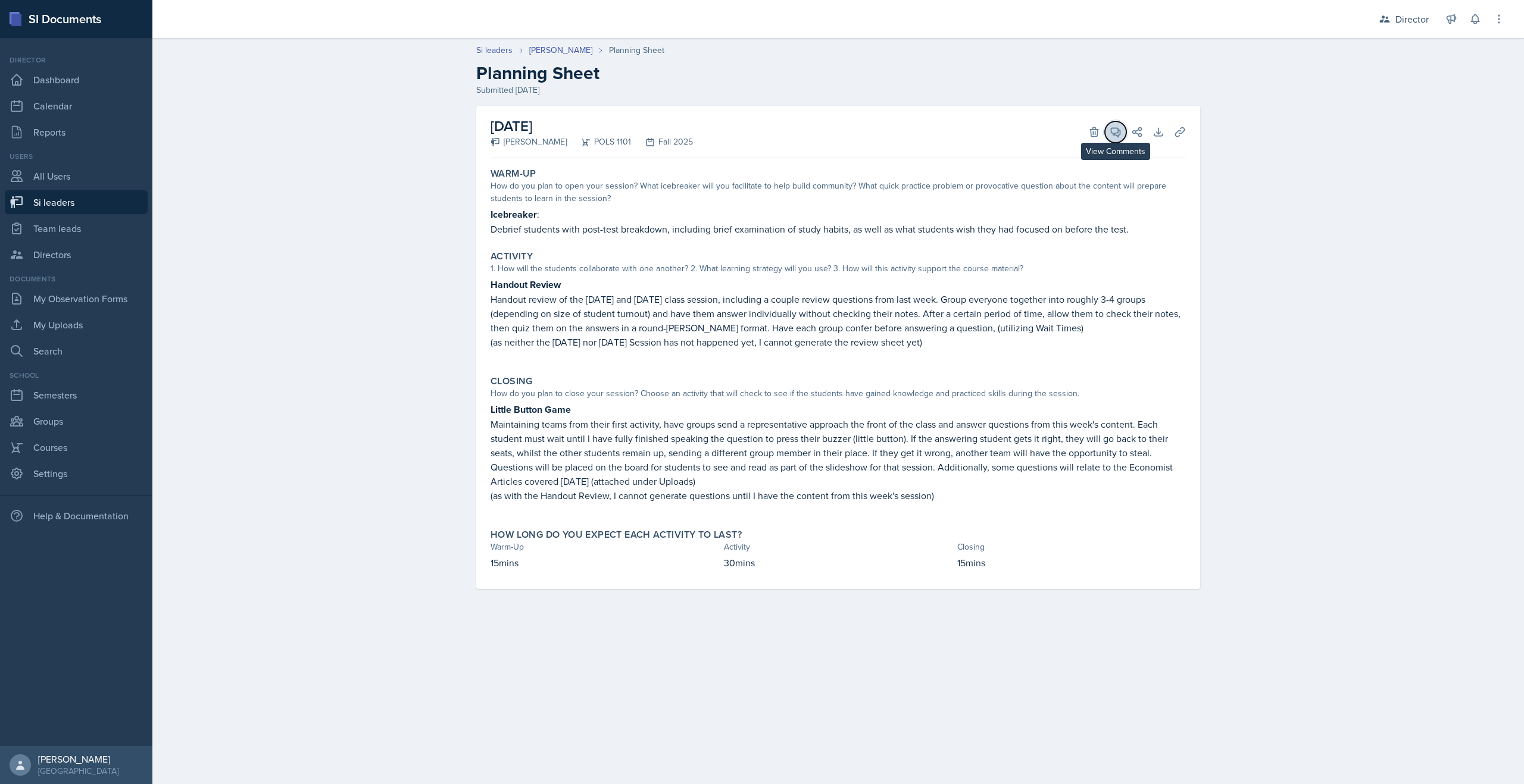
click at [1118, 127] on span at bounding box center [1119, 127] width 6 height 6
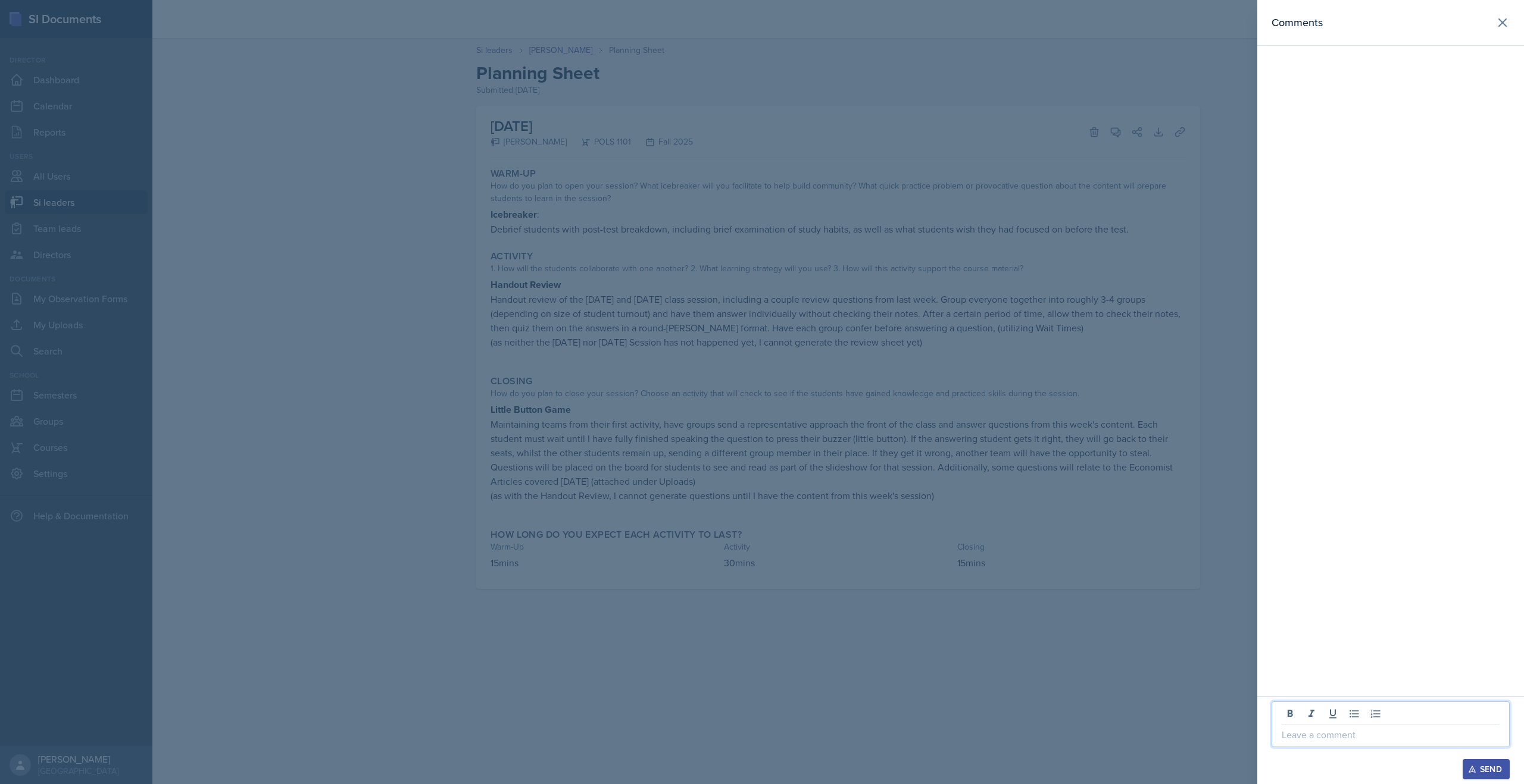
click at [1290, 736] on p at bounding box center [1390, 735] width 217 height 14
drag, startPoint x: 1385, startPoint y: 734, endPoint x: 1151, endPoint y: 659, distance: 245.7
click at [1151, 659] on div "Comments I would love the see the Little Button Game be the main activity in yo…" at bounding box center [762, 392] width 1524 height 784
copy p "I would love the see the Little Button Game be the main activity in your sessio…"
click at [1468, 761] on button "Send" at bounding box center [1486, 769] width 47 height 20
